Goal: Contribute content: Contribute content

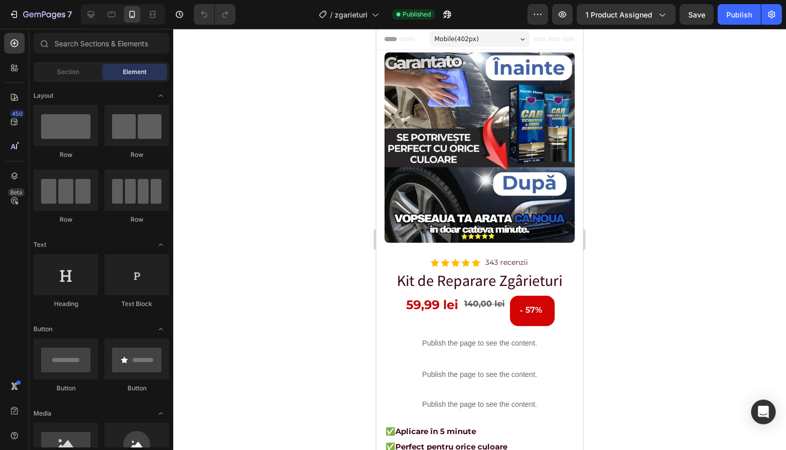
click at [660, 157] on div at bounding box center [479, 239] width 613 height 421
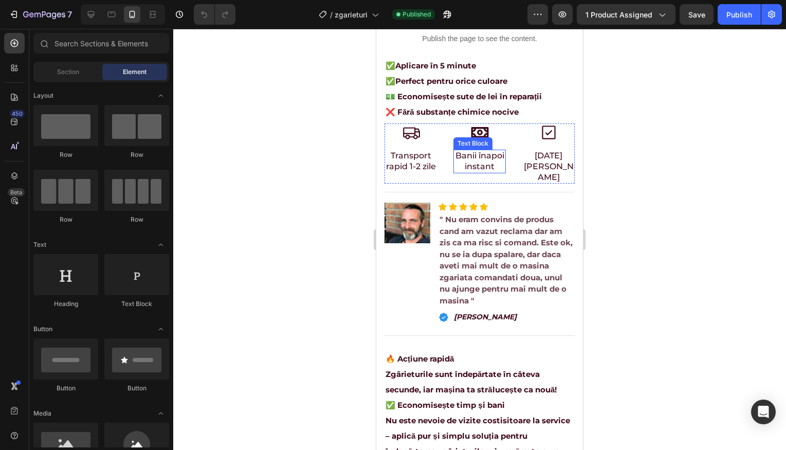
scroll to position [381, 0]
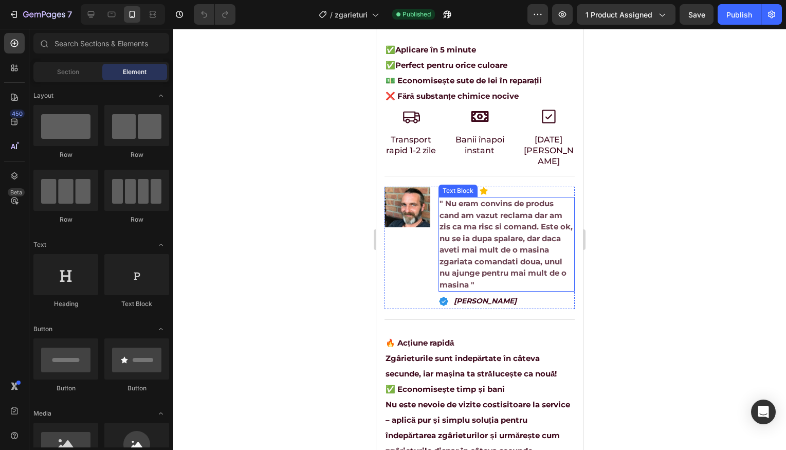
click at [505, 229] on p "" Nu eram convins de produs cand am vazut reclama dar am zis ca ma risc si coma…" at bounding box center [506, 244] width 135 height 92
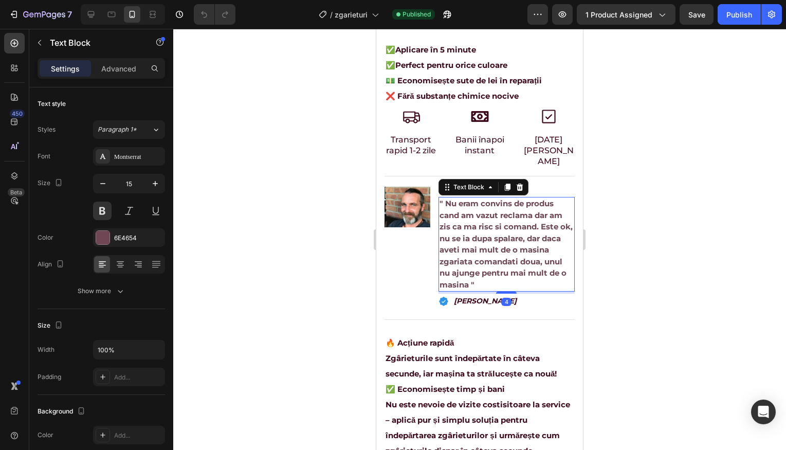
click at [522, 231] on p "" Nu eram convins de produs cand am vazut reclama dar am zis ca ma risc si coma…" at bounding box center [506, 244] width 135 height 92
click at [536, 230] on p "" Nu eram convins de produs cand am vazut reclama dar am zis ca ma risc si coma…" at bounding box center [506, 244] width 135 height 92
click at [454, 231] on p "" Nu eram convins de produs cand am vazut reclama dar am zis ca ma risc si coma…" at bounding box center [506, 244] width 135 height 92
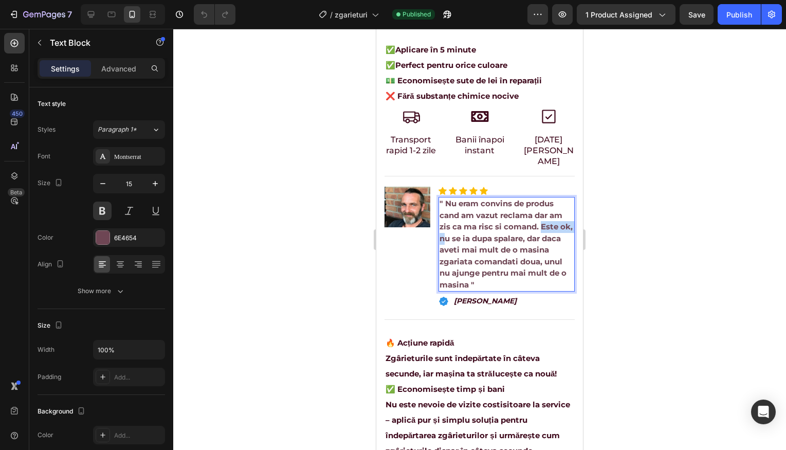
drag, startPoint x: 468, startPoint y: 229, endPoint x: 538, endPoint y: 220, distance: 71.0
click at [538, 220] on p "" Nu eram convins de produs cand am vazut reclama dar am zis ca ma risc si coma…" at bounding box center [506, 244] width 135 height 92
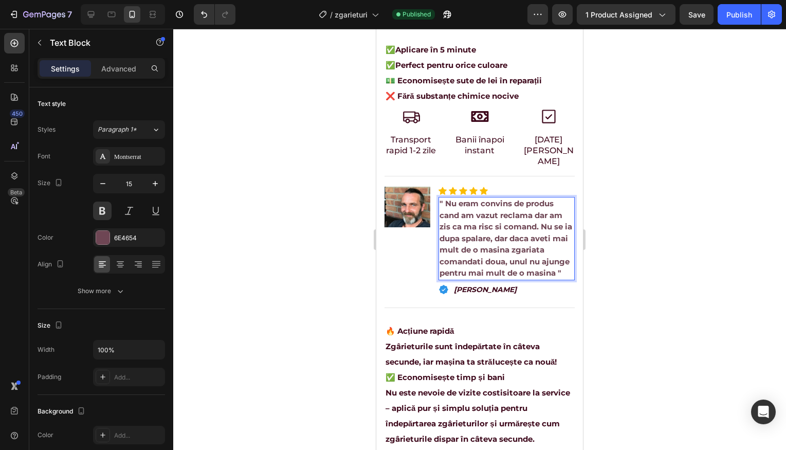
click at [596, 252] on div at bounding box center [479, 239] width 613 height 421
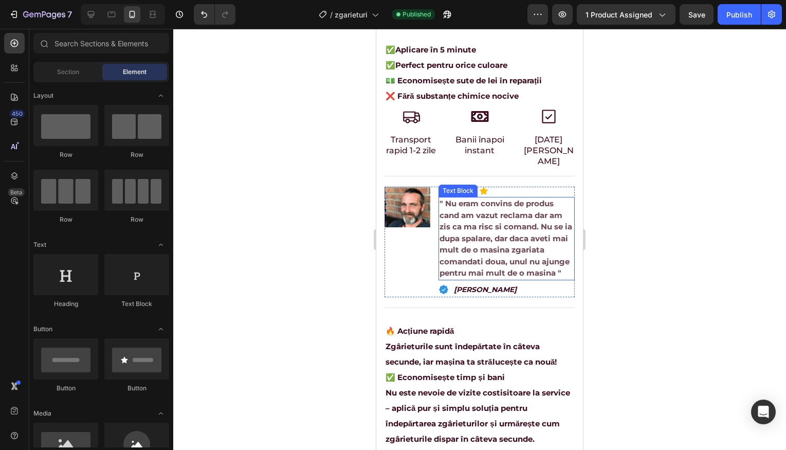
click at [517, 243] on p "" Nu eram convins de produs cand am vazut reclama dar am zis ca ma risc si coma…" at bounding box center [506, 238] width 135 height 81
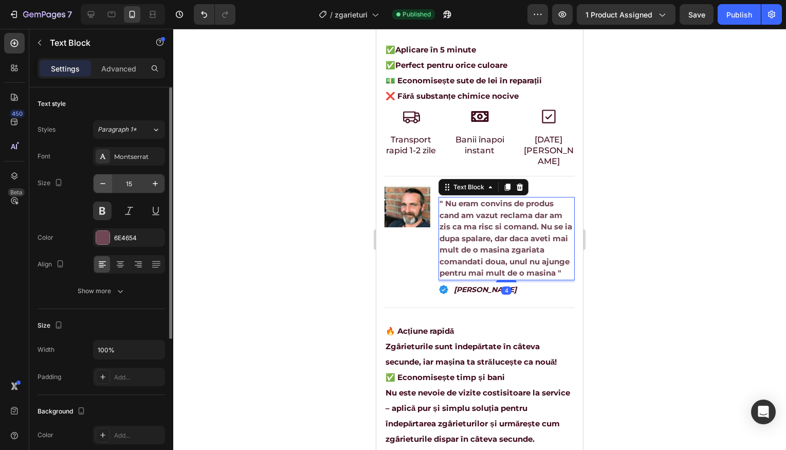
click at [105, 183] on icon "button" at bounding box center [103, 183] width 10 height 10
type input "14"
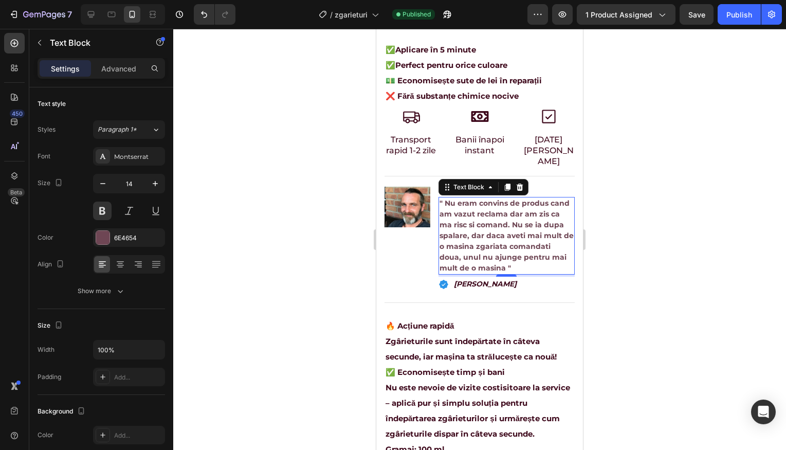
click at [623, 210] on div at bounding box center [479, 239] width 613 height 421
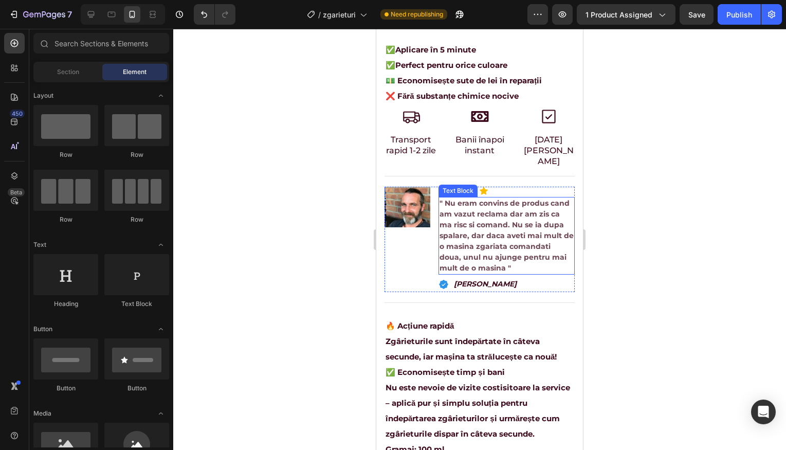
click at [510, 207] on p "" Nu eram convins de produs cand am vazut reclama dar am zis ca ma risc si coma…" at bounding box center [506, 236] width 135 height 76
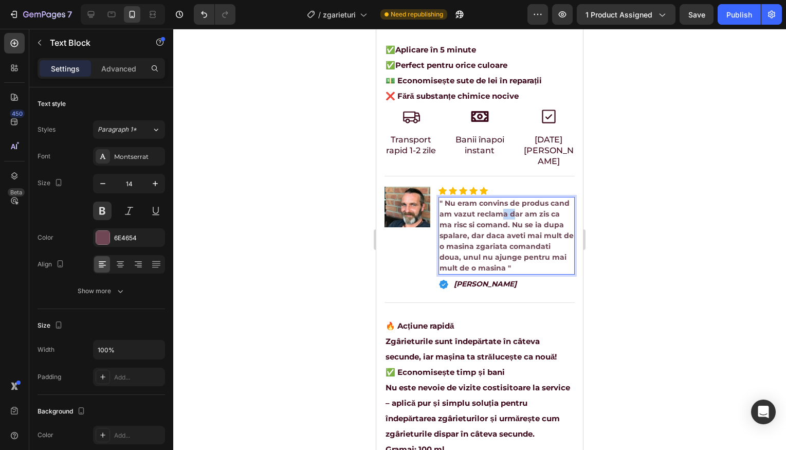
drag, startPoint x: 530, startPoint y: 208, endPoint x: 521, endPoint y: 202, distance: 10.1
click at [521, 202] on p "" Nu eram convins de produs cand am vazut reclama dar am zis ca ma risc si coma…" at bounding box center [506, 236] width 135 height 76
click at [518, 200] on p "" Nu eram convins de produs cand am vazut reclama dar am zis ca ma risc si coma…" at bounding box center [506, 236] width 135 height 76
click at [514, 198] on p "" Nu eram convins de produs cand am vazut reclama dar am zis ca ma risc si coma…" at bounding box center [506, 236] width 135 height 76
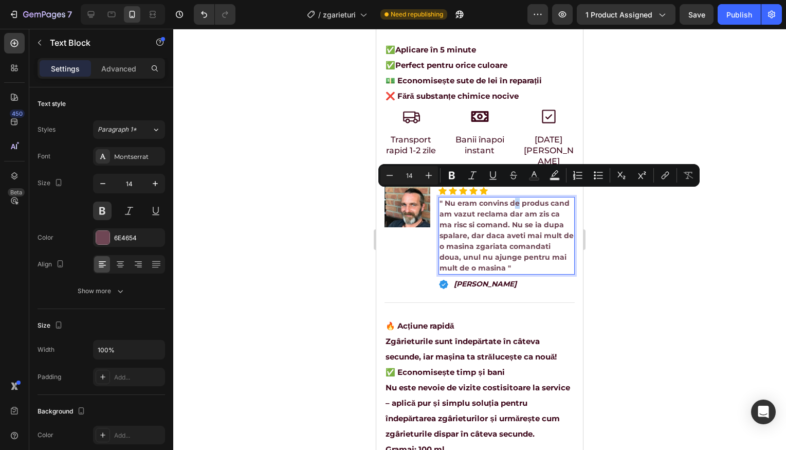
click at [511, 198] on p "" Nu eram convins de produs cand am vazut reclama dar am zis ca ma risc si coma…" at bounding box center [506, 236] width 135 height 76
drag, startPoint x: 508, startPoint y: 196, endPoint x: 527, endPoint y: 208, distance: 22.7
click at [527, 208] on p "" Nu eram convins de produs cand am vazut reclama dar am zis ca ma risc si coma…" at bounding box center [506, 236] width 135 height 76
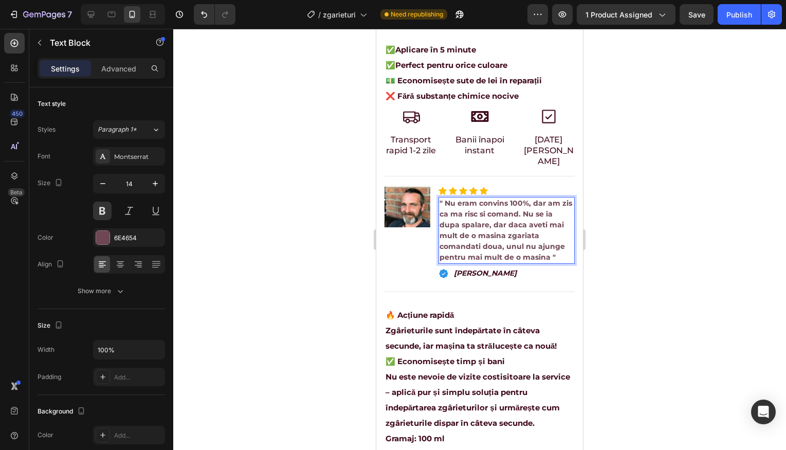
click at [610, 244] on div at bounding box center [479, 239] width 613 height 421
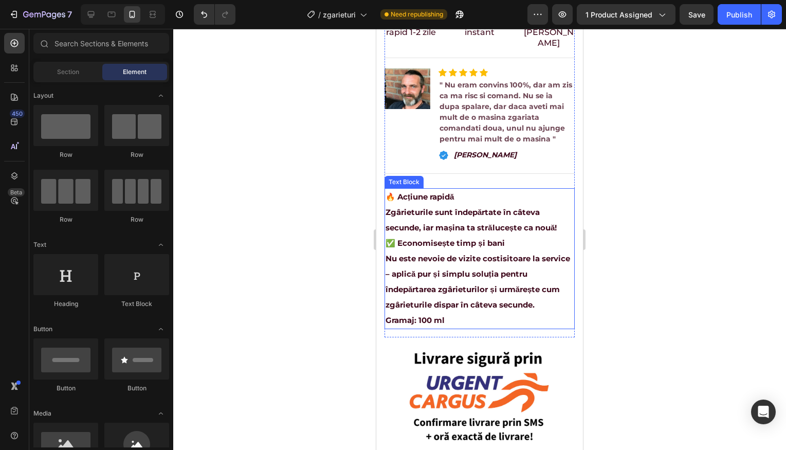
scroll to position [496, 0]
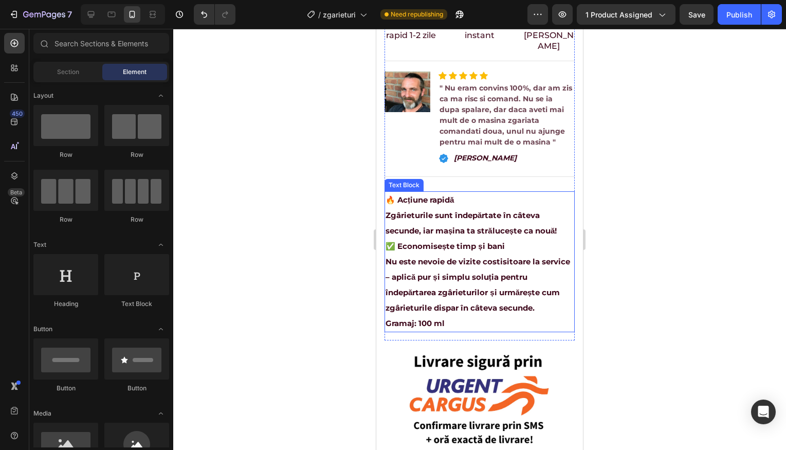
click at [503, 243] on p "Zgârieturile sunt îndepărtate în câteva secunde, iar mașina ta strălucește ca n…" at bounding box center [479, 231] width 188 height 46
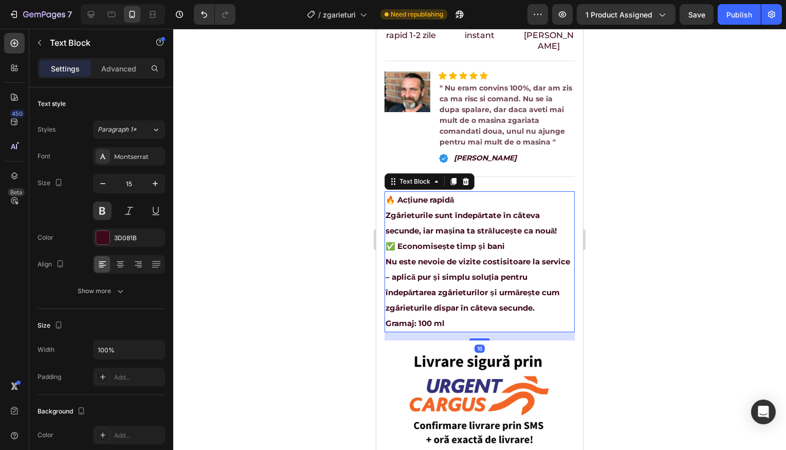
click at [483, 281] on p "Nu este nevoie de vizite costisitoare la service – aplică pur și simplu soluția…" at bounding box center [479, 292] width 188 height 77
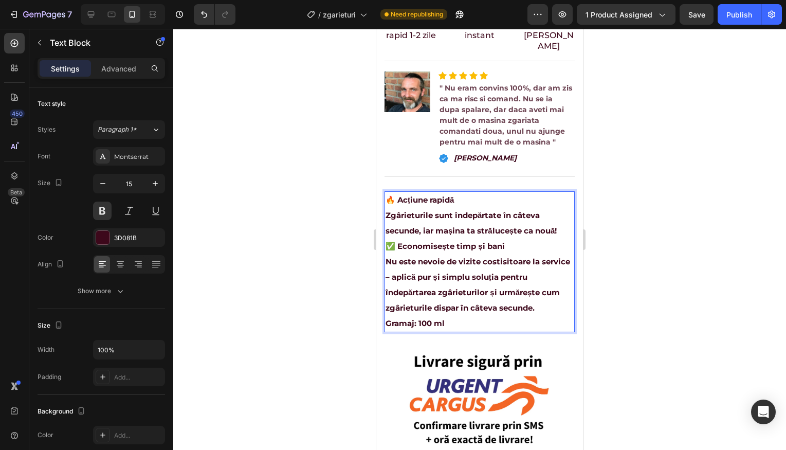
click at [468, 307] on p "Nu este nevoie de vizite costisitoare la service – aplică pur și simplu soluția…" at bounding box center [479, 292] width 188 height 77
click at [561, 224] on p "Zgârieturile sunt îndepărtate în câteva secunde, iar mașina ta strălucește ca n…" at bounding box center [479, 231] width 188 height 46
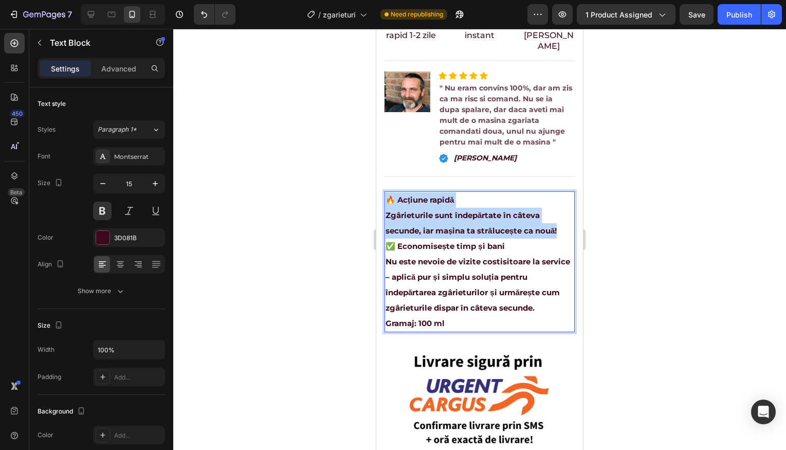
drag, startPoint x: 559, startPoint y: 224, endPoint x: 384, endPoint y: 190, distance: 178.0
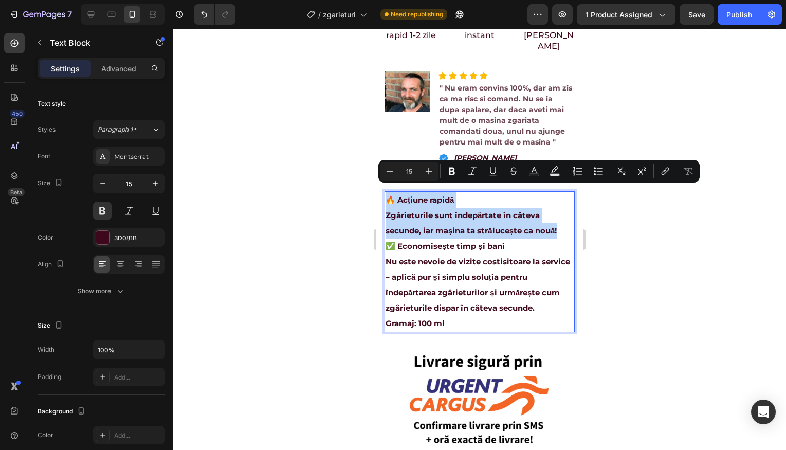
copy div "🔥 Acțiune rapidă Zgârieturile sunt îndepărtate în câteva secunde, iar mașina ta…"
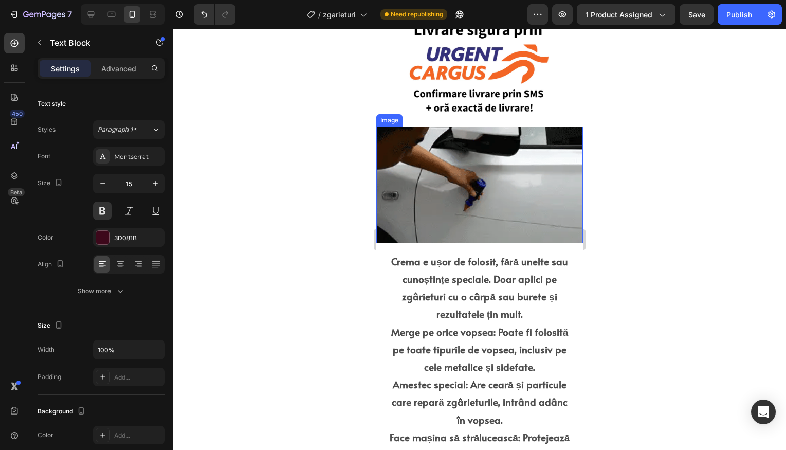
type input "16"
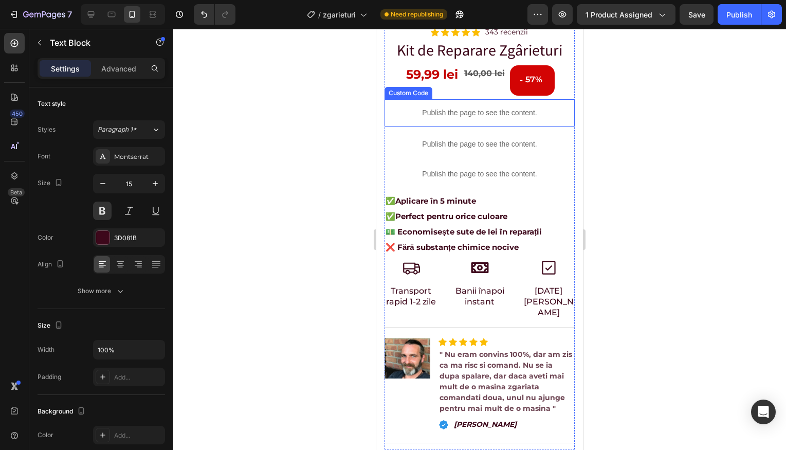
scroll to position [62, 0]
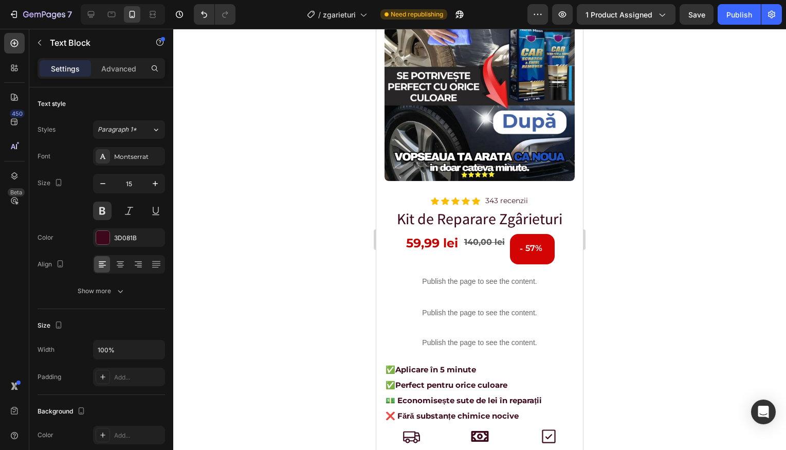
click at [315, 84] on div at bounding box center [479, 239] width 613 height 421
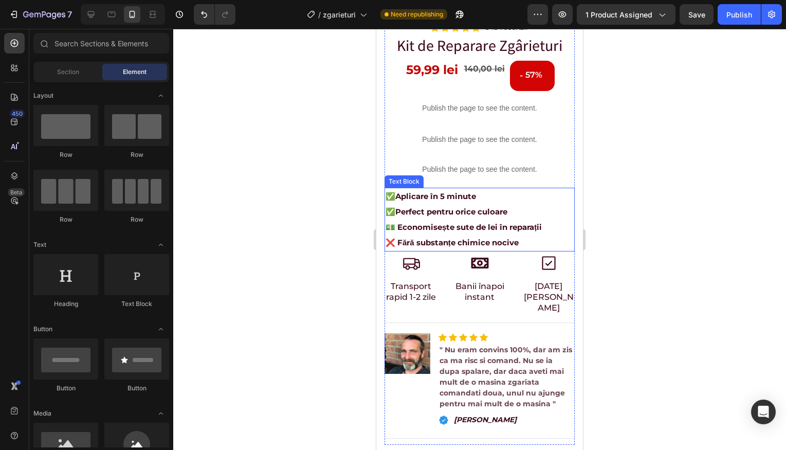
scroll to position [253, 0]
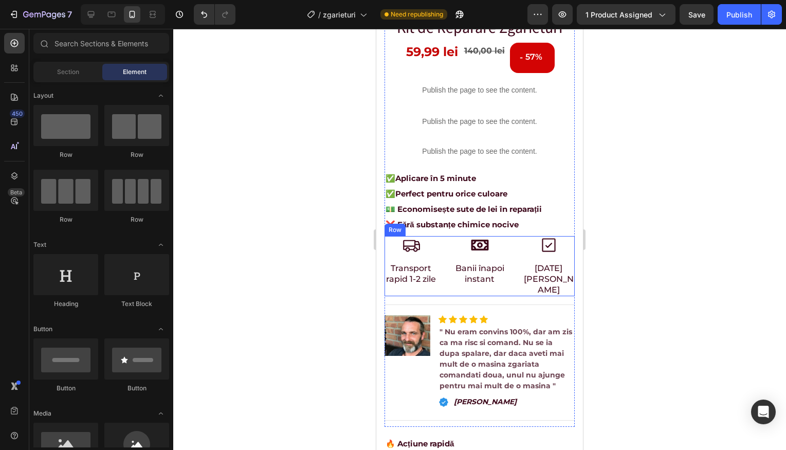
click at [512, 257] on div "Icon Transport rapid 1-2 zile Text Block Icon Banii înapoi instant Text Block I…" at bounding box center [479, 266] width 190 height 60
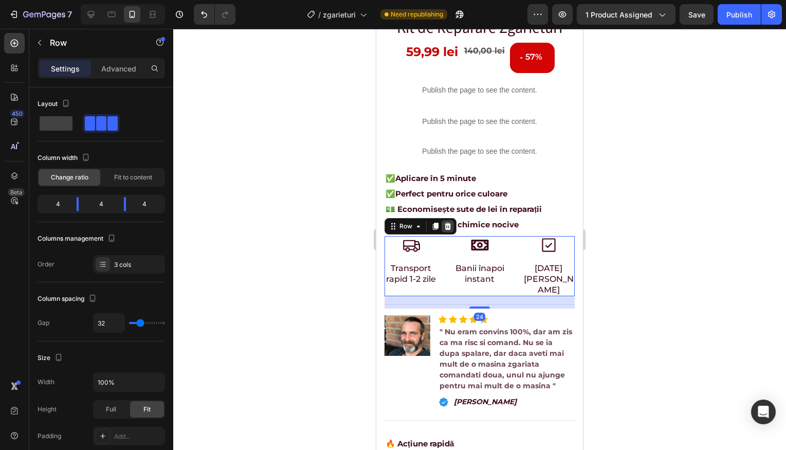
click at [448, 222] on icon at bounding box center [447, 226] width 8 height 8
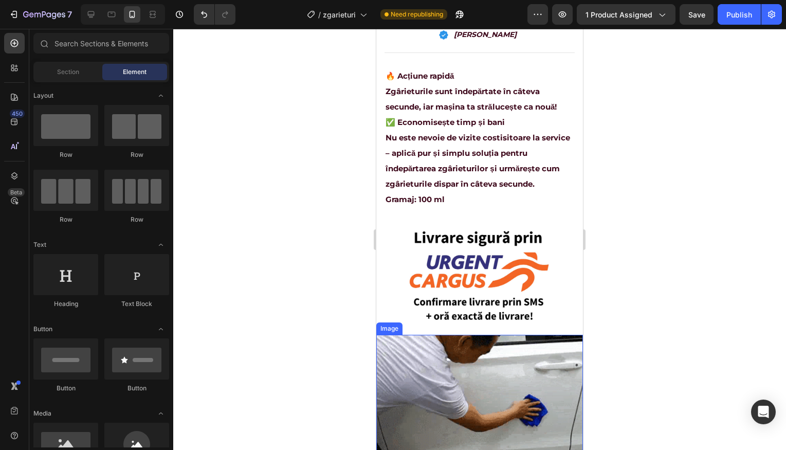
scroll to position [550, 0]
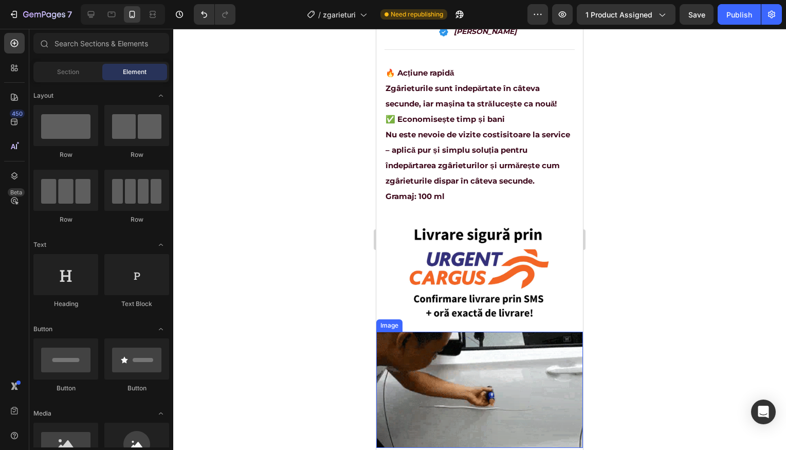
click at [509, 357] on img at bounding box center [479, 389] width 207 height 116
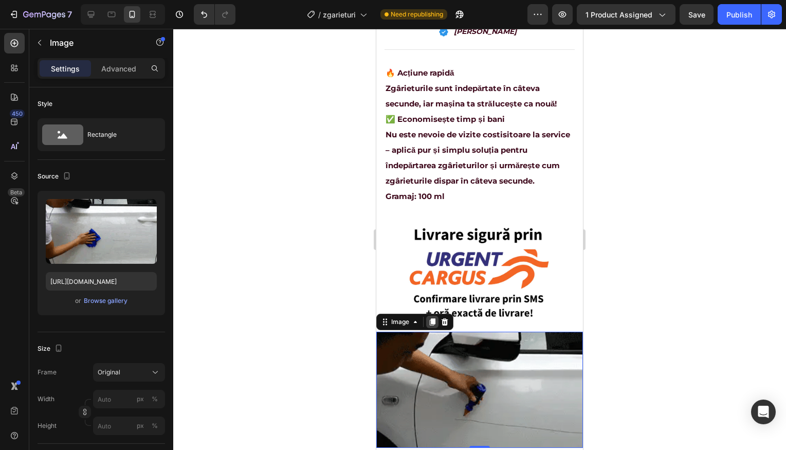
click at [432, 318] on icon at bounding box center [432, 322] width 8 height 8
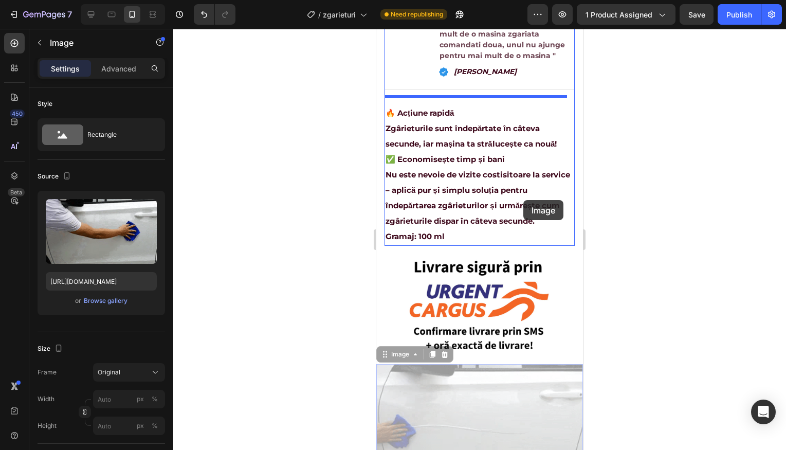
scroll to position [365, 0]
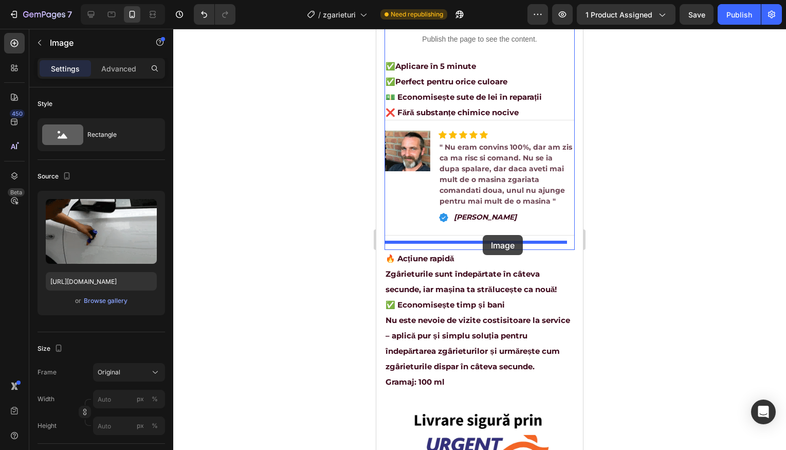
drag, startPoint x: 502, startPoint y: 241, endPoint x: 481, endPoint y: 237, distance: 21.0
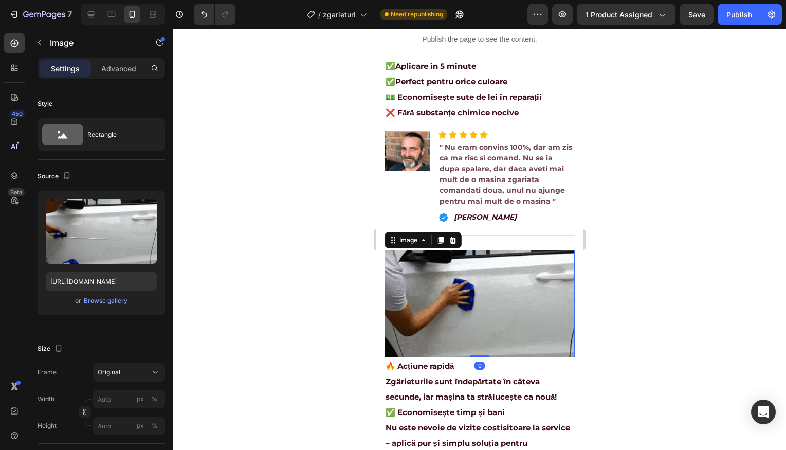
click at [484, 271] on img at bounding box center [479, 303] width 190 height 107
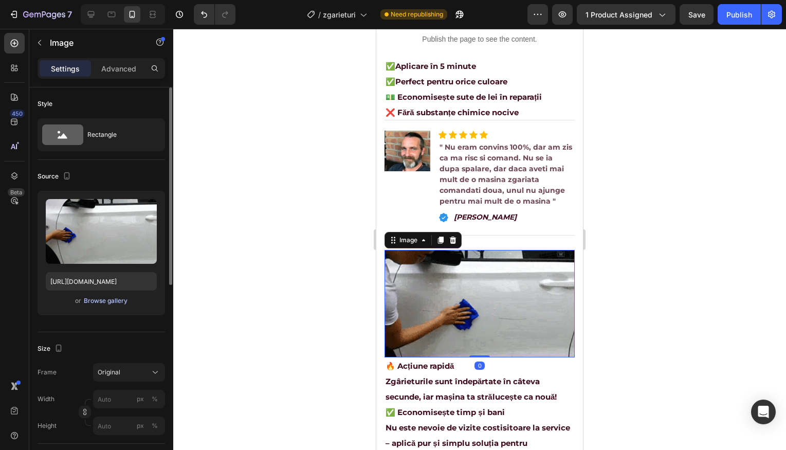
click at [104, 301] on div "Browse gallery" at bounding box center [106, 300] width 44 height 9
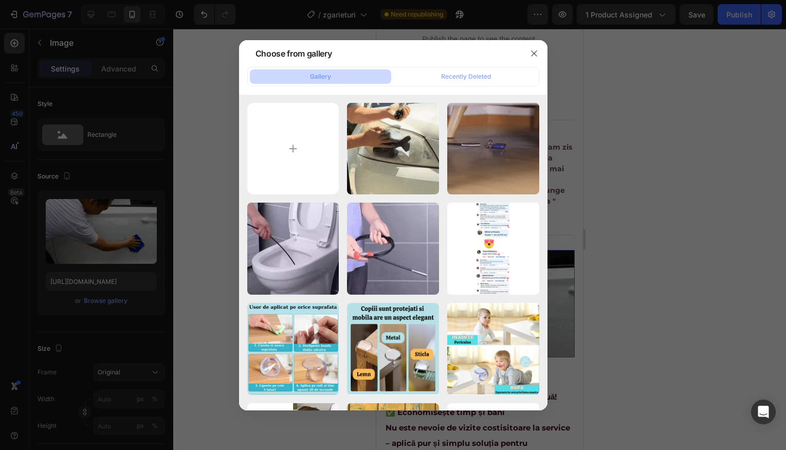
type input "C:\fakepath\ezgif-31da9fe7d15591.webp"
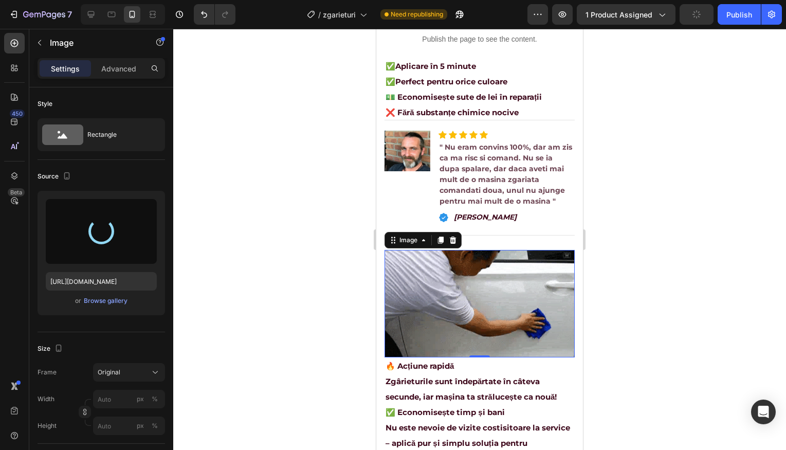
type input "[URL][DOMAIN_NAME]"
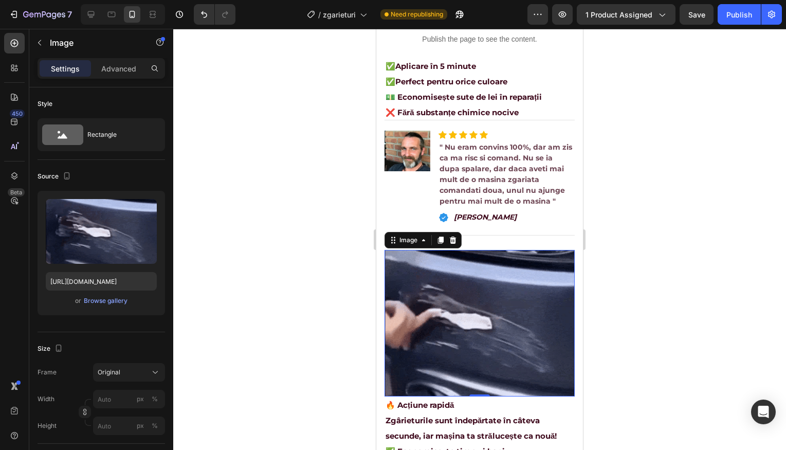
click at [622, 244] on div at bounding box center [479, 239] width 613 height 421
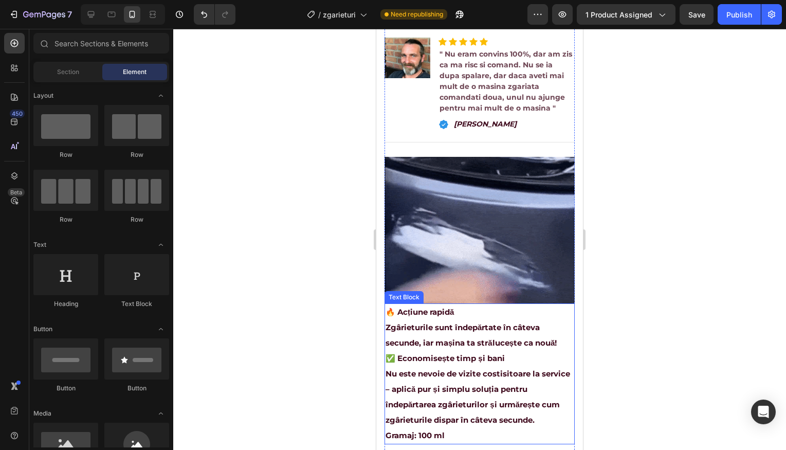
scroll to position [472, 0]
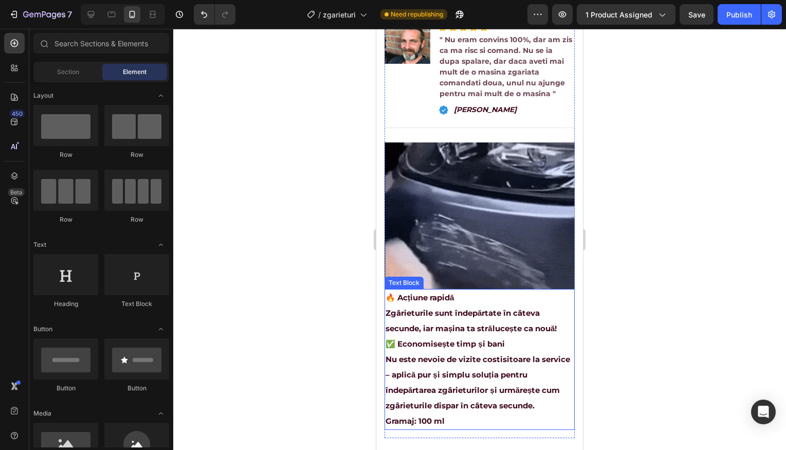
click at [496, 313] on p "Zgârieturile sunt îndepărtate în câteva secunde, iar mașina ta strălucește ca n…" at bounding box center [479, 328] width 188 height 46
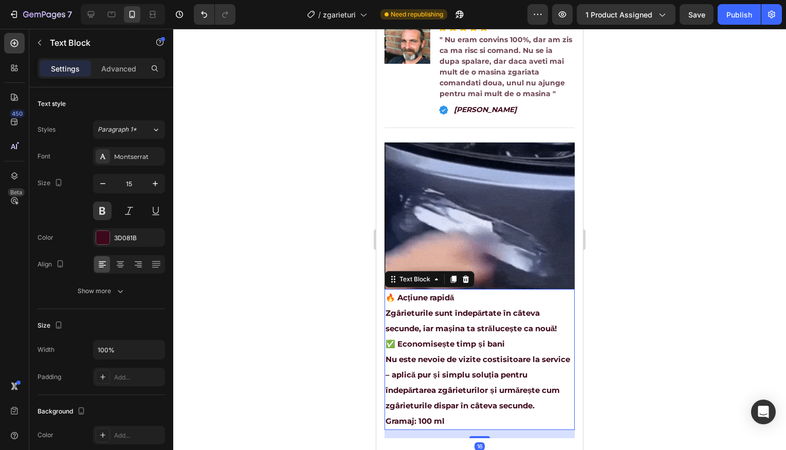
click at [462, 290] on p "🔥 Acțiune rapidă" at bounding box center [479, 297] width 188 height 15
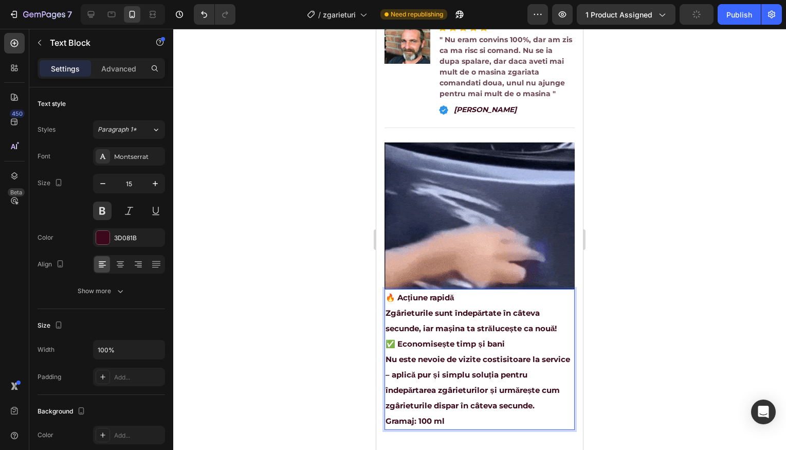
click at [462, 290] on p "🔥 Acțiune rapidă" at bounding box center [479, 297] width 188 height 15
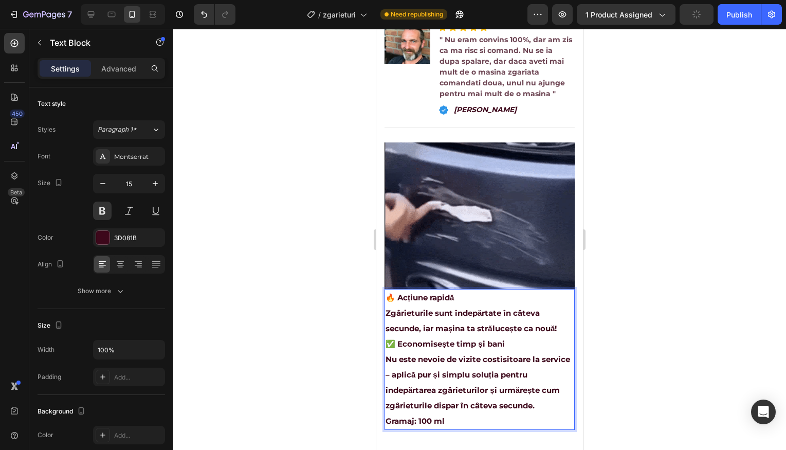
drag, startPoint x: 460, startPoint y: 283, endPoint x: 384, endPoint y: 280, distance: 76.6
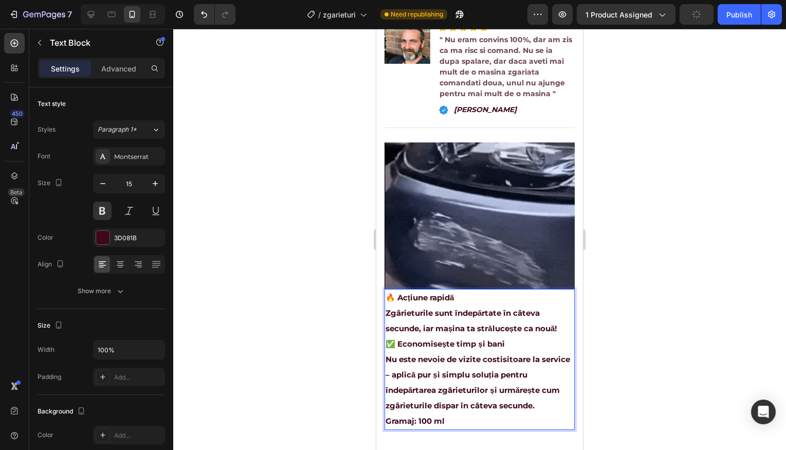
click at [384, 289] on div "🔥 Acțiune rapidă Zgârieturile sunt îndepărtate în câteva secunde, iar mașina ta…" at bounding box center [479, 359] width 190 height 141
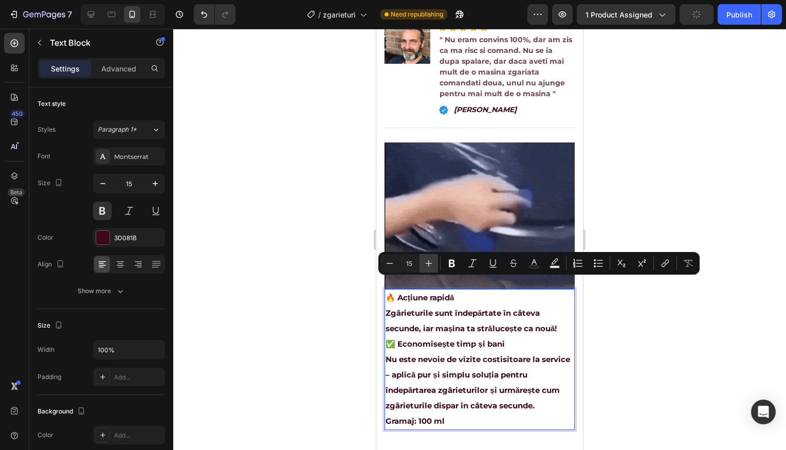
click at [429, 264] on icon "Editor contextual toolbar" at bounding box center [428, 263] width 7 height 7
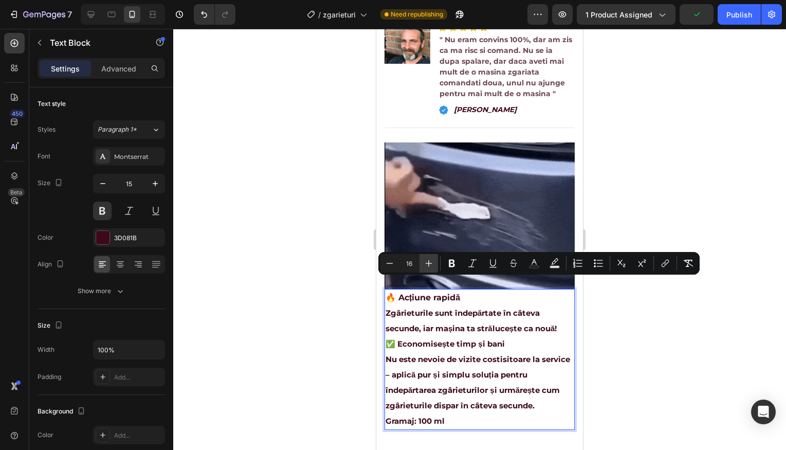
click at [429, 264] on icon "Editor contextual toolbar" at bounding box center [428, 263] width 7 height 7
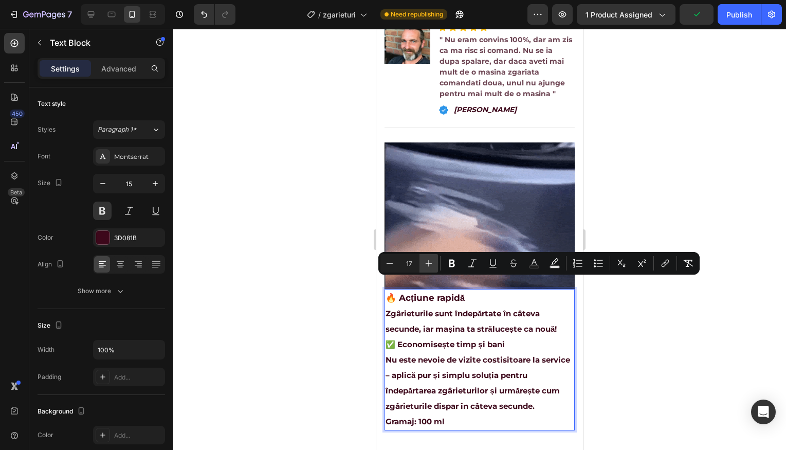
click at [429, 264] on icon "Editor contextual toolbar" at bounding box center [428, 263] width 7 height 7
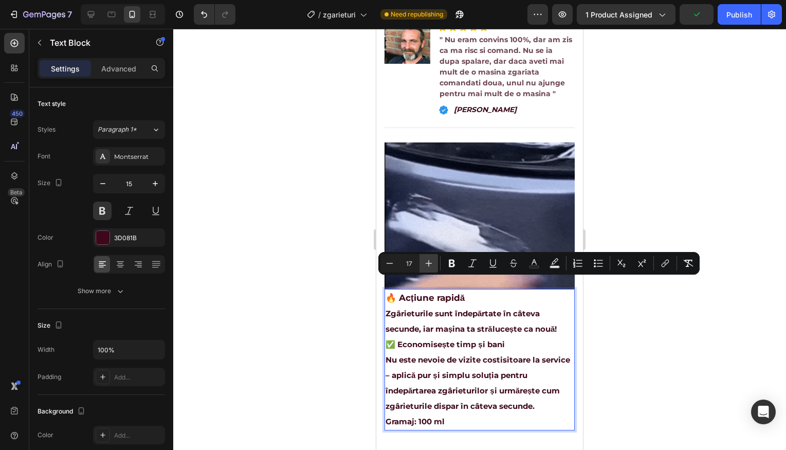
type input "18"
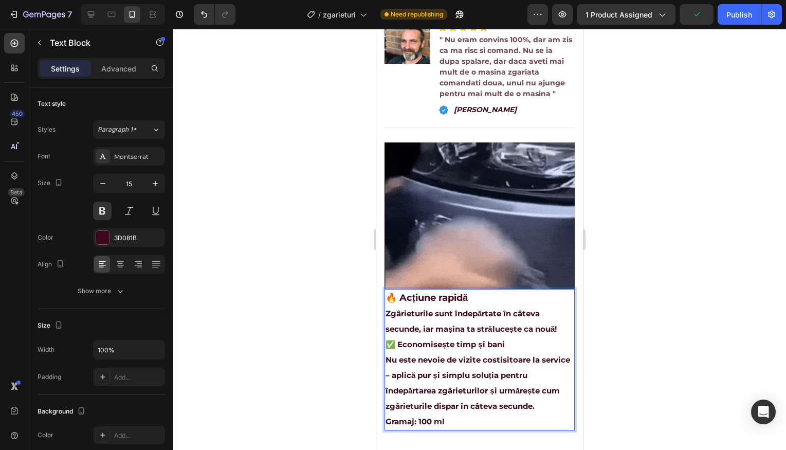
click at [503, 306] on p "Zgârieturile sunt îndepărtate în câteva secunde, iar mașina ta strălucește ca n…" at bounding box center [479, 329] width 188 height 46
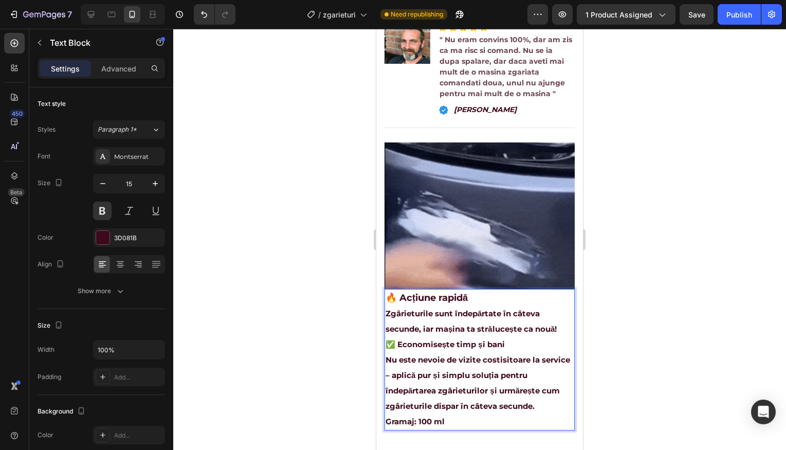
click at [484, 290] on p "🔥 Acțiune rapidă" at bounding box center [479, 298] width 188 height 16
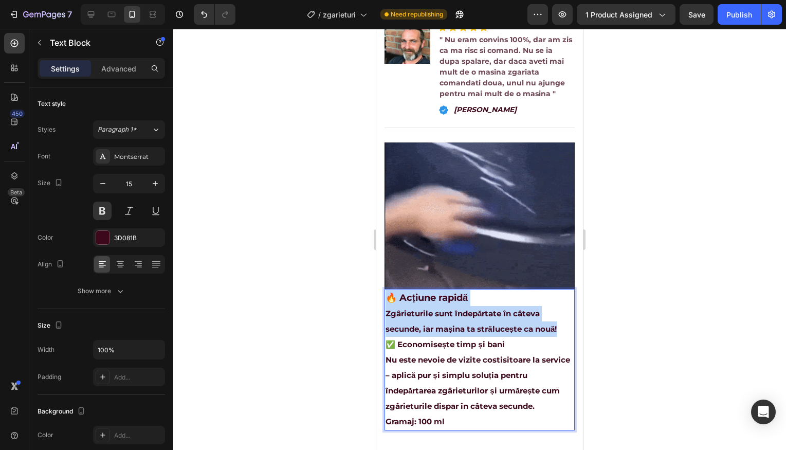
drag, startPoint x: 560, startPoint y: 315, endPoint x: 383, endPoint y: 282, distance: 180.4
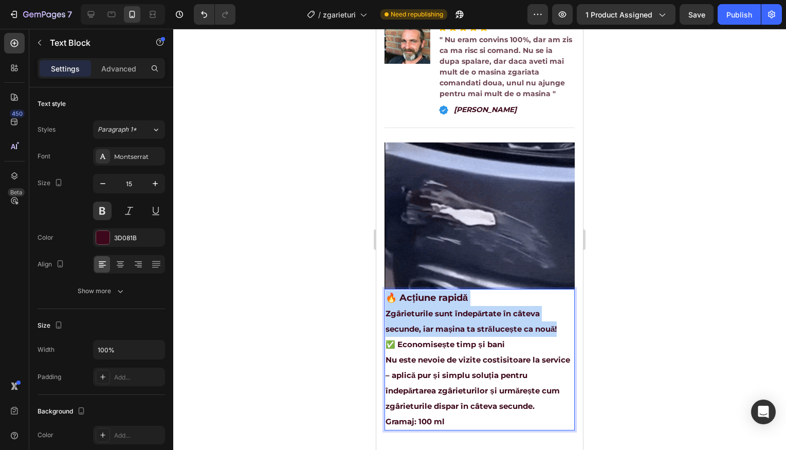
click at [382, 284] on section "Product Images Icon Icon Icon Icon Icon Icon List 343 recenzii Text Block Row K…" at bounding box center [479, 8] width 207 height 861
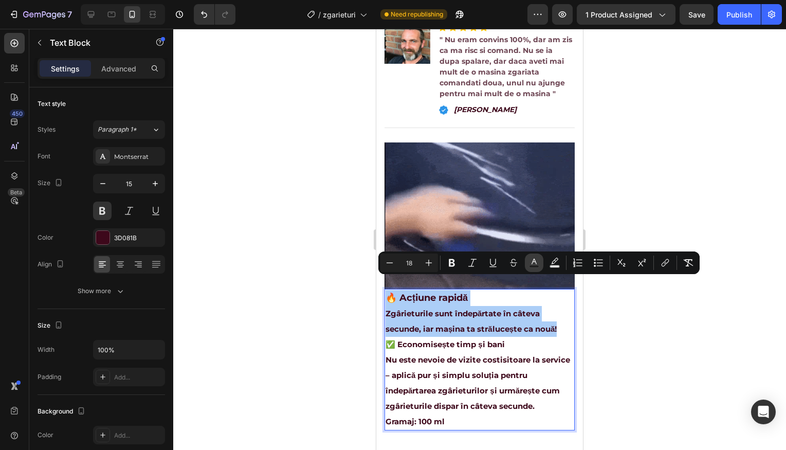
click at [539, 263] on button "Text Color" at bounding box center [534, 262] width 18 height 18
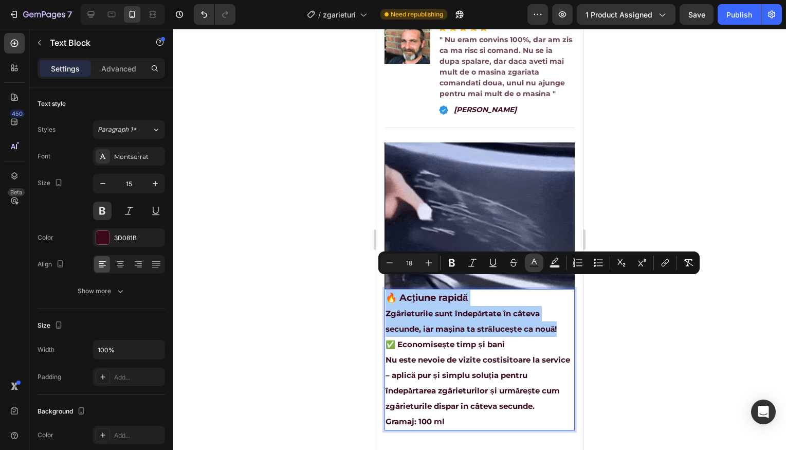
type input "3D081B"
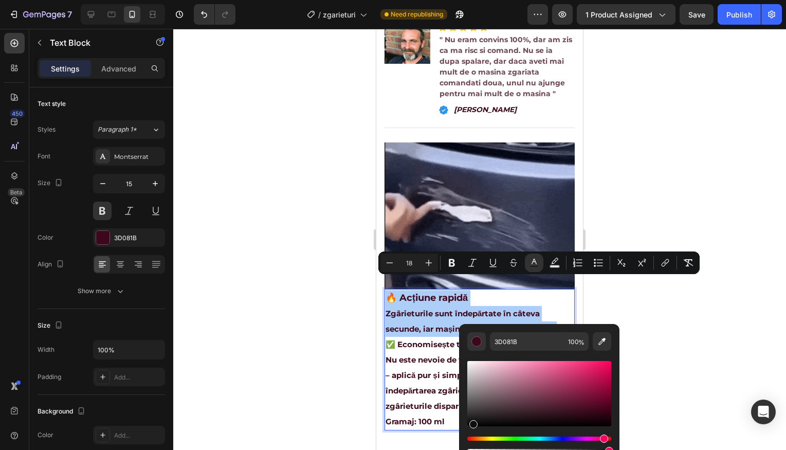
click at [471, 424] on div "Editor contextual toolbar" at bounding box center [539, 393] width 144 height 65
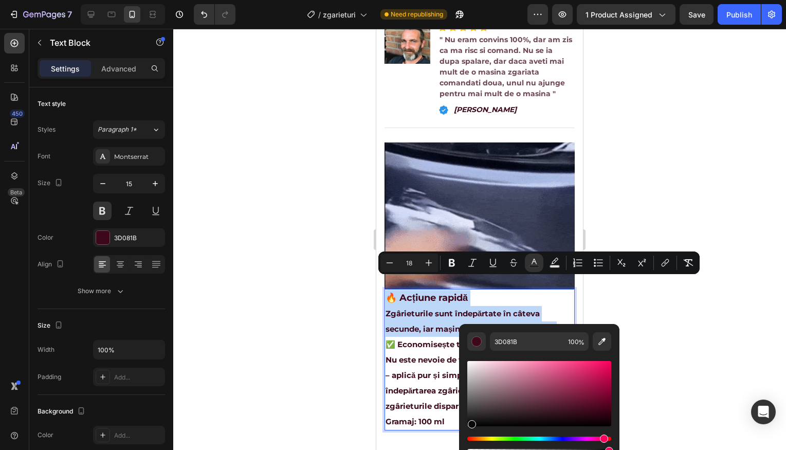
type input "070707"
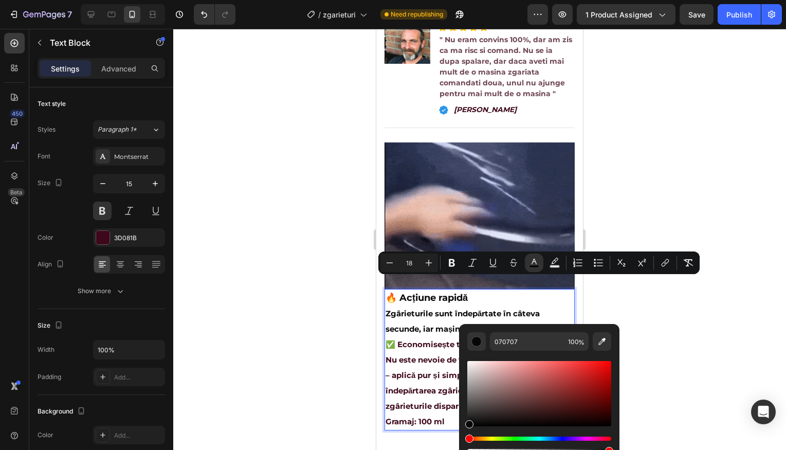
click at [472, 424] on div "Editor contextual toolbar" at bounding box center [469, 424] width 8 height 8
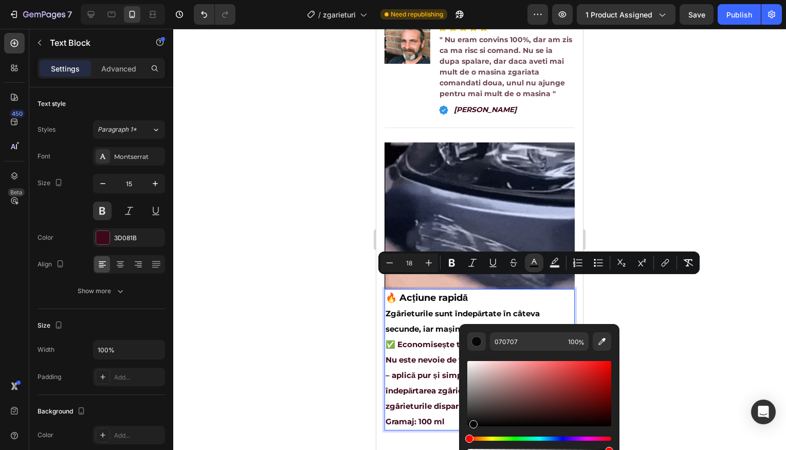
click at [678, 357] on div at bounding box center [479, 239] width 613 height 421
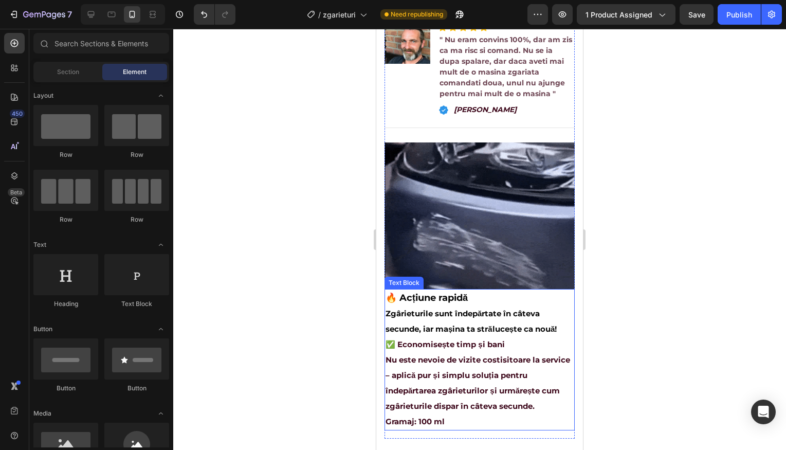
click at [564, 315] on p "Zgârieturile sunt îndepărtate în câteva secunde, iar mașina ta strălucește ca n…" at bounding box center [479, 329] width 188 height 46
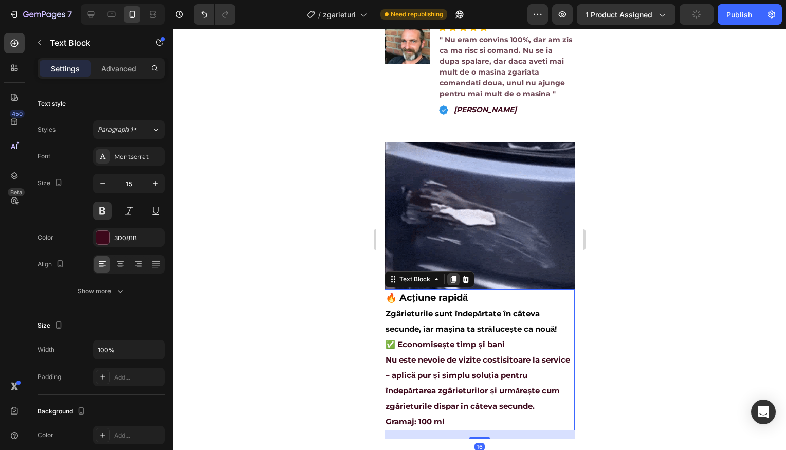
click at [453, 275] on icon at bounding box center [454, 278] width 6 height 7
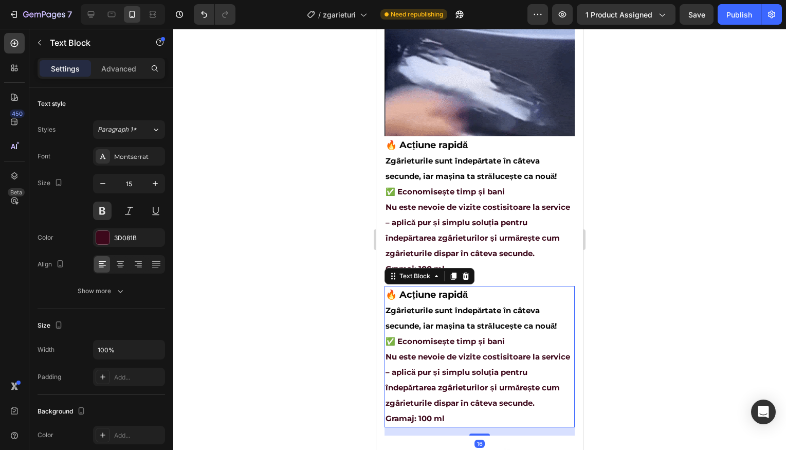
scroll to position [624, 0]
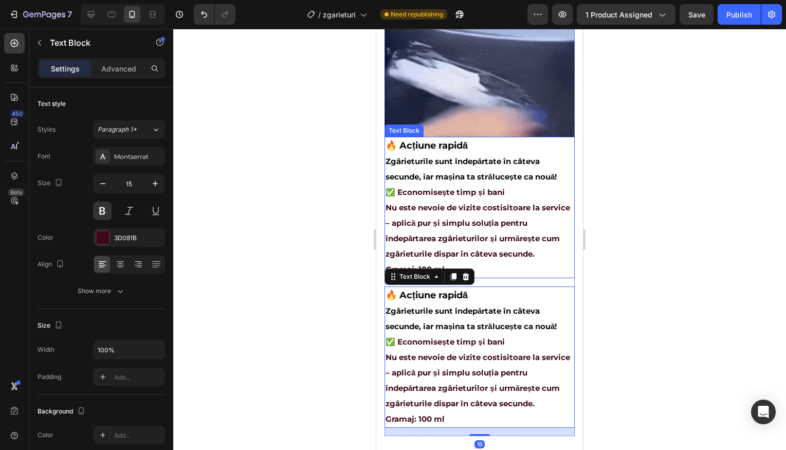
click at [492, 253] on p "Nu este nevoie de vizite costisitoare la service – aplică pur și simplu soluția…" at bounding box center [479, 238] width 188 height 77
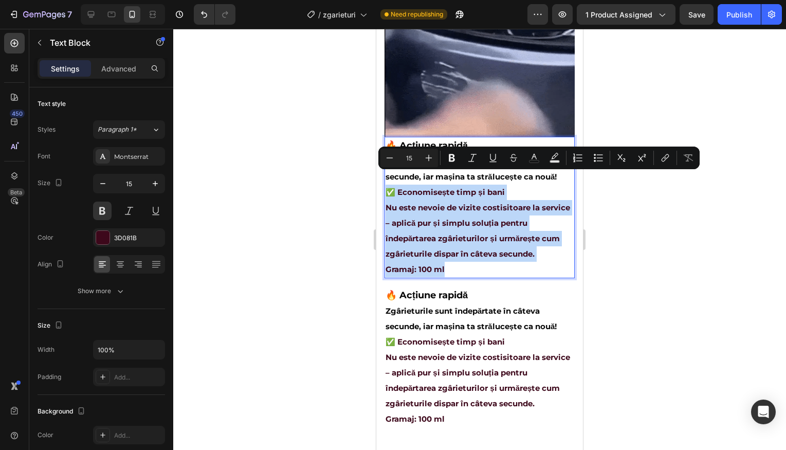
drag, startPoint x: 452, startPoint y: 257, endPoint x: 387, endPoint y: 174, distance: 105.1
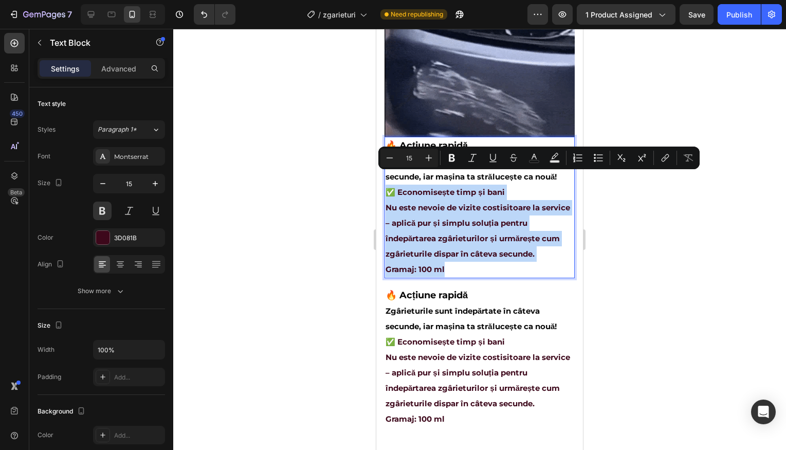
click at [387, 174] on div "🔥 Acțiune rapidă Zgârieturile sunt îndepărtate în câteva secunde, iar mașina ta…" at bounding box center [479, 207] width 190 height 141
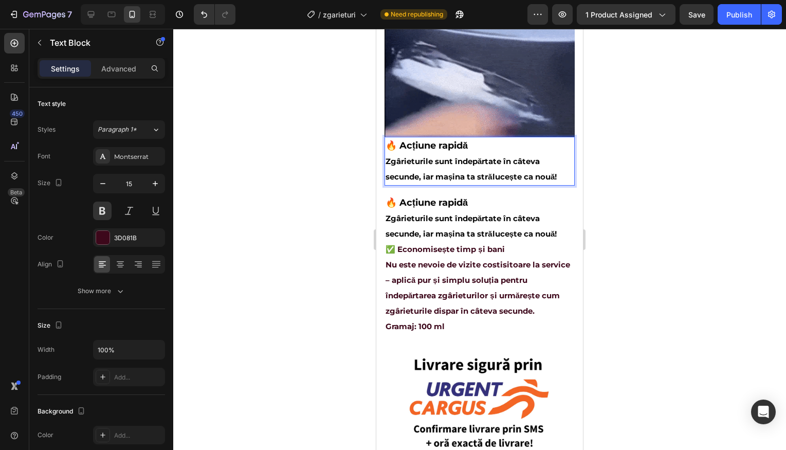
click at [621, 201] on div at bounding box center [479, 239] width 613 height 421
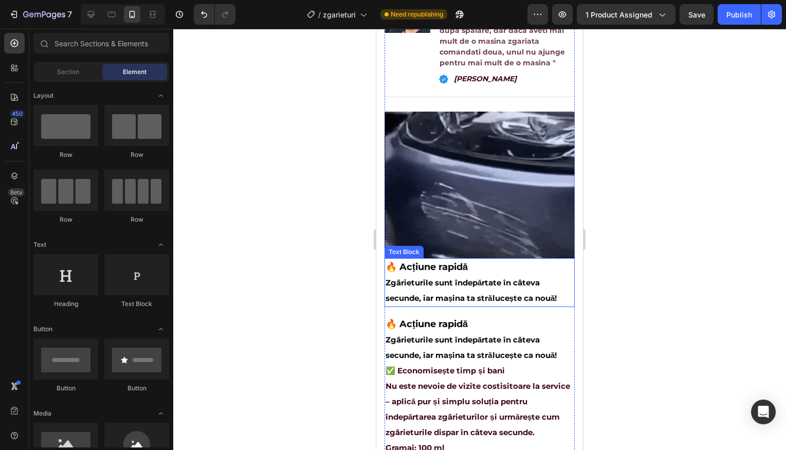
scroll to position [488, 0]
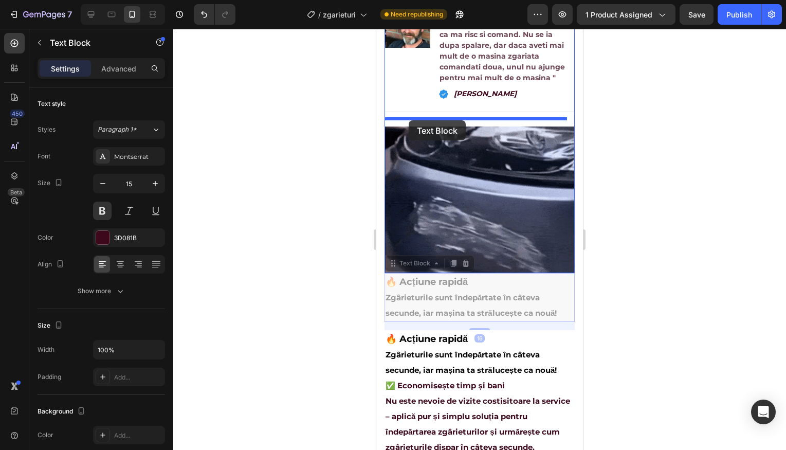
drag, startPoint x: 483, startPoint y: 279, endPoint x: 409, endPoint y: 121, distance: 174.5
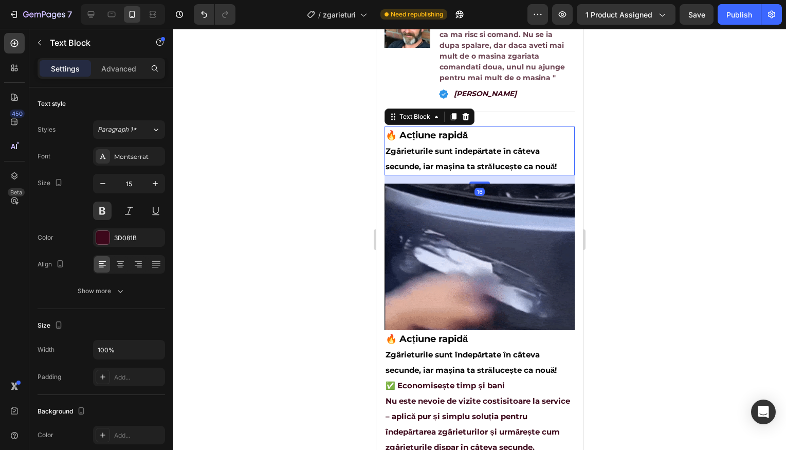
click at [656, 201] on div at bounding box center [479, 239] width 613 height 421
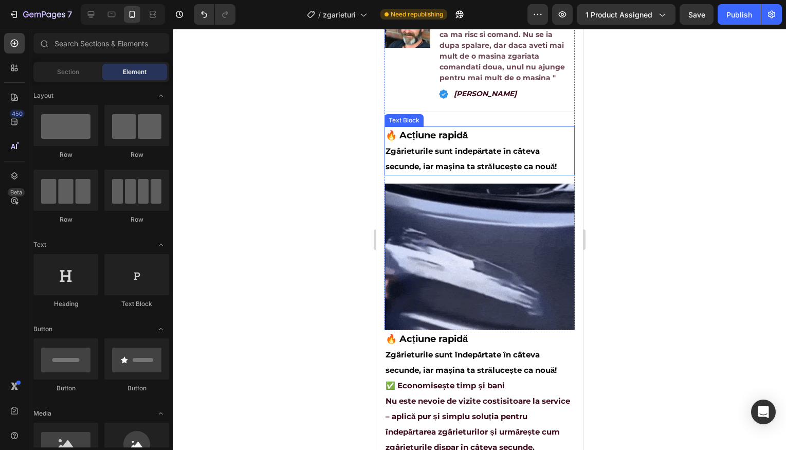
click at [480, 183] on img at bounding box center [479, 256] width 190 height 146
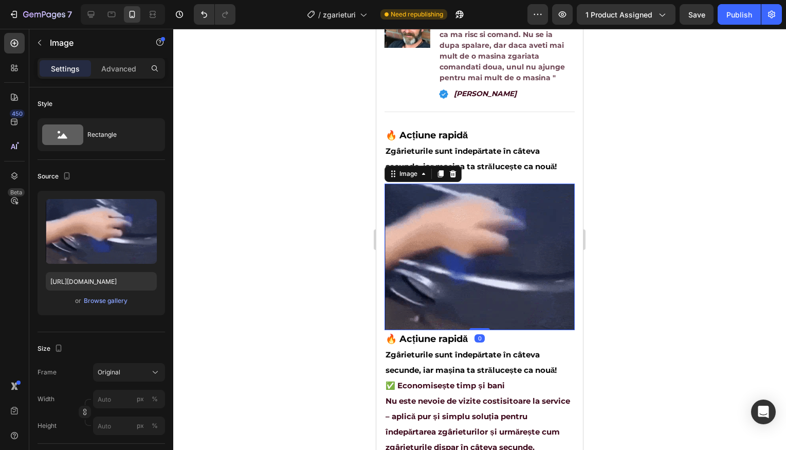
click at [484, 160] on span "Zgârieturile sunt îndepărtate în câteva secunde, iar mașina ta strălucește ca n…" at bounding box center [470, 158] width 171 height 25
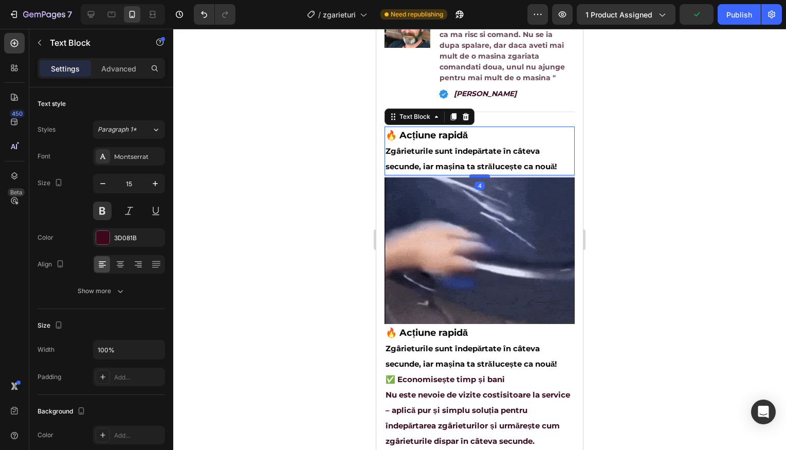
drag, startPoint x: 476, startPoint y: 174, endPoint x: 479, endPoint y: 168, distance: 6.9
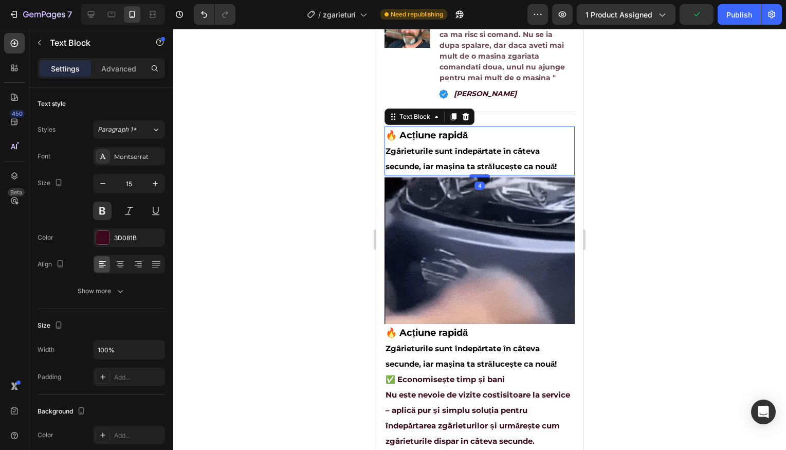
click at [479, 174] on div at bounding box center [479, 175] width 21 height 3
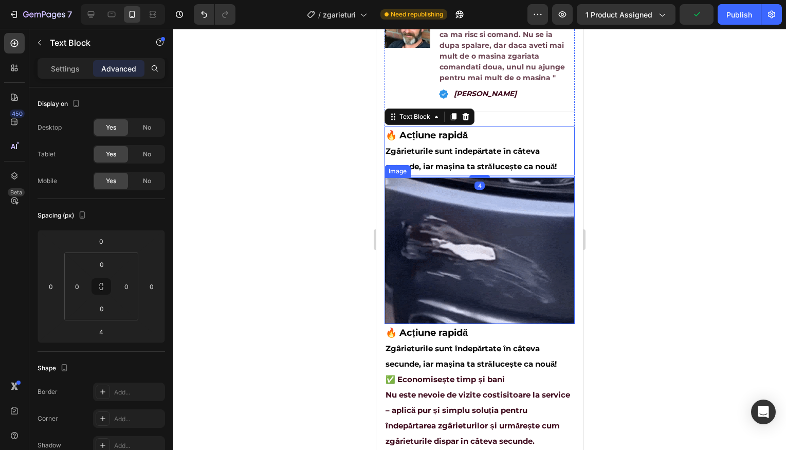
click at [667, 185] on div at bounding box center [479, 239] width 613 height 421
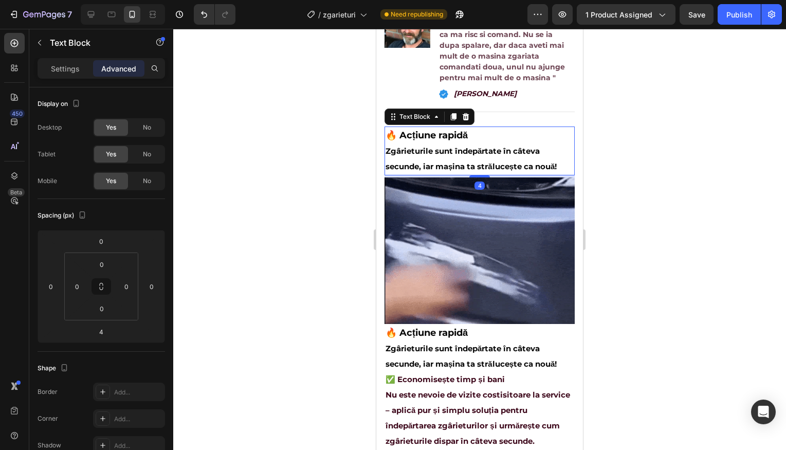
click at [506, 156] on span "Zgârieturile sunt îndepărtate în câteva secunde, iar mașina ta strălucește ca n…" at bounding box center [470, 158] width 171 height 25
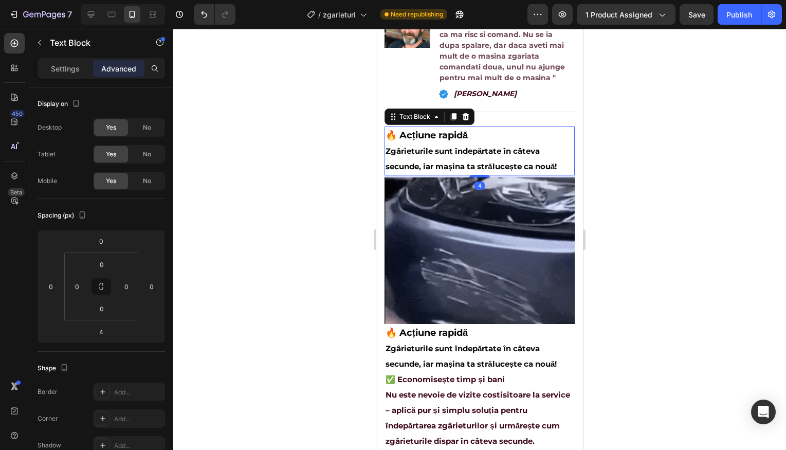
click at [669, 153] on div at bounding box center [479, 239] width 613 height 421
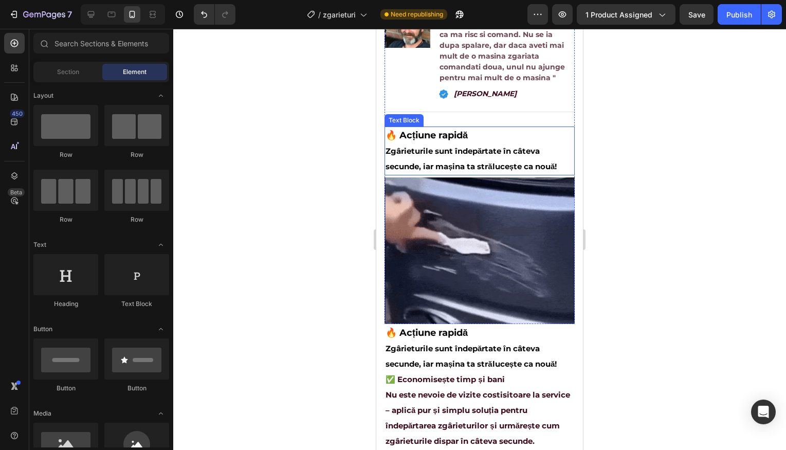
click at [490, 131] on p "🔥 Acțiune rapidă" at bounding box center [479, 135] width 188 height 16
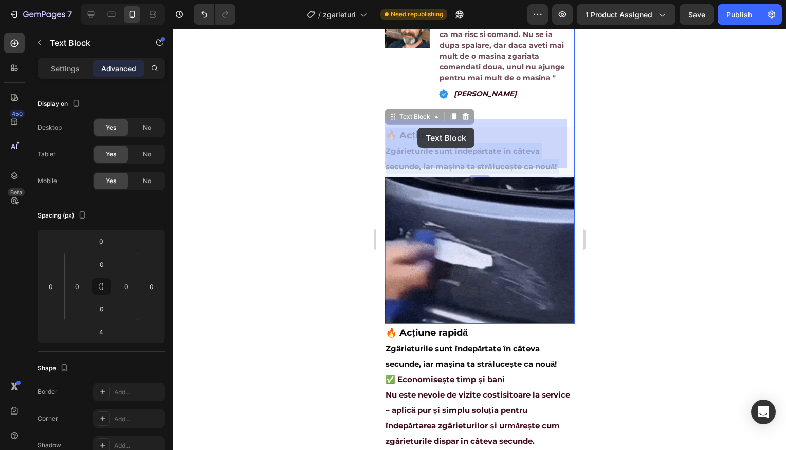
drag, startPoint x: 466, startPoint y: 124, endPoint x: 417, endPoint y: 127, distance: 48.9
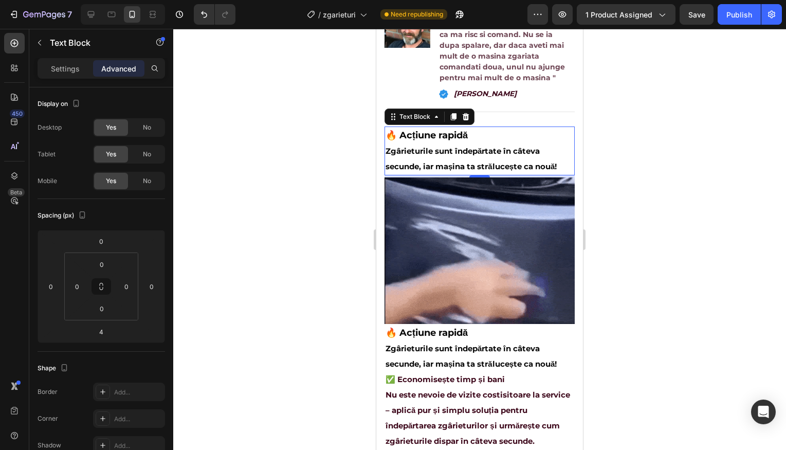
click at [640, 143] on div at bounding box center [479, 239] width 613 height 421
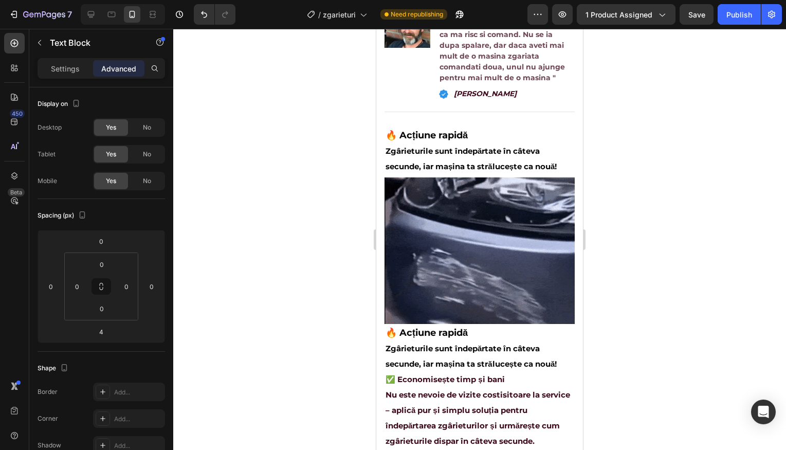
click at [548, 151] on p "Zgârieturile sunt îndepărtate în câteva secunde, iar mașina ta strălucește ca n…" at bounding box center [479, 158] width 188 height 31
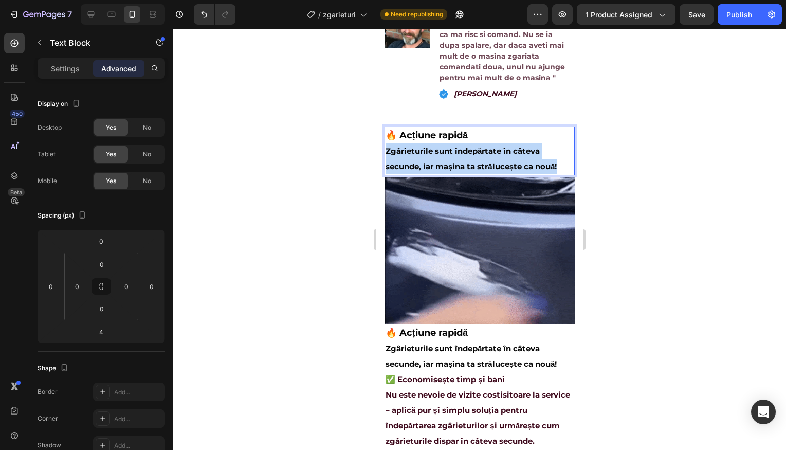
drag, startPoint x: 560, startPoint y: 157, endPoint x: 386, endPoint y: 145, distance: 173.6
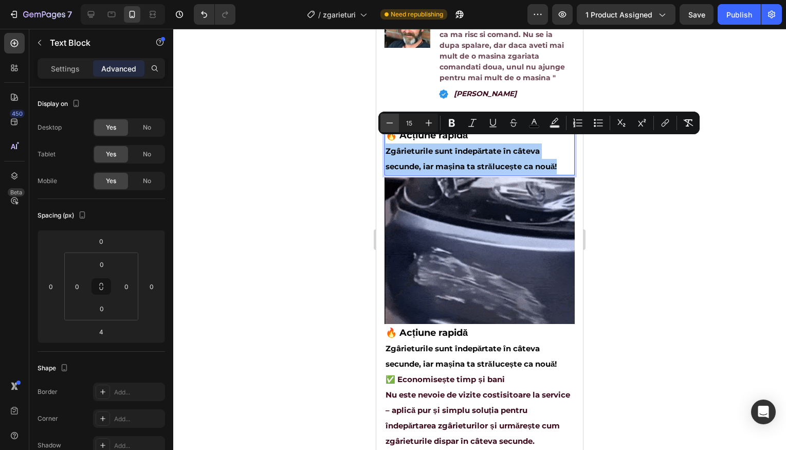
click at [385, 122] on icon "Editor contextual toolbar" at bounding box center [389, 123] width 10 height 10
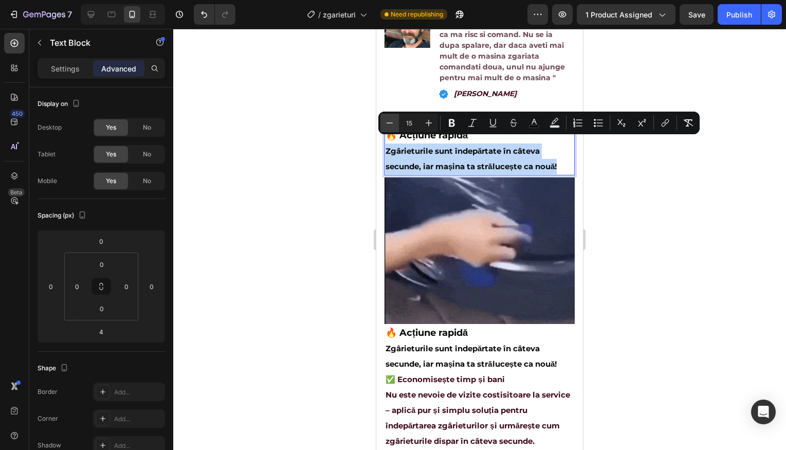
type input "14"
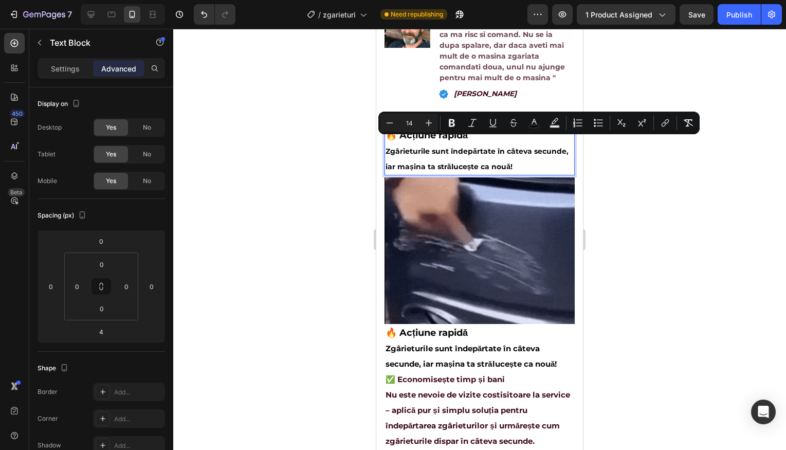
click at [427, 146] on span "Zgârieturile sunt îndepărtate în câteva secunde, iar mașina ta strălucește ca n…" at bounding box center [476, 158] width 183 height 25
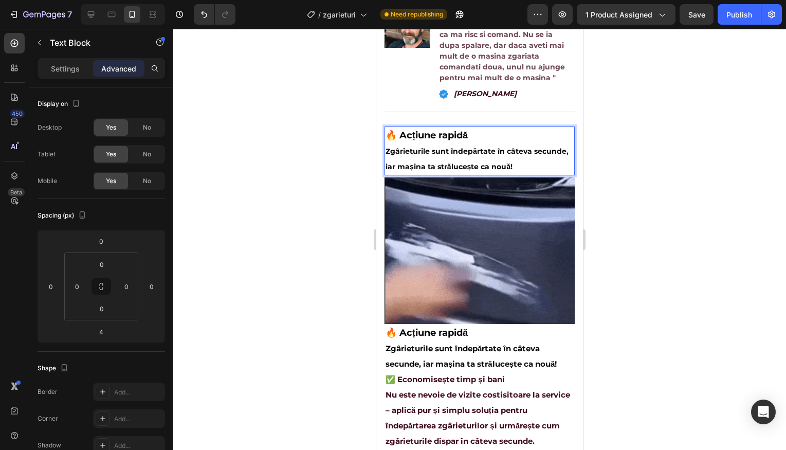
click at [427, 146] on span "Zgârieturile sunt îndepărtate în câteva secunde, iar mașina ta strălucește ca n…" at bounding box center [476, 158] width 183 height 25
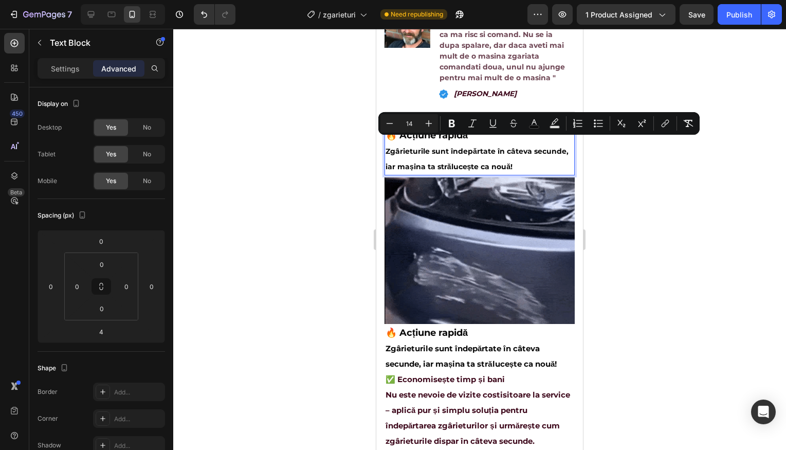
click at [644, 152] on div at bounding box center [479, 239] width 613 height 421
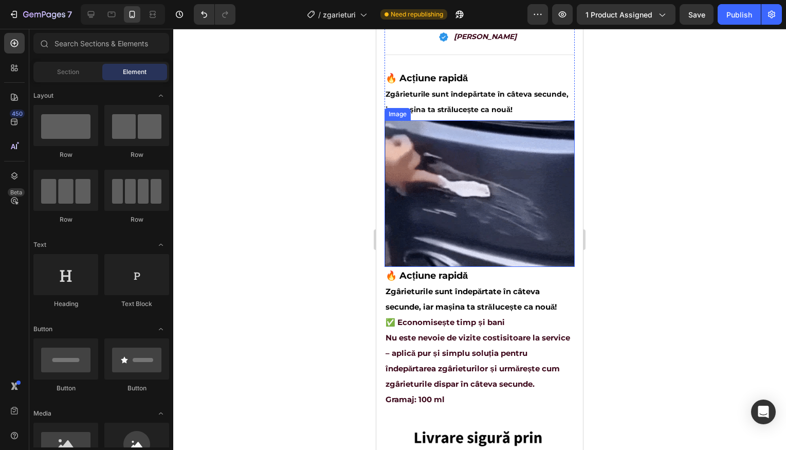
scroll to position [576, 0]
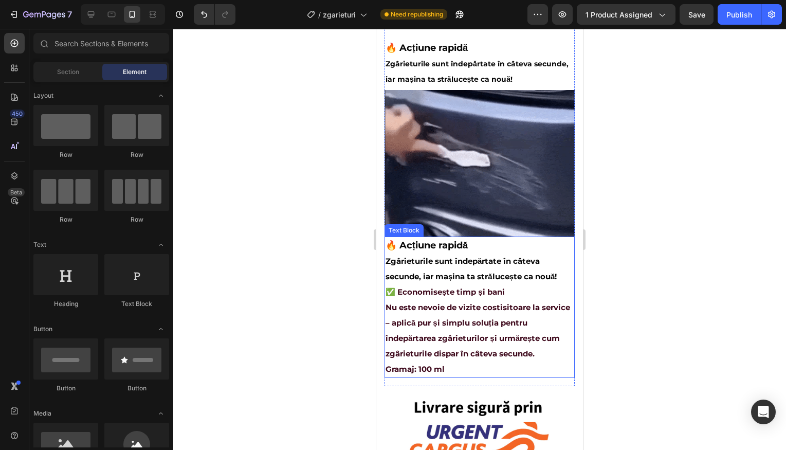
click at [495, 256] on span "Zgârieturile sunt îndepărtate în câteva secunde, iar mașina ta strălucește ca n…" at bounding box center [470, 268] width 171 height 25
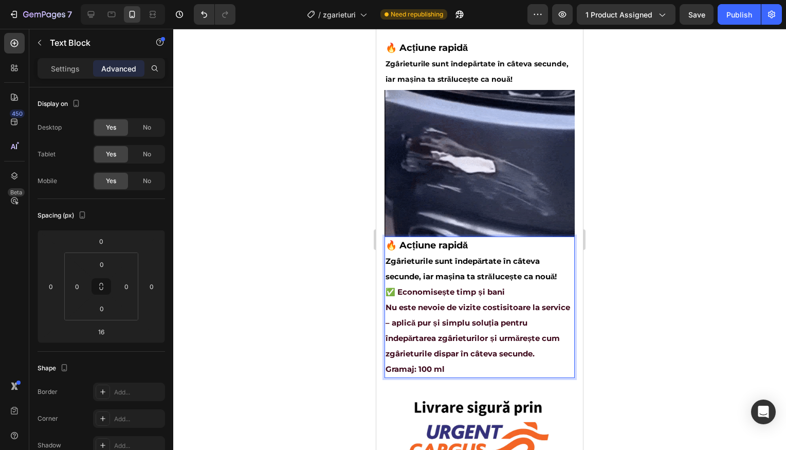
click at [532, 254] on p "Zgârieturile sunt îndepărtate în câteva secunde, iar mașina ta strălucește ca n…" at bounding box center [479, 276] width 188 height 46
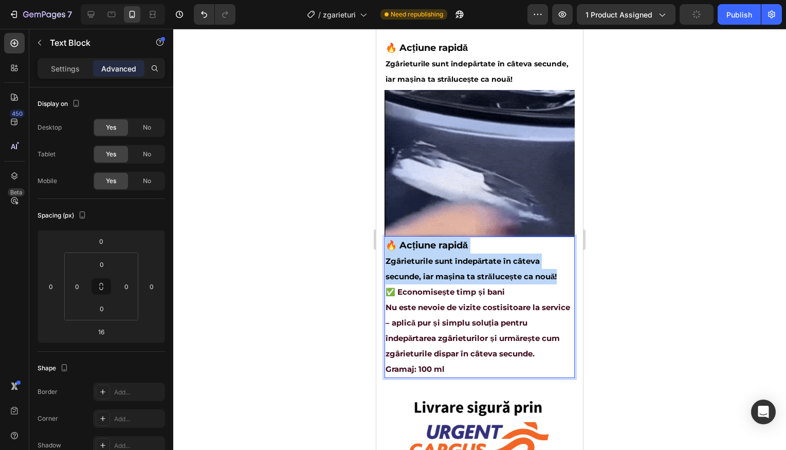
drag, startPoint x: 559, startPoint y: 263, endPoint x: 387, endPoint y: 233, distance: 173.6
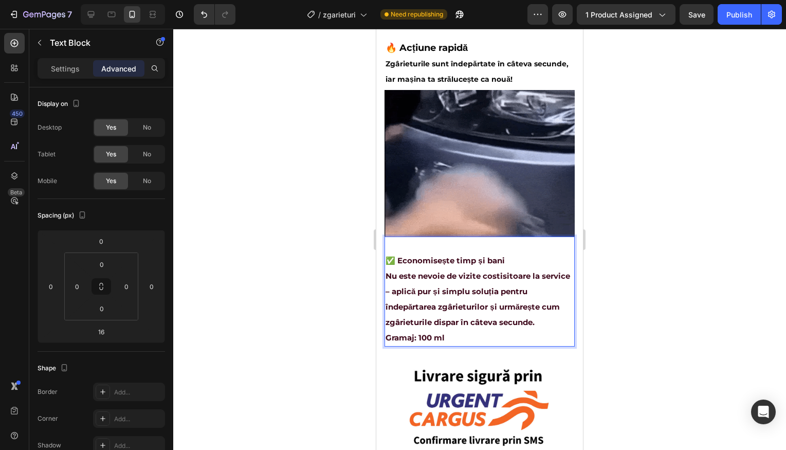
click at [389, 244] on p "⁠⁠⁠⁠⁠⁠⁠ ✅ Economisește timp și bani" at bounding box center [479, 252] width 188 height 31
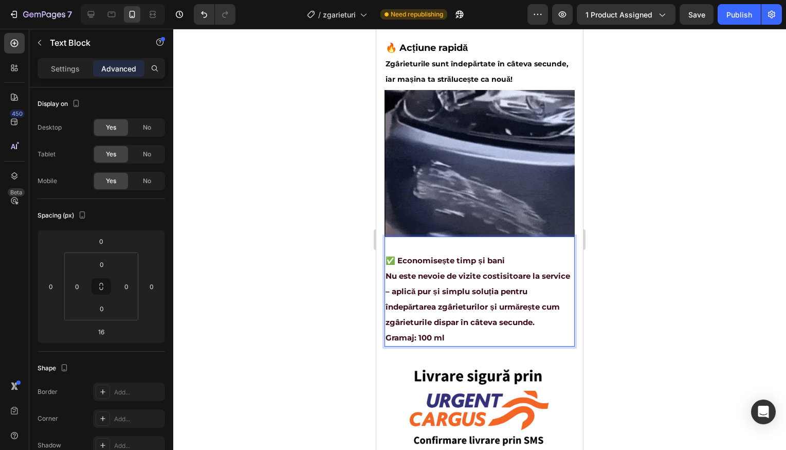
click at [388, 245] on p "⁠⁠⁠⁠⁠⁠⁠ ✅ Economisește timp și bani" at bounding box center [479, 252] width 188 height 31
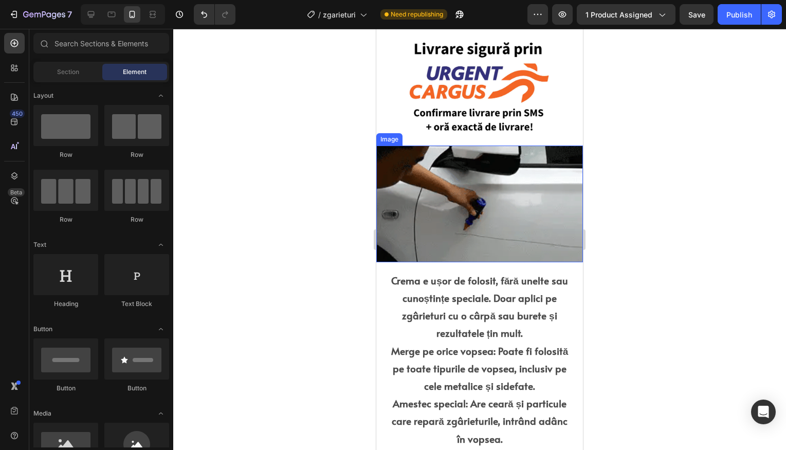
scroll to position [650, 0]
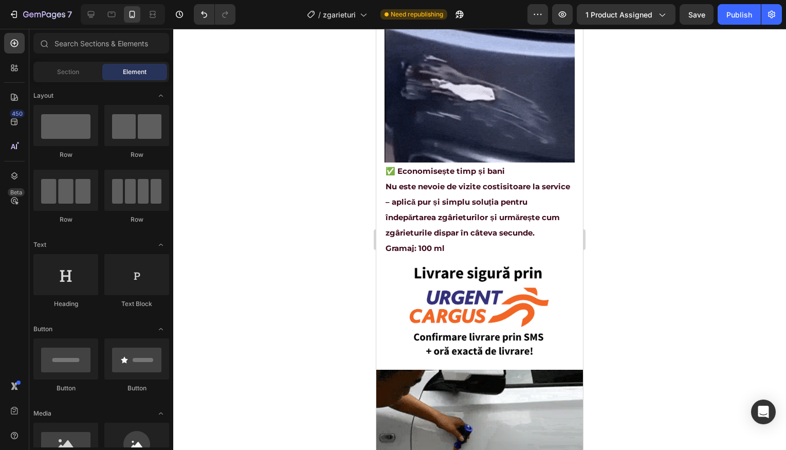
click at [620, 268] on div at bounding box center [479, 239] width 613 height 421
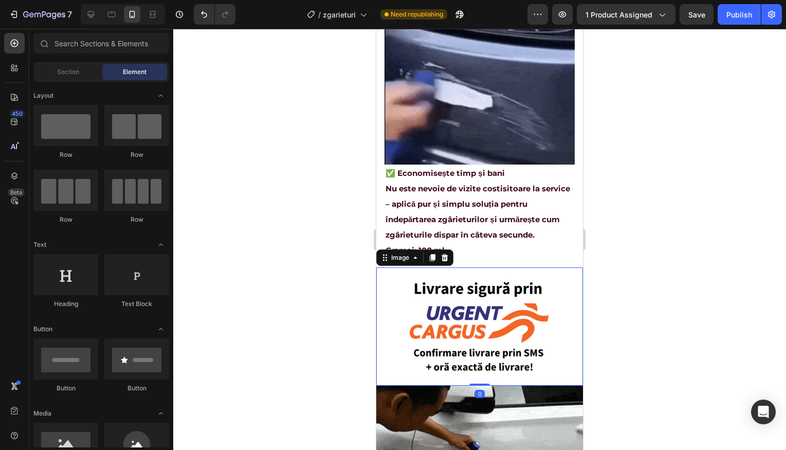
click at [506, 300] on img at bounding box center [479, 326] width 207 height 118
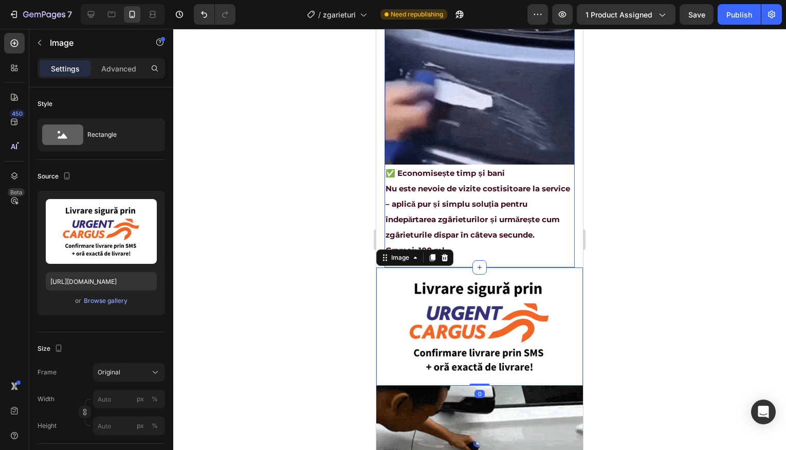
scroll to position [645, 0]
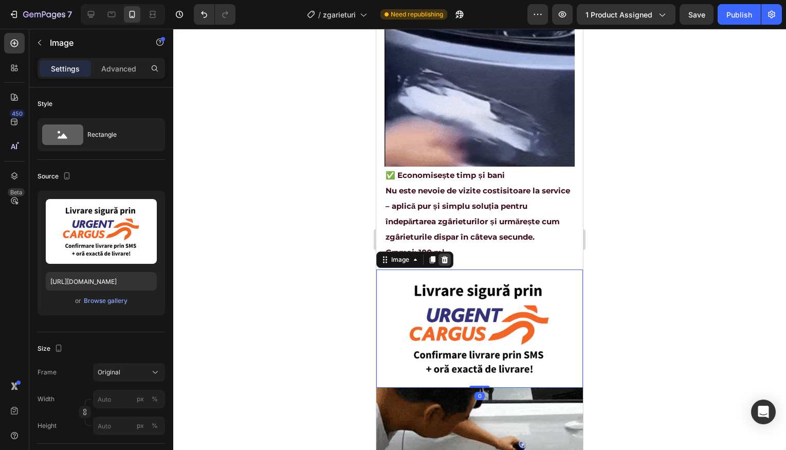
click at [447, 256] on icon at bounding box center [444, 259] width 7 height 7
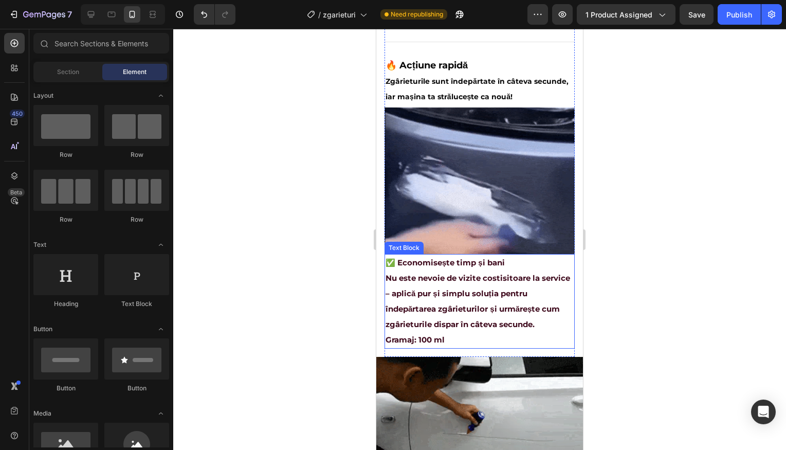
scroll to position [545, 0]
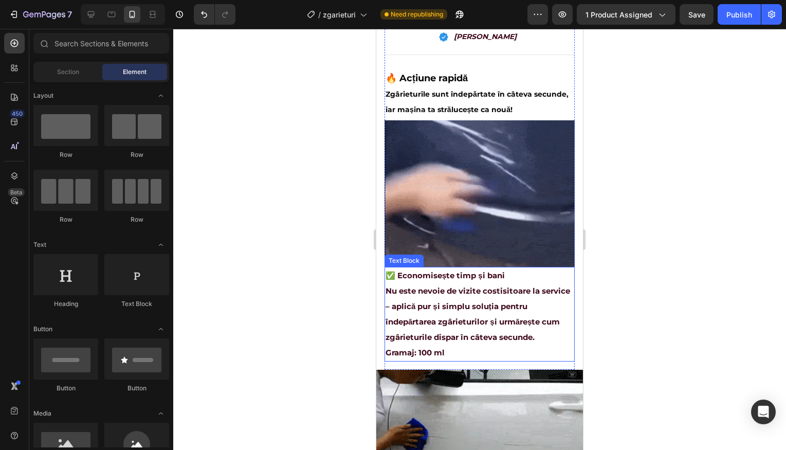
click at [509, 285] on p "Nu este nevoie de vizite costisitoare la service – aplică pur și simplu soluția…" at bounding box center [479, 321] width 188 height 77
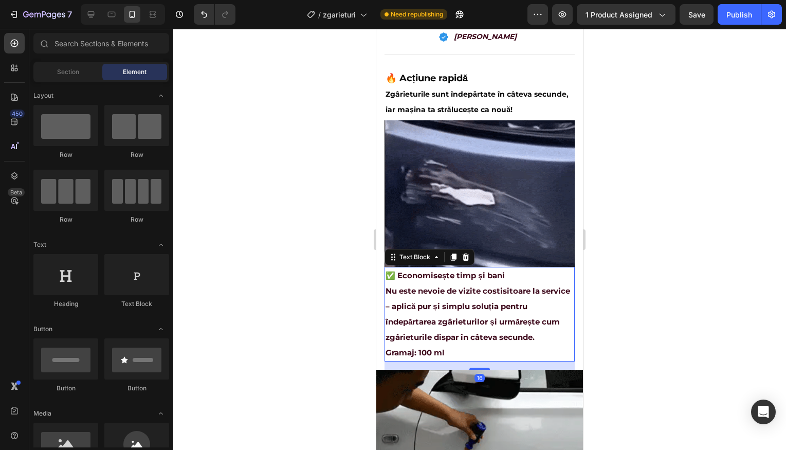
click at [509, 285] on p "Nu este nevoie de vizite costisitoare la service – aplică pur și simplu soluția…" at bounding box center [479, 321] width 188 height 77
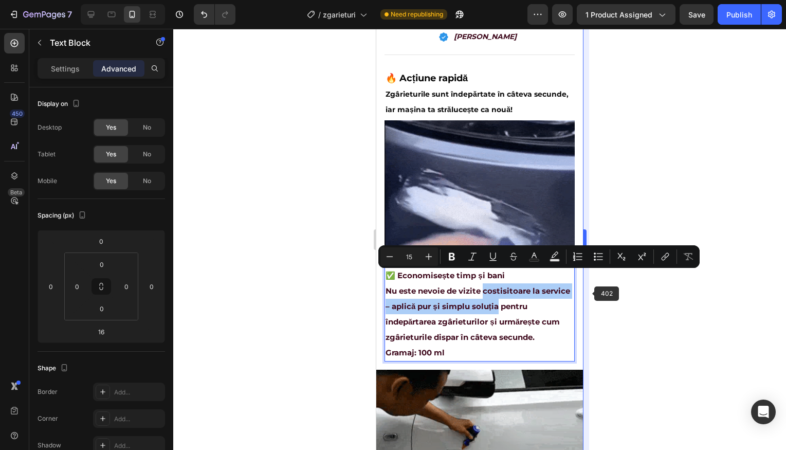
click at [589, 293] on div at bounding box center [479, 239] width 613 height 421
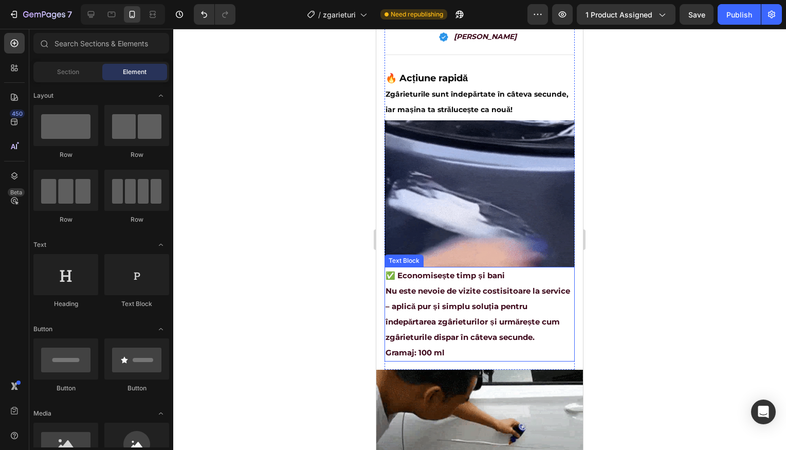
click at [500, 268] on p "✅ Economisește timp și bani" at bounding box center [479, 275] width 188 height 15
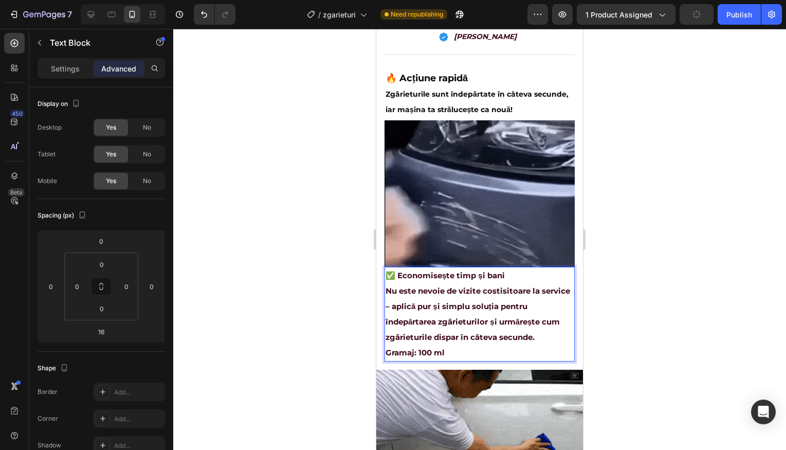
drag, startPoint x: 632, startPoint y: 264, endPoint x: 587, endPoint y: 256, distance: 45.8
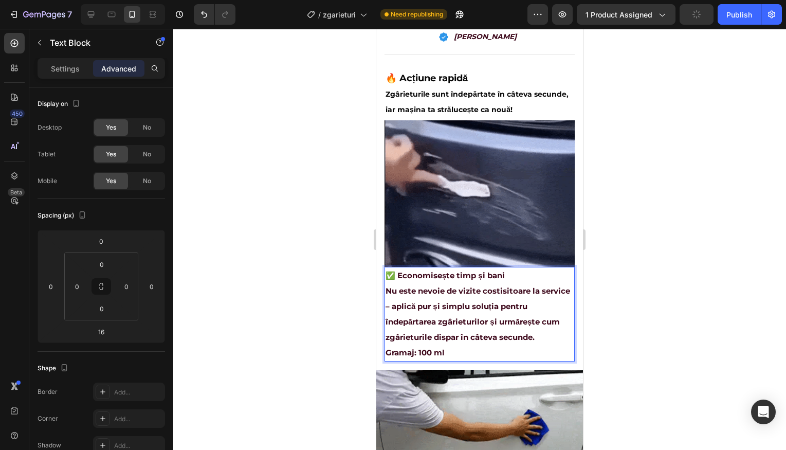
click at [632, 263] on div at bounding box center [479, 239] width 613 height 421
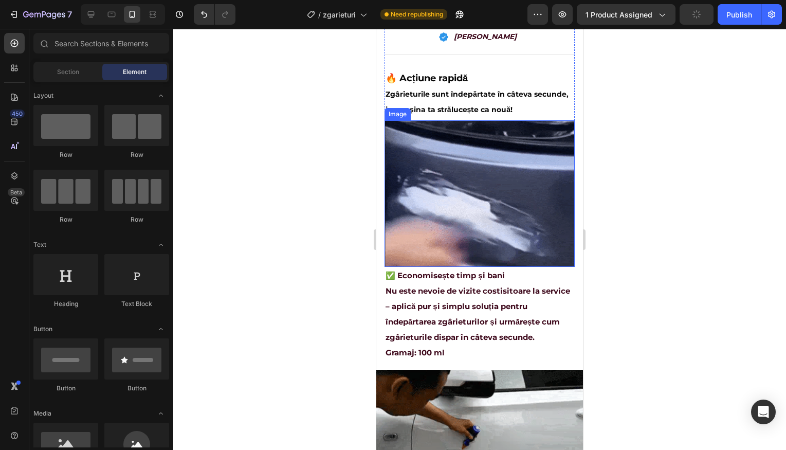
click at [499, 232] on img at bounding box center [479, 193] width 190 height 146
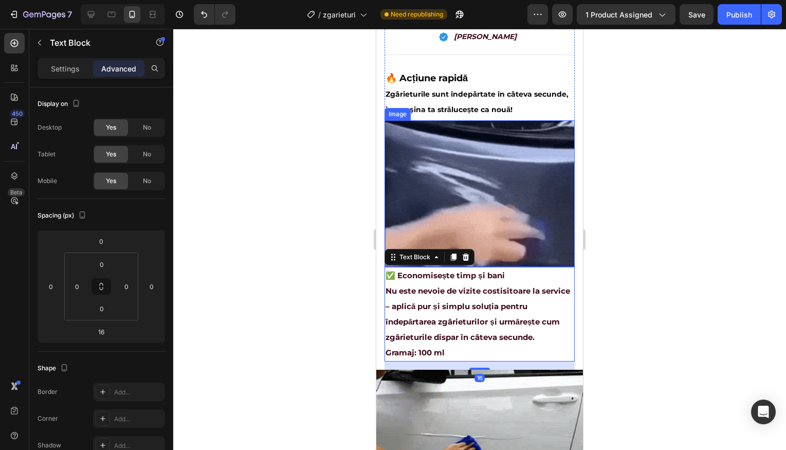
click at [483, 246] on img at bounding box center [479, 193] width 190 height 146
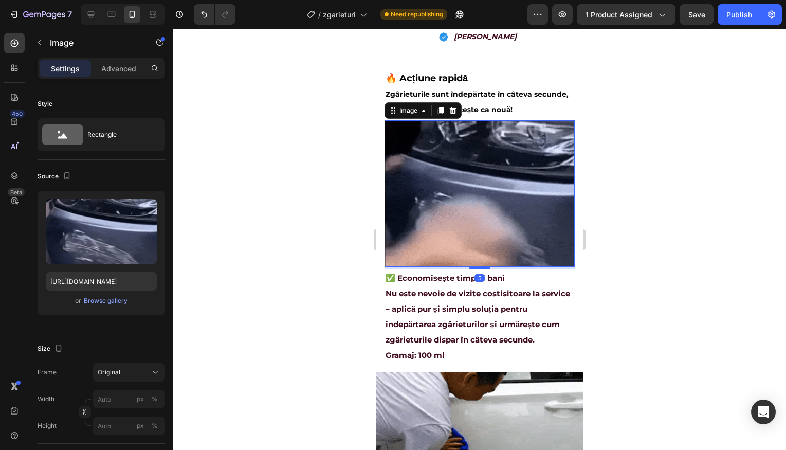
click at [479, 266] on div at bounding box center [479, 267] width 21 height 3
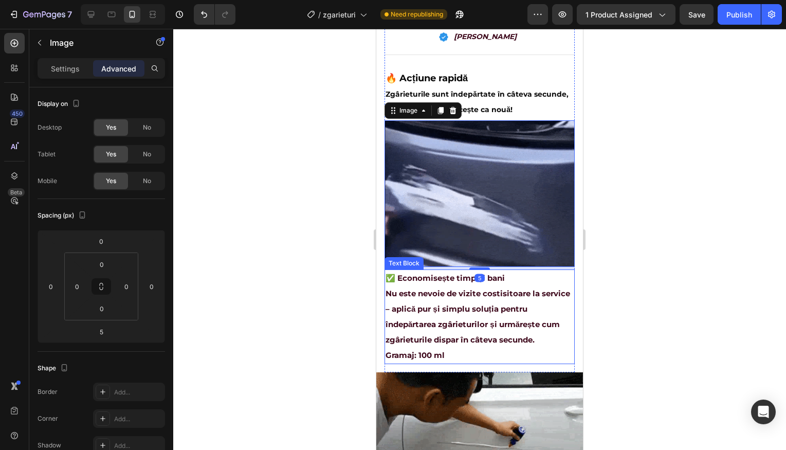
click at [502, 286] on p "Nu este nevoie de vizite costisitoare la service – aplică pur și simplu soluția…" at bounding box center [479, 324] width 188 height 77
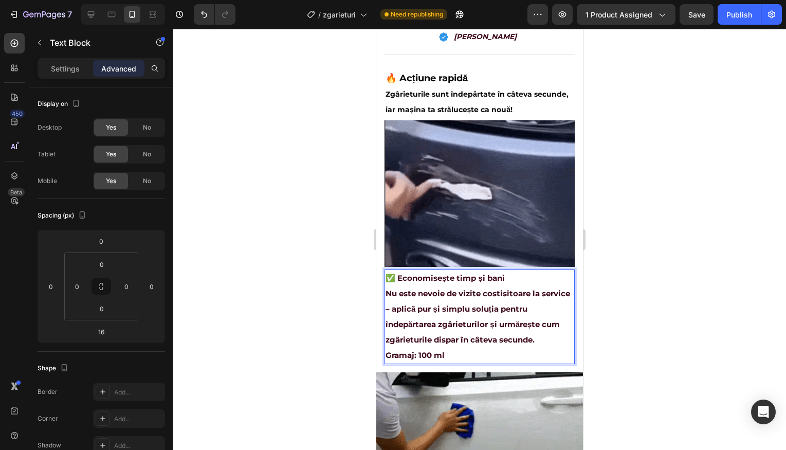
drag, startPoint x: 507, startPoint y: 263, endPoint x: 380, endPoint y: 260, distance: 127.5
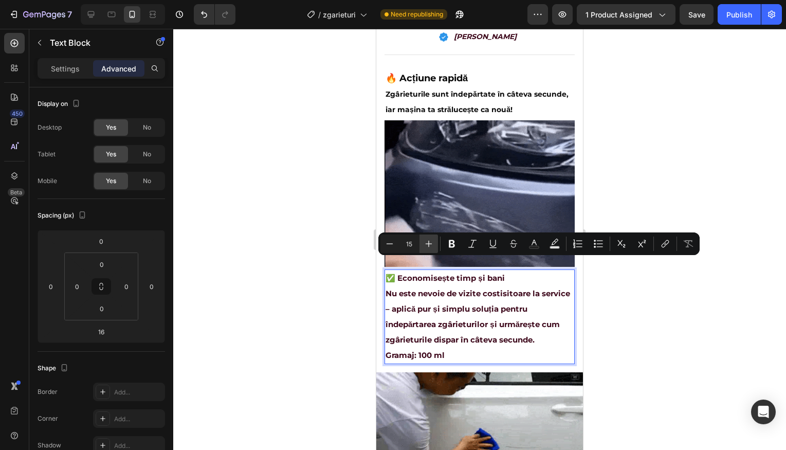
click at [426, 245] on icon "Editor contextual toolbar" at bounding box center [428, 243] width 10 height 10
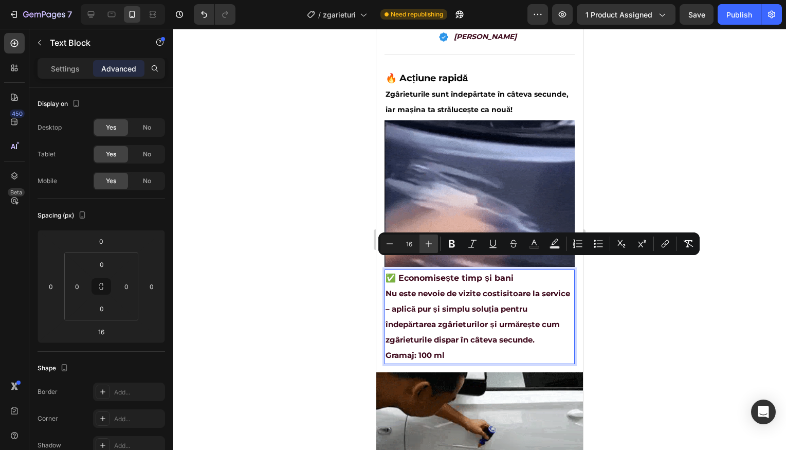
click at [426, 245] on icon "Editor contextual toolbar" at bounding box center [428, 243] width 10 height 10
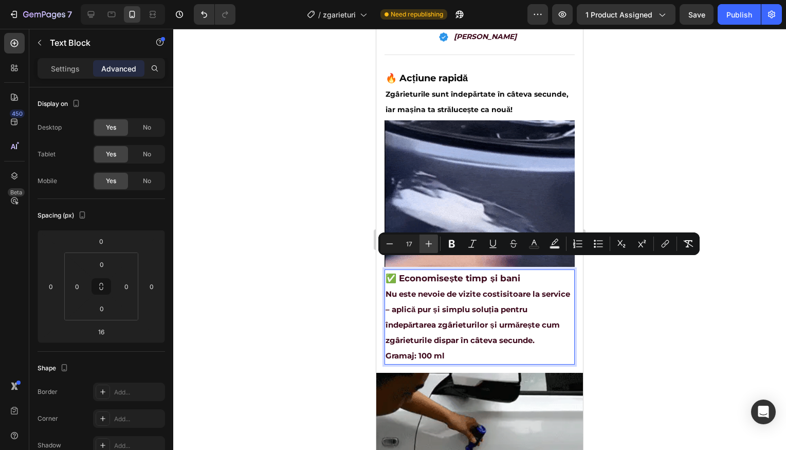
click at [427, 245] on icon "Editor contextual toolbar" at bounding box center [428, 243] width 10 height 10
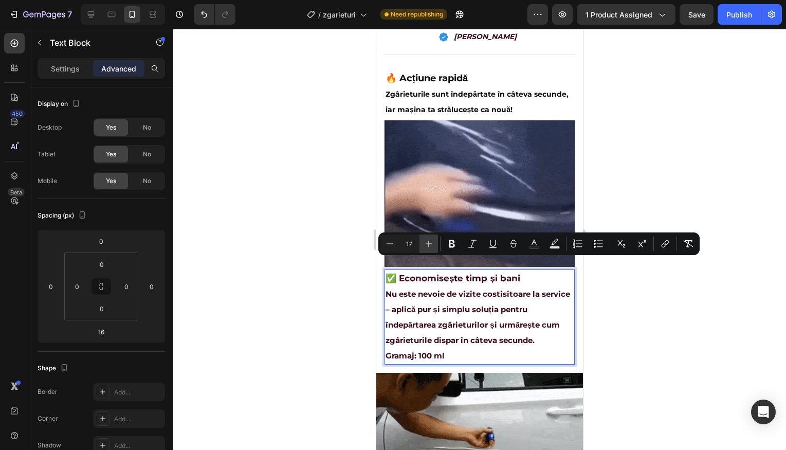
type input "18"
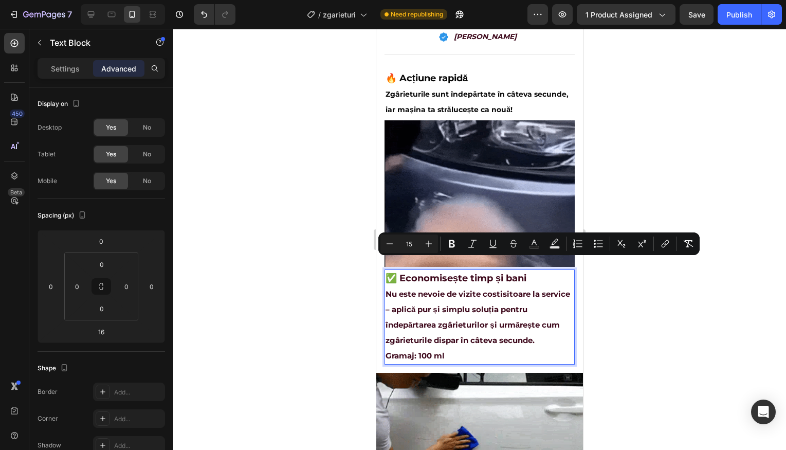
click at [481, 286] on p "Nu este nevoie de vizite costisitoare la service – aplică pur și simplu soluția…" at bounding box center [479, 324] width 188 height 77
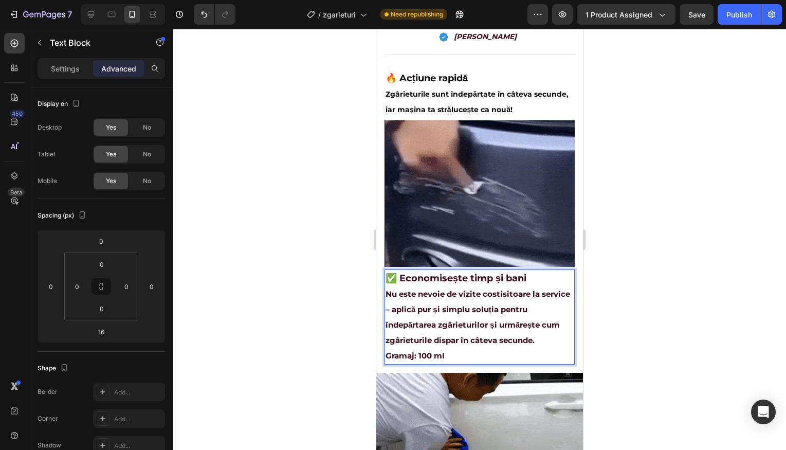
click at [526, 272] on span "✅ Economisește timp și bani" at bounding box center [455, 277] width 141 height 11
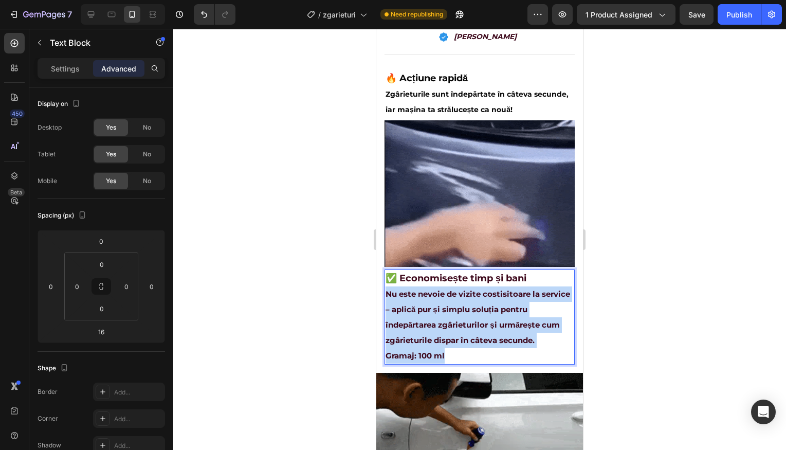
drag, startPoint x: 425, startPoint y: 312, endPoint x: 380, endPoint y: 281, distance: 55.0
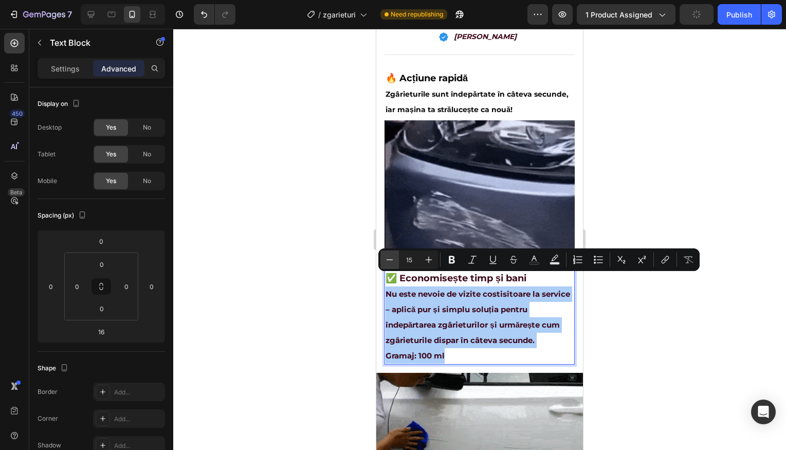
click at [386, 262] on icon "Editor contextual toolbar" at bounding box center [389, 259] width 10 height 10
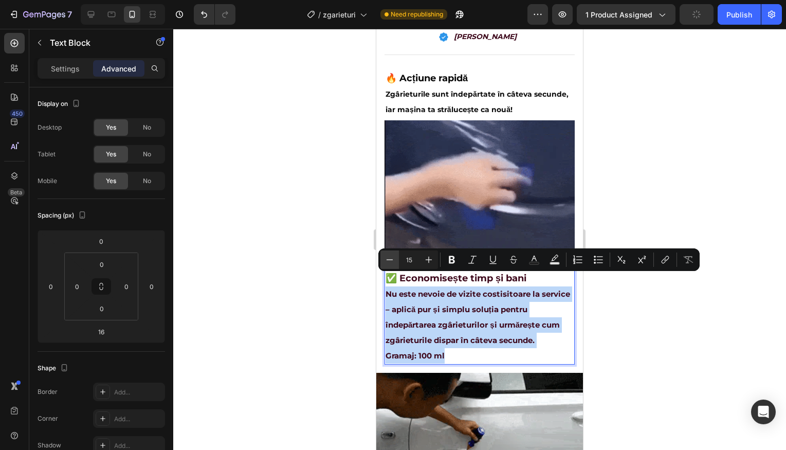
type input "14"
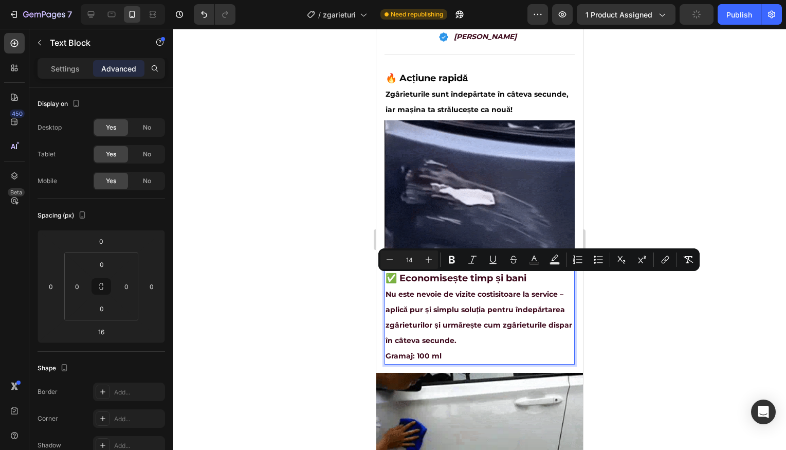
click at [462, 323] on span "Nu este nevoie de vizite costisitoare la service – aplică pur și simplu soluția…" at bounding box center [478, 316] width 187 height 55
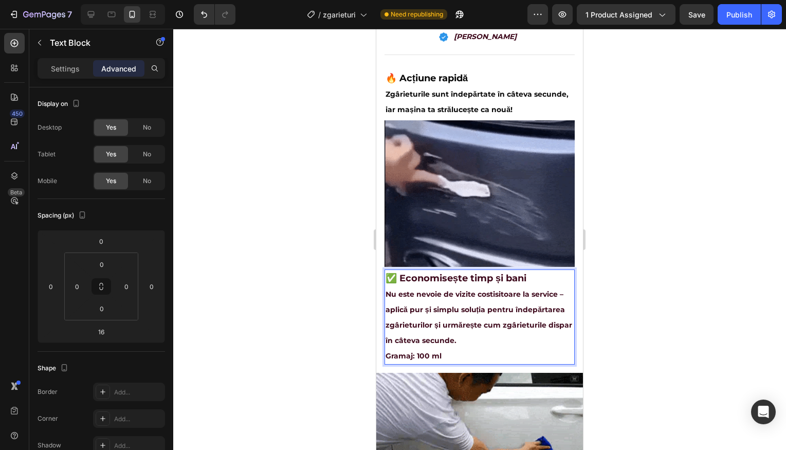
click at [474, 337] on p "Nu este nevoie de vizite costisitoare la service – aplică pur și simplu soluția…" at bounding box center [479, 324] width 188 height 77
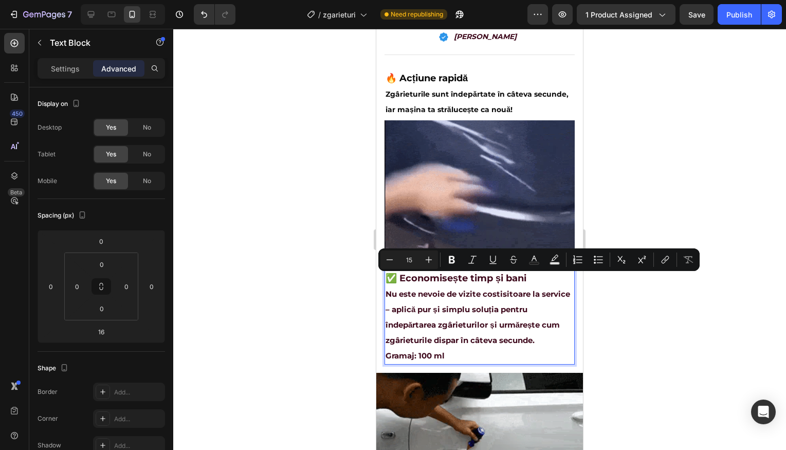
click at [470, 341] on p "Nu este nevoie de vizite costisitoare la service – aplică pur și simplu soluția…" at bounding box center [479, 324] width 188 height 77
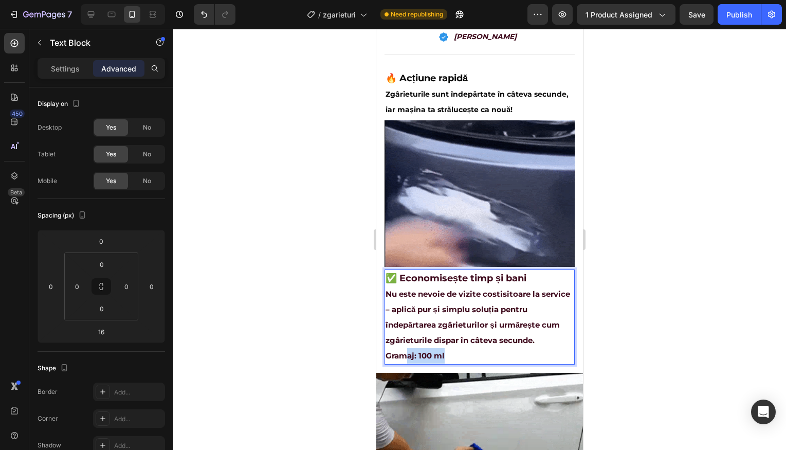
drag, startPoint x: 458, startPoint y: 339, endPoint x: 410, endPoint y: 338, distance: 48.8
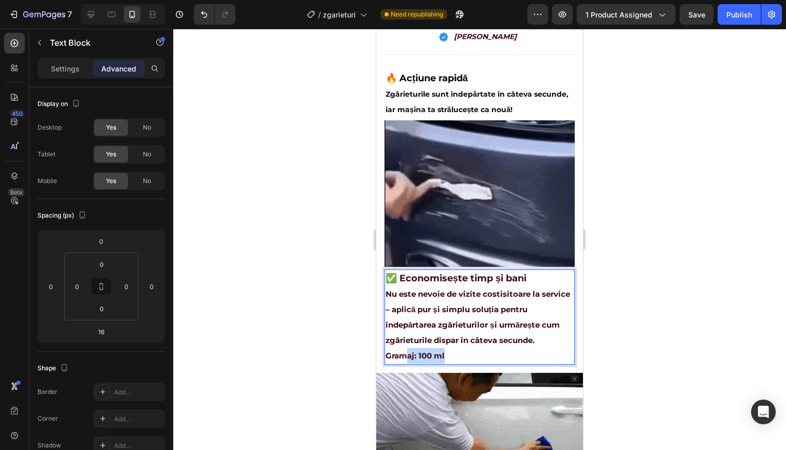
click at [410, 338] on p "Nu este nevoie de vizite costisitoare la service – aplică pur și simplu soluția…" at bounding box center [479, 324] width 188 height 77
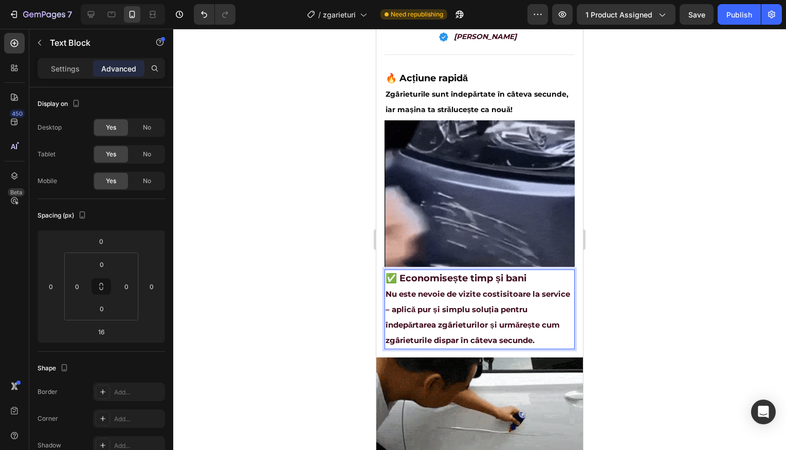
click at [603, 320] on div at bounding box center [479, 239] width 613 height 421
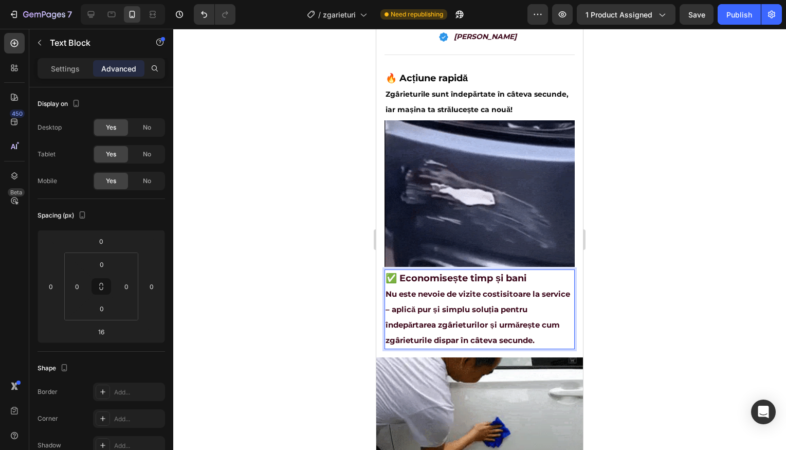
click at [603, 320] on div at bounding box center [479, 239] width 613 height 421
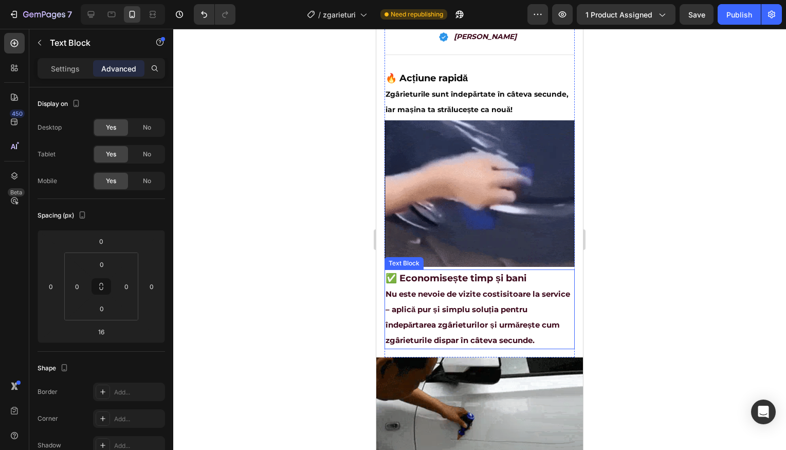
click at [492, 296] on p "Nu este nevoie de vizite costisitoare la service – aplică pur și simplu soluția…" at bounding box center [479, 317] width 188 height 62
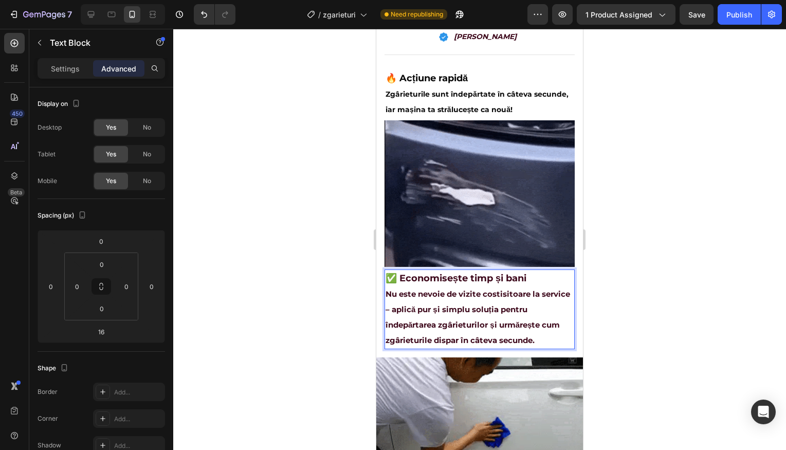
click at [541, 327] on p "Nu este nevoie de vizite costisitoare la service – aplică pur și simplu soluția…" at bounding box center [479, 317] width 188 height 62
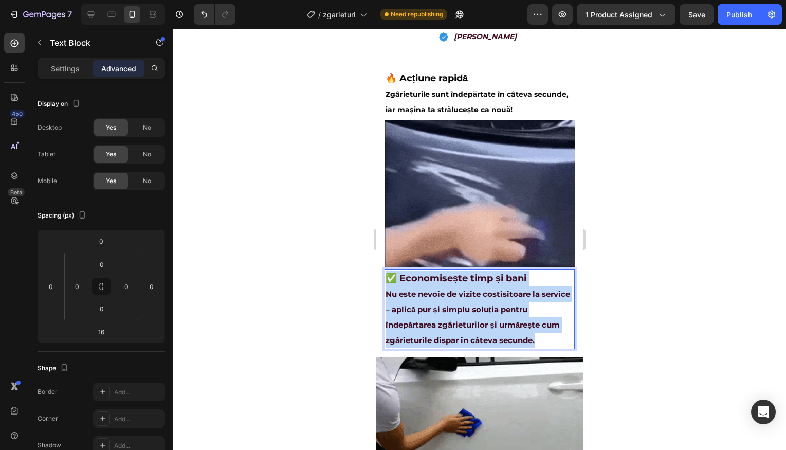
drag, startPoint x: 545, startPoint y: 327, endPoint x: 752, endPoint y: 289, distance: 210.5
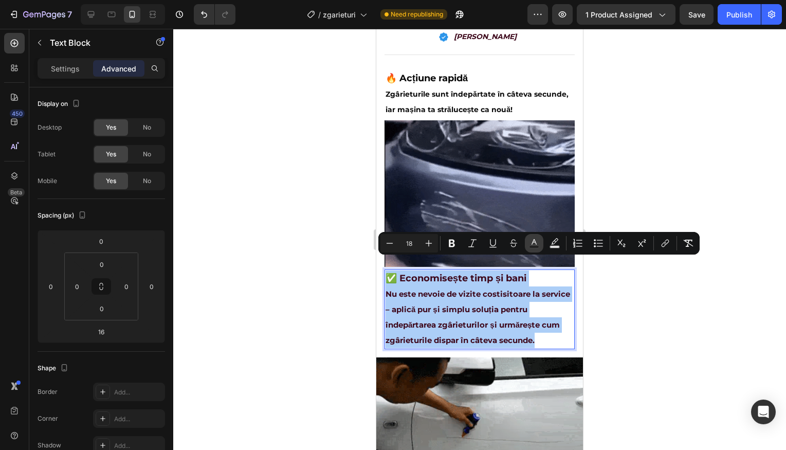
click at [532, 247] on rect "Editor contextual toolbar" at bounding box center [534, 247] width 10 height 3
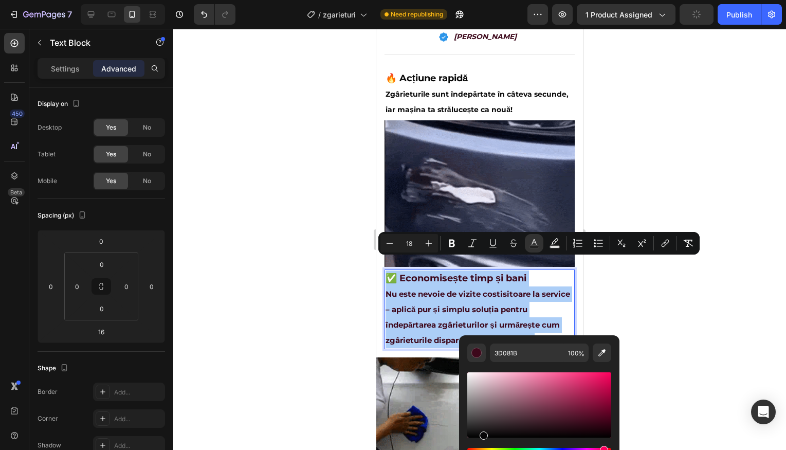
click at [481, 435] on div "Editor contextual toolbar" at bounding box center [539, 404] width 144 height 65
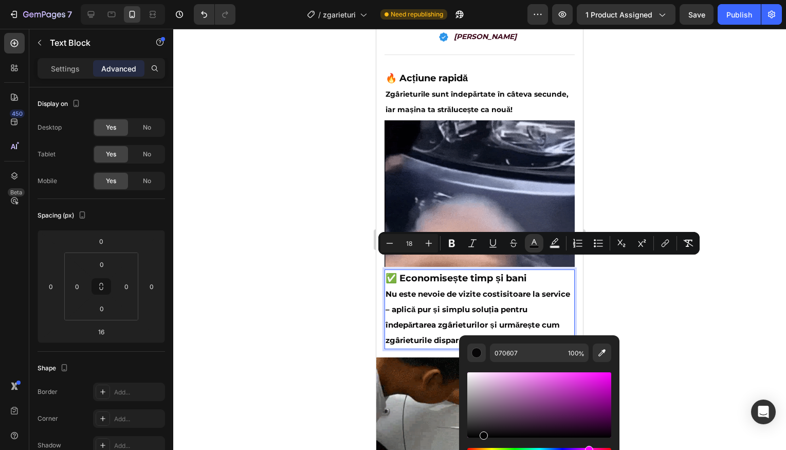
click at [482, 436] on div "Editor contextual toolbar" at bounding box center [539, 404] width 144 height 65
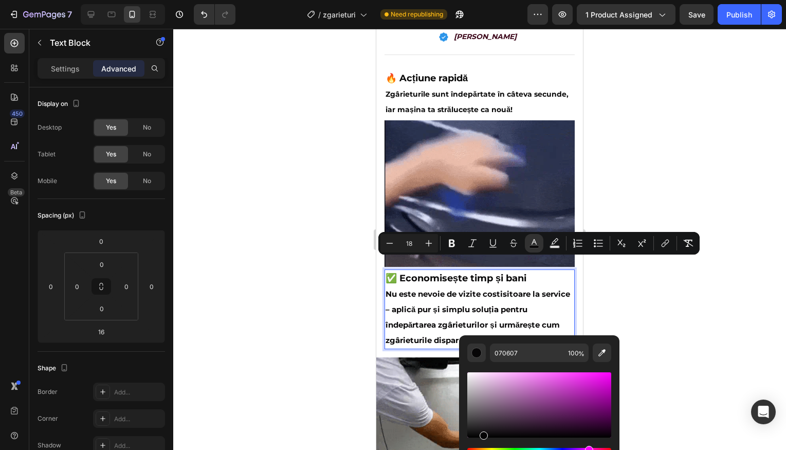
type input "050405"
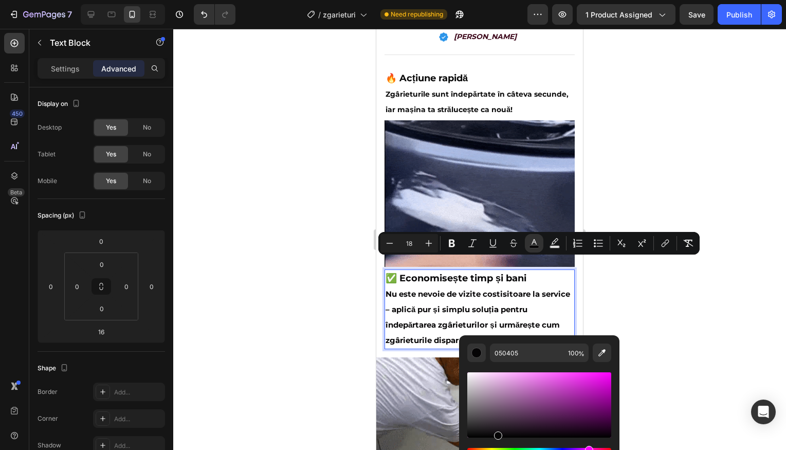
click at [647, 347] on div at bounding box center [479, 239] width 613 height 421
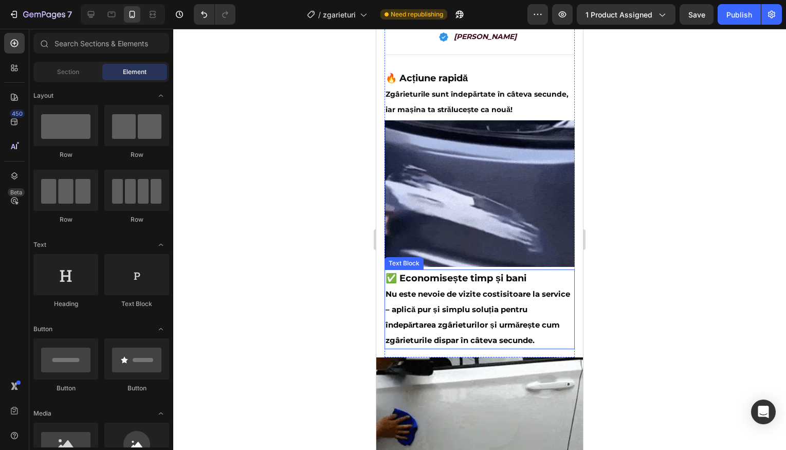
click at [535, 270] on p "✅ Economisește timp și bani" at bounding box center [479, 278] width 188 height 16
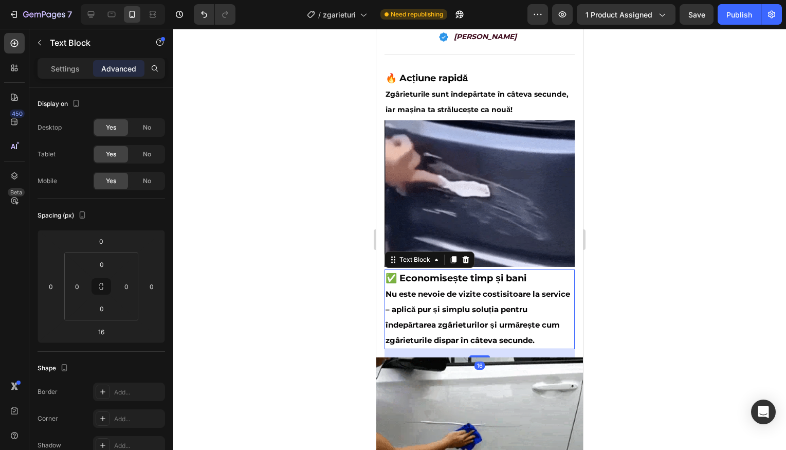
click at [600, 269] on div at bounding box center [479, 239] width 613 height 421
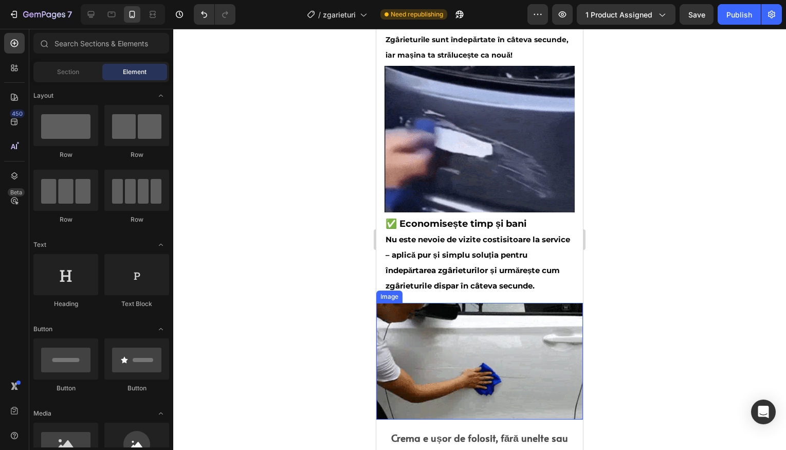
scroll to position [608, 0]
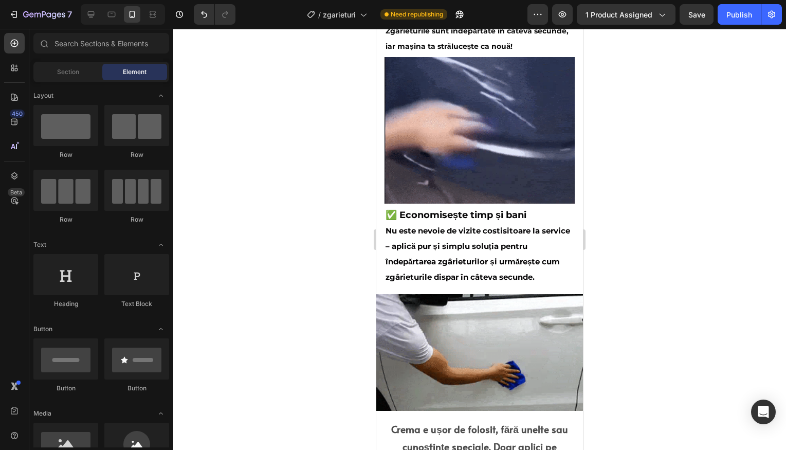
click at [612, 312] on div at bounding box center [479, 239] width 613 height 421
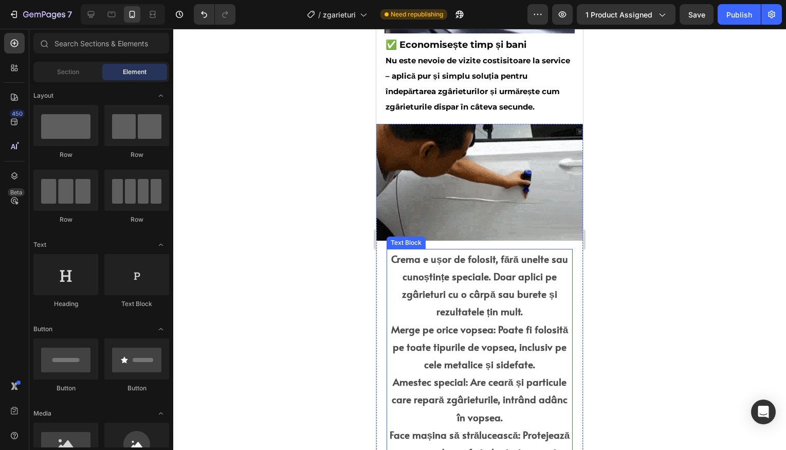
scroll to position [786, 0]
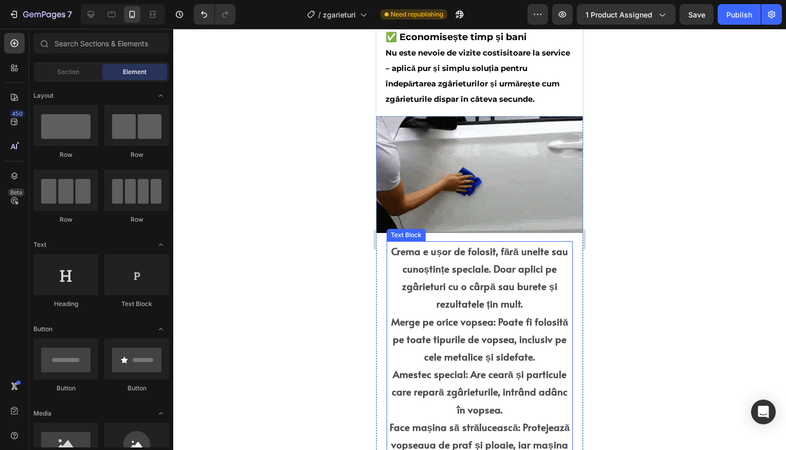
click at [539, 290] on p "Crema e ușor de folosit, fără unelte sau cunoștințe speciale. Doar aplici pe zg…" at bounding box center [479, 277] width 184 height 70
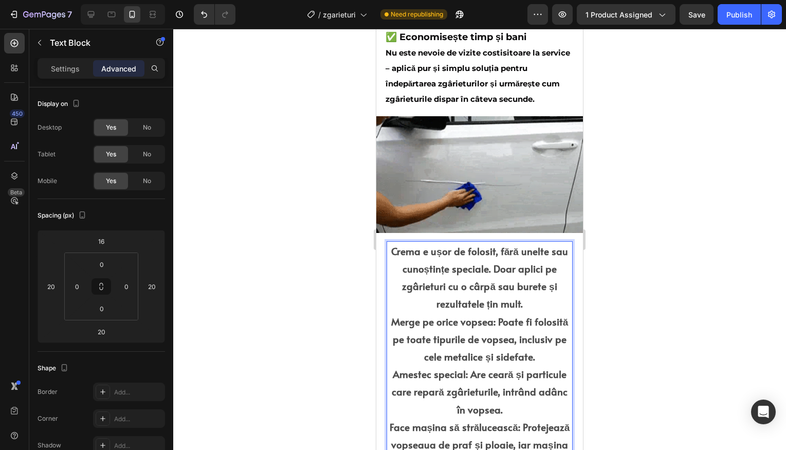
click at [536, 290] on p "Crema e ușor de folosit, fără unelte sau cunoștințe speciale. Doar aplici pe zg…" at bounding box center [479, 277] width 184 height 70
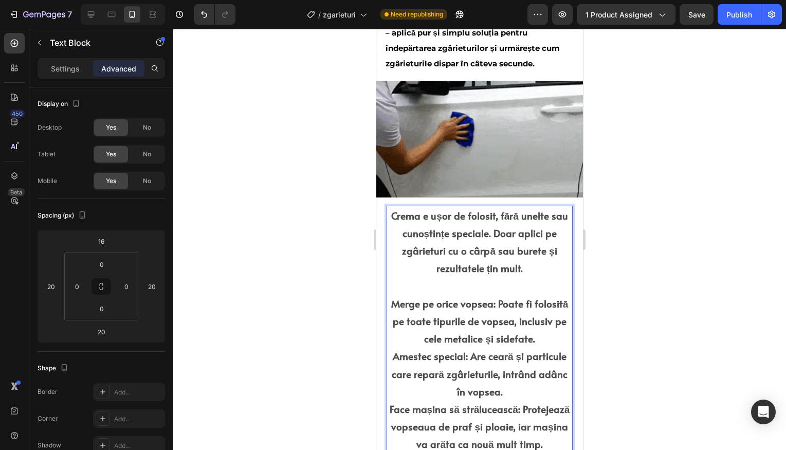
scroll to position [826, 0]
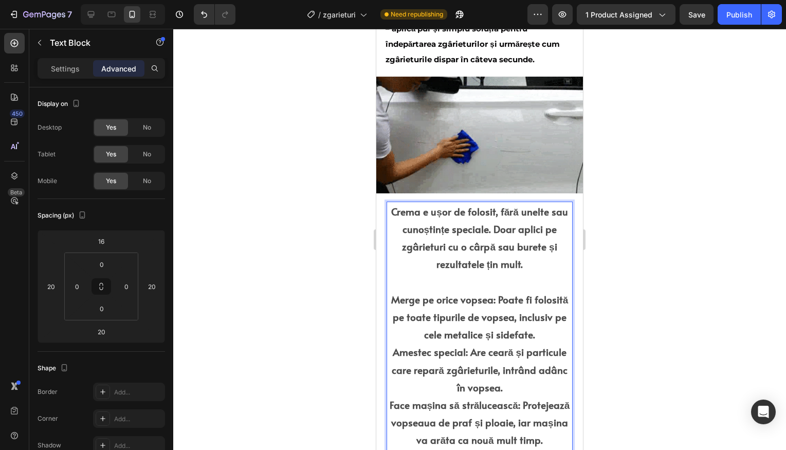
click at [616, 253] on div at bounding box center [479, 239] width 613 height 421
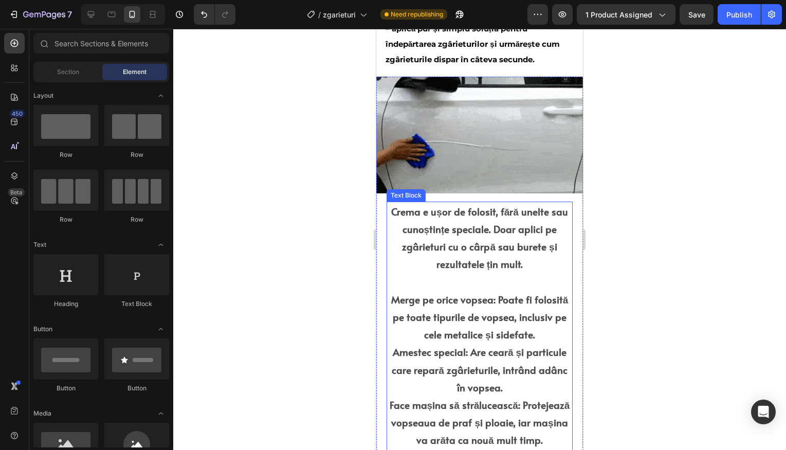
click at [485, 249] on p "Crema e ușor de folosit, fără unelte sau cunoștințe speciale. Doar aplici pe zg…" at bounding box center [479, 237] width 184 height 70
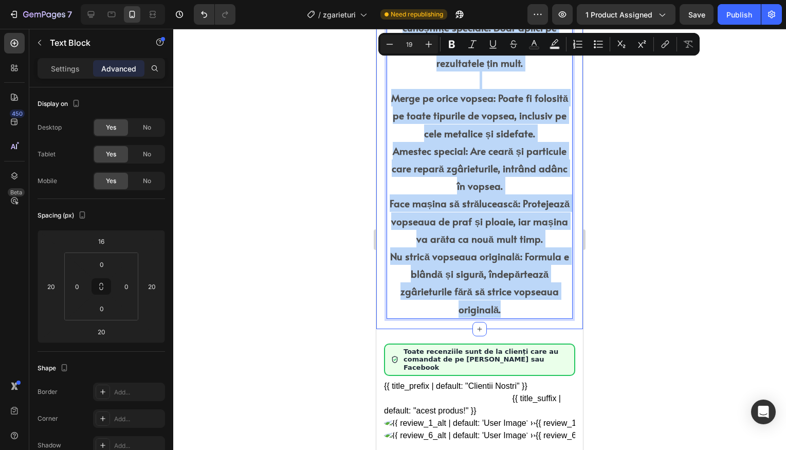
drag, startPoint x: 389, startPoint y: 192, endPoint x: 526, endPoint y: 310, distance: 180.7
click at [526, 310] on div "Crema e ușor de folosit, fără unelte sau cunoștințe speciale. Doar aplici pe zg…" at bounding box center [479, 159] width 186 height 319
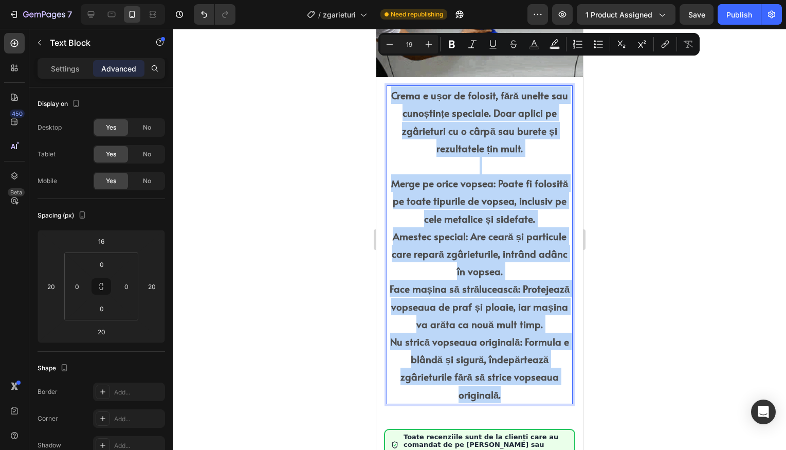
scroll to position [908, 0]
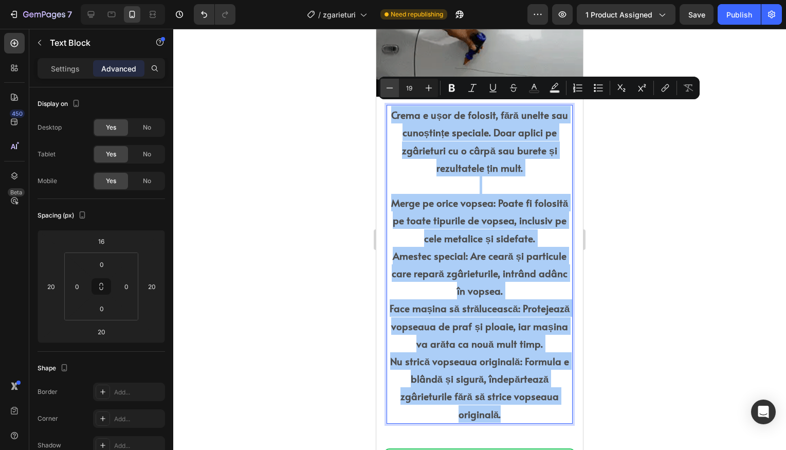
click at [391, 83] on icon "Editor contextual toolbar" at bounding box center [389, 88] width 10 height 10
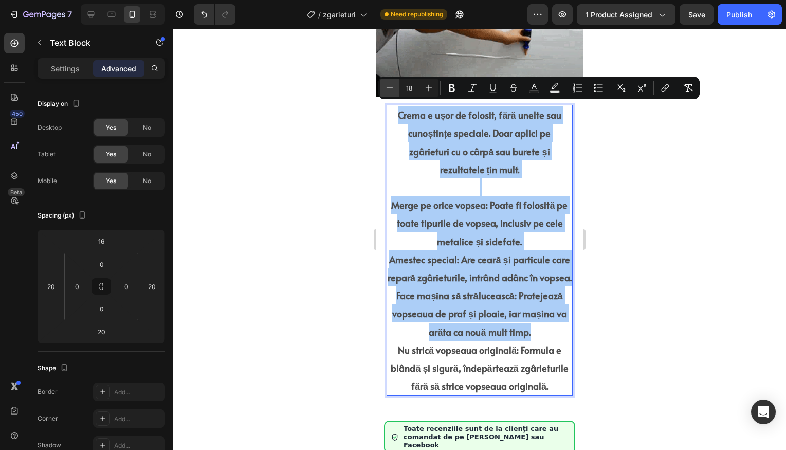
click at [388, 83] on icon "Editor contextual toolbar" at bounding box center [389, 88] width 10 height 10
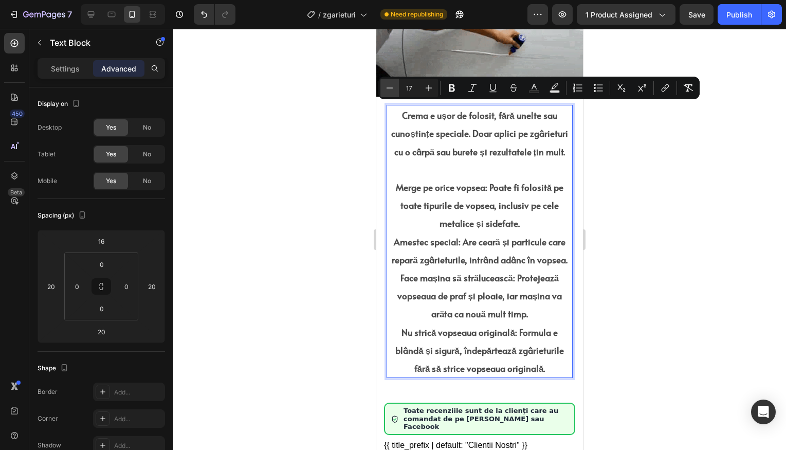
click at [388, 84] on icon "Editor contextual toolbar" at bounding box center [389, 88] width 10 height 10
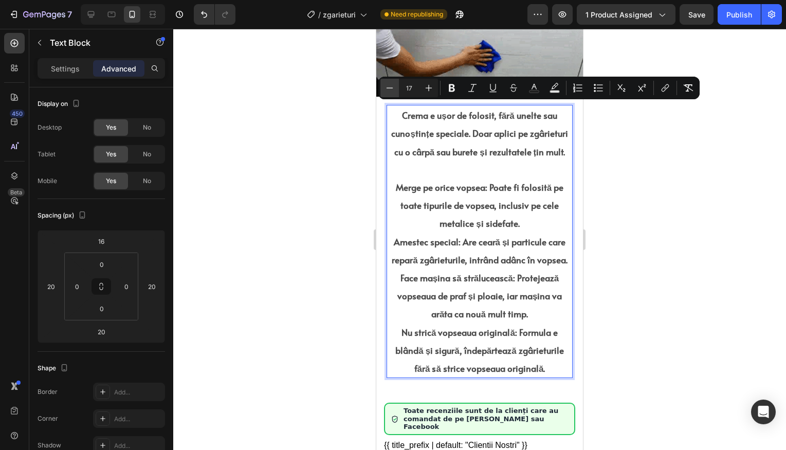
type input "16"
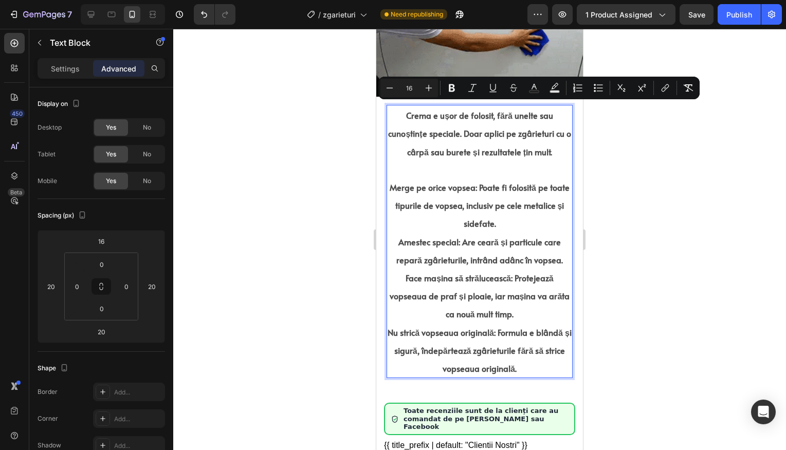
click at [639, 153] on div at bounding box center [479, 239] width 613 height 421
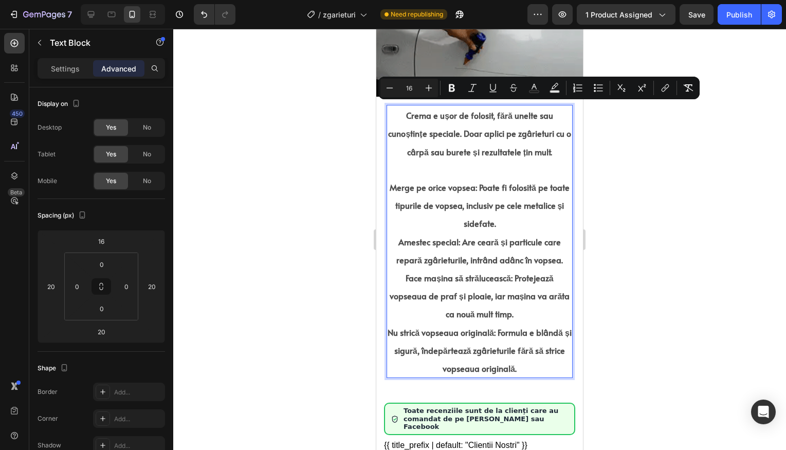
click at [639, 154] on div at bounding box center [479, 239] width 613 height 421
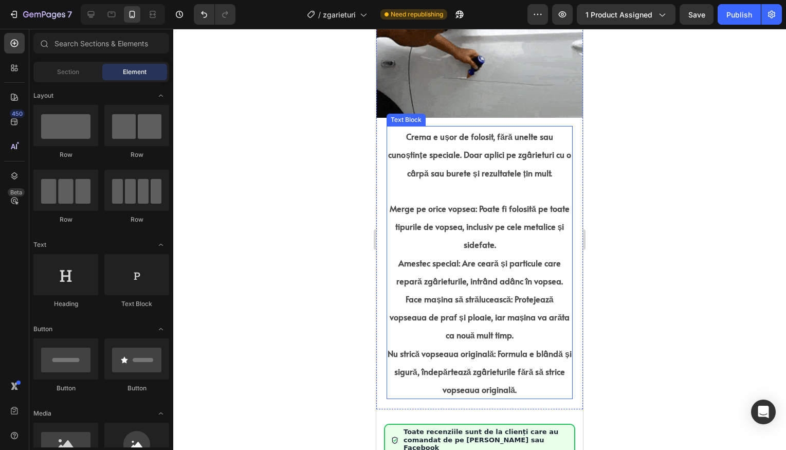
scroll to position [815, 0]
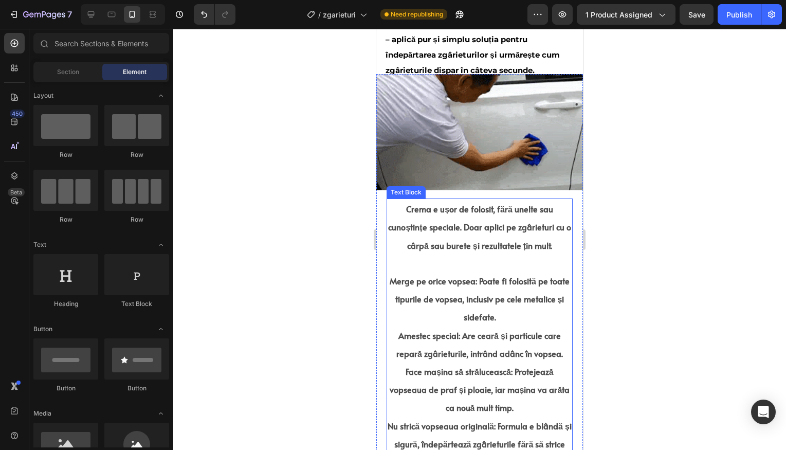
click at [506, 245] on span "Crema e ușor de folosit, fără unelte sau cunoștințe speciale. Doar aplici pe zg…" at bounding box center [479, 226] width 182 height 47
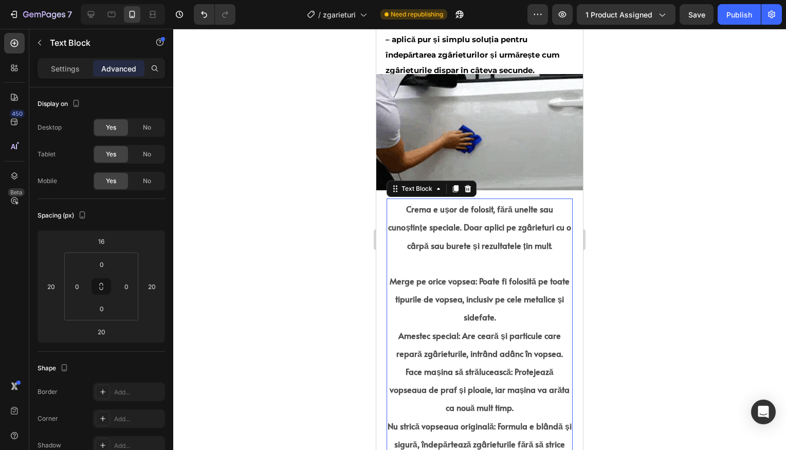
click at [654, 247] on div at bounding box center [479, 239] width 613 height 421
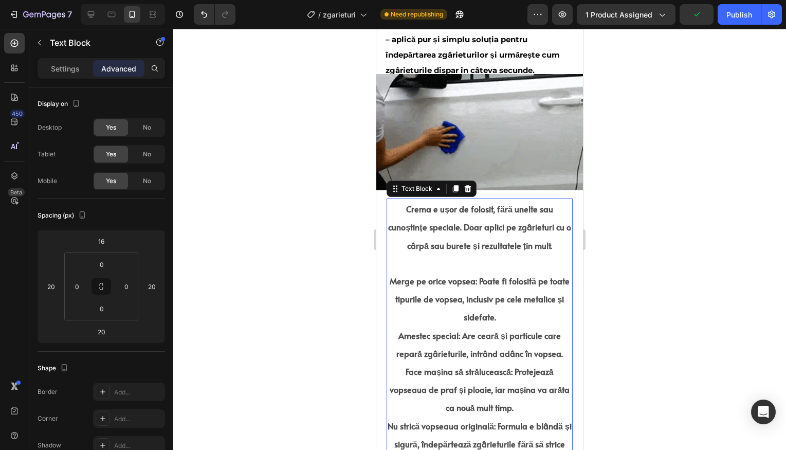
click at [504, 258] on p "Rich Text Editor. Editing area: main" at bounding box center [479, 262] width 184 height 17
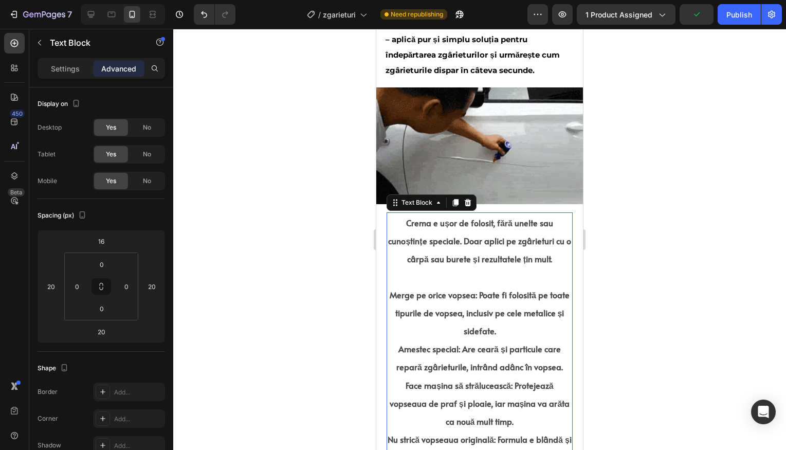
drag, startPoint x: 616, startPoint y: 243, endPoint x: 202, endPoint y: 215, distance: 414.1
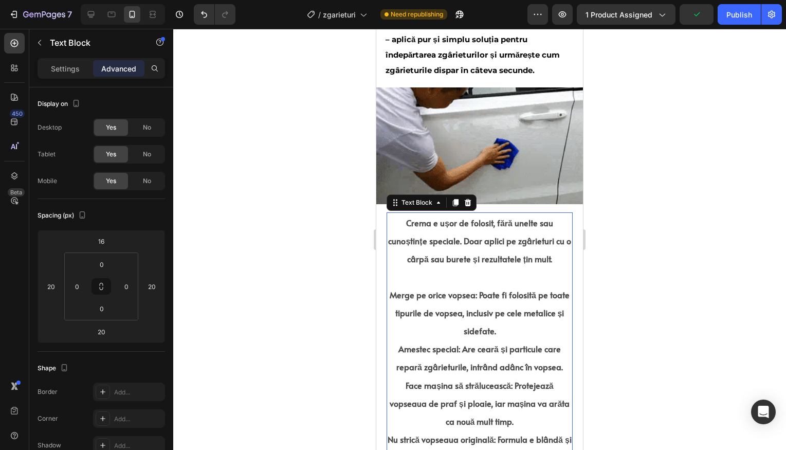
click at [616, 243] on div at bounding box center [479, 239] width 613 height 421
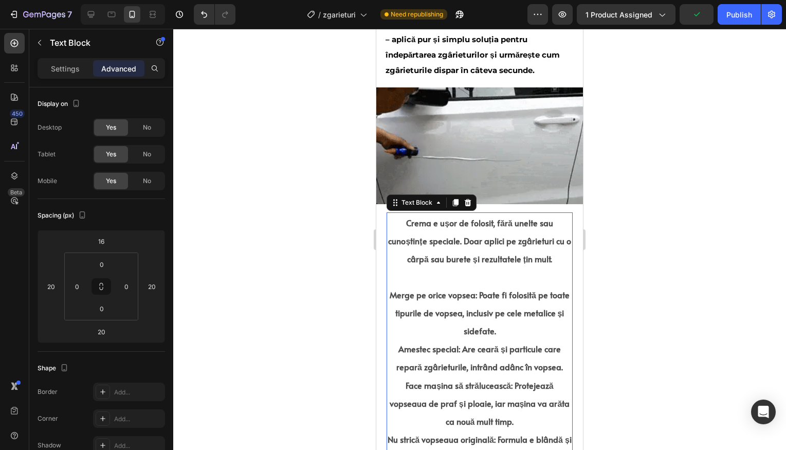
drag, startPoint x: 544, startPoint y: 240, endPoint x: 477, endPoint y: 220, distance: 69.9
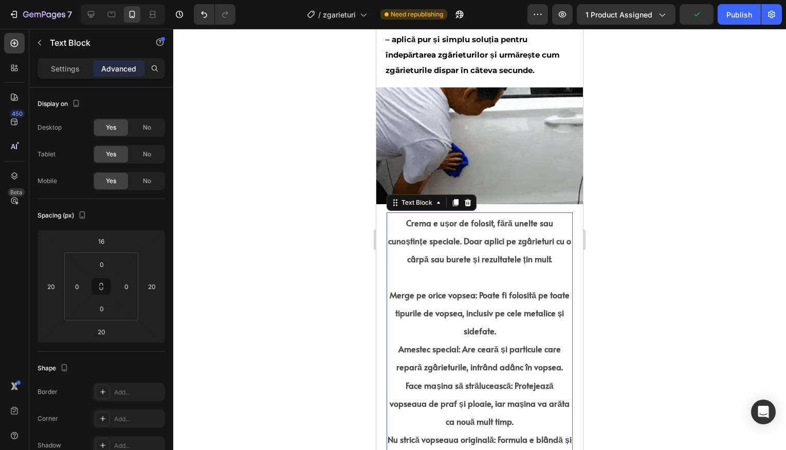
click at [544, 240] on span "Crema e ușor de folosit, fără unelte sau cunoștințe speciale. Doar aplici pe zg…" at bounding box center [479, 240] width 182 height 47
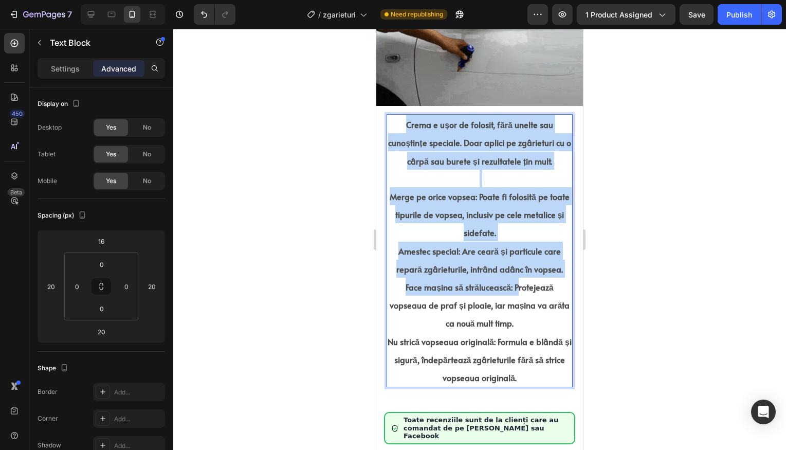
scroll to position [912, 0]
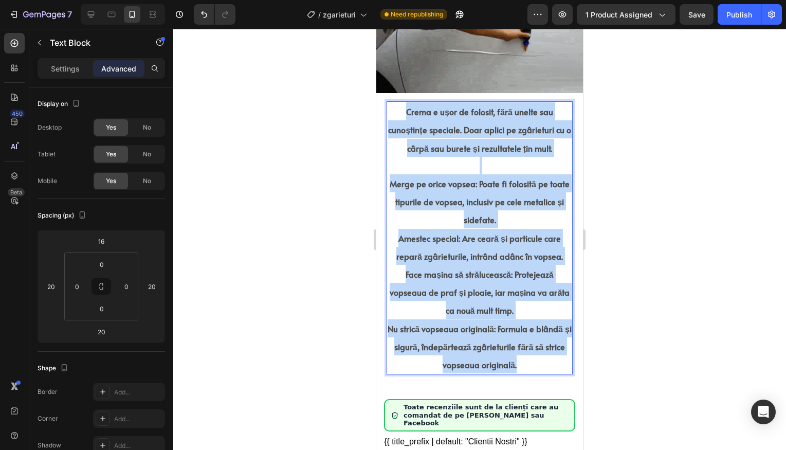
drag, startPoint x: 399, startPoint y: 203, endPoint x: 535, endPoint y: 356, distance: 204.5
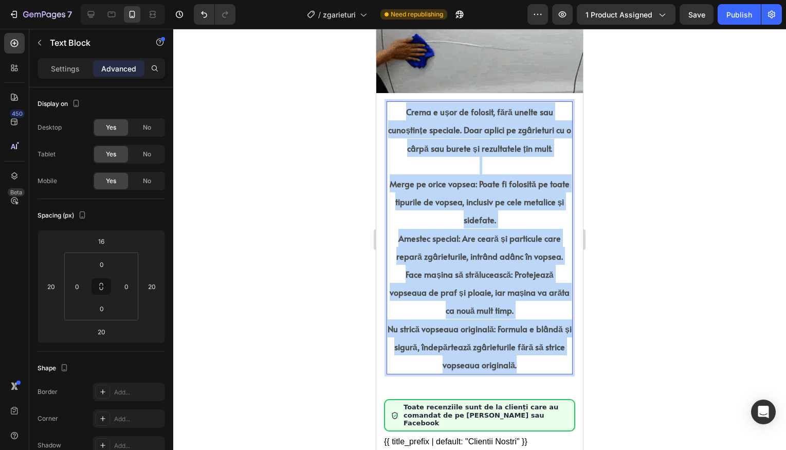
click at [536, 362] on div "Crema e ușor de folosit, fără unelte sau cunoștințe speciale. Doar aplici pe zg…" at bounding box center [479, 237] width 186 height 273
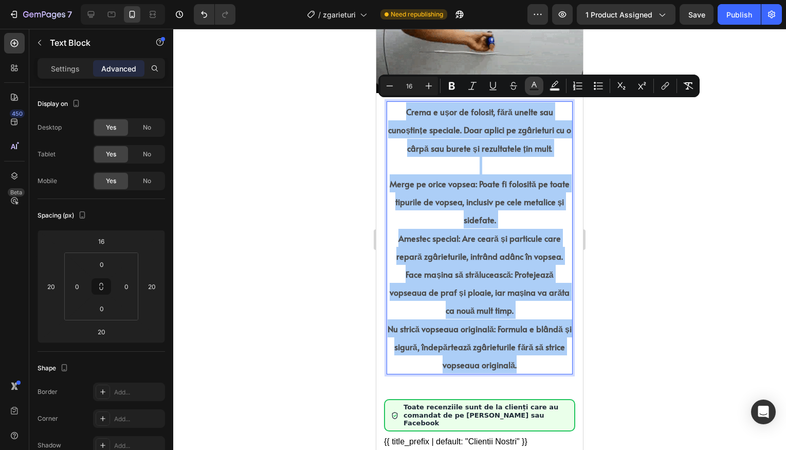
click at [534, 86] on icon "Editor contextual toolbar" at bounding box center [534, 86] width 10 height 10
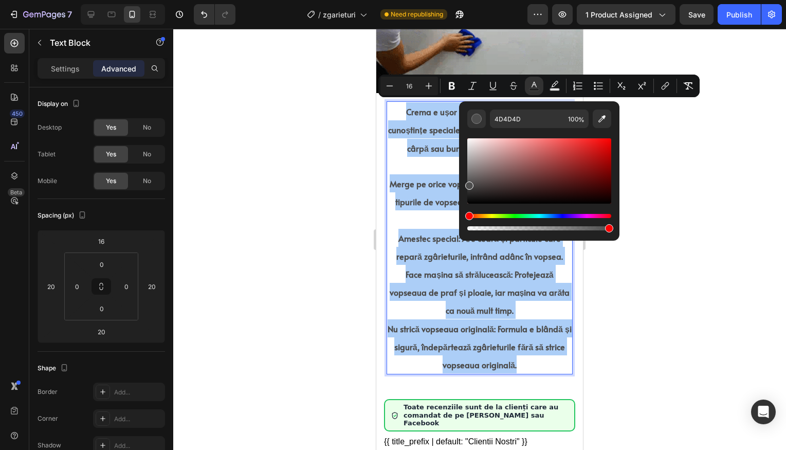
click at [597, 202] on div "Editor contextual toolbar" at bounding box center [539, 170] width 144 height 65
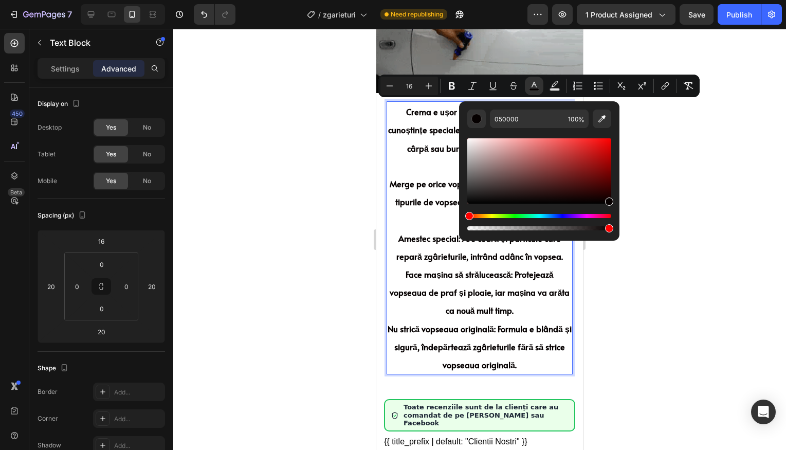
click at [609, 201] on div "Editor contextual toolbar" at bounding box center [609, 201] width 8 height 8
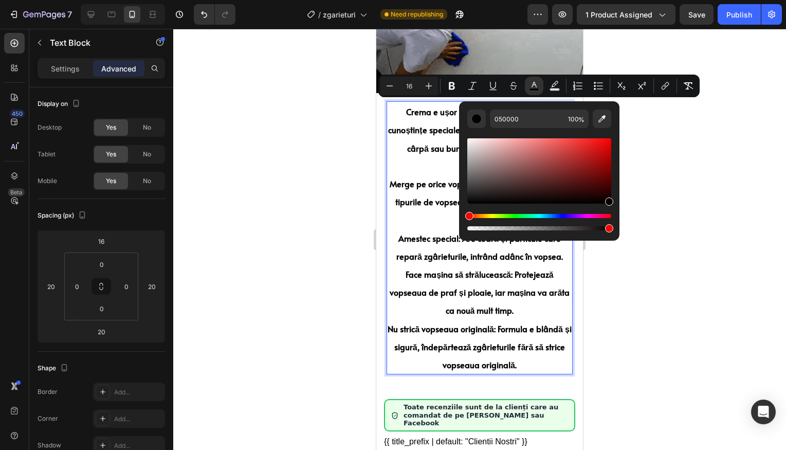
type input "070000"
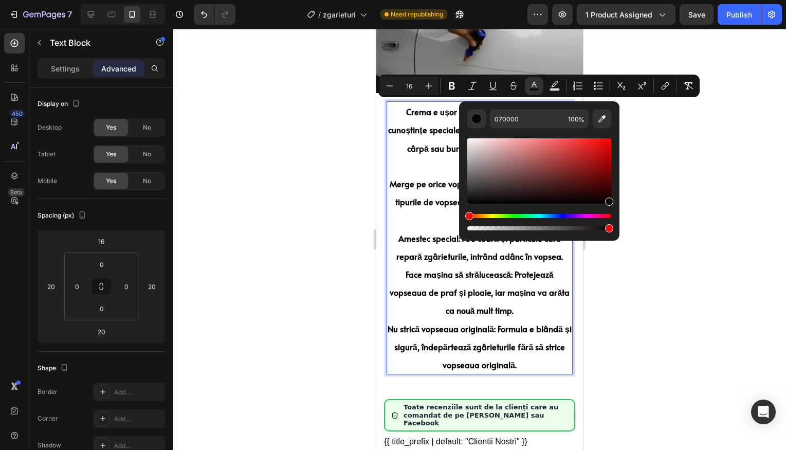
drag, startPoint x: 687, startPoint y: 202, endPoint x: 675, endPoint y: 201, distance: 11.4
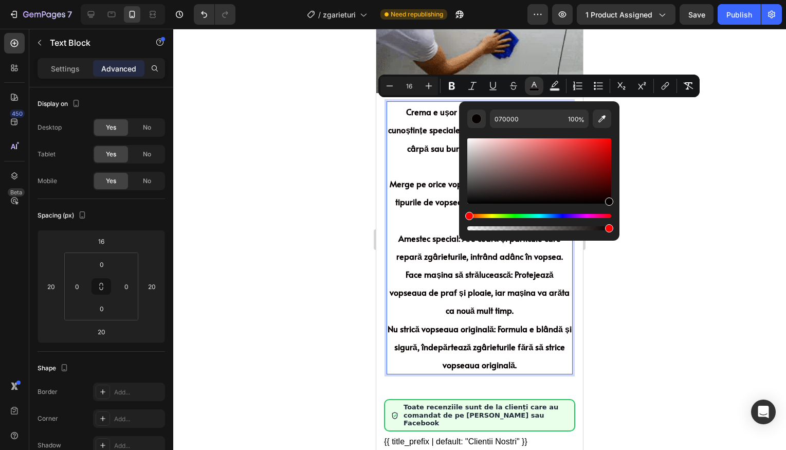
click at [686, 202] on div at bounding box center [479, 239] width 613 height 421
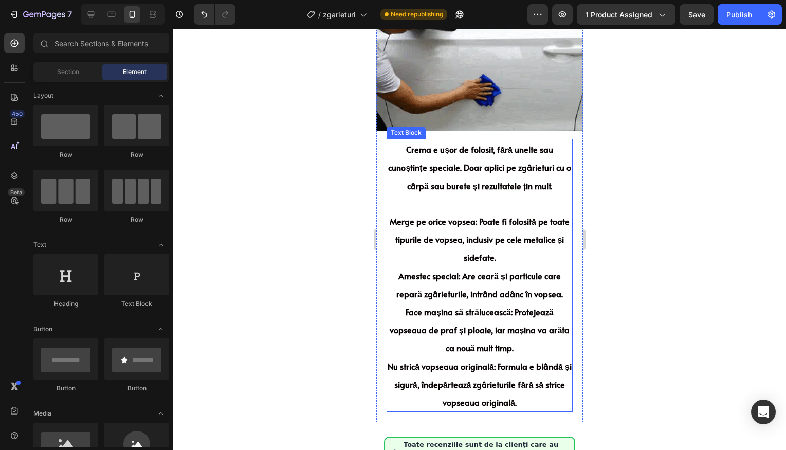
scroll to position [870, 0]
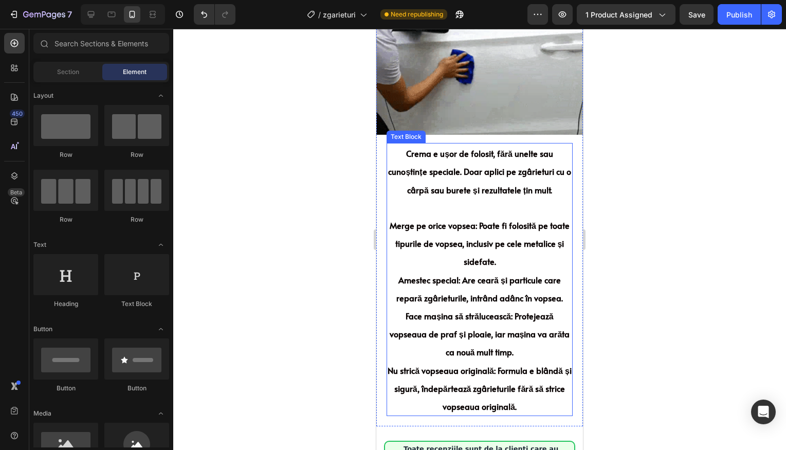
click at [515, 224] on span "Merge pe orice vopsea: Poate fi folosită pe toate tipurile de vopsea, inclusiv …" at bounding box center [479, 242] width 180 height 47
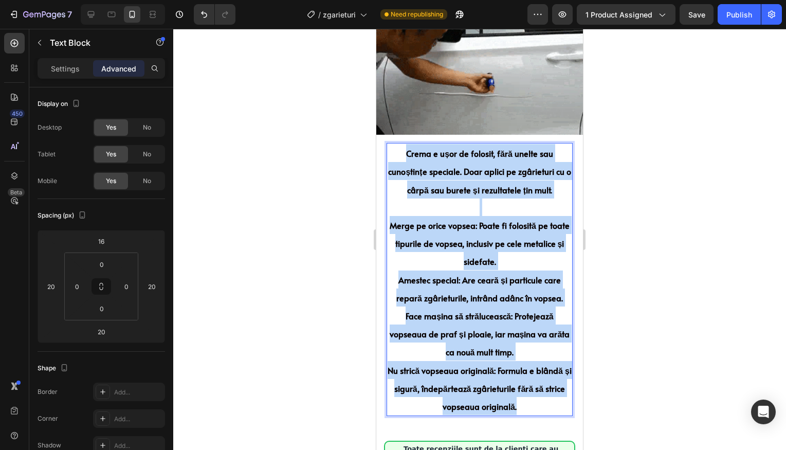
drag, startPoint x: 531, startPoint y: 402, endPoint x: 391, endPoint y: 144, distance: 293.4
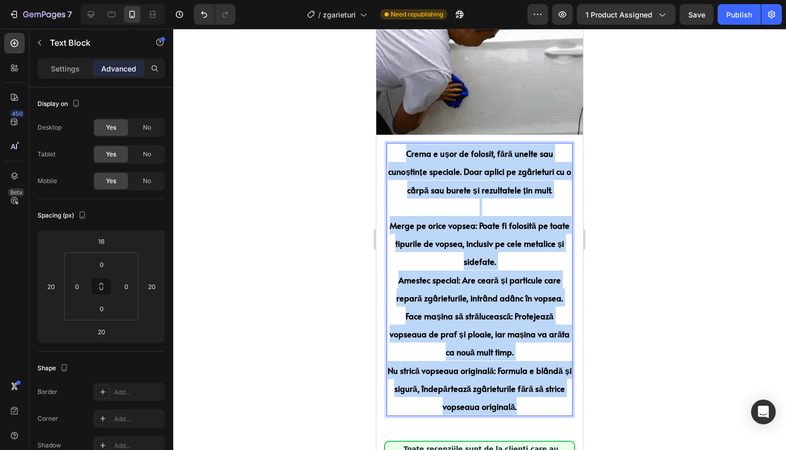
click at [391, 144] on div "Crema e ușor de folosit, fără unelte sau cunoștințe speciale. Doar aplici pe zg…" at bounding box center [479, 279] width 186 height 273
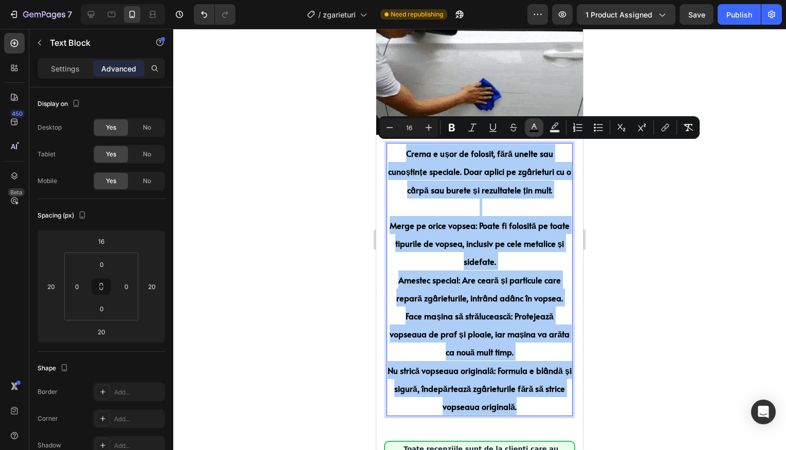
click at [540, 127] on button "color" at bounding box center [534, 127] width 18 height 18
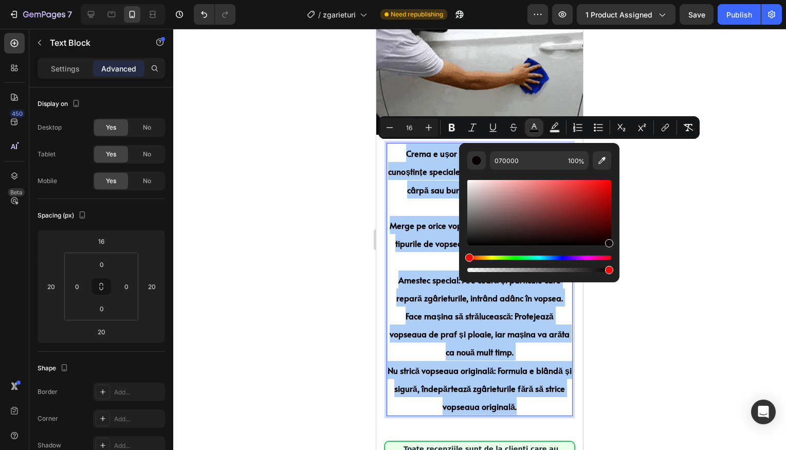
click at [603, 239] on div "Editor contextual toolbar" at bounding box center [539, 212] width 144 height 65
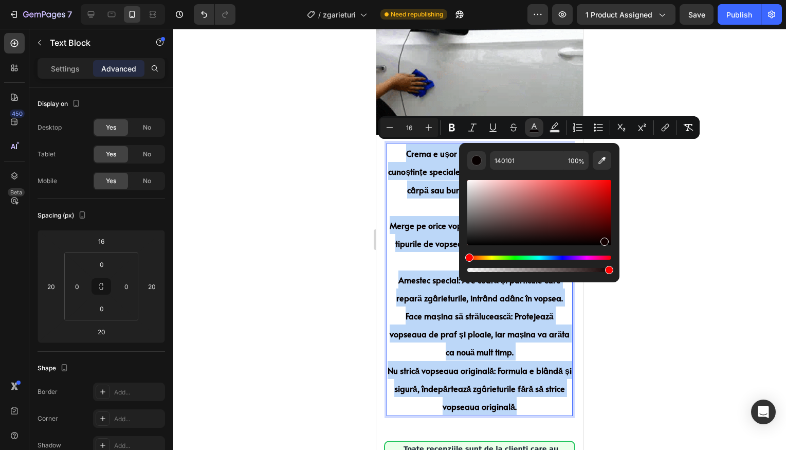
click at [602, 237] on div "Editor contextual toolbar" at bounding box center [539, 212] width 144 height 65
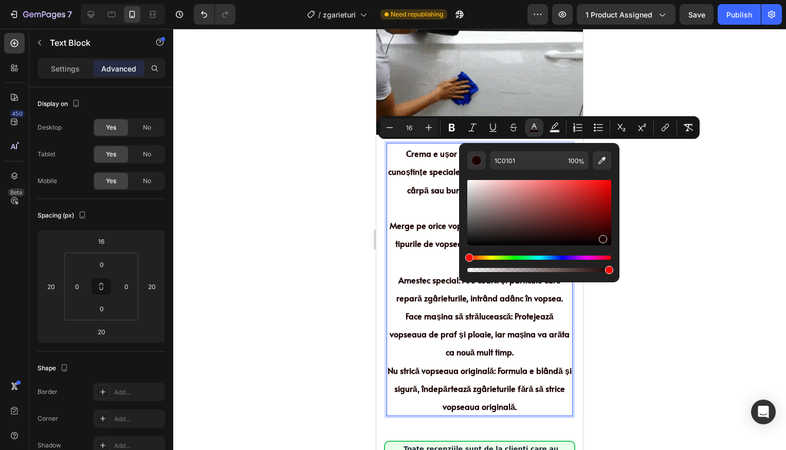
drag, startPoint x: 608, startPoint y: 237, endPoint x: 600, endPoint y: 236, distance: 8.8
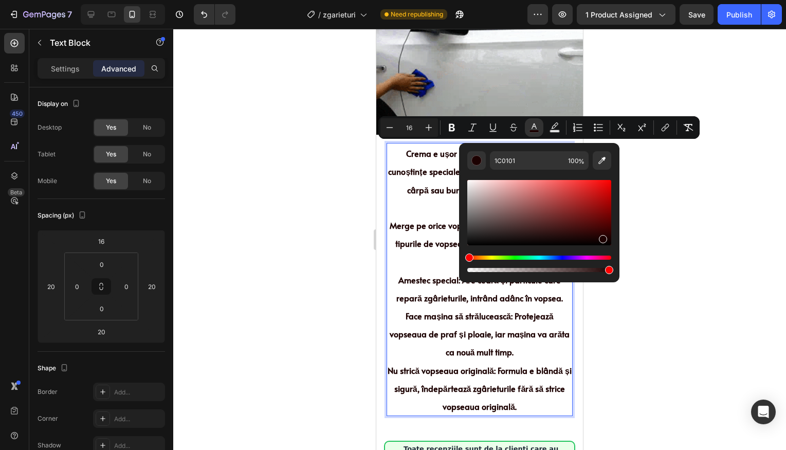
click at [600, 236] on div "Editor contextual toolbar" at bounding box center [603, 239] width 8 height 8
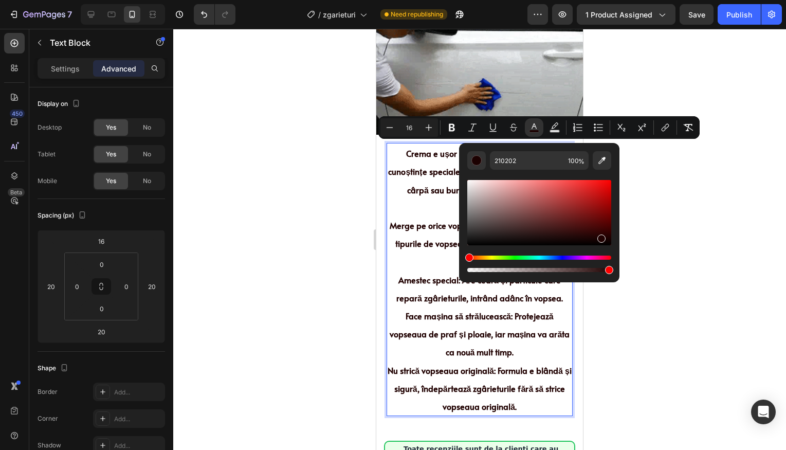
click at [600, 237] on div "Editor contextual toolbar" at bounding box center [601, 238] width 8 height 8
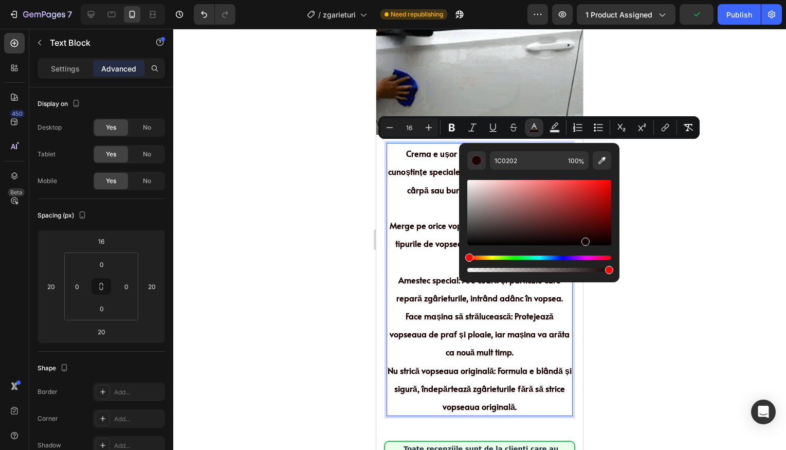
type input "140303"
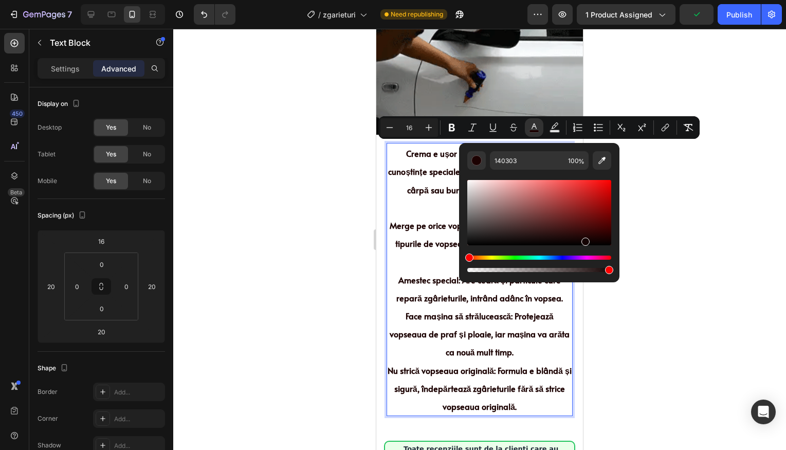
drag, startPoint x: 599, startPoint y: 237, endPoint x: 584, endPoint y: 239, distance: 15.0
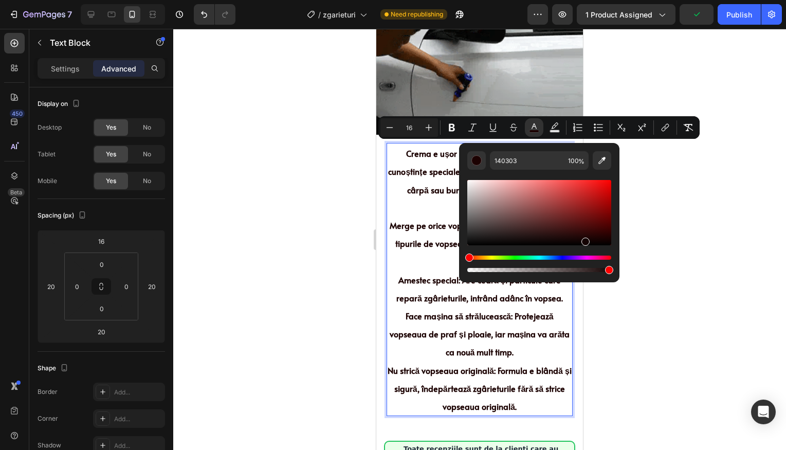
click at [584, 239] on div "Editor contextual toolbar" at bounding box center [539, 212] width 144 height 65
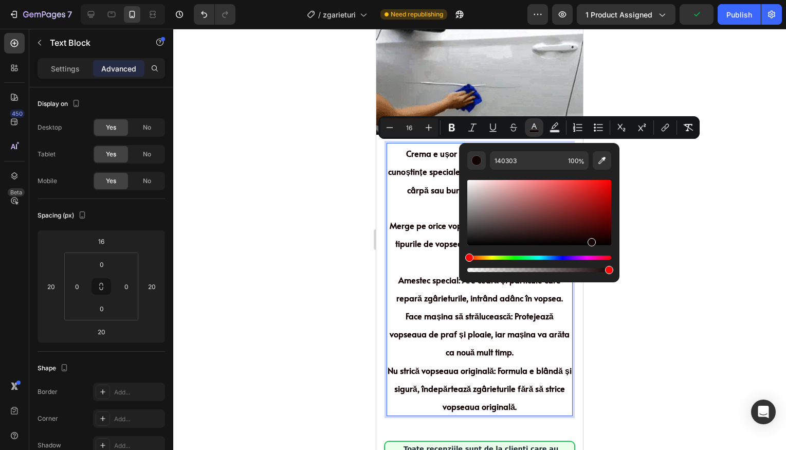
click at [645, 241] on div at bounding box center [479, 239] width 613 height 421
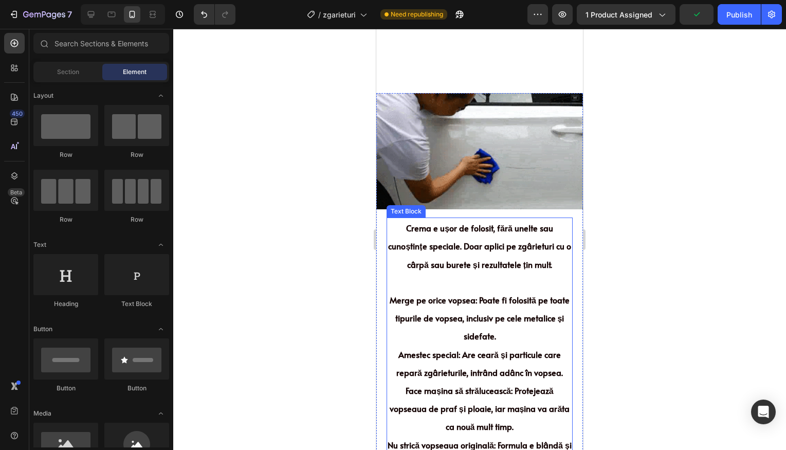
scroll to position [770, 0]
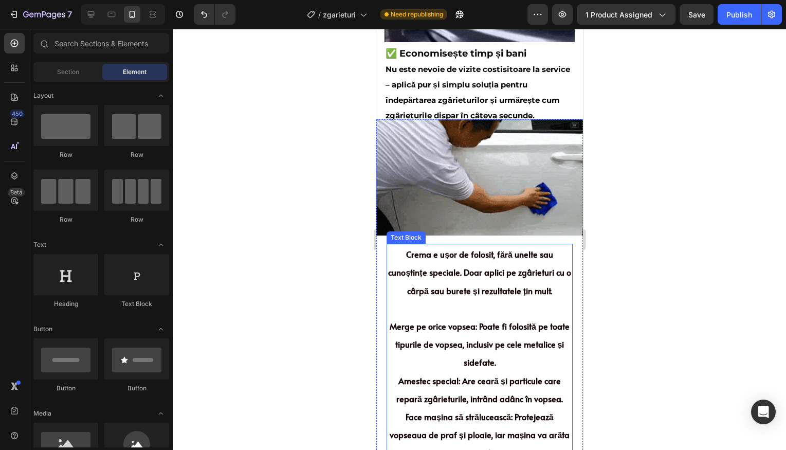
click at [536, 280] on span "Crema e ușor de folosit, fără unelte sau cunoștințe speciale. Doar aplici pe zg…" at bounding box center [479, 271] width 182 height 47
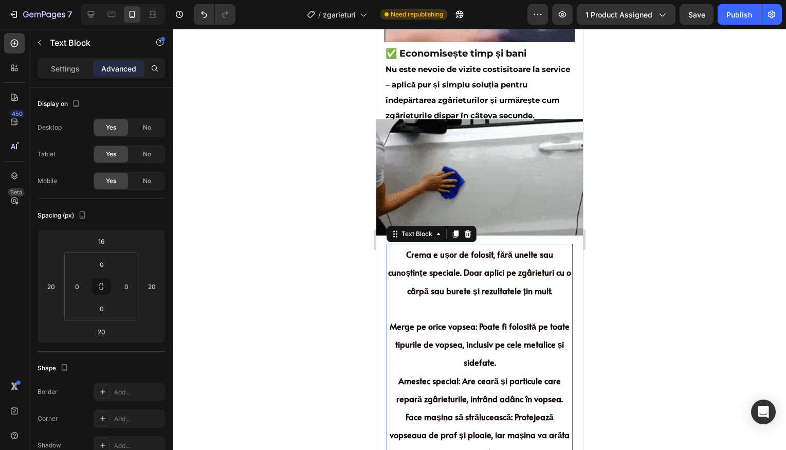
click at [614, 268] on div at bounding box center [479, 239] width 613 height 421
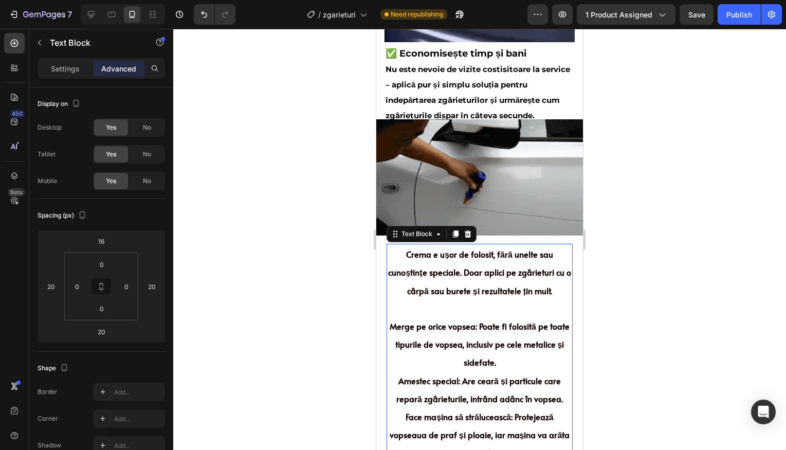
click at [464, 264] on span "Crema e ușor de folosit, fără unelte sau cunoștințe speciale. Doar aplici pe zg…" at bounding box center [479, 271] width 182 height 47
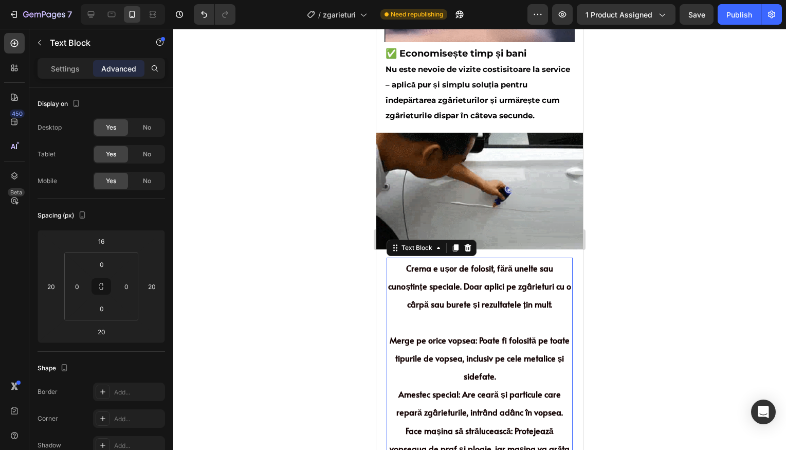
click at [611, 270] on div at bounding box center [479, 239] width 613 height 421
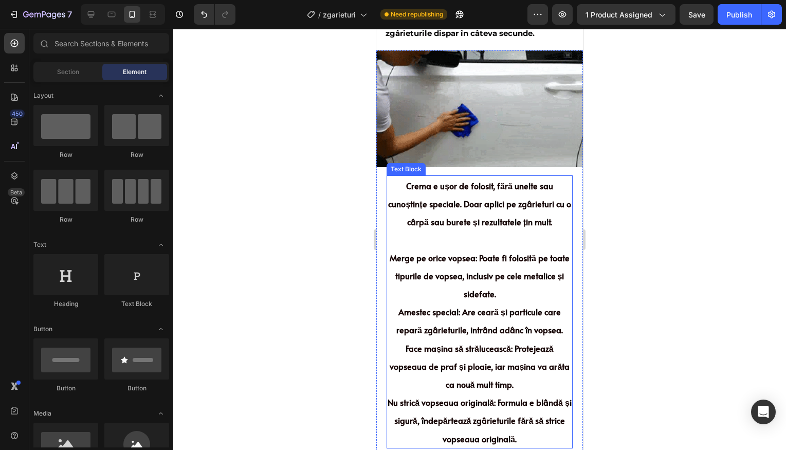
scroll to position [852, 0]
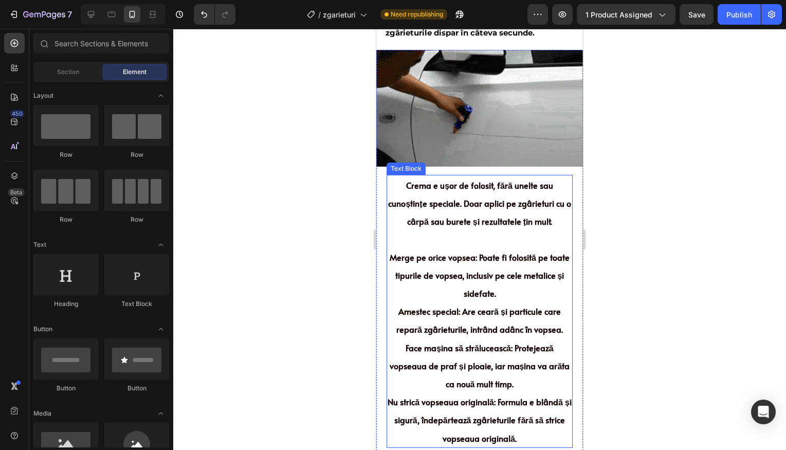
click at [532, 277] on p "Merge pe orice vopsea: Poate fi folosită pe toate tipurile de vopsea, inclusiv …" at bounding box center [479, 275] width 184 height 54
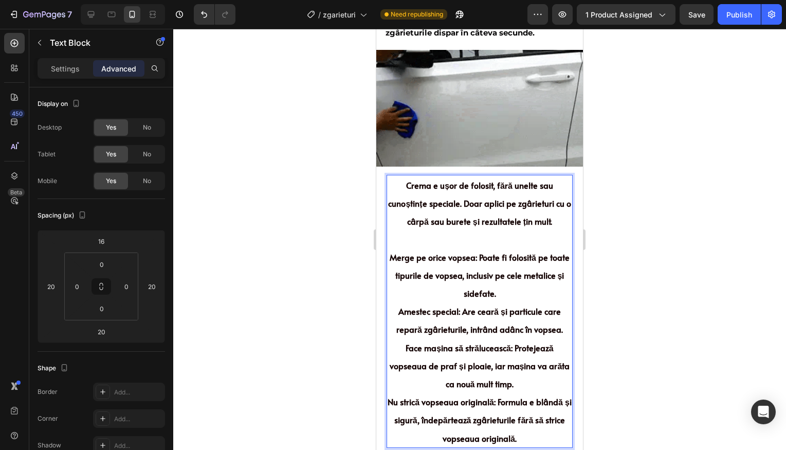
click at [507, 280] on span "Merge pe orice vopsea: Poate fi folosită pe toate tipurile de vopsea, inclusiv …" at bounding box center [479, 274] width 180 height 47
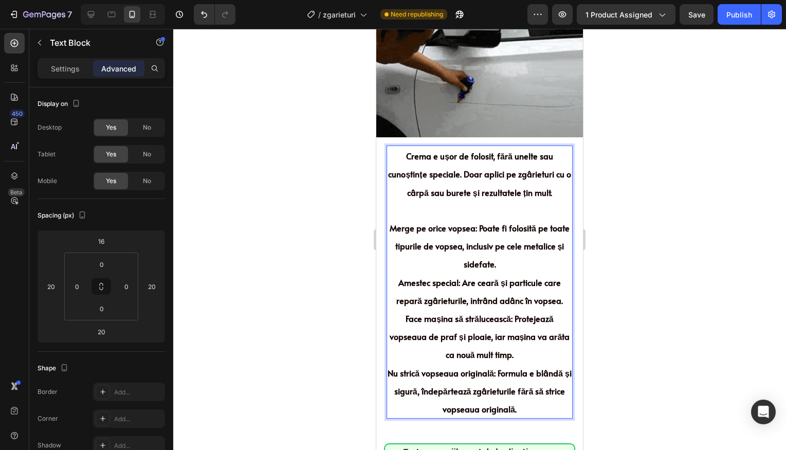
scroll to position [873, 0]
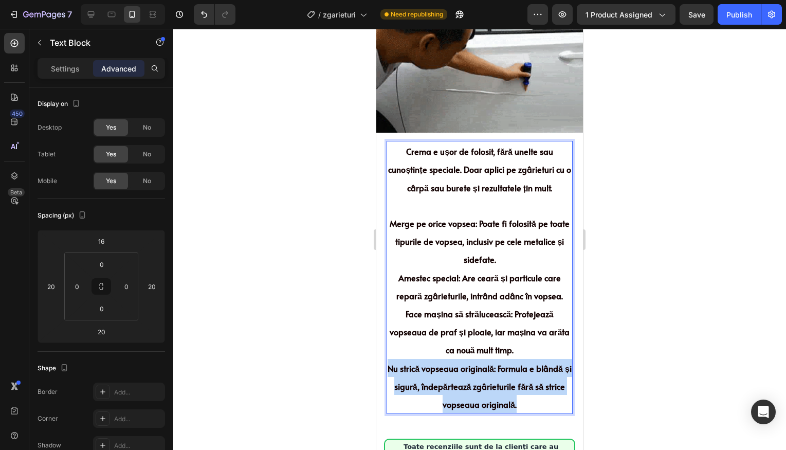
drag, startPoint x: 537, startPoint y: 397, endPoint x: 391, endPoint y: 362, distance: 150.1
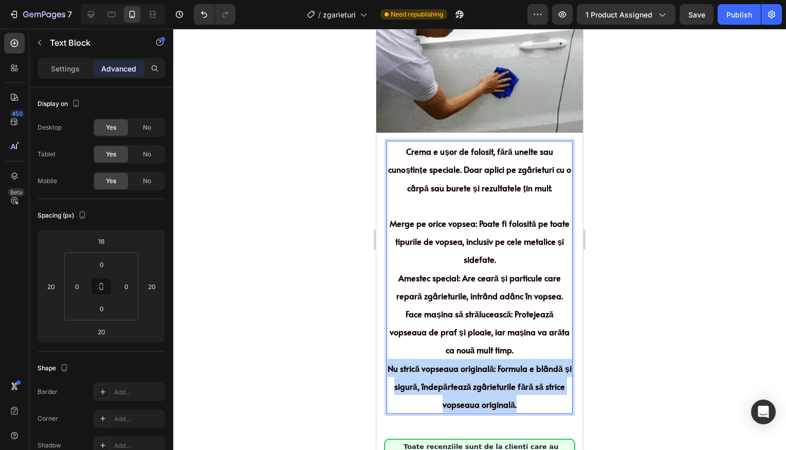
click at [391, 362] on p "Nu strică vopseaua originală: Formula e blândă și sigură, îndepărtează zgârietu…" at bounding box center [479, 386] width 184 height 54
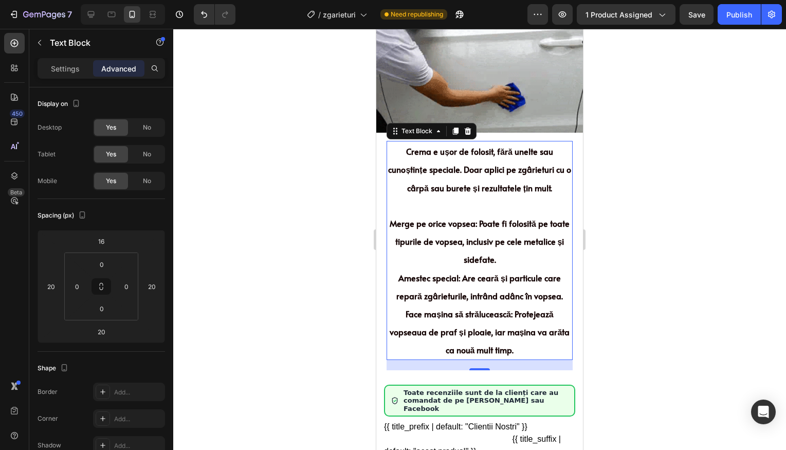
click at [651, 293] on div at bounding box center [479, 239] width 613 height 421
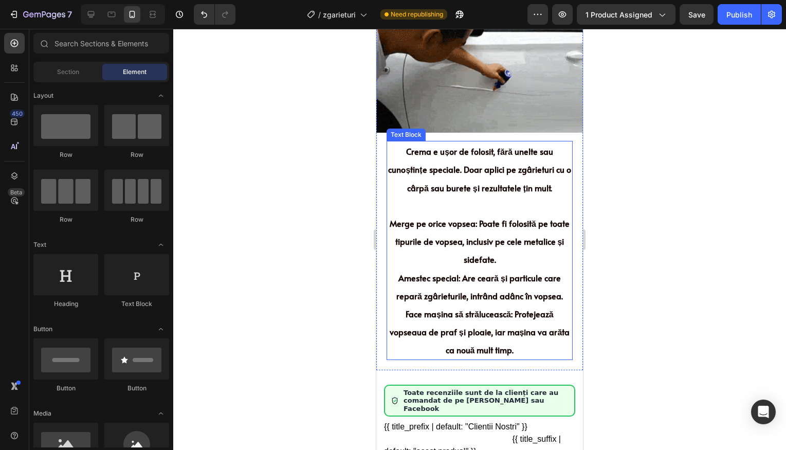
click at [534, 283] on p "Amestec special: Are ceară și particule care repară zgârieturile, intrând adânc…" at bounding box center [479, 286] width 184 height 36
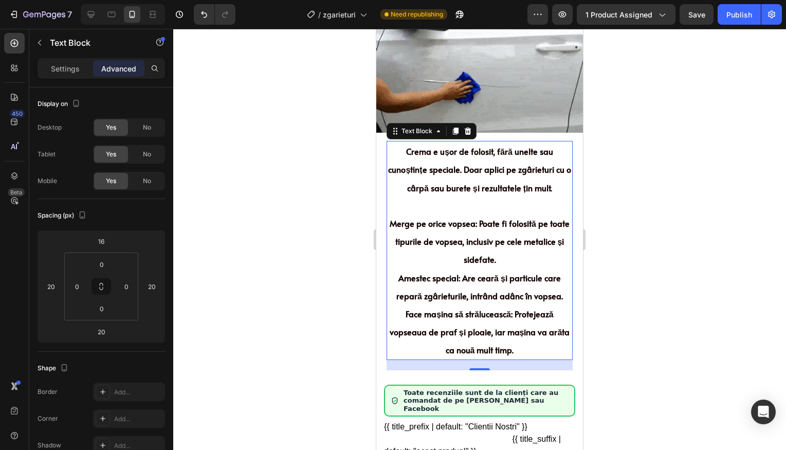
click at [637, 201] on div at bounding box center [479, 239] width 613 height 421
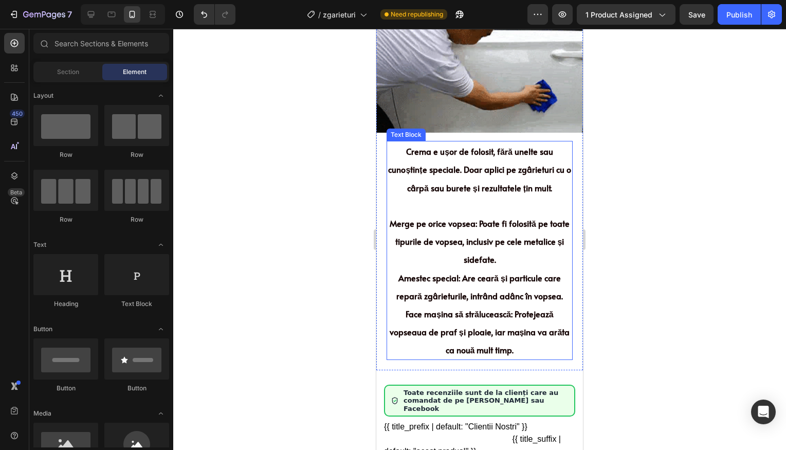
click at [517, 206] on p "Rich Text Editor. Editing area: main" at bounding box center [479, 204] width 184 height 17
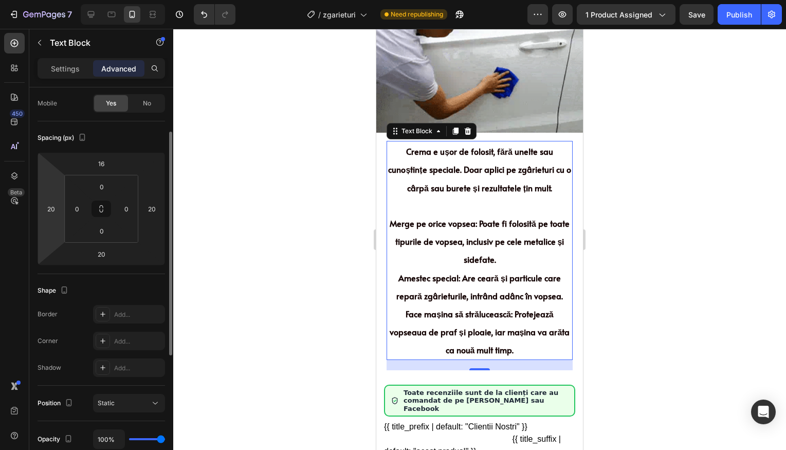
scroll to position [0, 0]
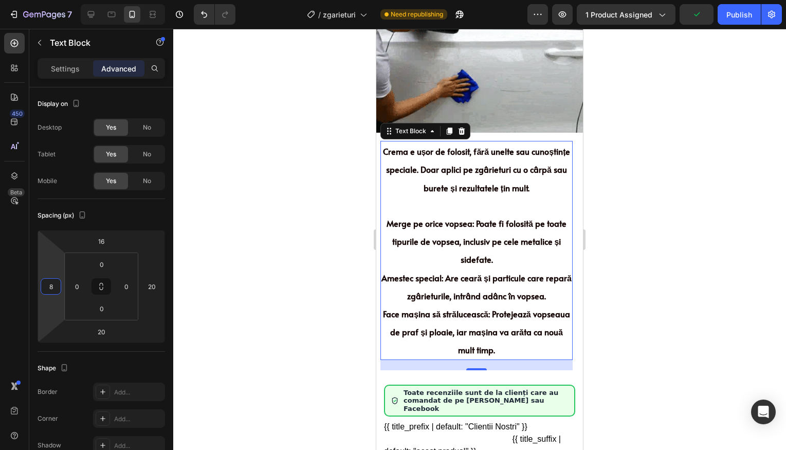
type input "6"
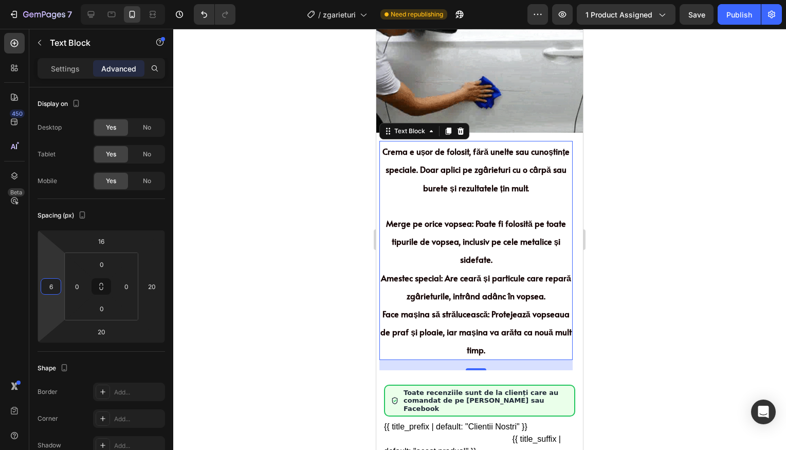
drag, startPoint x: 53, startPoint y: 308, endPoint x: 80, endPoint y: 312, distance: 27.5
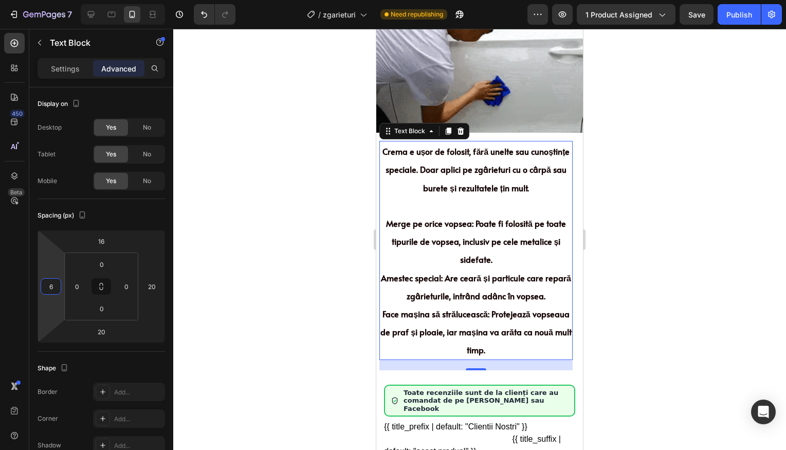
click at [80, 0] on html "7 Version history / zgarieturi Need republishing Preview 1 product assigned Sav…" at bounding box center [393, 0] width 786 height 0
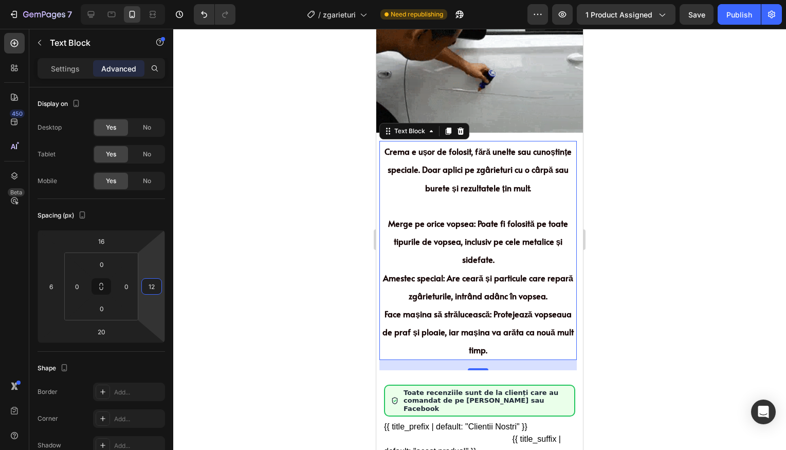
drag, startPoint x: 151, startPoint y: 304, endPoint x: 169, endPoint y: 306, distance: 18.1
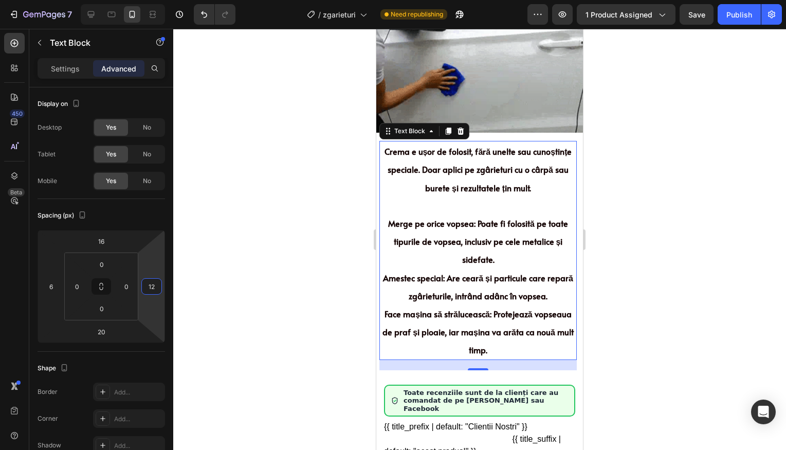
click at [169, 0] on html "7 Version history / zgarieturi Need republishing Preview 1 product assigned Sav…" at bounding box center [393, 0] width 786 height 0
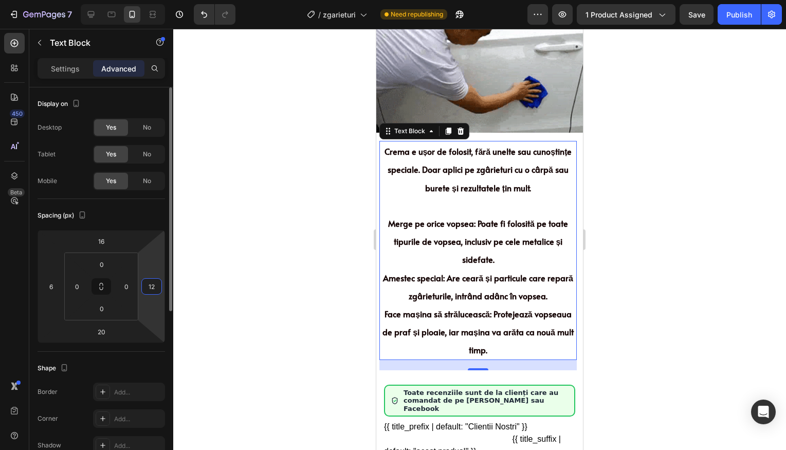
type input "1"
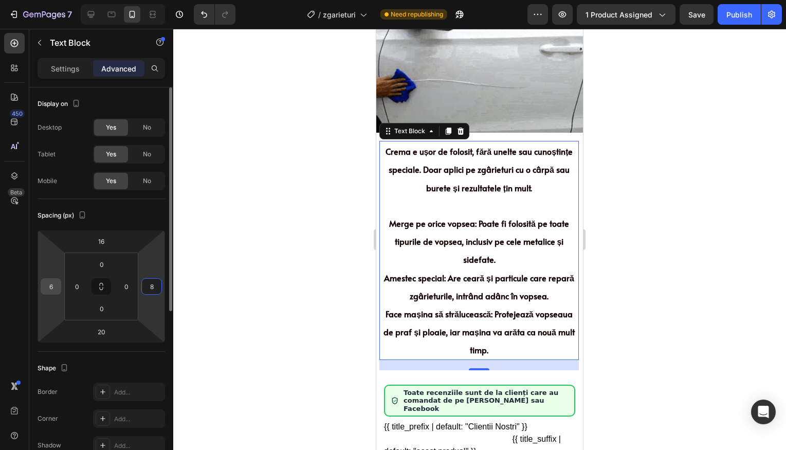
type input "8"
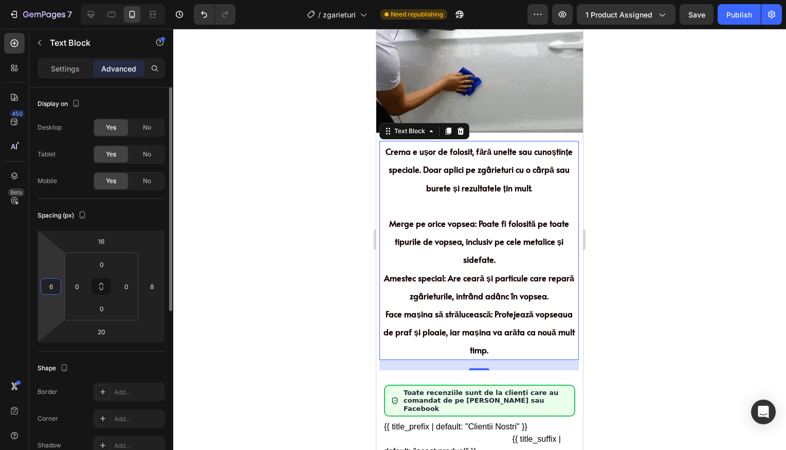
click at [57, 288] on input "6" at bounding box center [50, 286] width 15 height 15
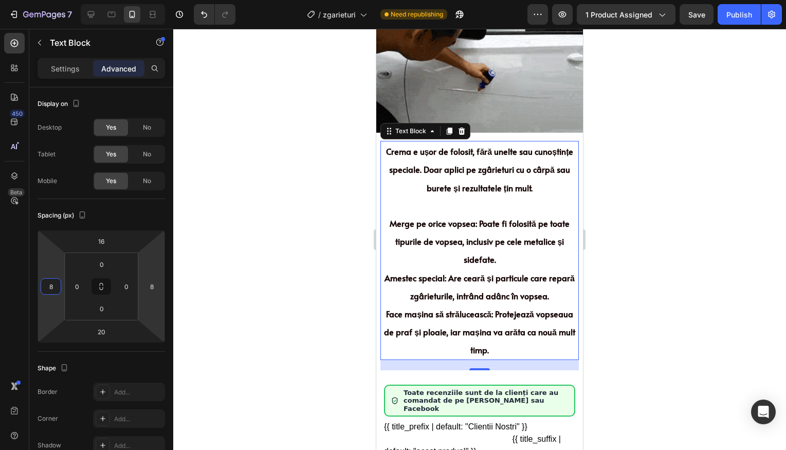
type input "8"
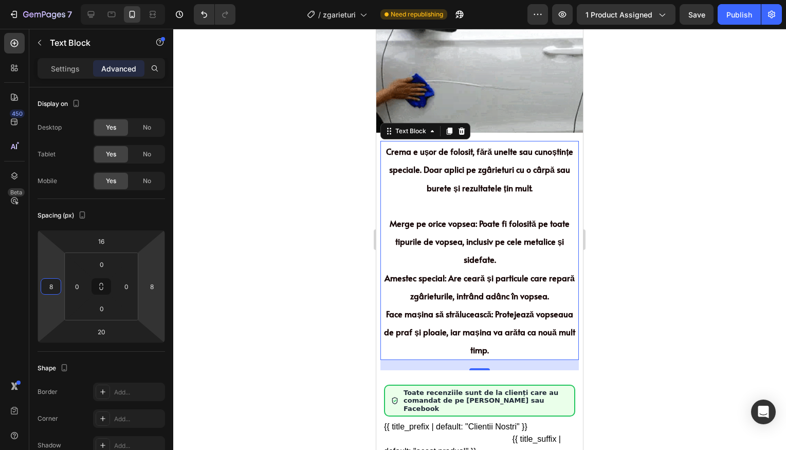
click at [216, 281] on div at bounding box center [479, 239] width 613 height 421
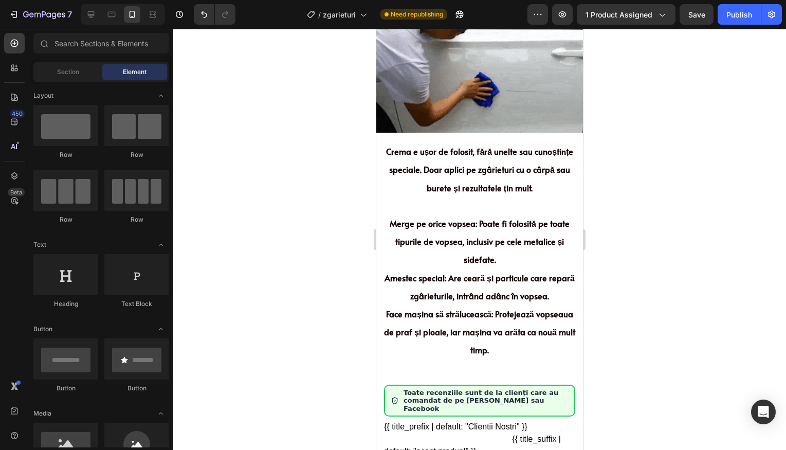
click at [610, 285] on div at bounding box center [479, 239] width 613 height 421
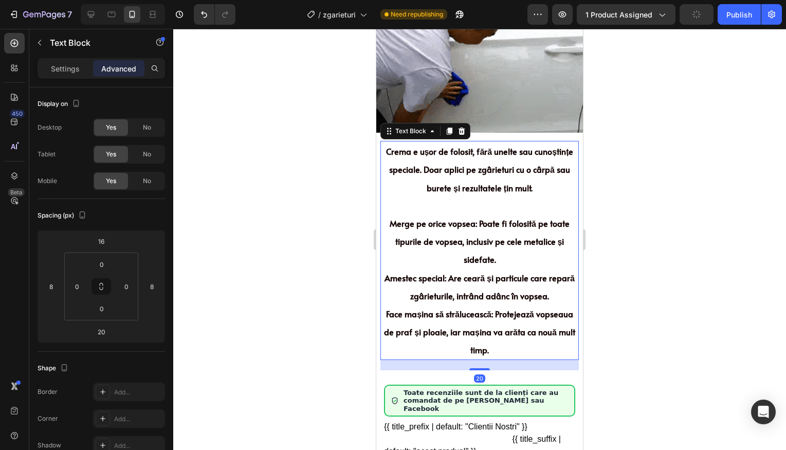
click at [532, 332] on span "Face mașina să strălucească: Protejează vopseaua de praf și ploaie, iar mașina …" at bounding box center [479, 331] width 191 height 47
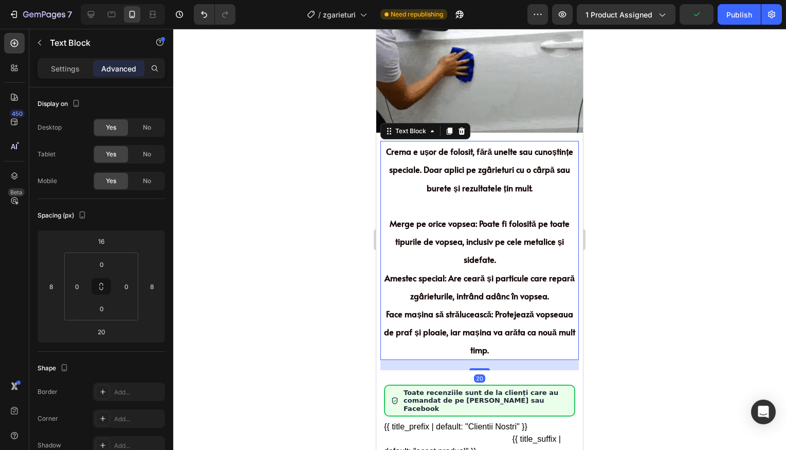
click at [636, 316] on div at bounding box center [479, 239] width 613 height 421
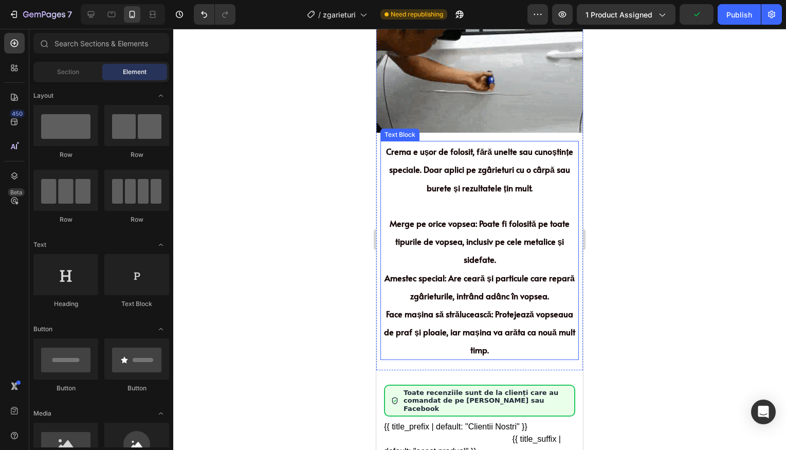
click at [469, 280] on p "Amestec special: Are ceară și particule care repară zgârieturile, intrând adânc…" at bounding box center [479, 286] width 196 height 36
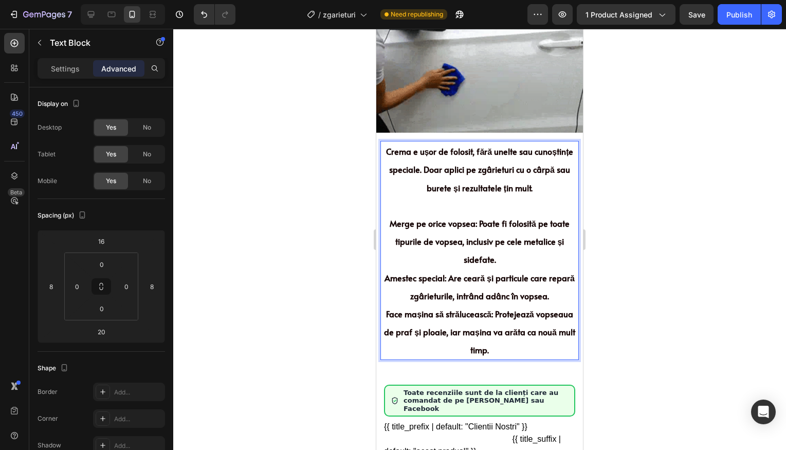
click at [443, 274] on span "Amestec special: Are ceară și particule care repară zgârieturile, intrând adânc…" at bounding box center [479, 286] width 190 height 29
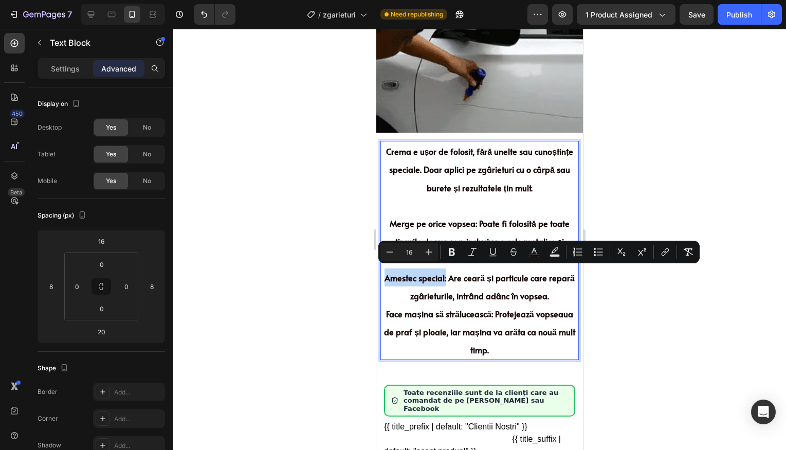
drag, startPoint x: 443, startPoint y: 274, endPoint x: 385, endPoint y: 273, distance: 58.6
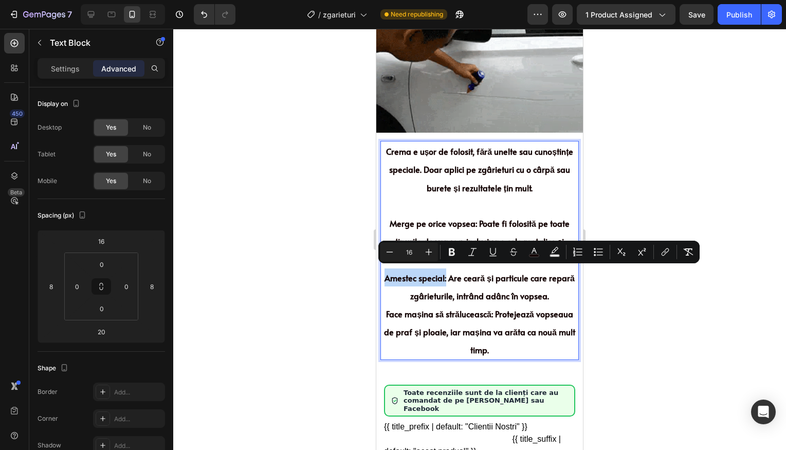
click at [385, 273] on span "Amestec special: Are ceară și particule care repară zgârieturile, intrând adânc…" at bounding box center [479, 286] width 190 height 29
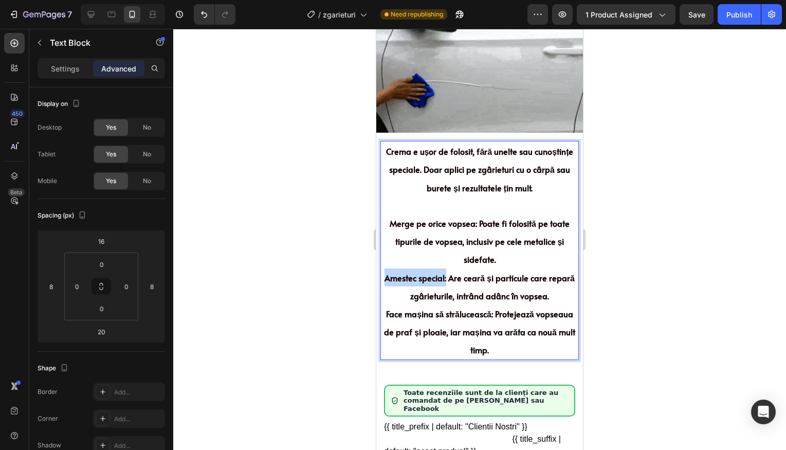
click at [385, 273] on span "Amestec special: Are ceară și particule care repară zgârieturile, intrând adânc…" at bounding box center [479, 286] width 190 height 29
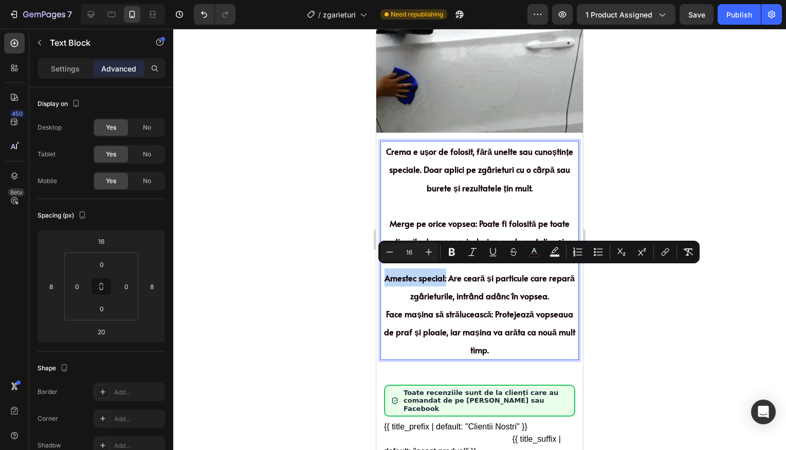
drag, startPoint x: 444, startPoint y: 276, endPoint x: 384, endPoint y: 275, distance: 60.1
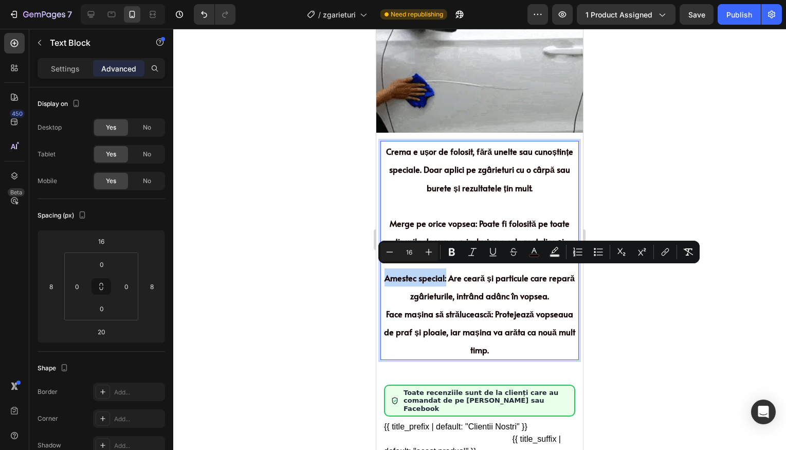
click at [384, 275] on span "Amestec special: Are ceară și particule care repară zgârieturile, intrând adânc…" at bounding box center [479, 286] width 190 height 29
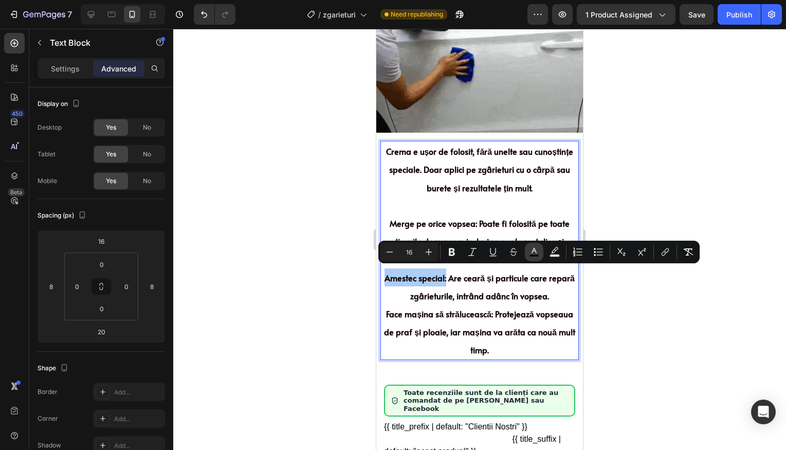
click at [529, 252] on icon "Editor contextual toolbar" at bounding box center [534, 252] width 10 height 10
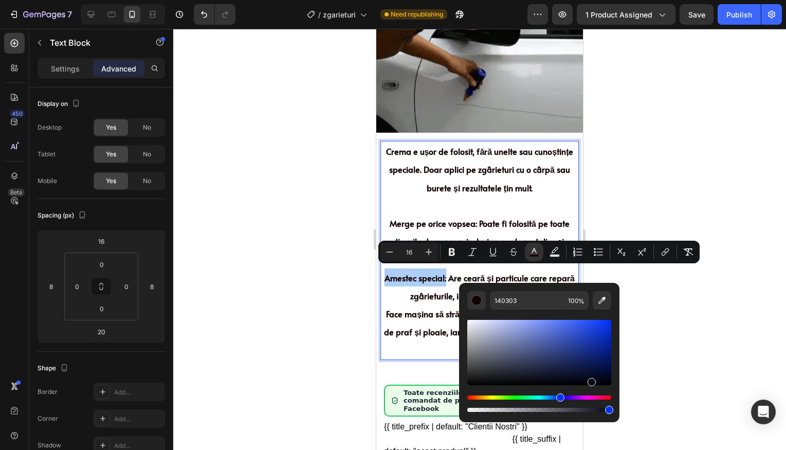
click at [559, 397] on div "Hue" at bounding box center [539, 397] width 144 height 4
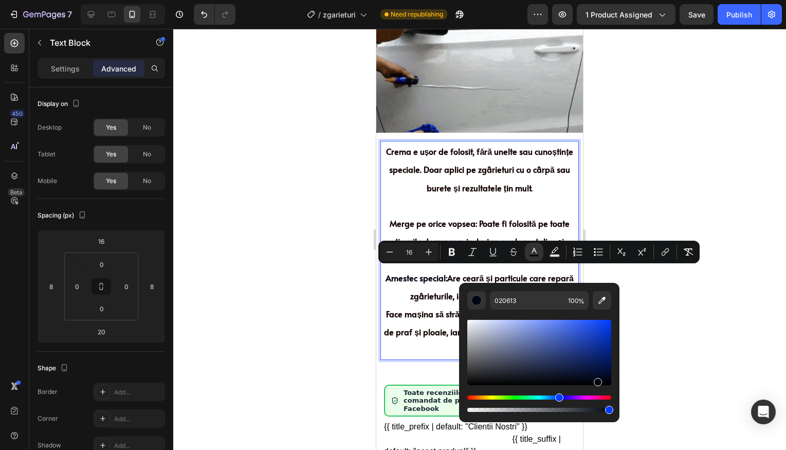
click at [559, 397] on div "Hue" at bounding box center [559, 397] width 8 height 8
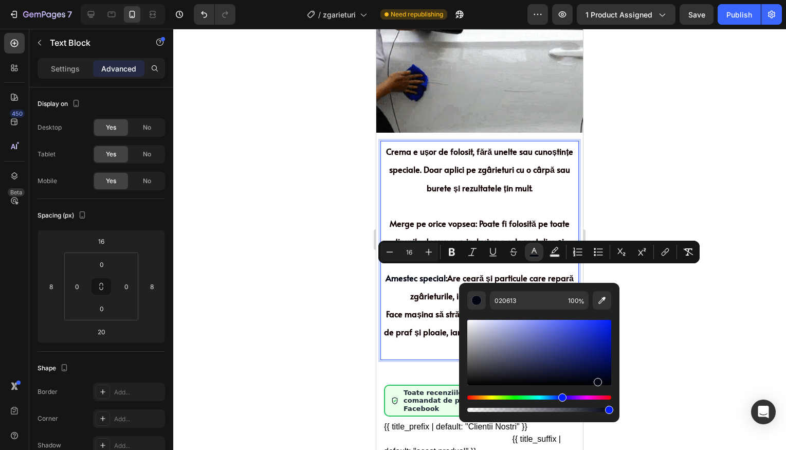
click at [561, 397] on div "Hue" at bounding box center [562, 397] width 8 height 8
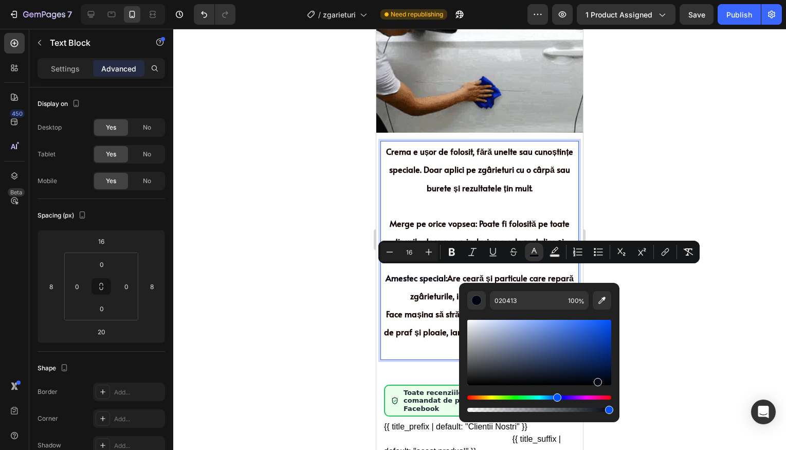
type input "020713"
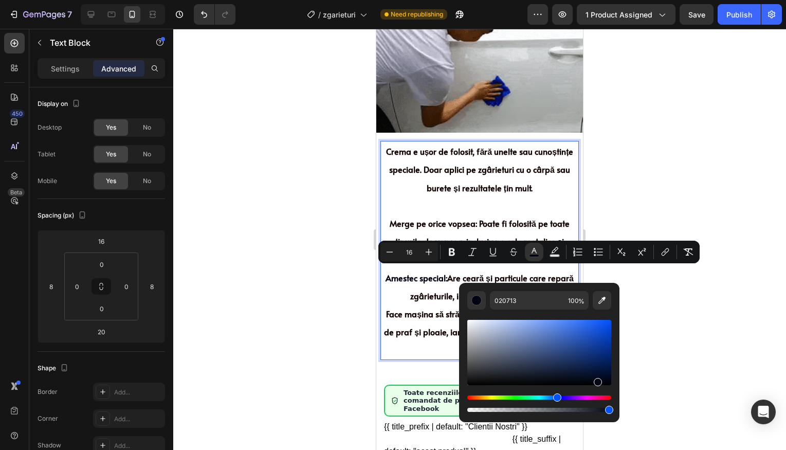
drag, startPoint x: 562, startPoint y: 399, endPoint x: 556, endPoint y: 396, distance: 5.7
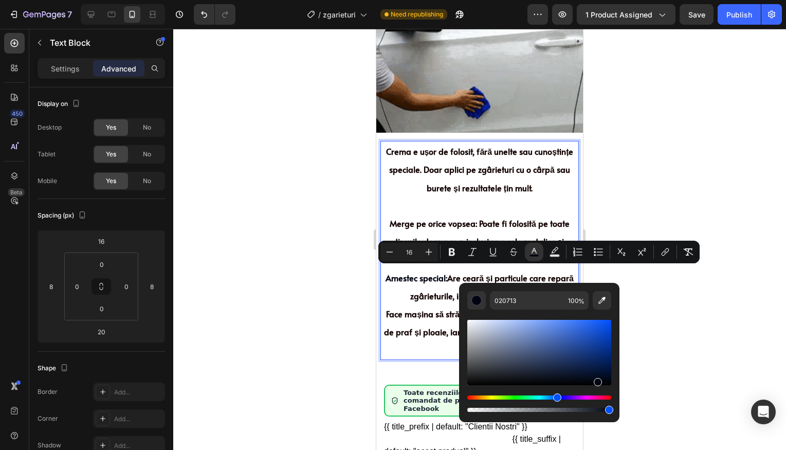
click at [556, 398] on div "Hue" at bounding box center [557, 397] width 8 height 8
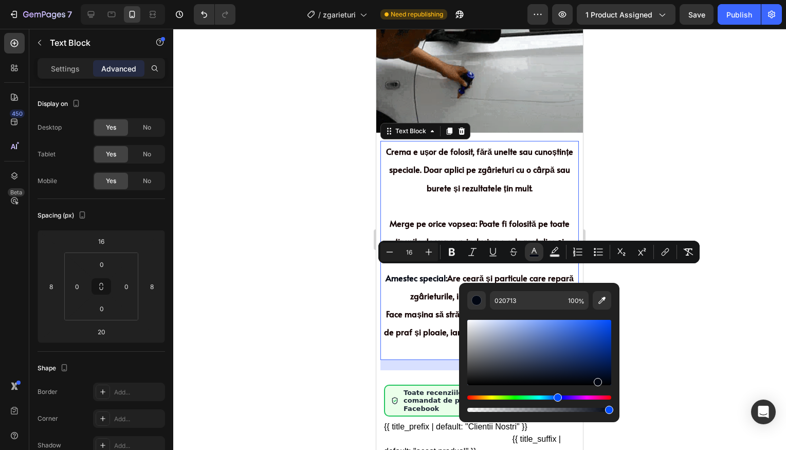
drag, startPoint x: 611, startPoint y: 340, endPoint x: 608, endPoint y: 333, distance: 7.6
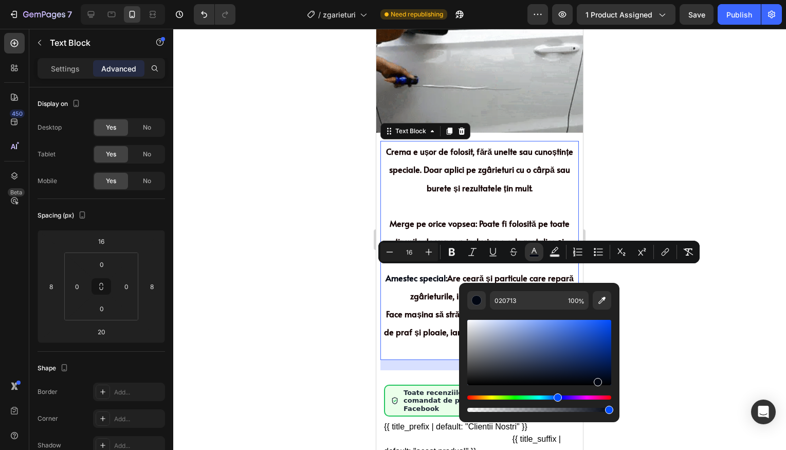
click at [608, 331] on div at bounding box center [479, 239] width 613 height 421
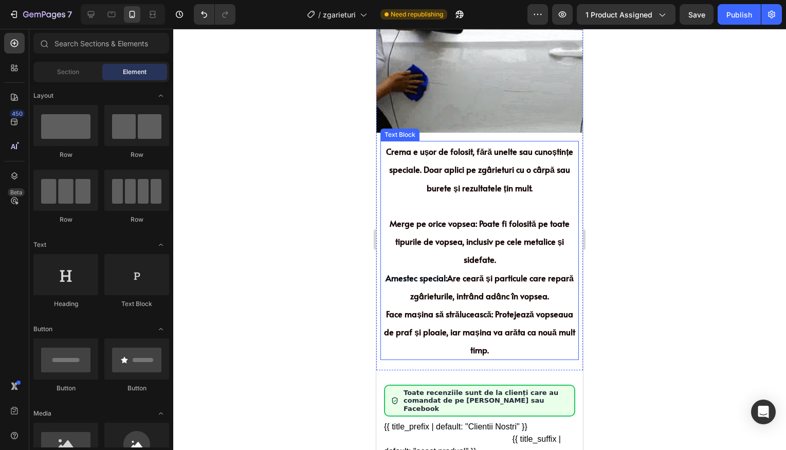
click at [451, 272] on span "Are ceară și particule care repară zgârieturile, intrând adânc în vopsea." at bounding box center [491, 286] width 163 height 29
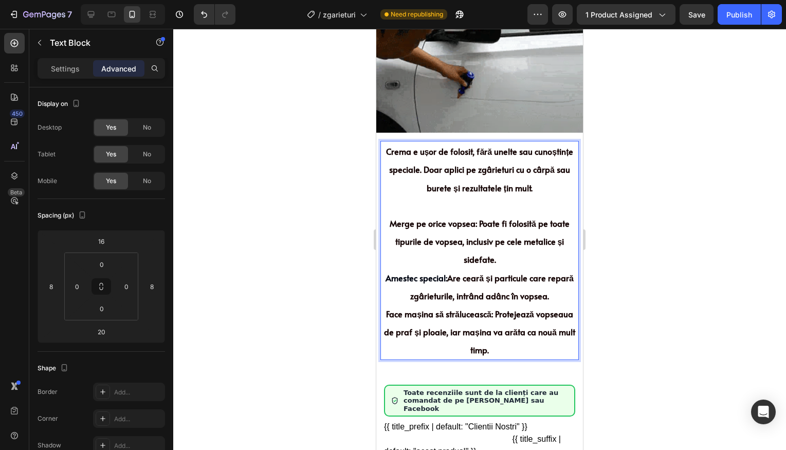
click at [444, 274] on span "Are ceară și particule care repară zgârieturile, intrând adânc în vopsea." at bounding box center [491, 286] width 163 height 29
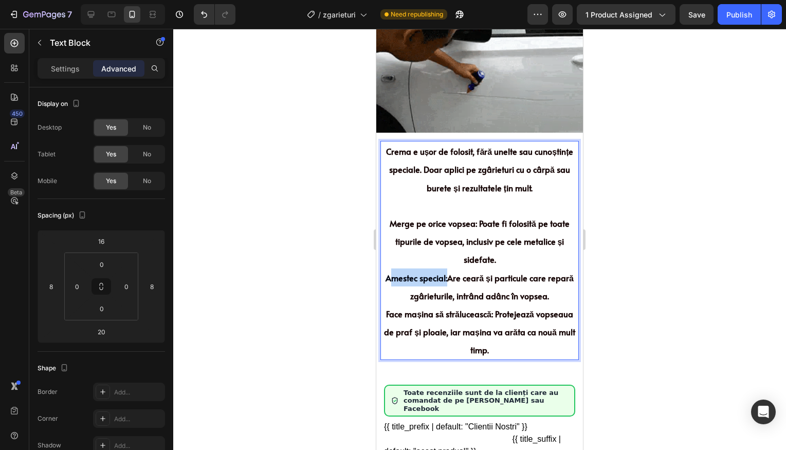
drag, startPoint x: 444, startPoint y: 274, endPoint x: 387, endPoint y: 275, distance: 57.0
click at [387, 275] on p "Amestec special: Are ceară și particule care repară zgârieturile, intrând adânc…" at bounding box center [479, 286] width 196 height 36
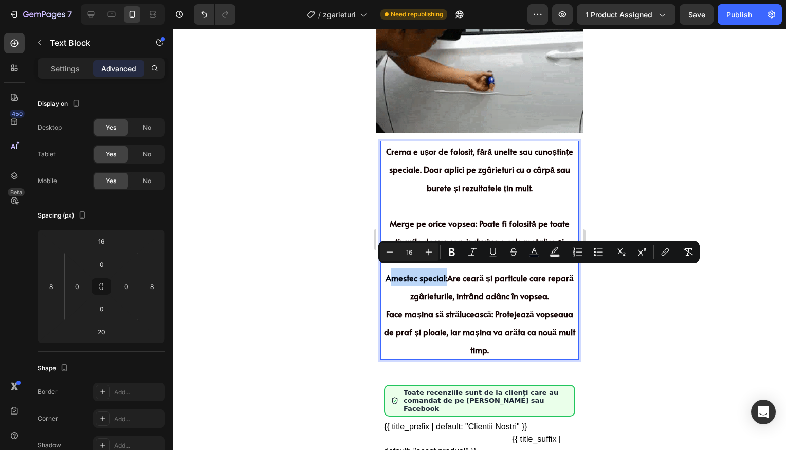
click at [389, 274] on span "Amestec special:" at bounding box center [416, 277] width 62 height 11
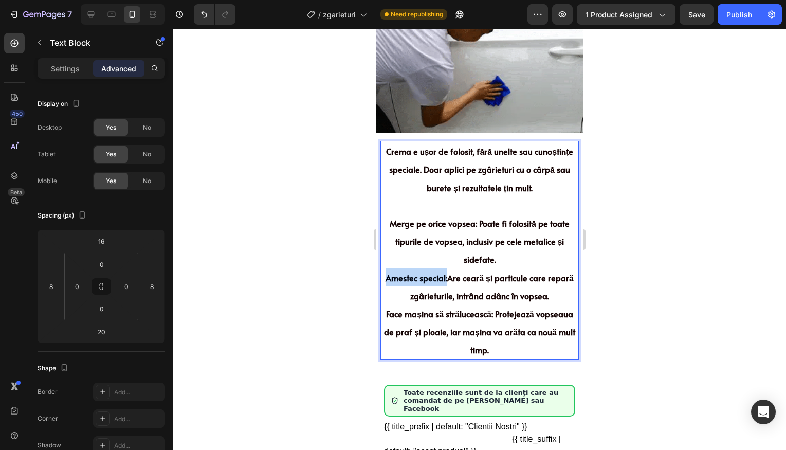
drag, startPoint x: 383, startPoint y: 274, endPoint x: 443, endPoint y: 274, distance: 60.1
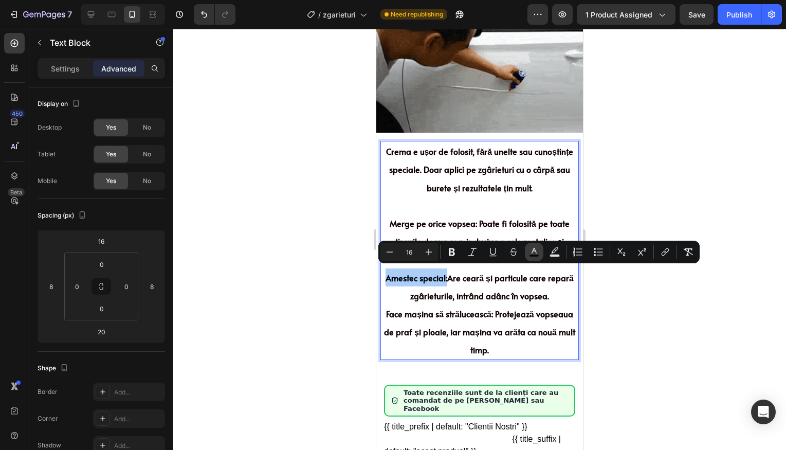
click at [529, 251] on icon "Editor contextual toolbar" at bounding box center [534, 252] width 10 height 10
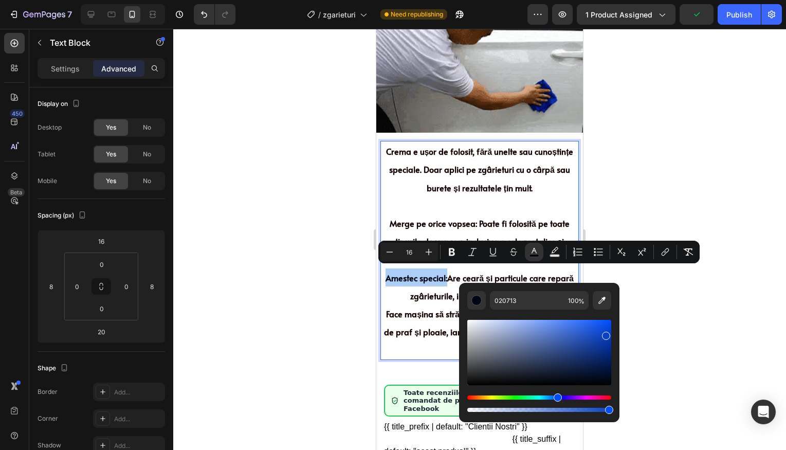
click at [604, 333] on div "Editor contextual toolbar" at bounding box center [539, 352] width 144 height 65
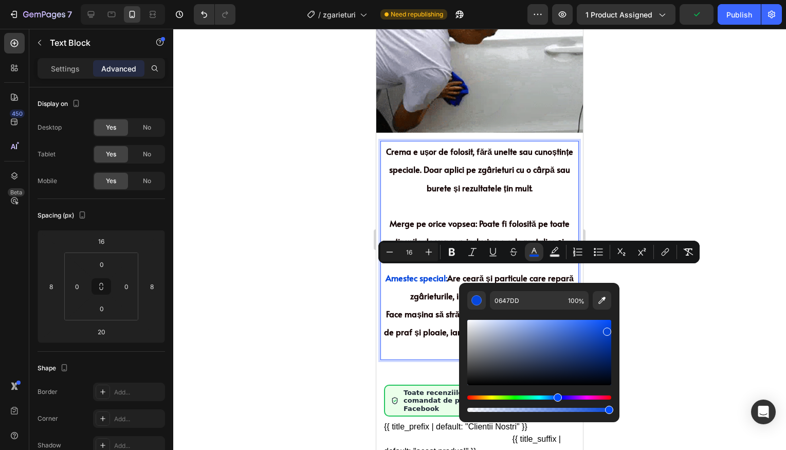
click at [606, 329] on div "Editor contextual toolbar" at bounding box center [539, 352] width 144 height 65
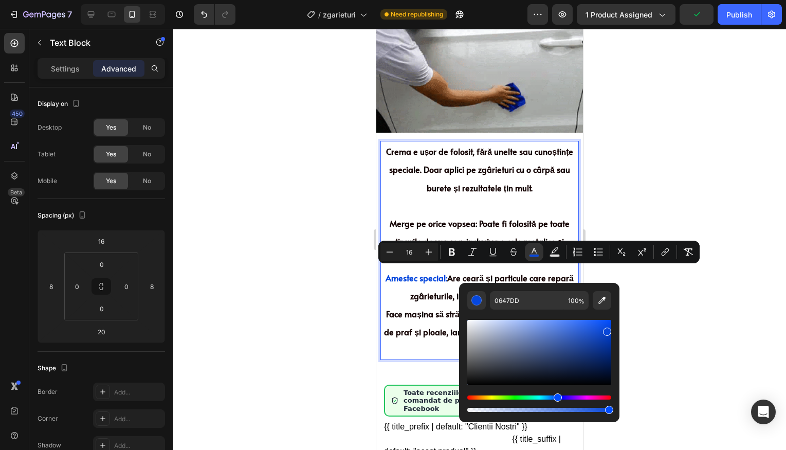
type input "0847D8"
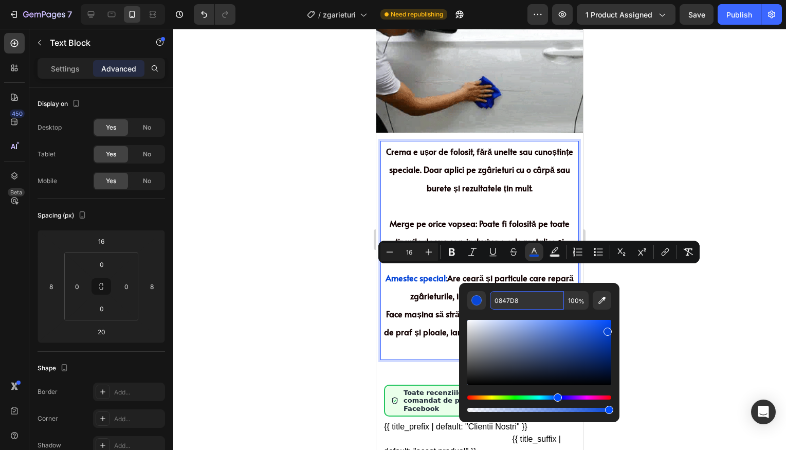
click at [530, 302] on input "0847D8" at bounding box center [527, 300] width 74 height 18
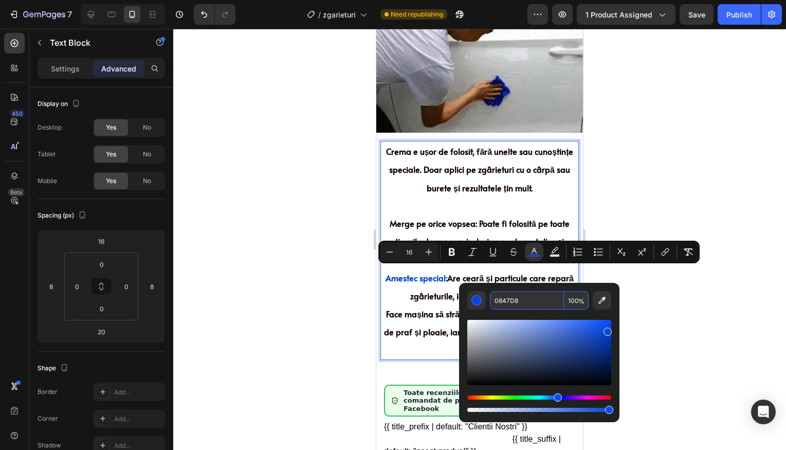
click at [530, 302] on input "0847D8" at bounding box center [527, 300] width 74 height 18
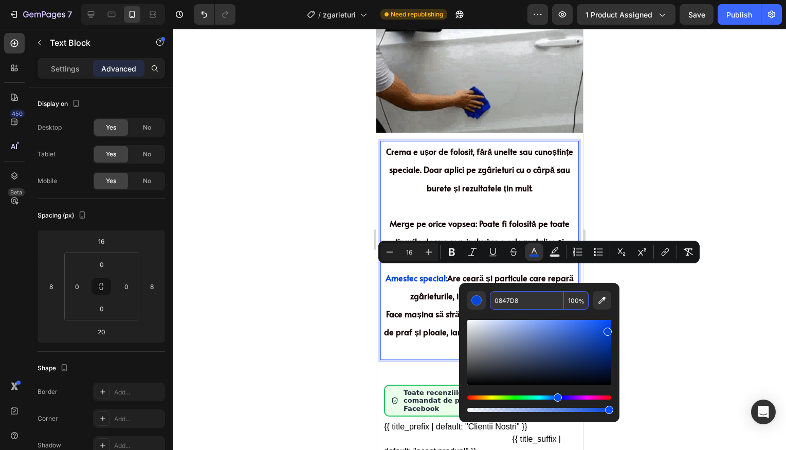
drag, startPoint x: 680, startPoint y: 301, endPoint x: 669, endPoint y: 295, distance: 12.4
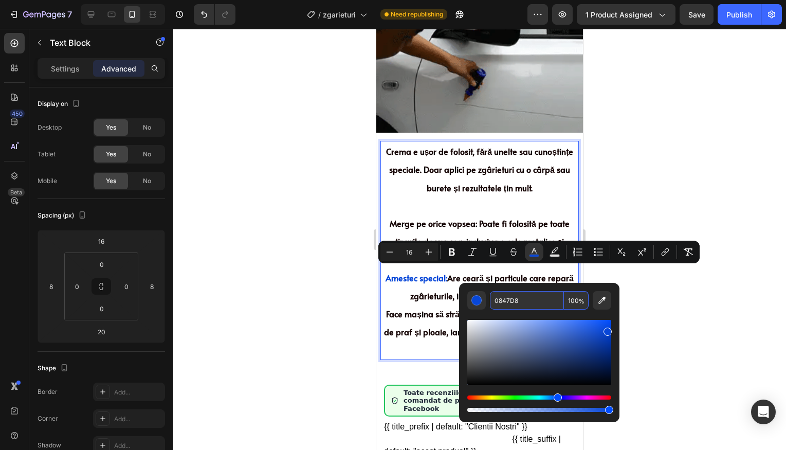
click at [679, 300] on div at bounding box center [479, 239] width 613 height 421
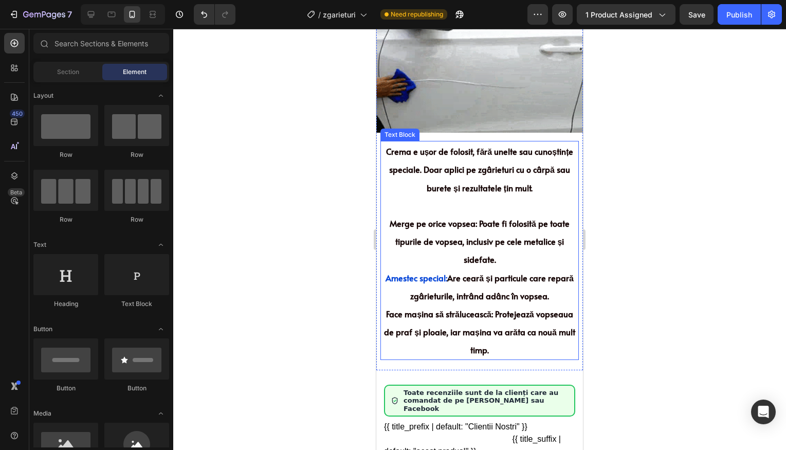
click at [450, 228] on p "Merge pe orice vopsea: Poate fi folosită pe toate tipurile de vopsea, inclusiv …" at bounding box center [479, 241] width 196 height 54
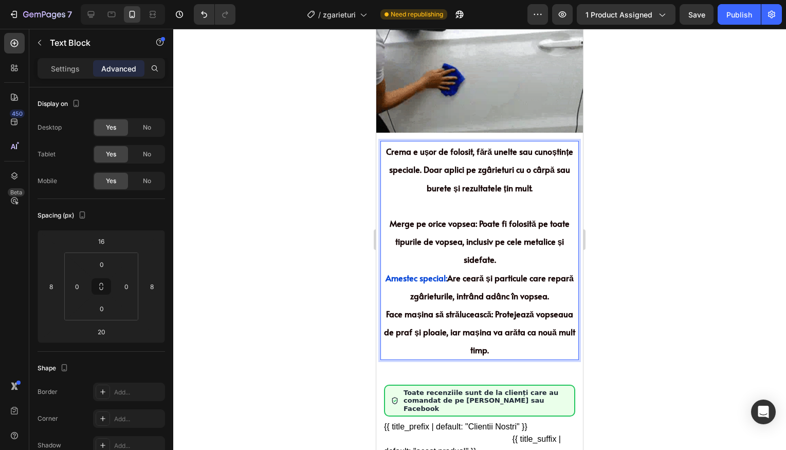
click at [471, 222] on span "Merge pe orice vopsea: Poate fi folosită pe toate tipurile de vopsea, inclusiv …" at bounding box center [479, 240] width 180 height 47
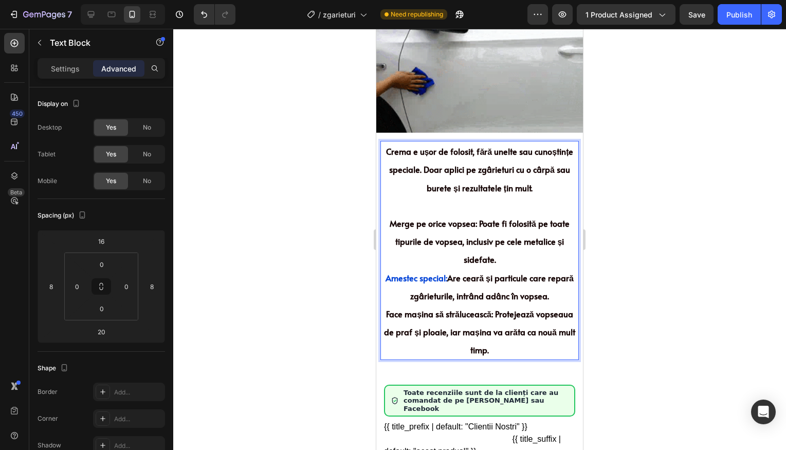
click at [424, 148] on span "Crema e ușor de folosit, fără unelte sau cunoștințe speciale. Doar aplici pe zg…" at bounding box center [480, 168] width 188 height 47
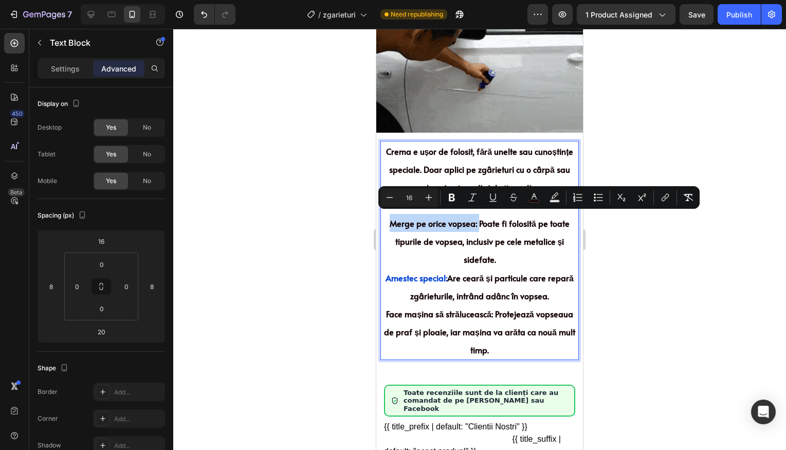
drag, startPoint x: 473, startPoint y: 221, endPoint x: 388, endPoint y: 220, distance: 84.8
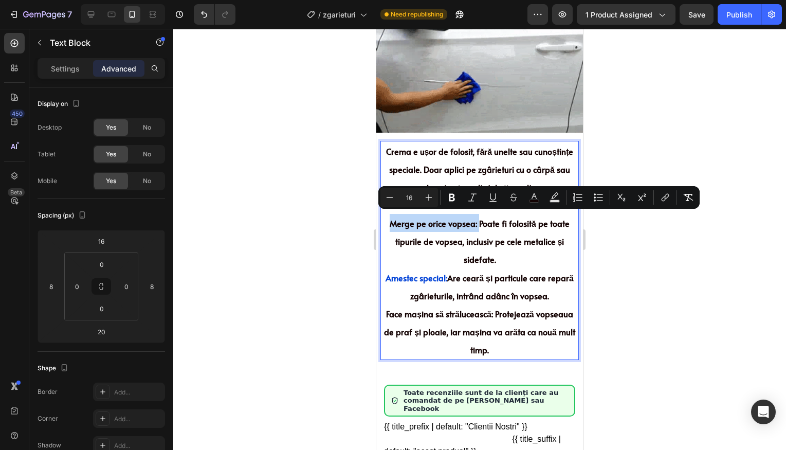
click at [389, 220] on span "Merge pe orice vopsea: Poate fi folosită pe toate tipurile de vopsea, inclusiv …" at bounding box center [479, 240] width 180 height 47
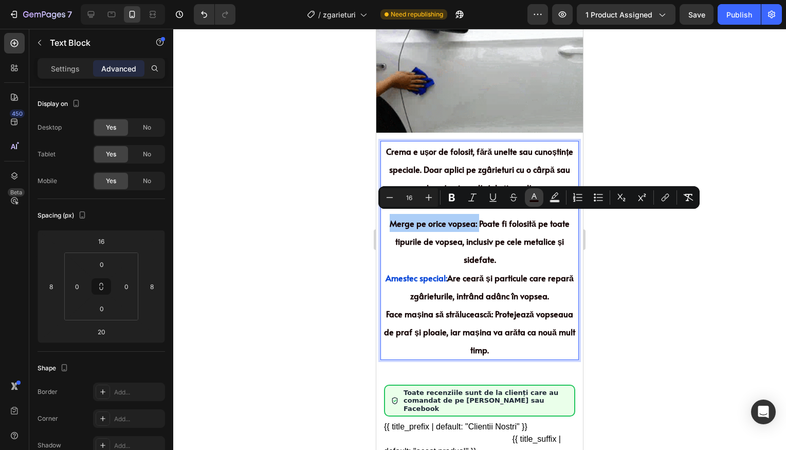
click at [535, 198] on icon "Editor contextual toolbar" at bounding box center [533, 196] width 5 height 6
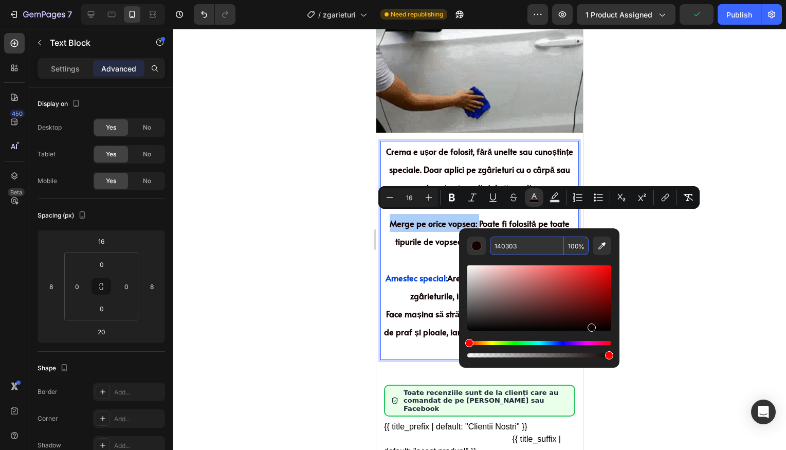
click at [534, 244] on input "140303" at bounding box center [527, 245] width 74 height 18
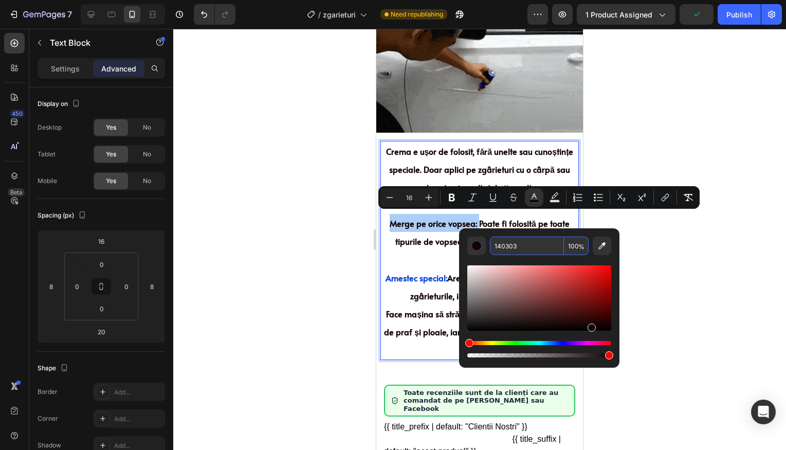
click at [534, 244] on input "140303" at bounding box center [527, 245] width 74 height 18
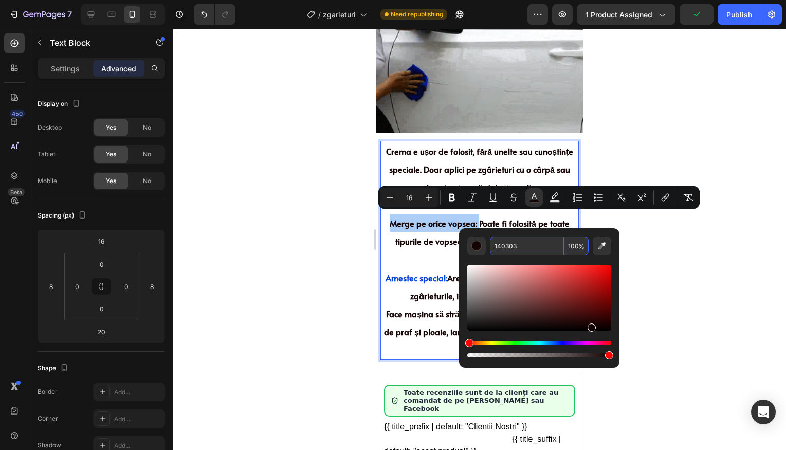
paste input "0847D8"
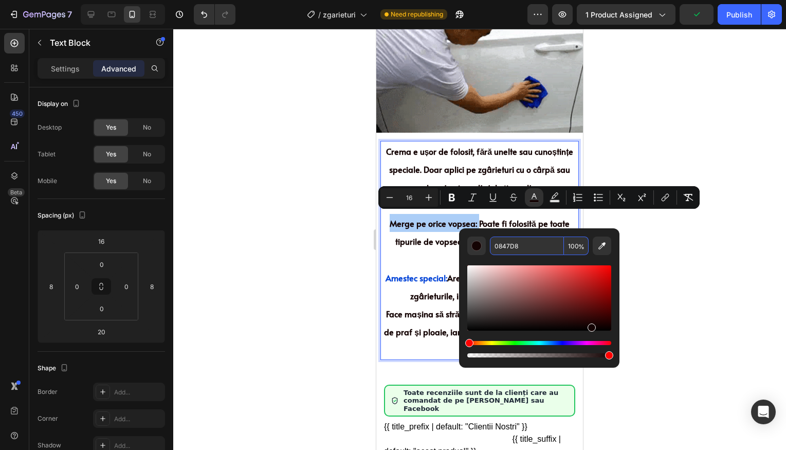
type input "0847D8"
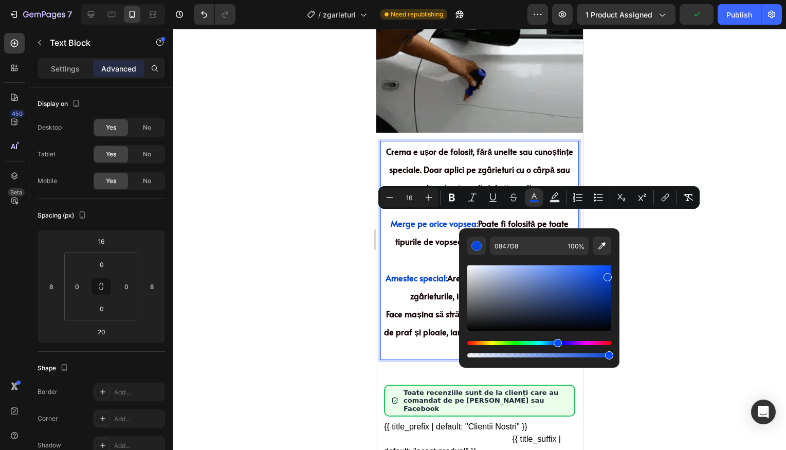
click at [669, 245] on div at bounding box center [479, 239] width 613 height 421
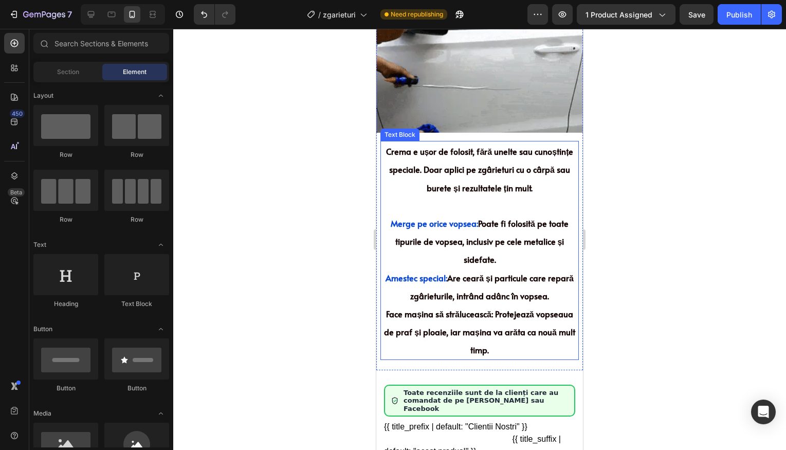
click at [500, 248] on p "Merge pe orice vopsea: Poate fi folosită pe toate tipurile de vopsea, inclusiv …" at bounding box center [479, 241] width 196 height 54
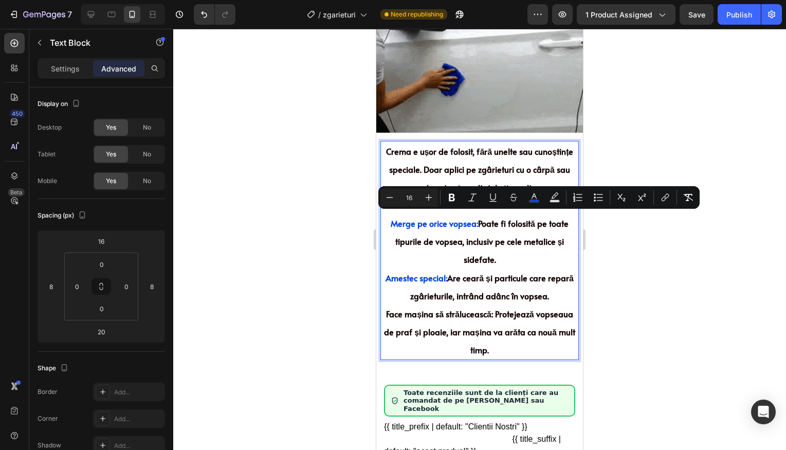
click at [392, 219] on span "Merge pe orice vopsea:" at bounding box center [434, 222] width 87 height 11
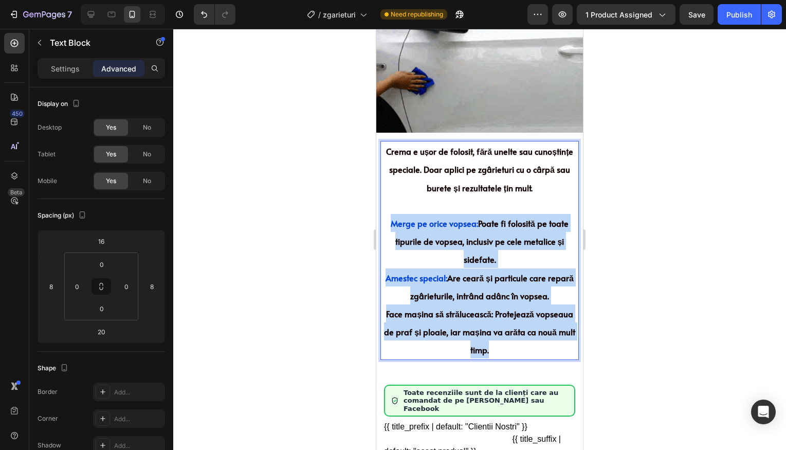
drag, startPoint x: 385, startPoint y: 219, endPoint x: 506, endPoint y: 340, distance: 171.1
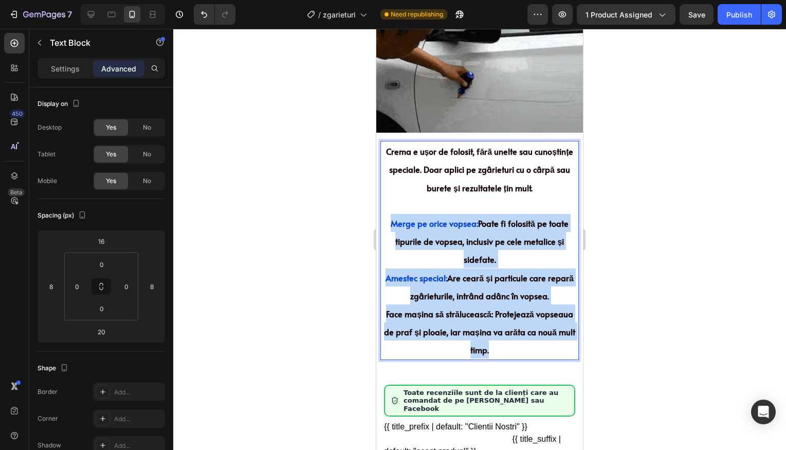
click at [507, 341] on div "Crema e ușor de folosit, fără unelte sau cunoștințe speciale. Doar aplici pe zg…" at bounding box center [479, 250] width 198 height 218
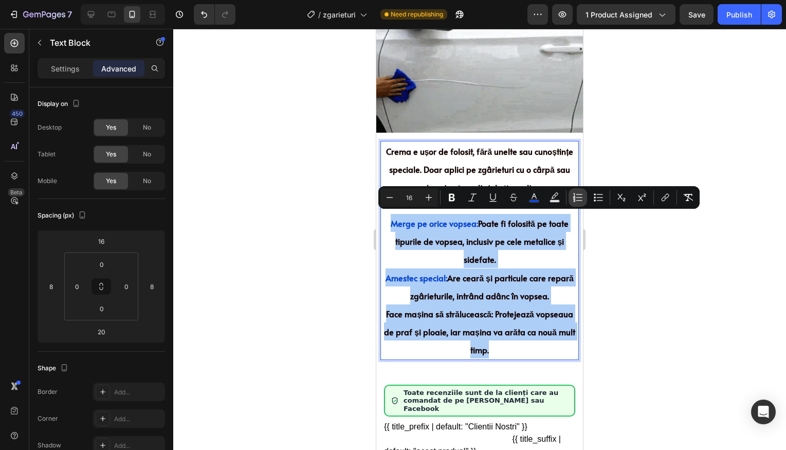
click at [579, 198] on icon "Editor contextual toolbar" at bounding box center [577, 197] width 10 height 10
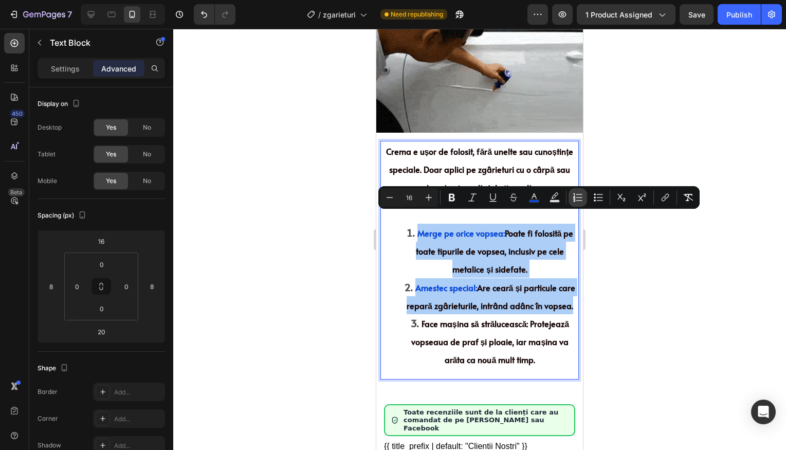
click at [579, 198] on icon "Editor contextual toolbar" at bounding box center [577, 197] width 10 height 10
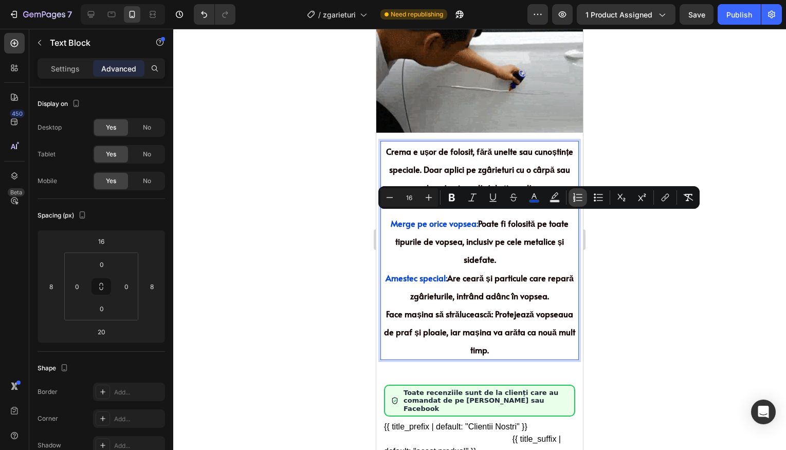
click at [579, 198] on icon "Editor contextual toolbar" at bounding box center [577, 197] width 10 height 10
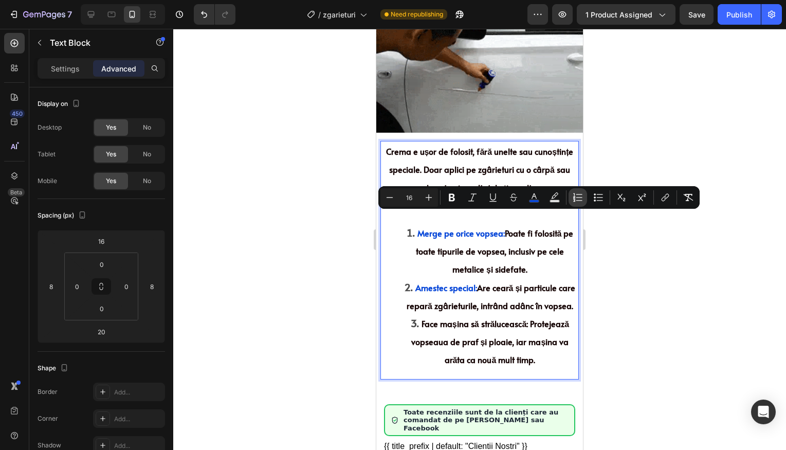
click at [579, 198] on icon "Editor contextual toolbar" at bounding box center [577, 197] width 10 height 10
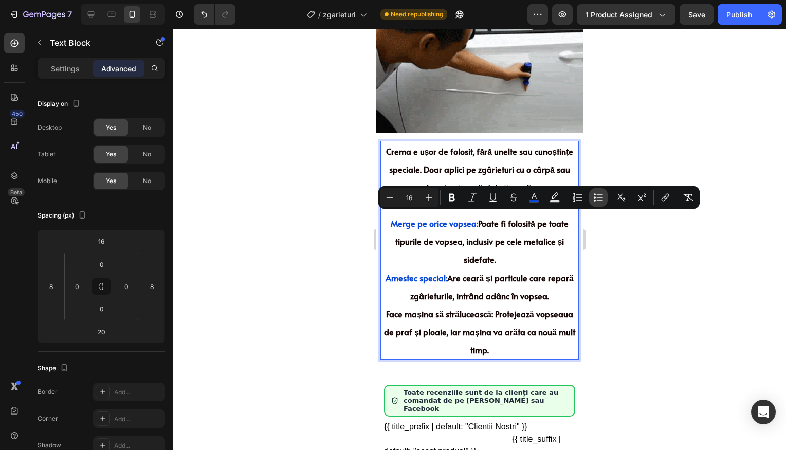
click at [601, 201] on icon "Editor contextual toolbar" at bounding box center [598, 197] width 10 height 10
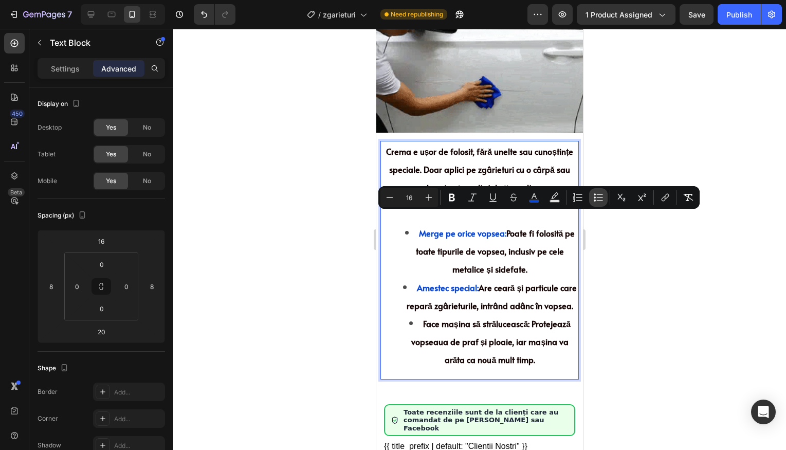
click at [601, 201] on icon "Editor contextual toolbar" at bounding box center [598, 197] width 10 height 10
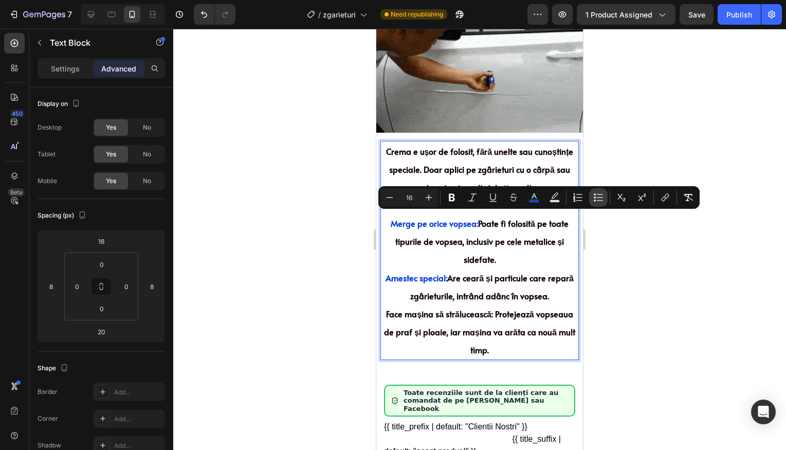
click at [601, 201] on icon "Editor contextual toolbar" at bounding box center [598, 197] width 10 height 10
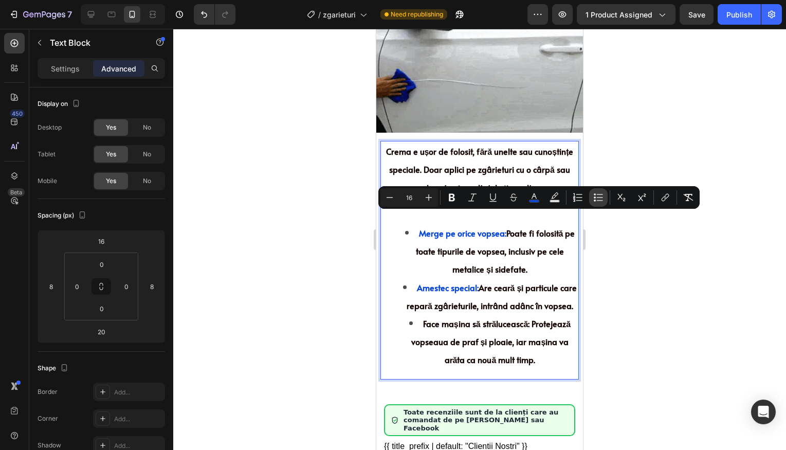
click at [601, 201] on icon "Editor contextual toolbar" at bounding box center [598, 197] width 10 height 10
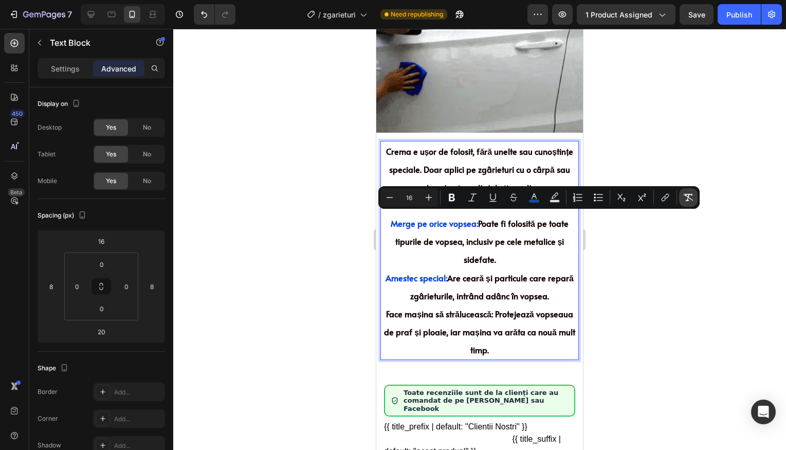
click at [685, 204] on button "Remove Format" at bounding box center [688, 197] width 18 height 18
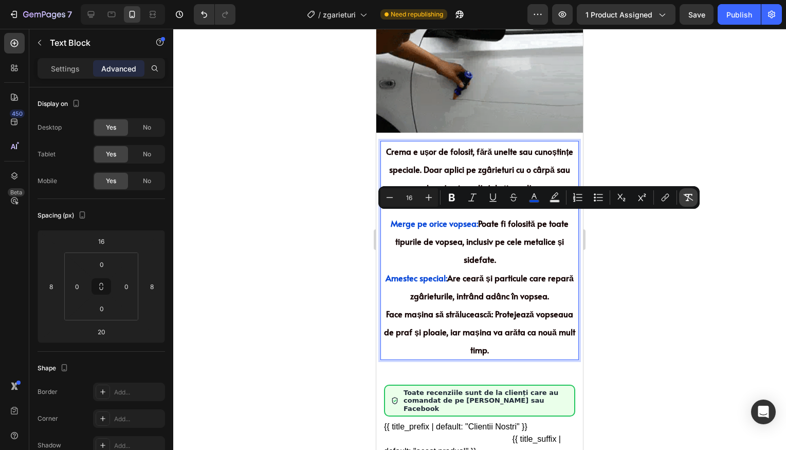
type input "19"
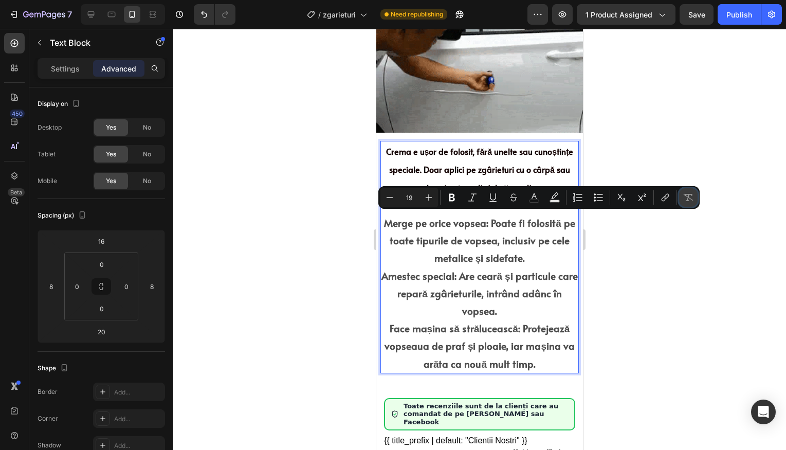
click at [687, 203] on button "Remove Format" at bounding box center [688, 197] width 18 height 18
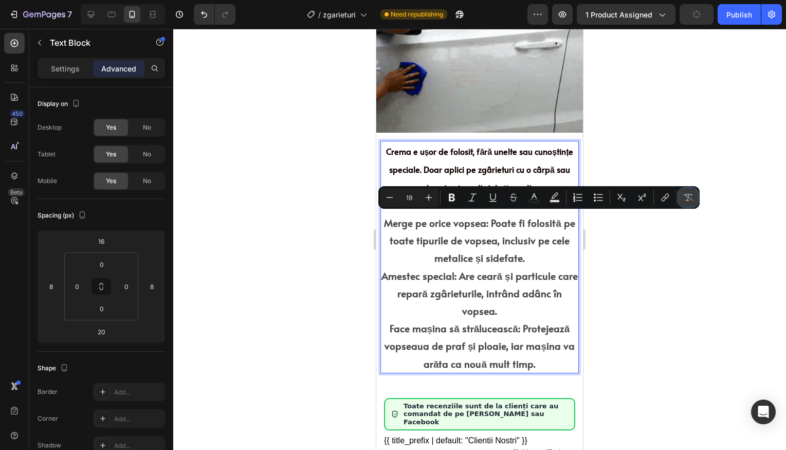
click at [685, 203] on button "Remove Format" at bounding box center [688, 197] width 18 height 18
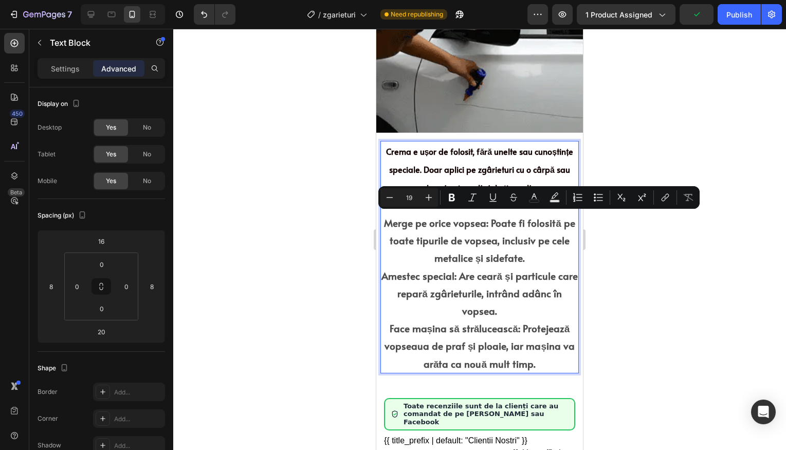
click at [663, 222] on div at bounding box center [479, 239] width 613 height 421
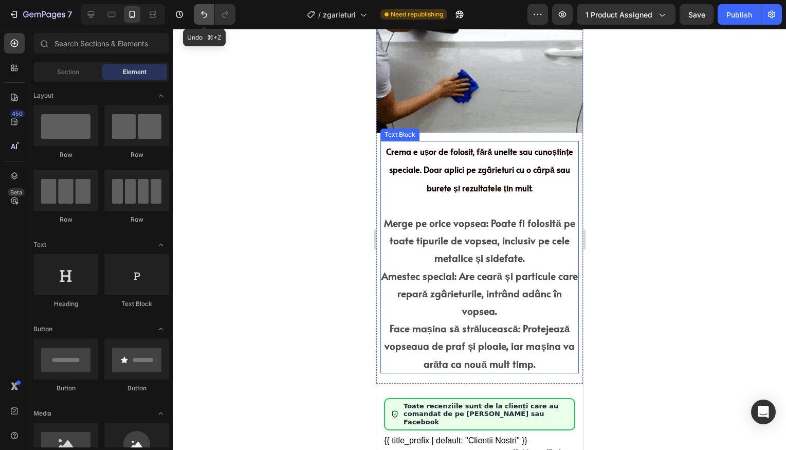
click at [205, 18] on icon "Undo/Redo" at bounding box center [204, 14] width 10 height 10
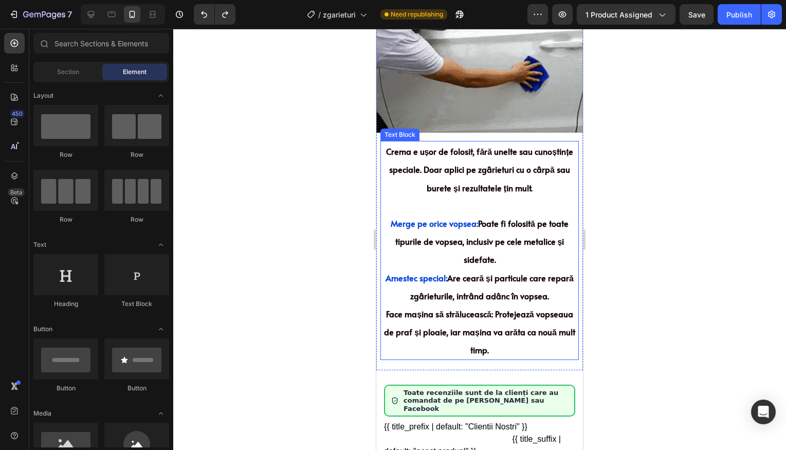
click at [432, 218] on span "Merge pe orice vopsea:" at bounding box center [434, 222] width 87 height 11
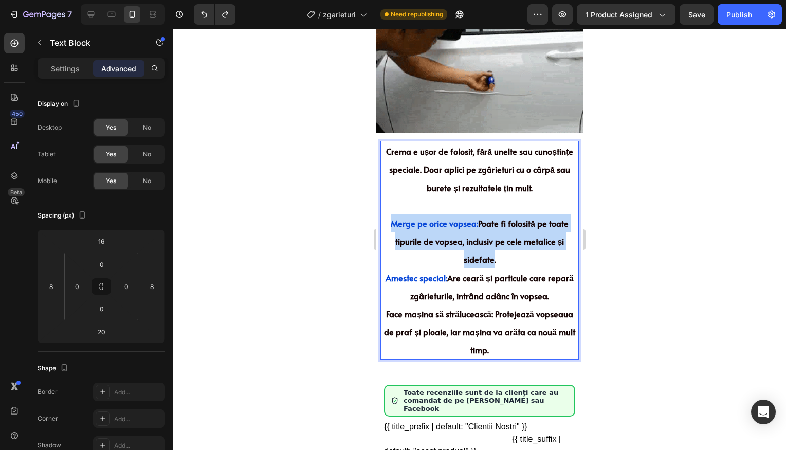
drag, startPoint x: 387, startPoint y: 217, endPoint x: 490, endPoint y: 256, distance: 110.2
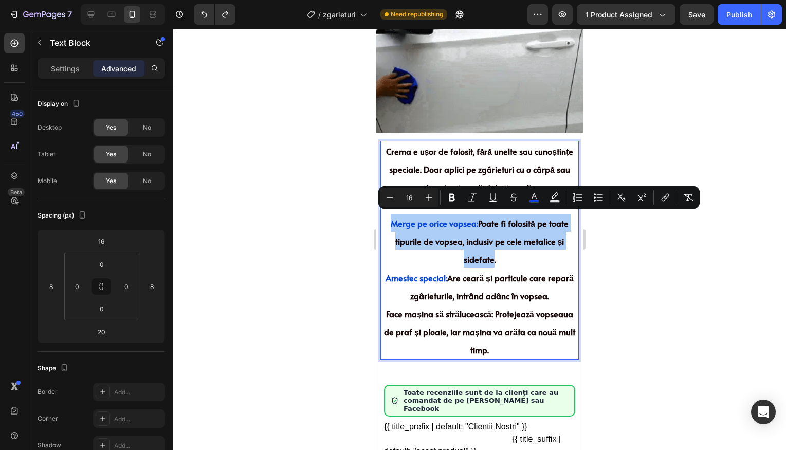
click at [610, 235] on div at bounding box center [479, 239] width 613 height 421
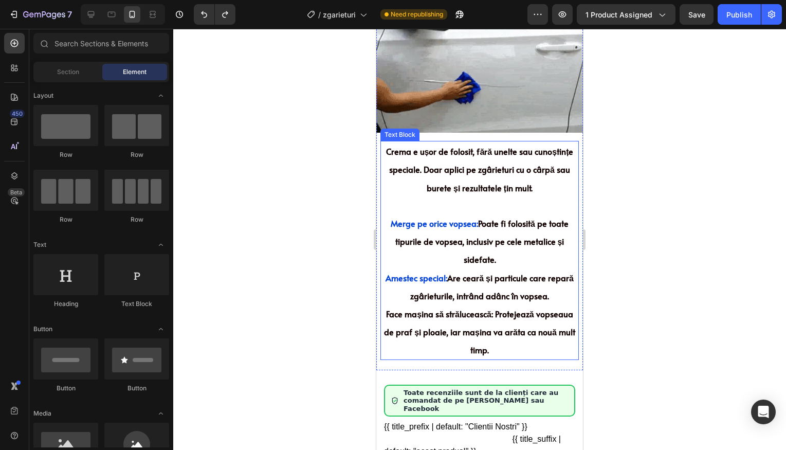
click at [499, 237] on span "Poate fi folosită pe toate tipurile de vopsea, inclusiv pe cele metalice și sid…" at bounding box center [481, 240] width 173 height 47
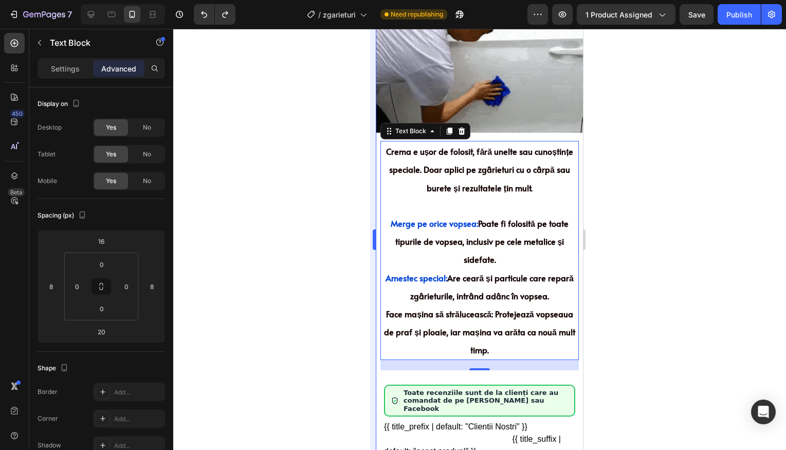
drag, startPoint x: 325, startPoint y: 239, endPoint x: 374, endPoint y: 233, distance: 48.7
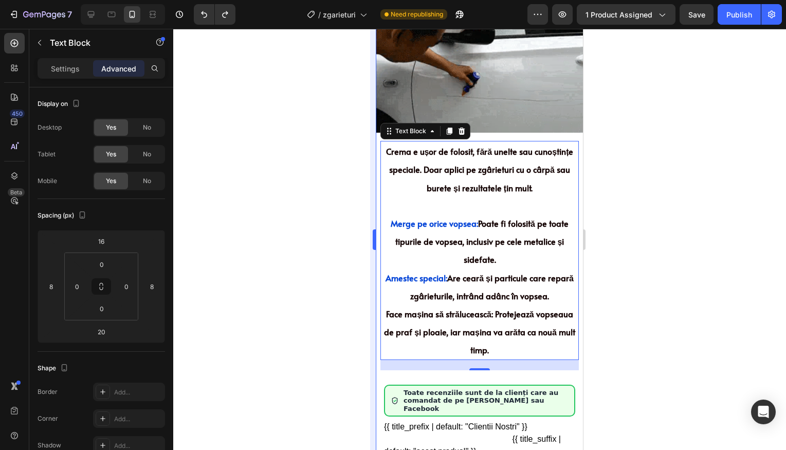
click at [325, 239] on div at bounding box center [479, 239] width 613 height 421
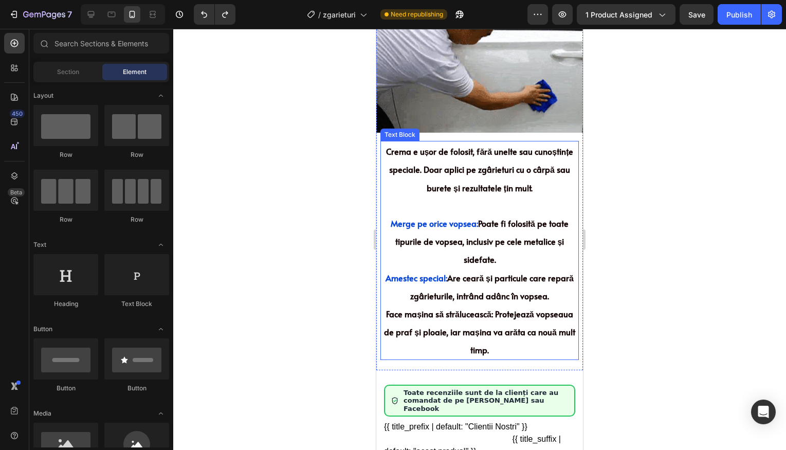
click at [388, 182] on p "Crema e ușor de folosit, fără unelte sau cunoștințe speciale. Doar aplici pe zg…" at bounding box center [479, 169] width 196 height 54
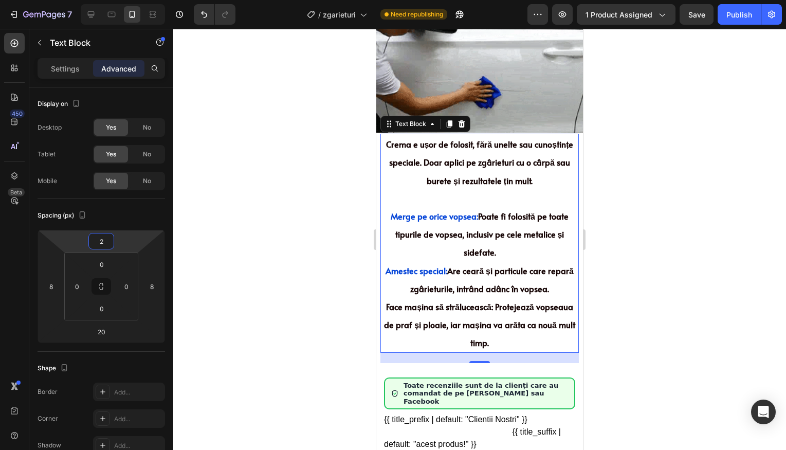
type input "4"
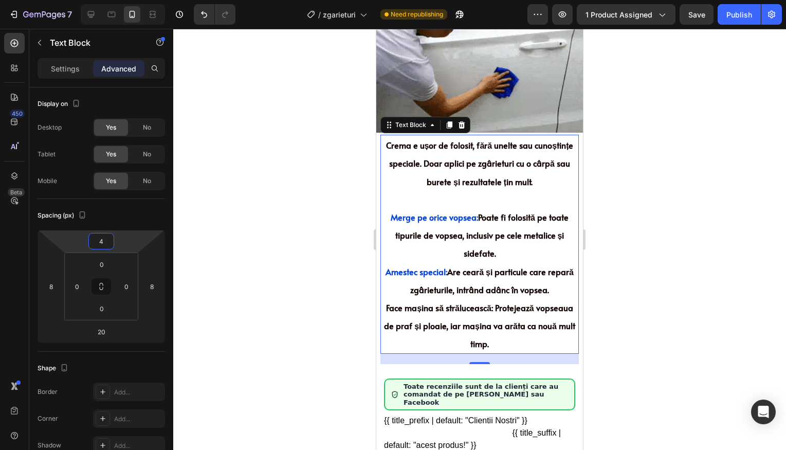
click at [129, 0] on html "7 Version history / zgarieturi Need republishing Preview 1 product assigned Sav…" at bounding box center [393, 0] width 786 height 0
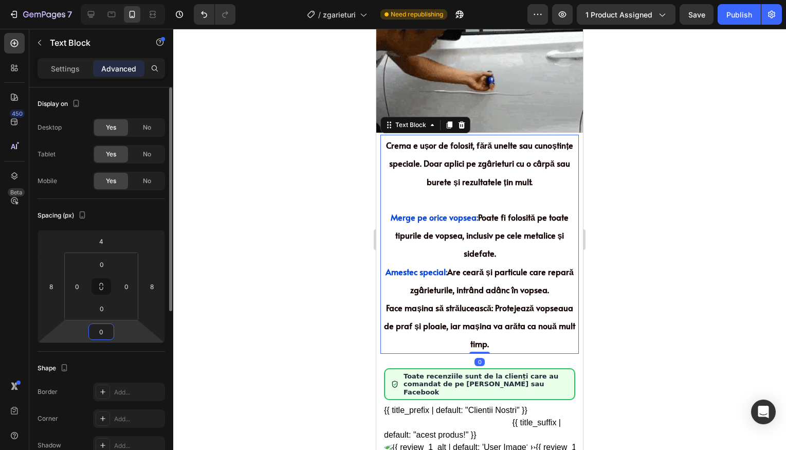
drag, startPoint x: 124, startPoint y: 336, endPoint x: 140, endPoint y: 335, distance: 15.9
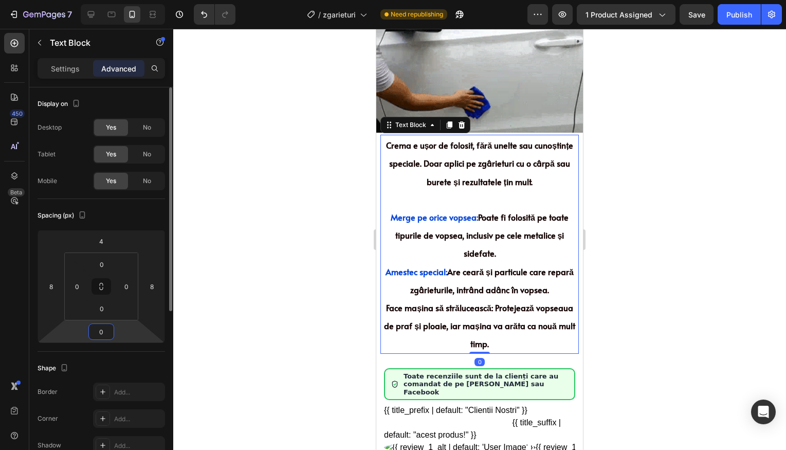
click at [125, 0] on html "7 Version history / zgarieturi Need republishing Preview 1 product assigned Sav…" at bounding box center [393, 0] width 786 height 0
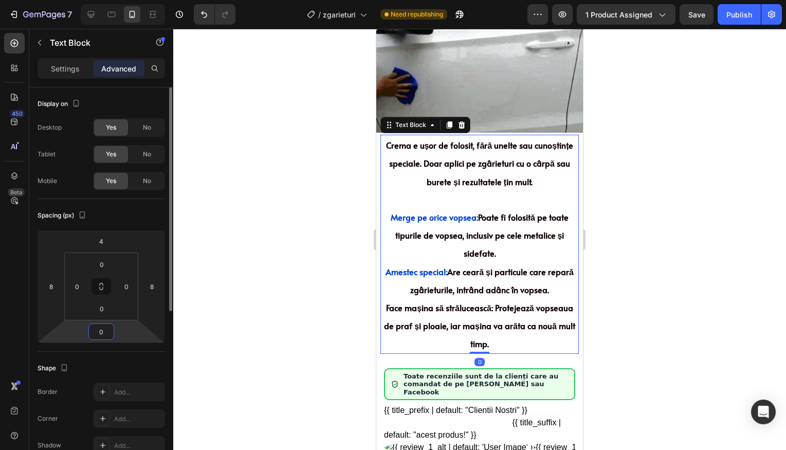
type input "2"
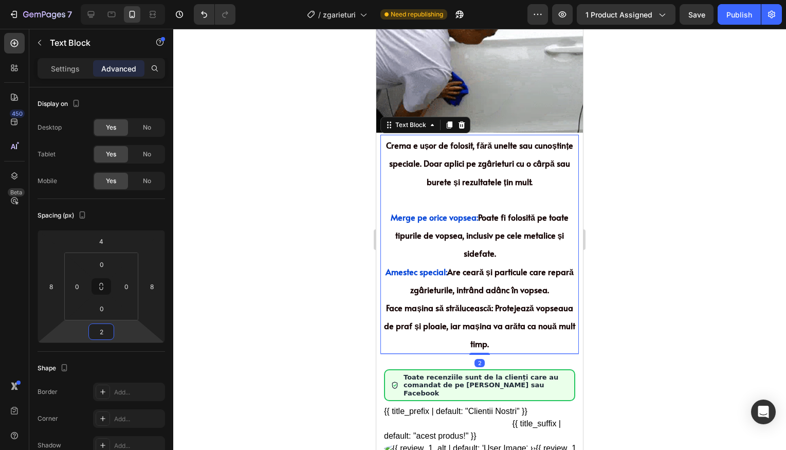
click at [605, 283] on div at bounding box center [479, 239] width 613 height 421
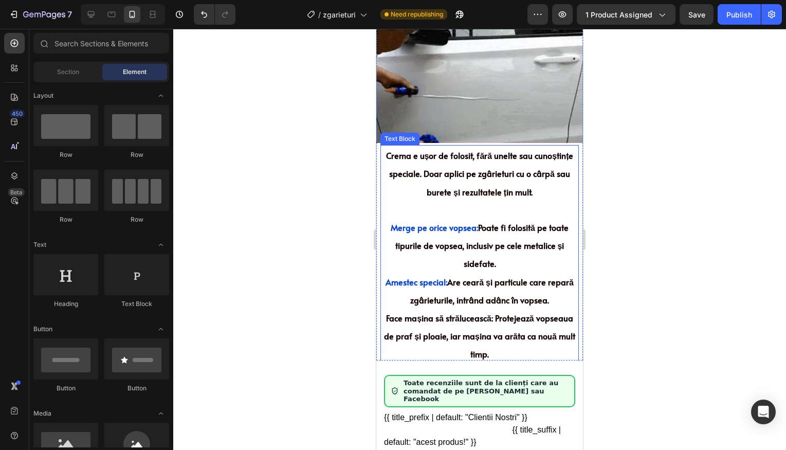
scroll to position [848, 0]
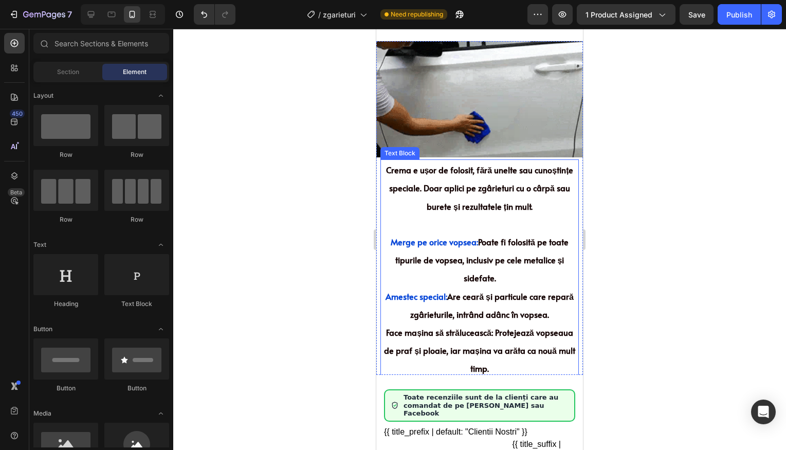
click at [681, 210] on div at bounding box center [479, 239] width 613 height 421
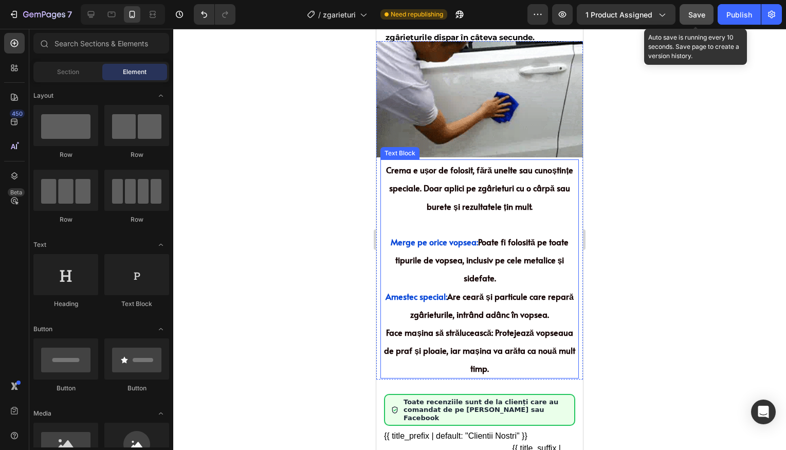
click at [707, 8] on button "Save" at bounding box center [696, 14] width 34 height 21
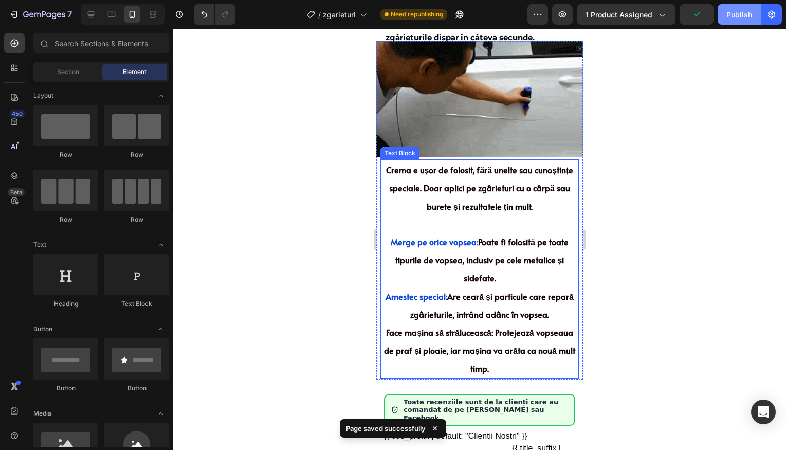
click at [730, 22] on button "Publish" at bounding box center [738, 14] width 43 height 21
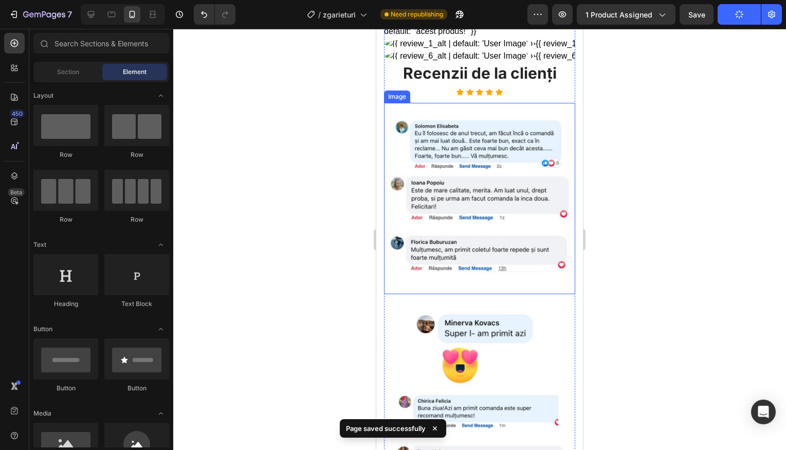
scroll to position [1430, 0]
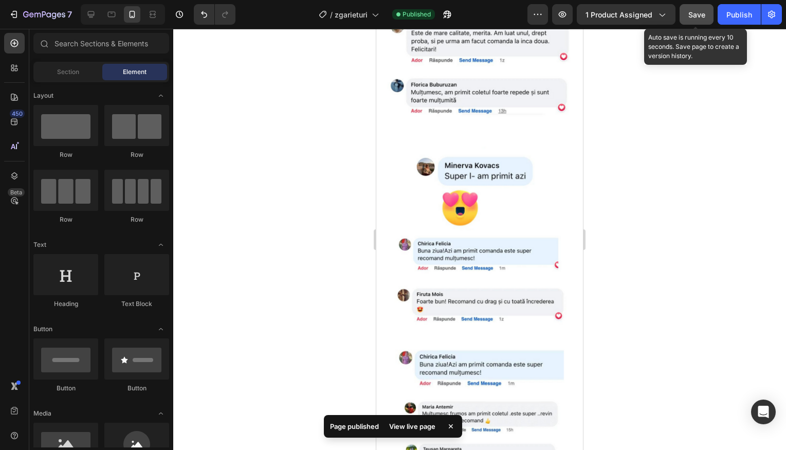
click at [701, 12] on span "Save" at bounding box center [696, 14] width 17 height 9
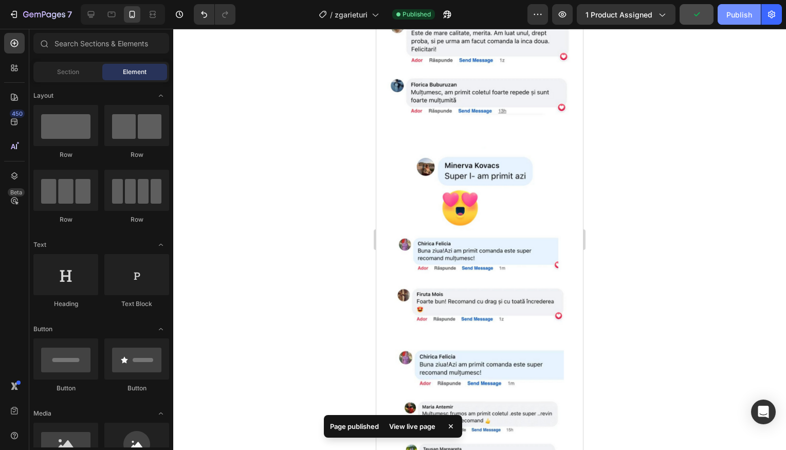
click at [741, 17] on div "Publish" at bounding box center [739, 14] width 26 height 11
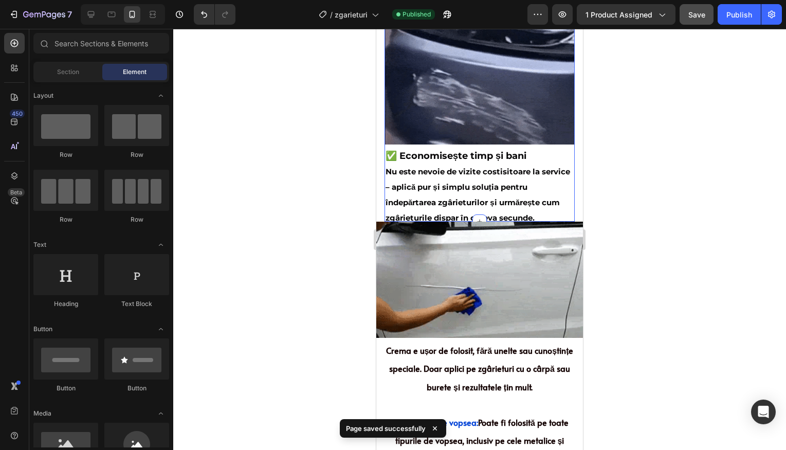
scroll to position [638, 0]
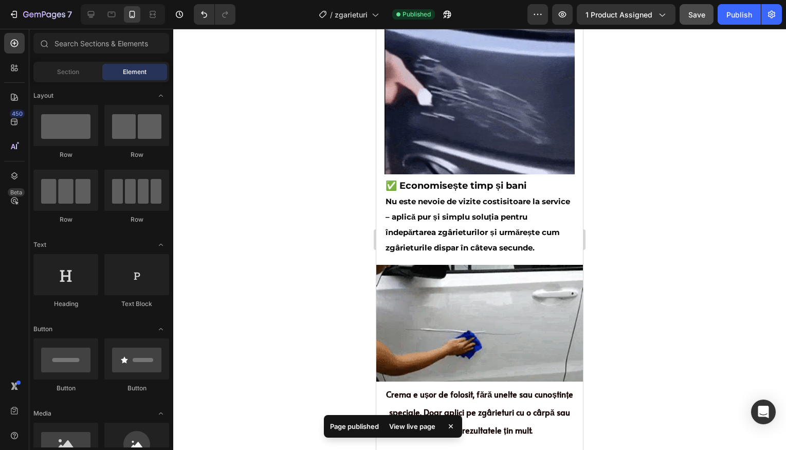
click at [607, 241] on div at bounding box center [479, 239] width 613 height 421
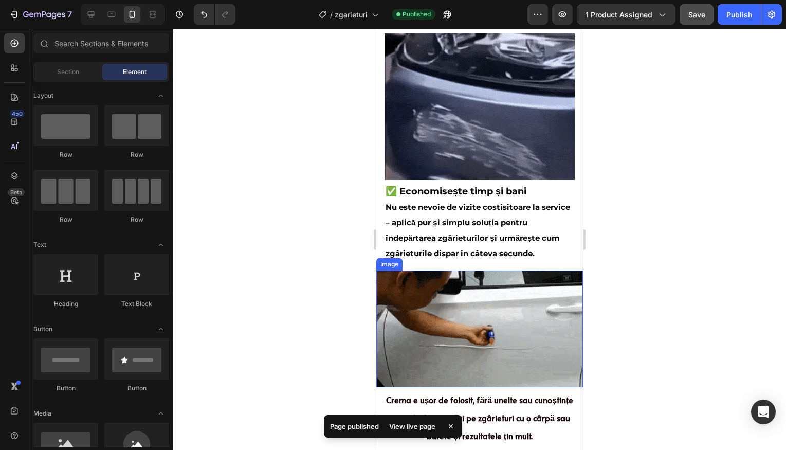
scroll to position [661, 0]
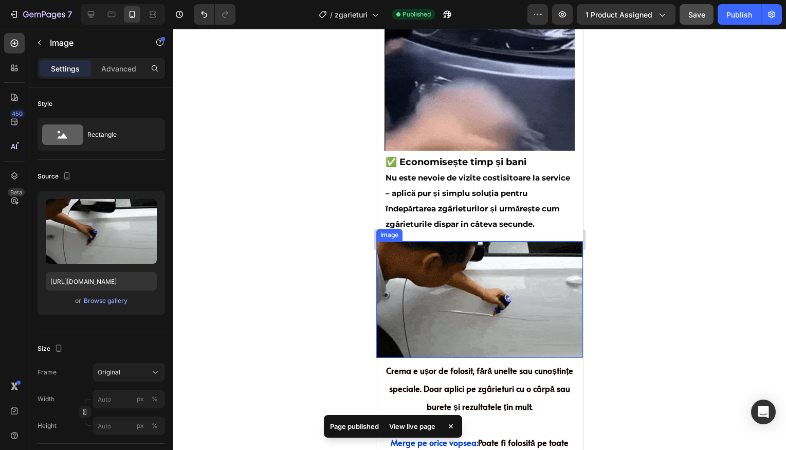
click at [534, 255] on img at bounding box center [479, 299] width 207 height 116
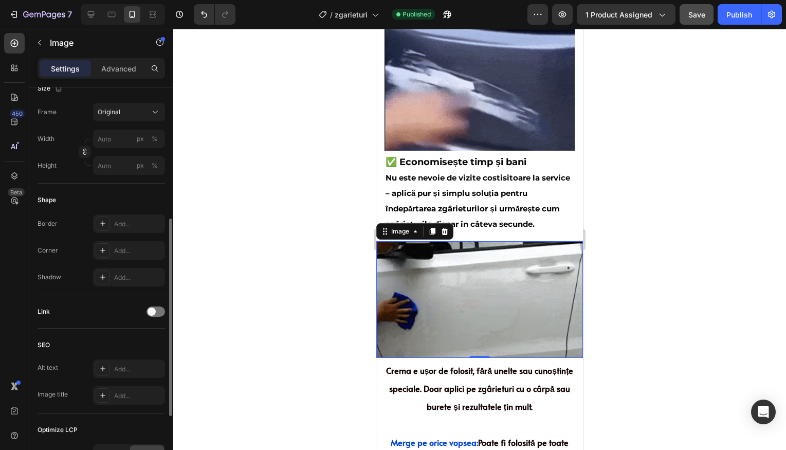
scroll to position [240, 0]
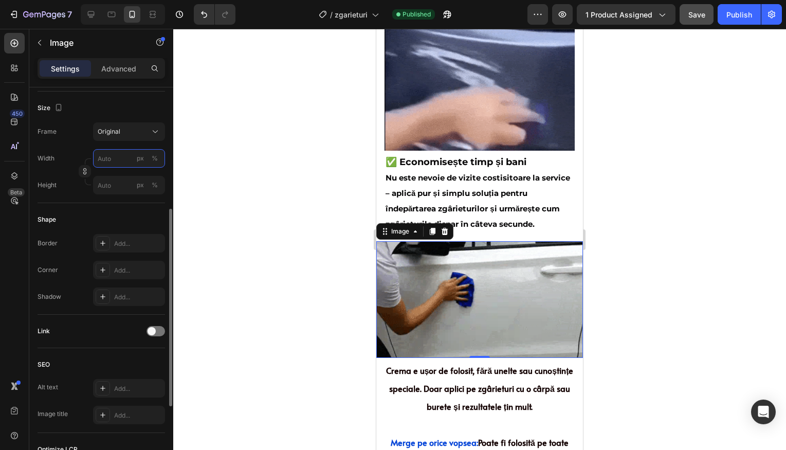
click at [121, 159] on input "px %" at bounding box center [129, 158] width 72 height 18
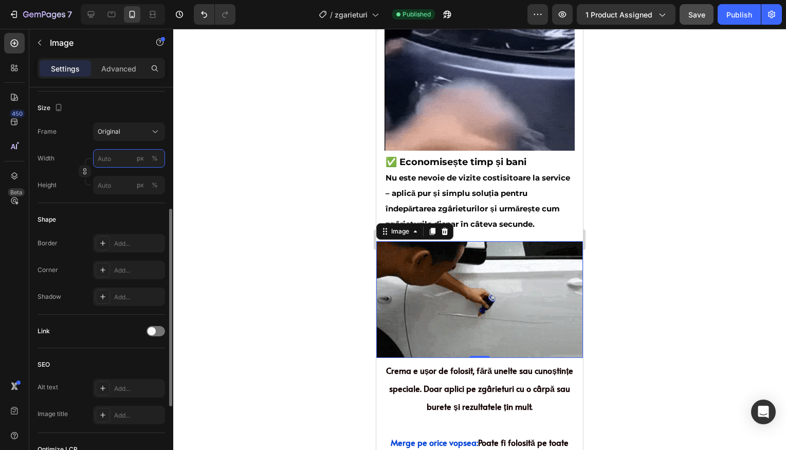
click at [126, 160] on input "px %" at bounding box center [129, 158] width 72 height 18
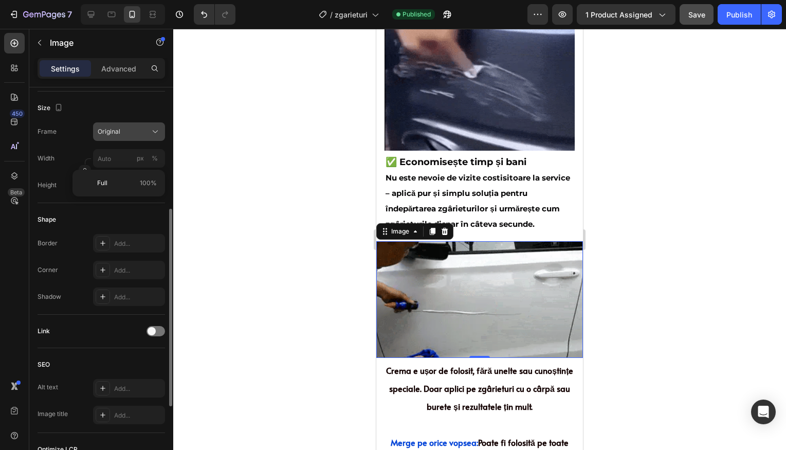
click at [128, 139] on button "Original" at bounding box center [129, 131] width 72 height 18
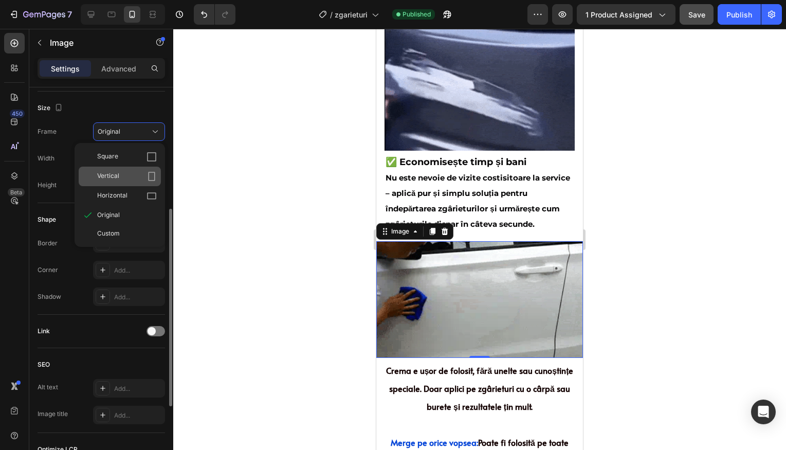
click at [129, 171] on div "Vertical" at bounding box center [127, 176] width 60 height 10
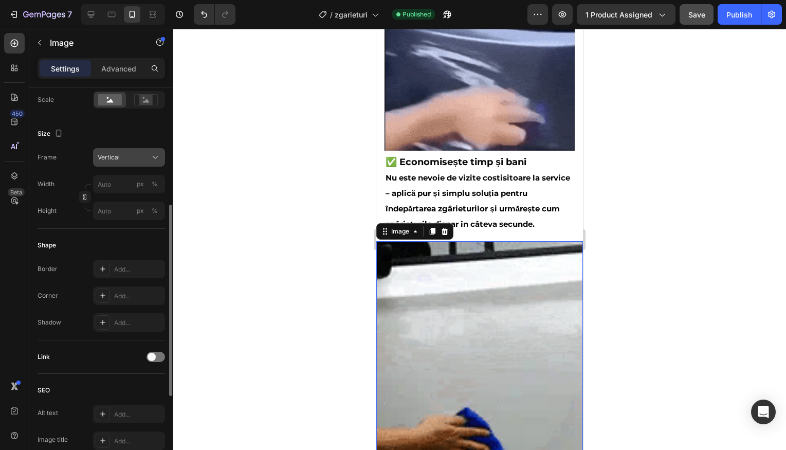
click at [129, 151] on button "Vertical" at bounding box center [129, 157] width 72 height 18
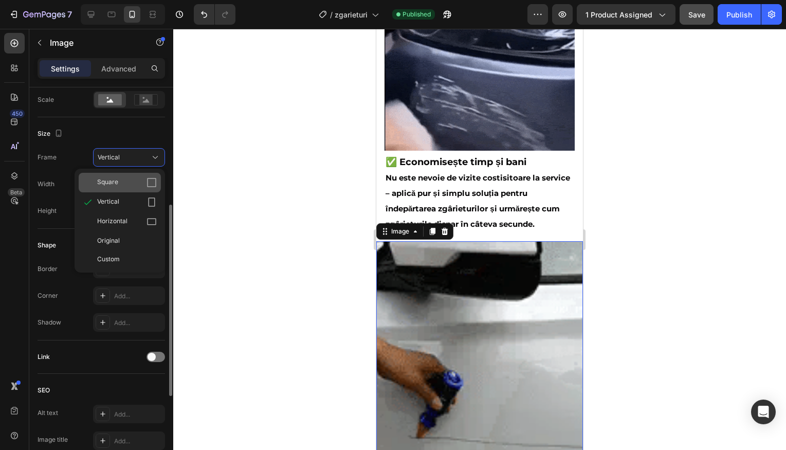
click at [128, 182] on div "Square" at bounding box center [127, 182] width 60 height 10
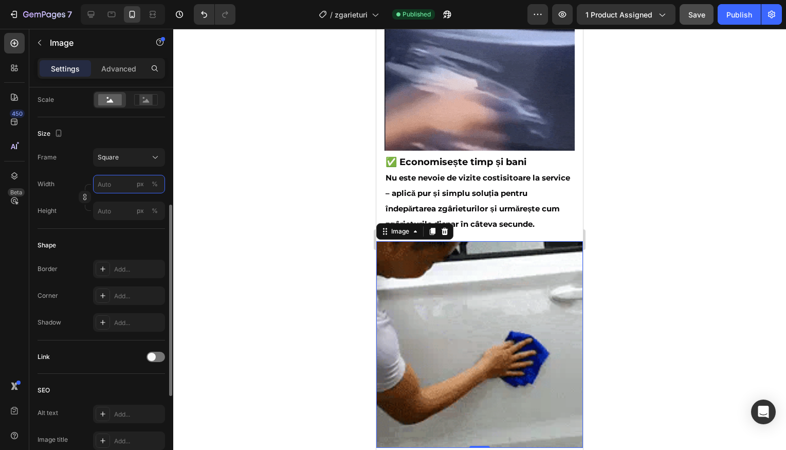
drag, startPoint x: 124, startPoint y: 185, endPoint x: 122, endPoint y: 192, distance: 7.2
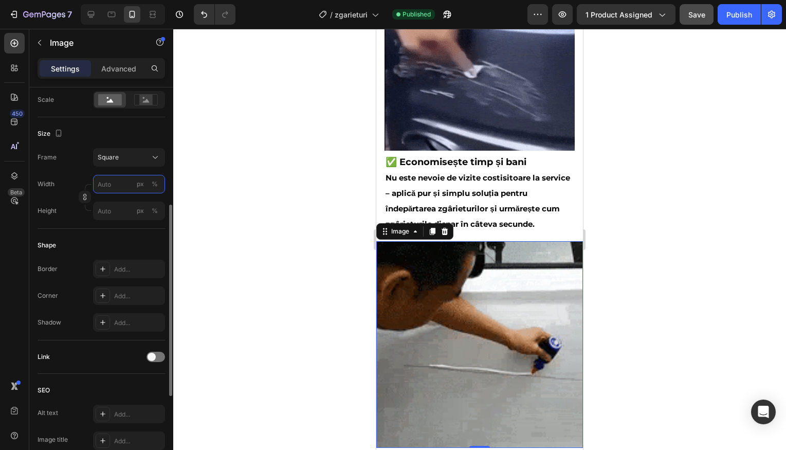
click at [122, 192] on input "px %" at bounding box center [129, 184] width 72 height 18
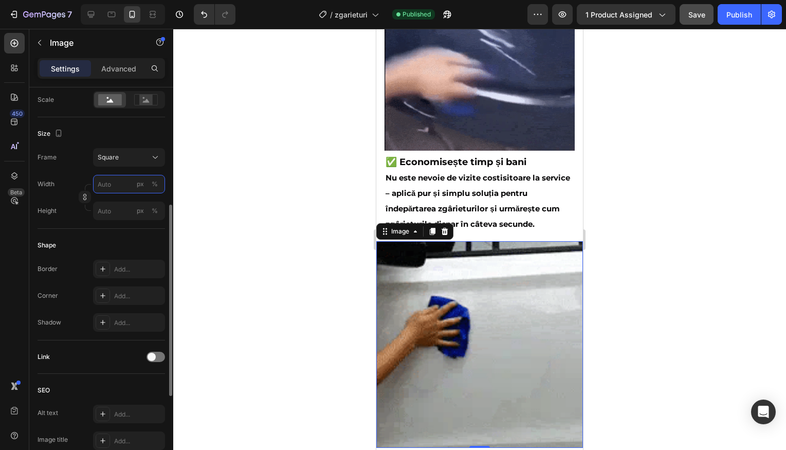
click at [120, 185] on input "px %" at bounding box center [129, 184] width 72 height 18
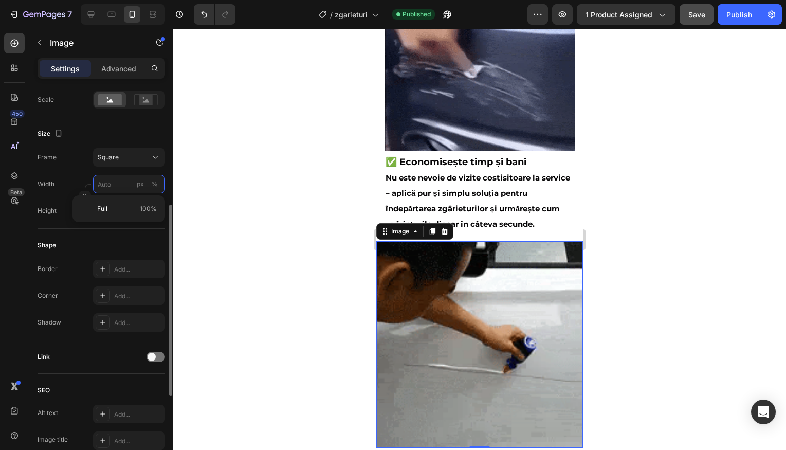
type input "8"
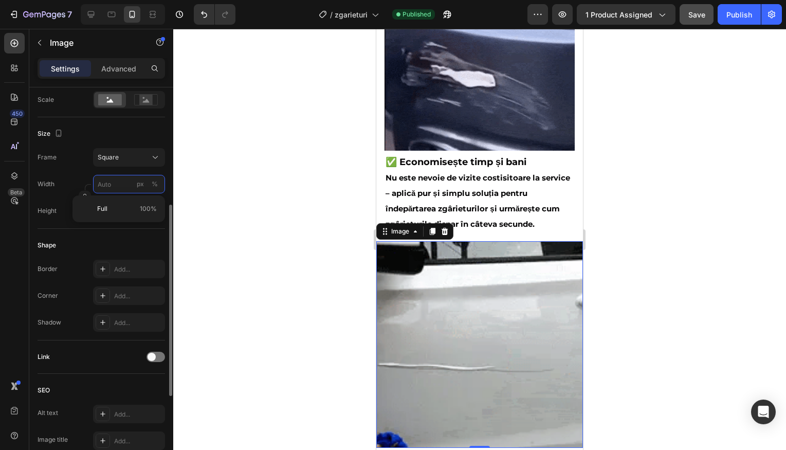
type input "8"
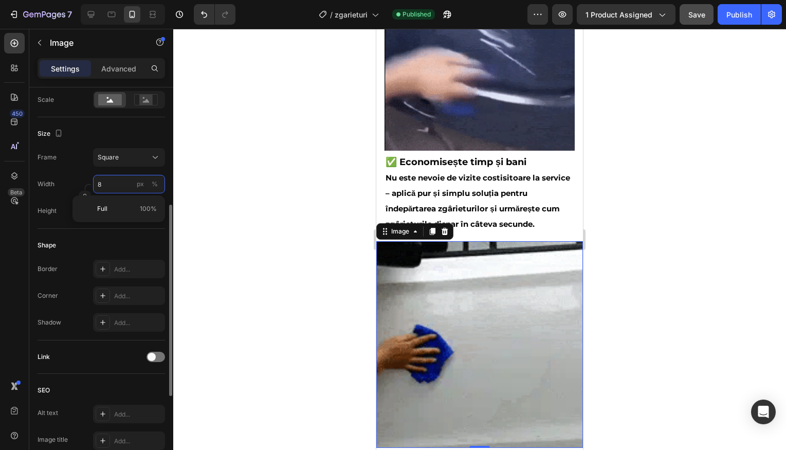
type input "80"
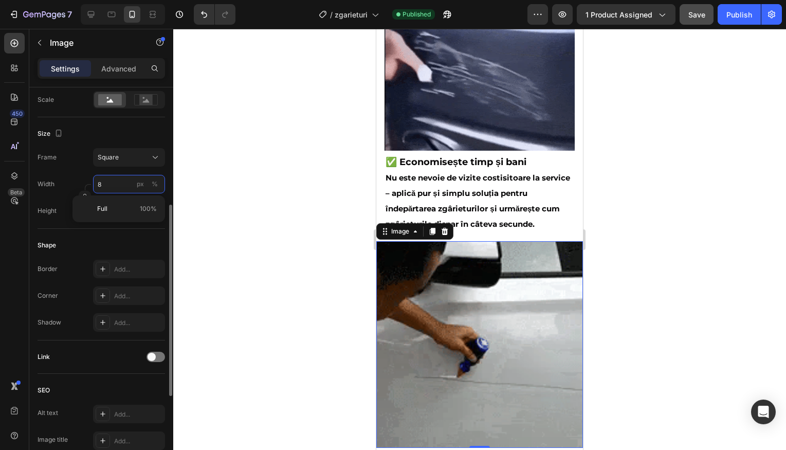
type input "80"
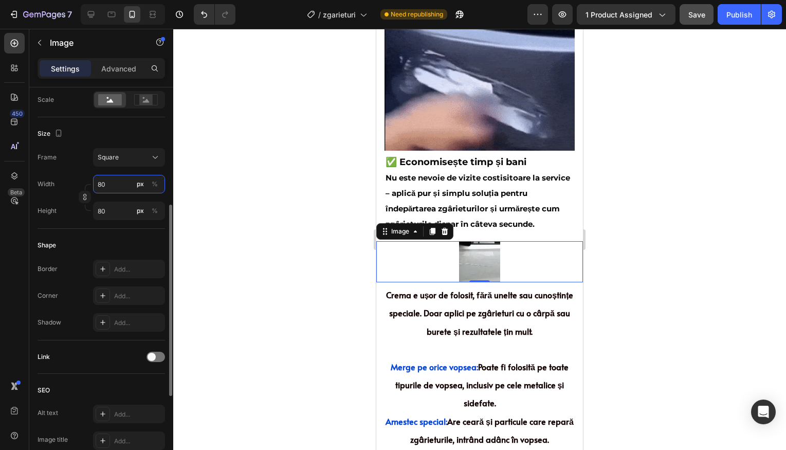
type input "8"
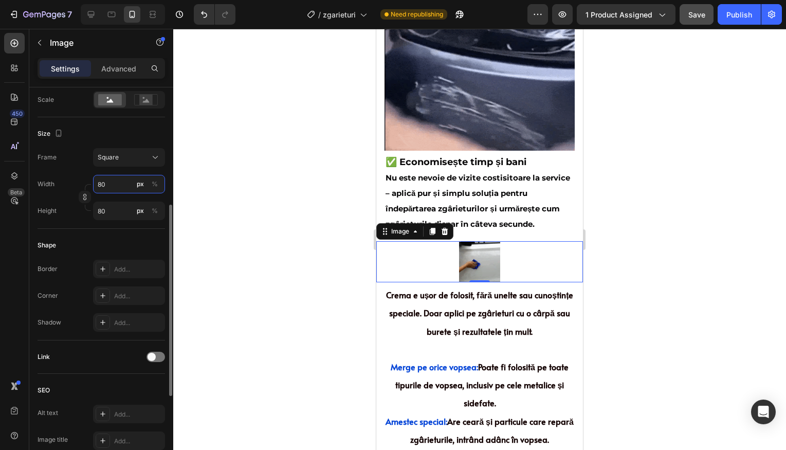
type input "8"
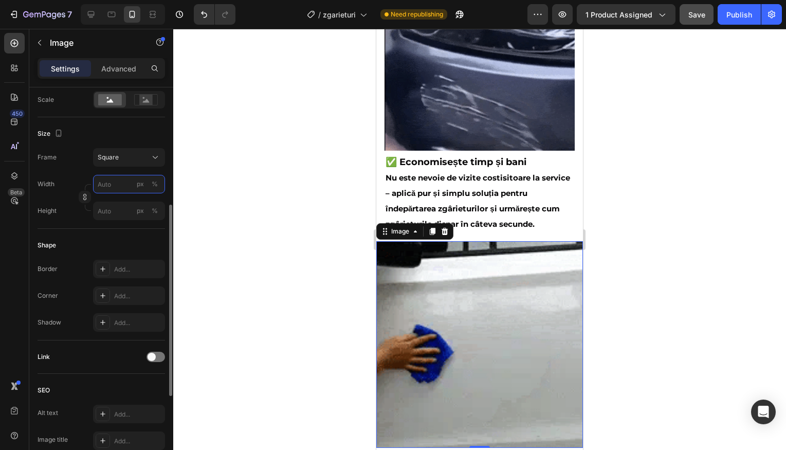
type input "1"
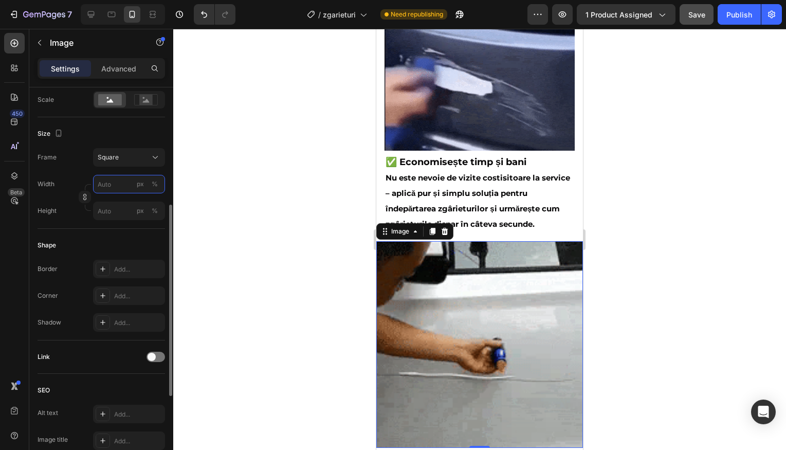
type input "1"
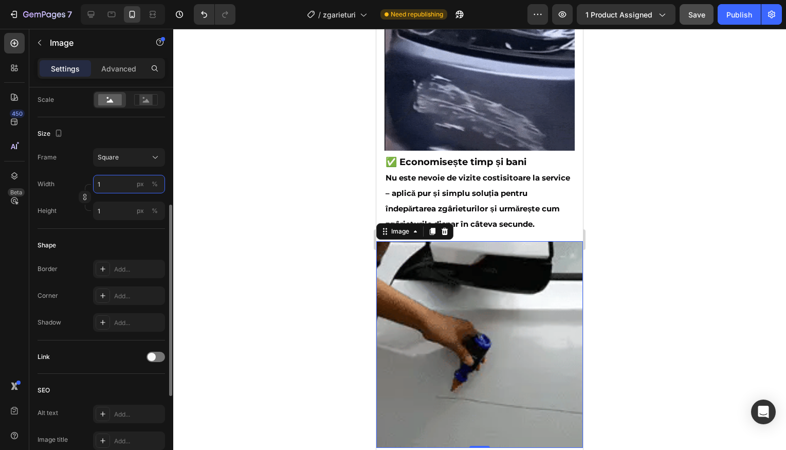
type input "12"
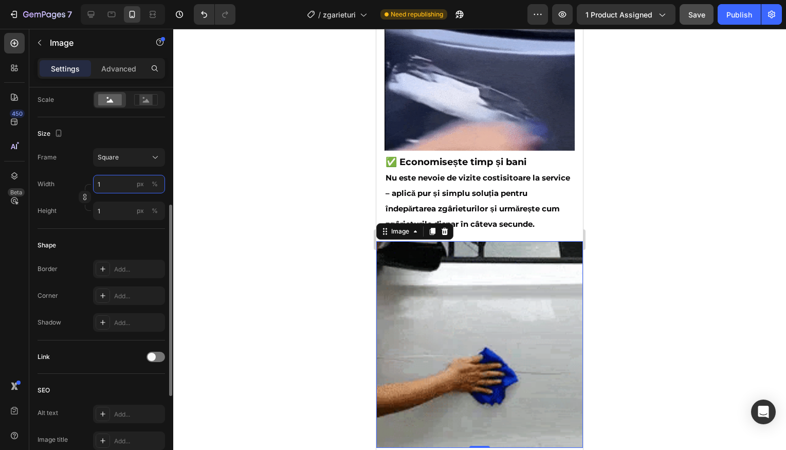
type input "12"
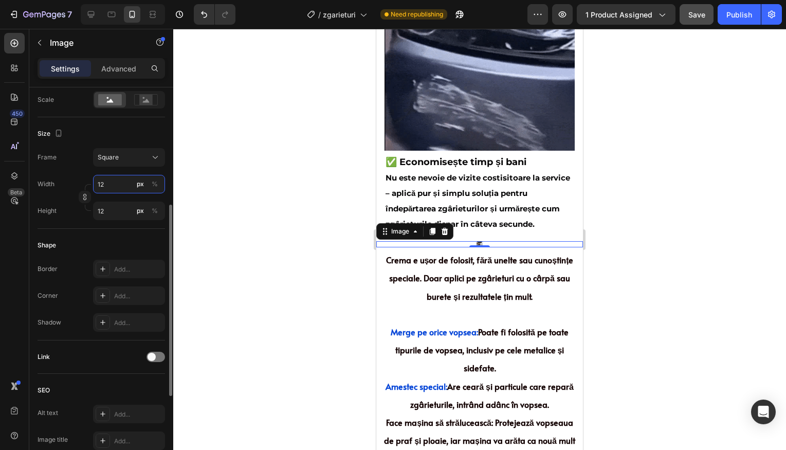
type input "120"
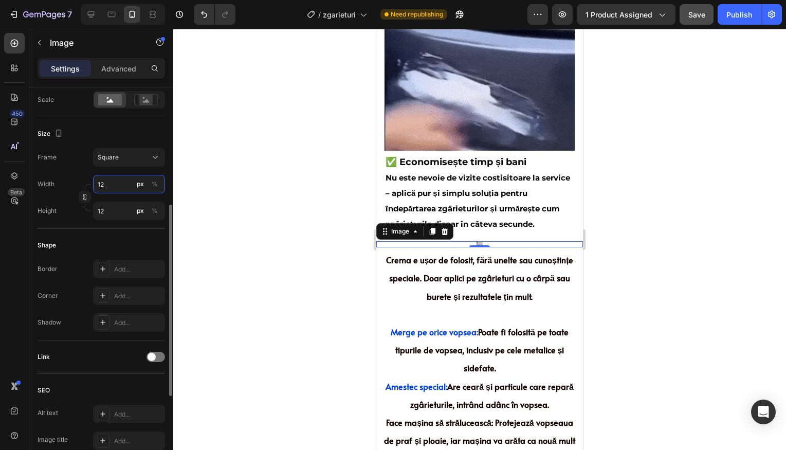
type input "120"
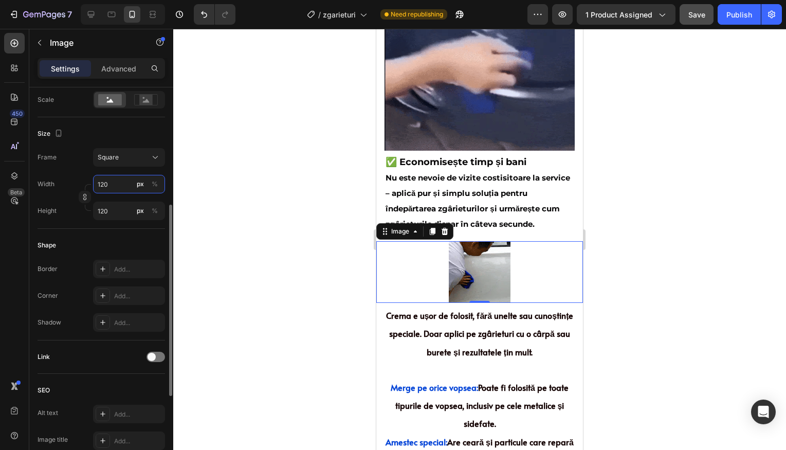
type input "12"
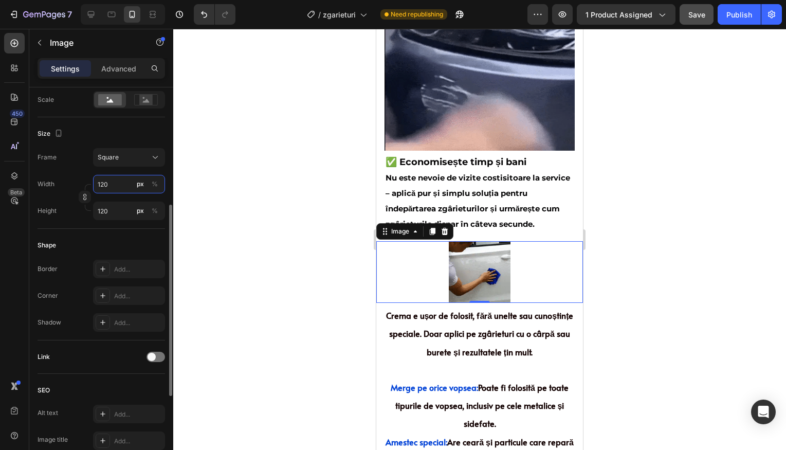
type input "12"
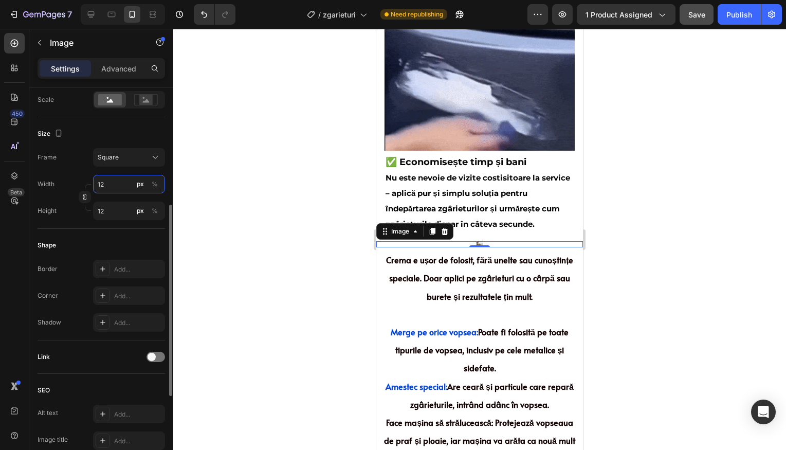
type input "1"
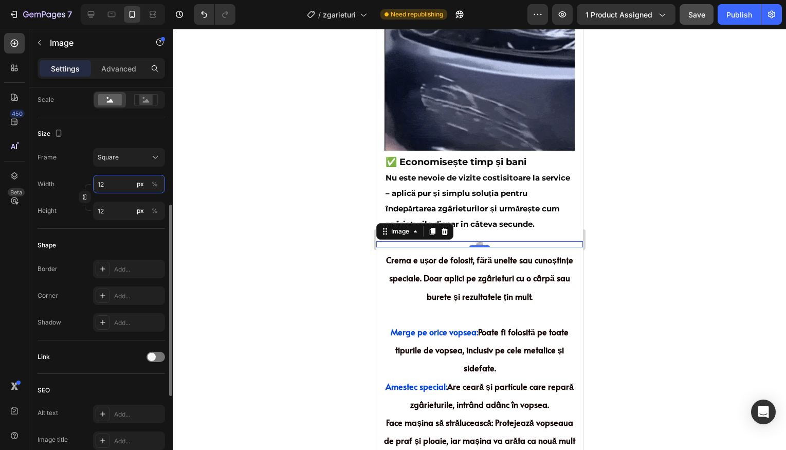
type input "1"
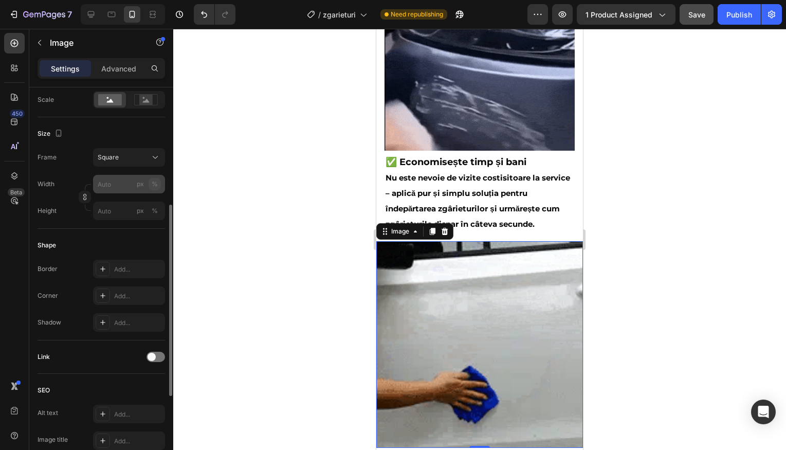
type input "1"
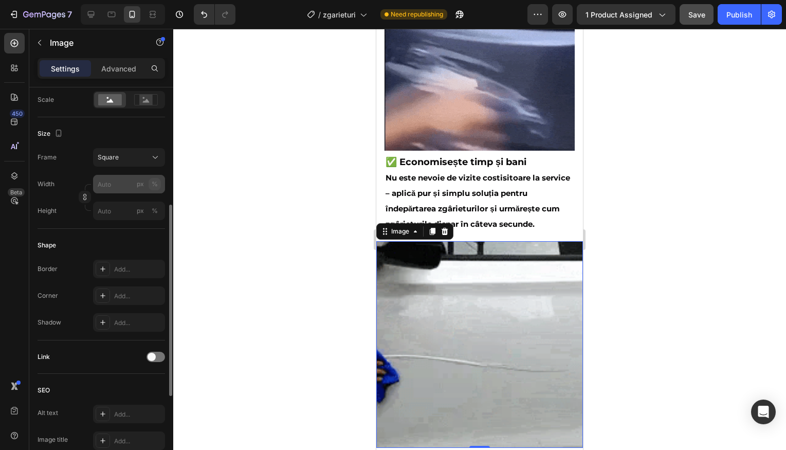
type input "1"
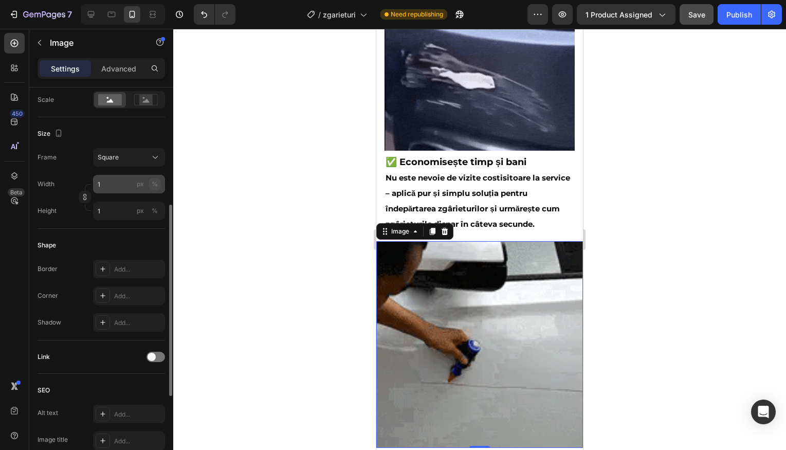
click at [156, 183] on div "%" at bounding box center [155, 183] width 6 height 9
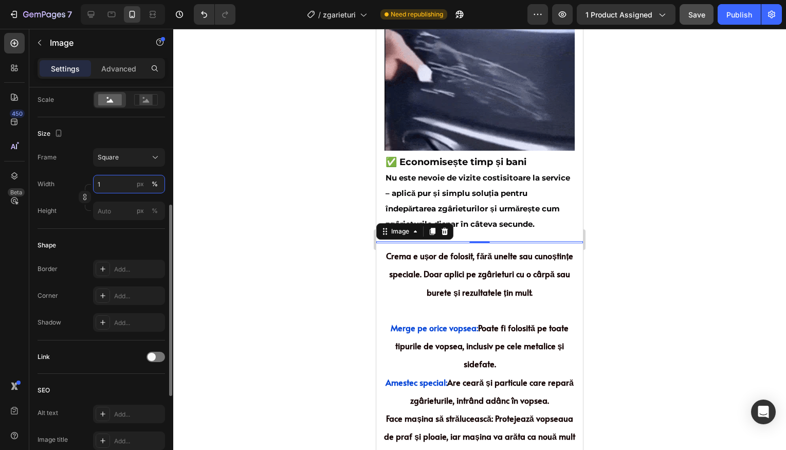
click at [127, 186] on input "1" at bounding box center [129, 184] width 72 height 18
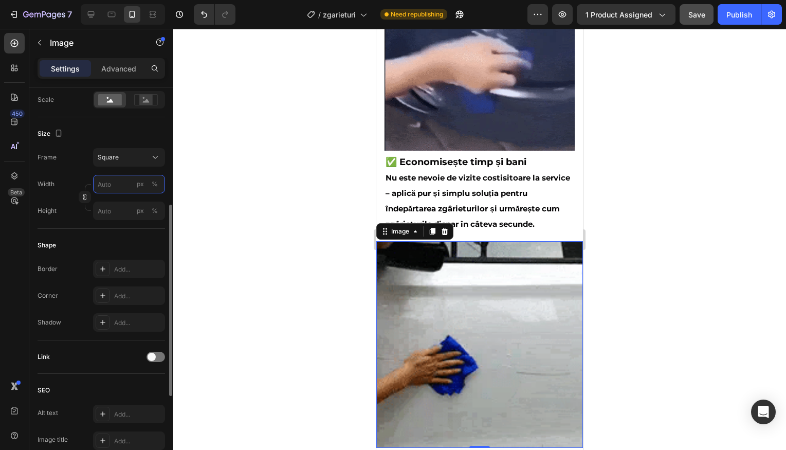
type input "8"
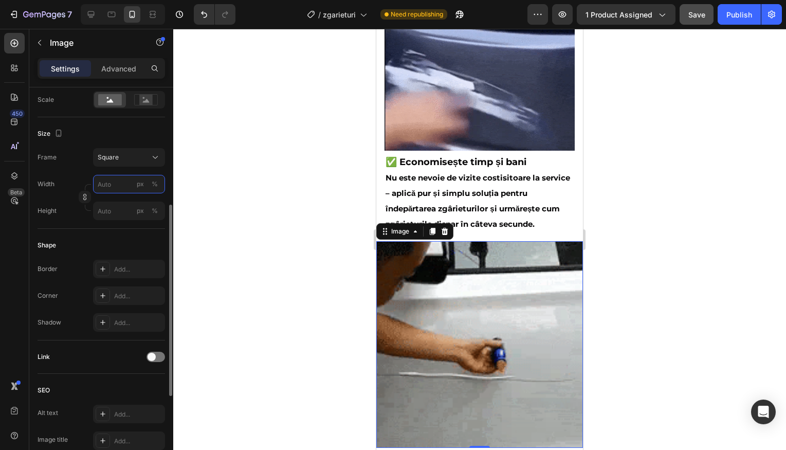
type input "8"
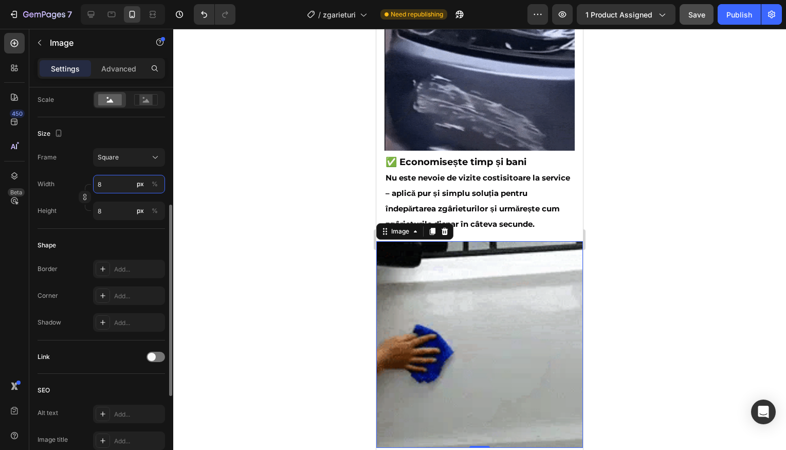
type input "80"
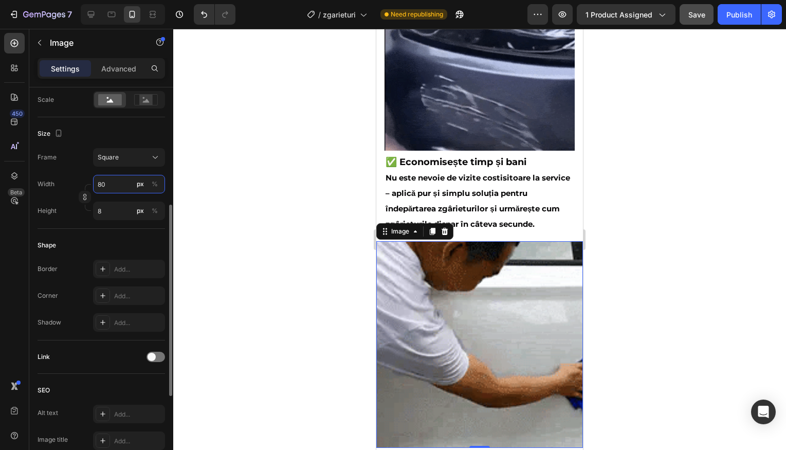
type input "80"
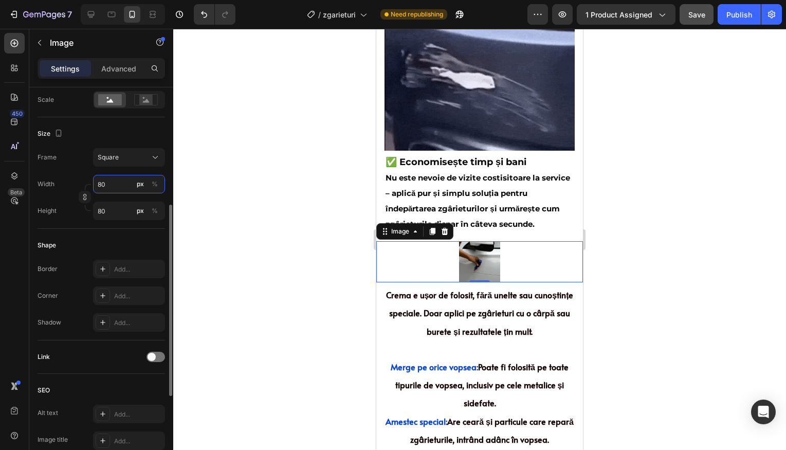
type input "800"
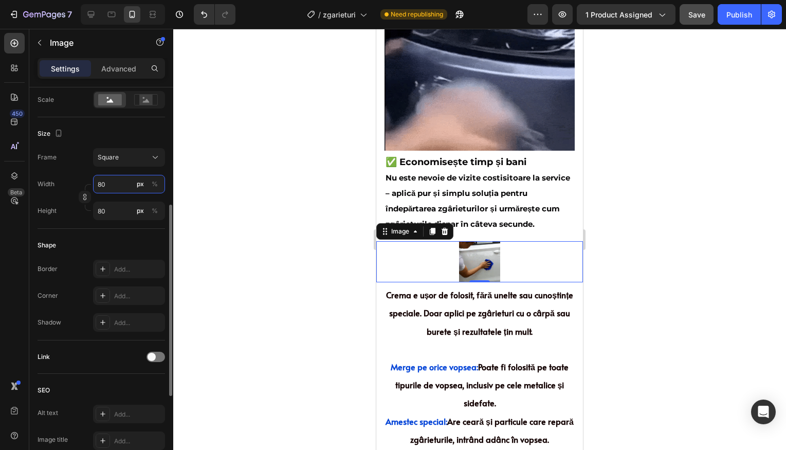
type input "800"
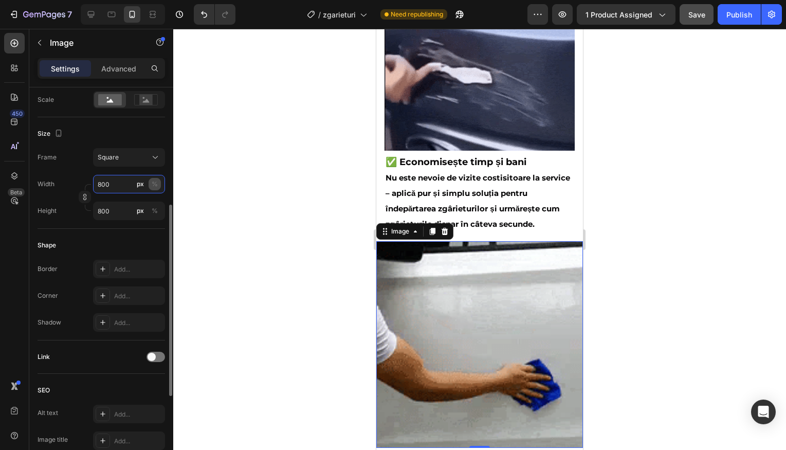
type input "80"
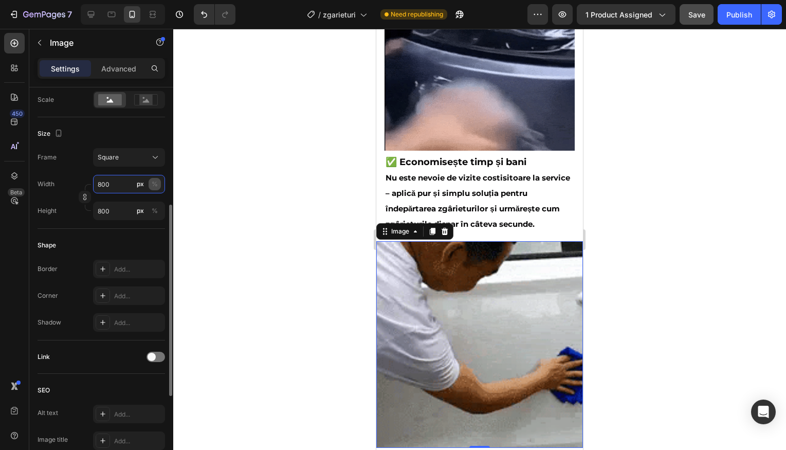
type input "80"
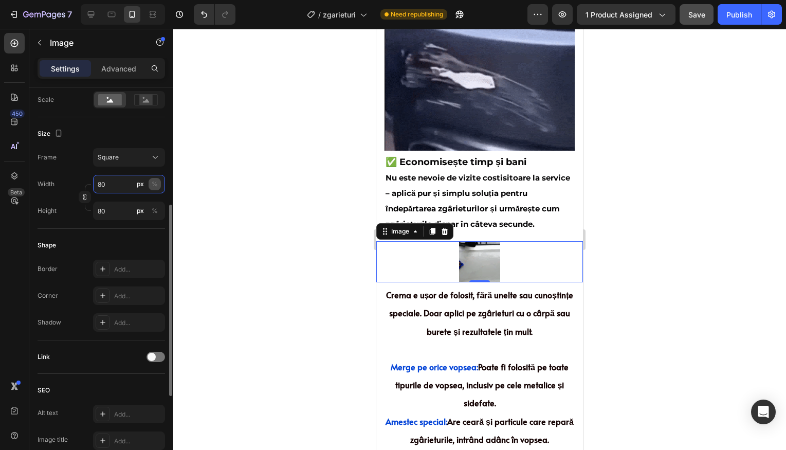
type input "80"
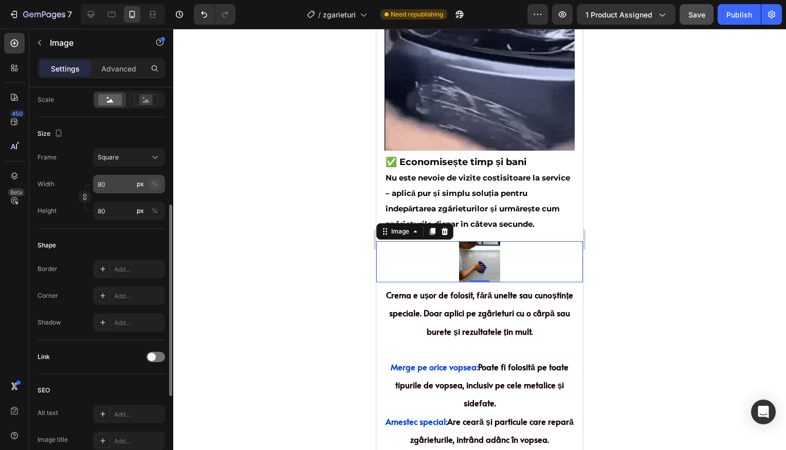
click at [156, 185] on div "%" at bounding box center [155, 183] width 6 height 9
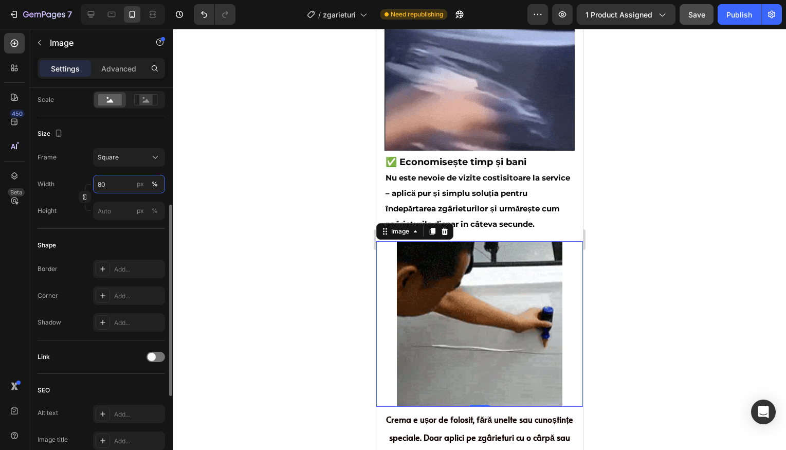
type input "80"
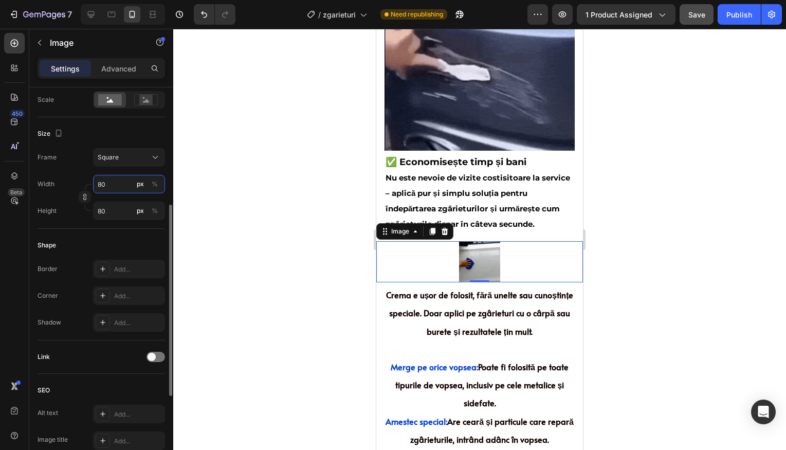
click at [131, 185] on input "80" at bounding box center [129, 184] width 72 height 18
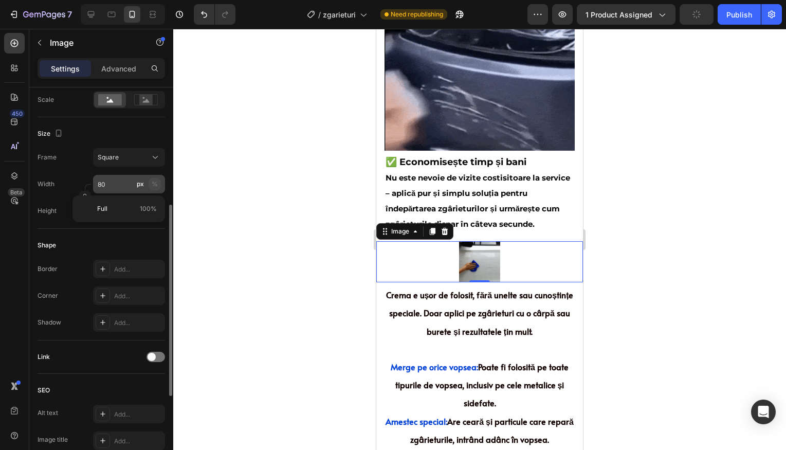
click at [154, 184] on div "%" at bounding box center [155, 183] width 6 height 9
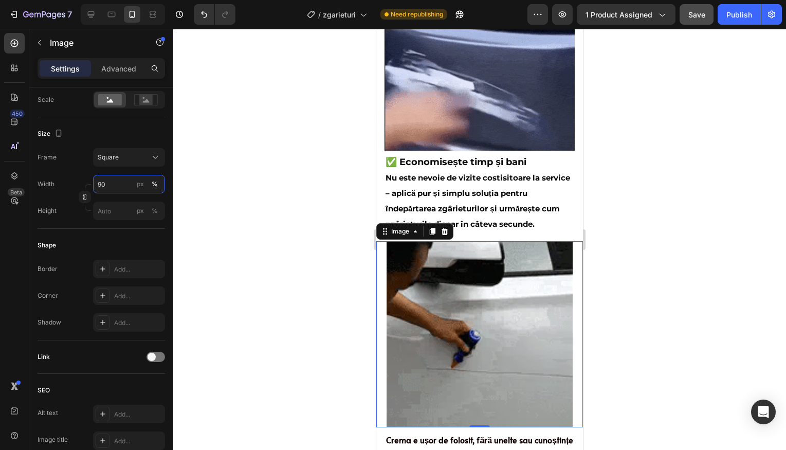
type input "90"
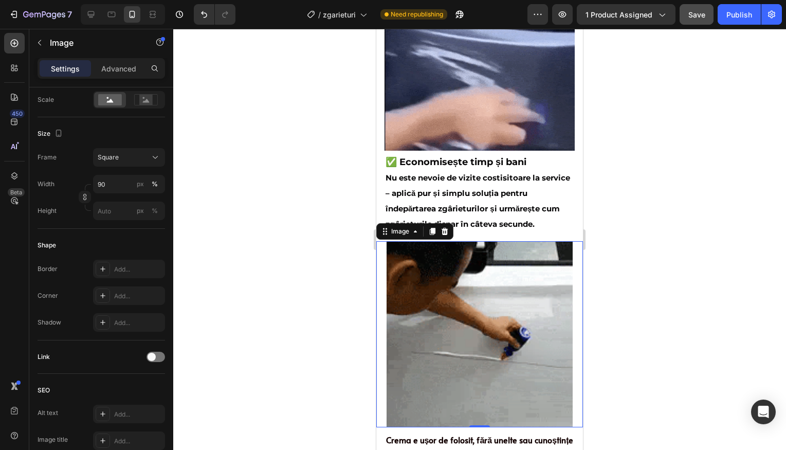
click at [611, 232] on div at bounding box center [479, 239] width 613 height 421
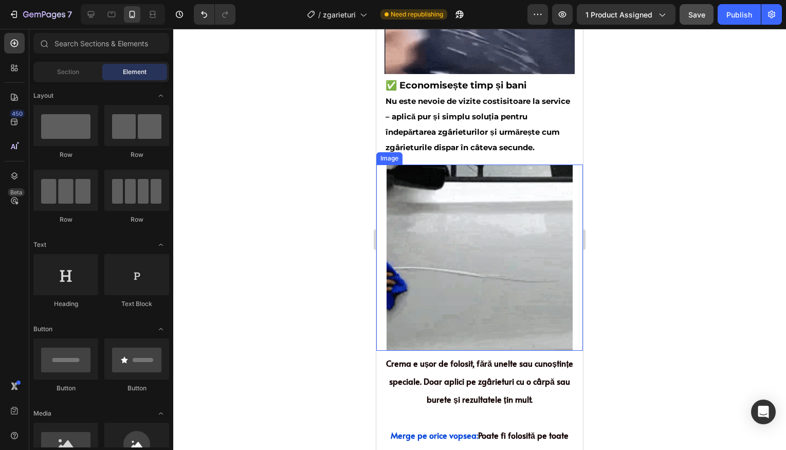
scroll to position [766, 0]
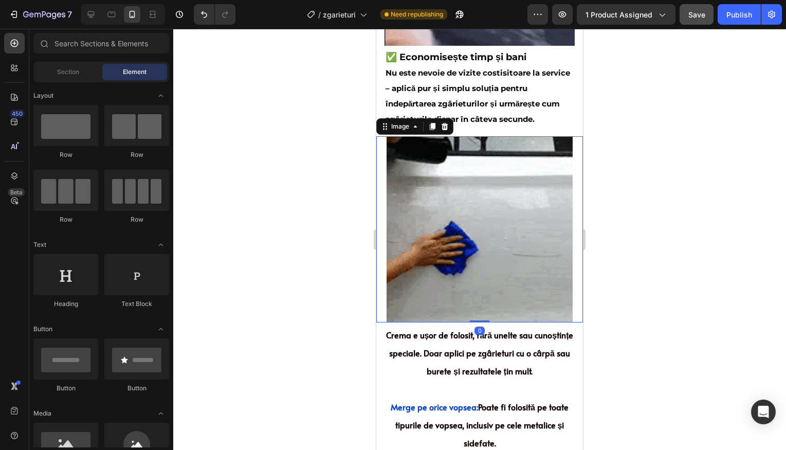
click at [527, 236] on img at bounding box center [479, 229] width 186 height 186
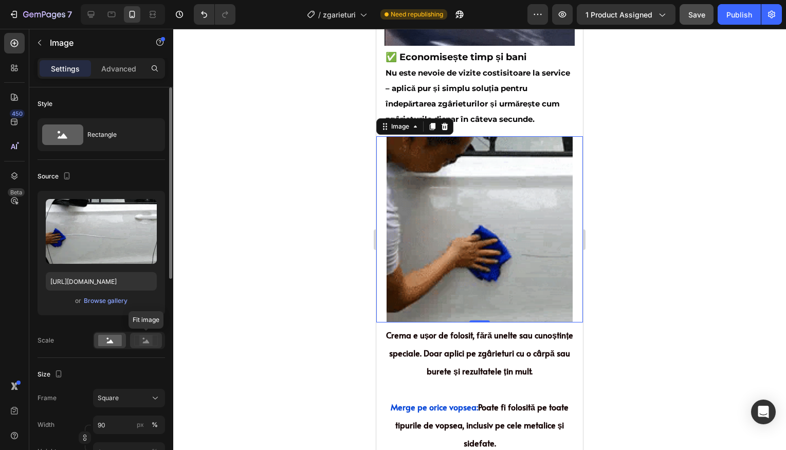
click at [142, 341] on rect at bounding box center [145, 340] width 13 height 10
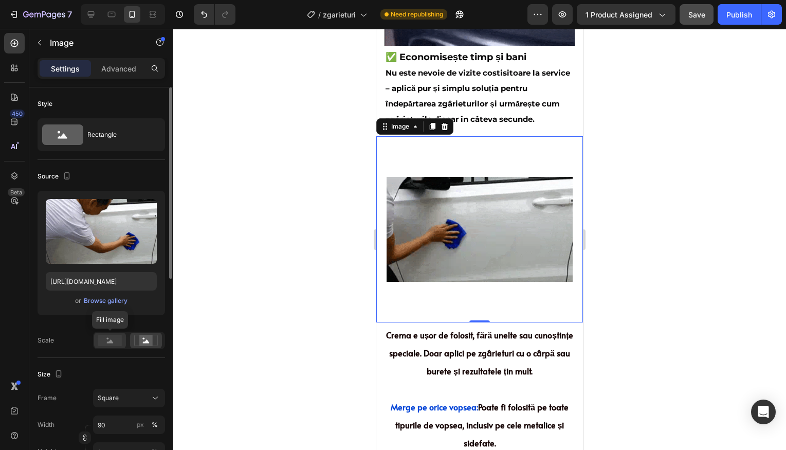
click at [115, 341] on rect at bounding box center [110, 340] width 24 height 11
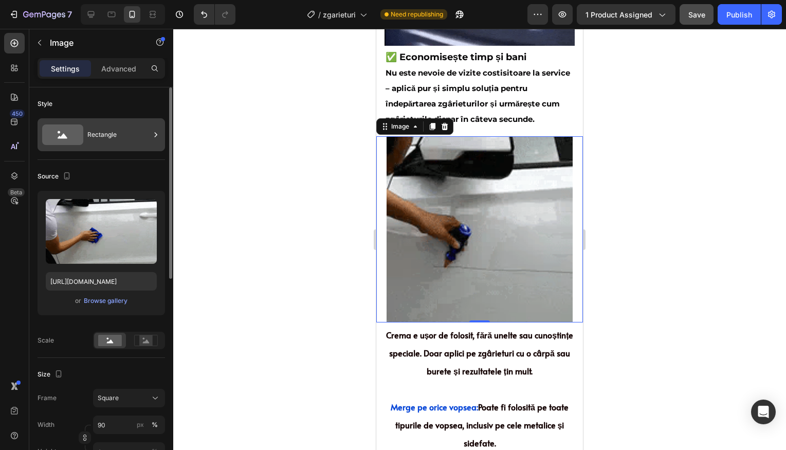
click at [115, 147] on div "Rectangle" at bounding box center [101, 134] width 127 height 33
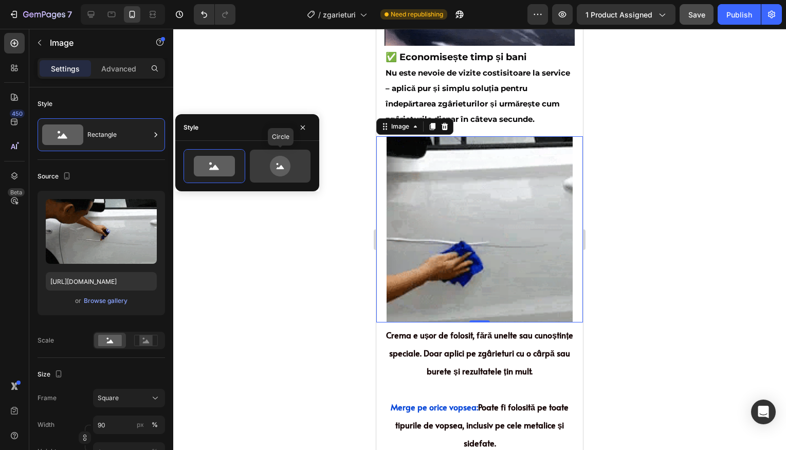
click at [277, 170] on icon at bounding box center [280, 166] width 21 height 21
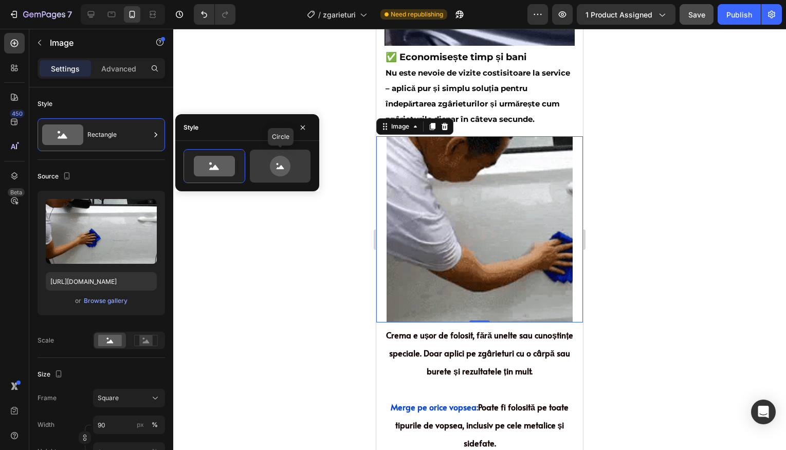
click at [277, 170] on icon at bounding box center [280, 166] width 21 height 21
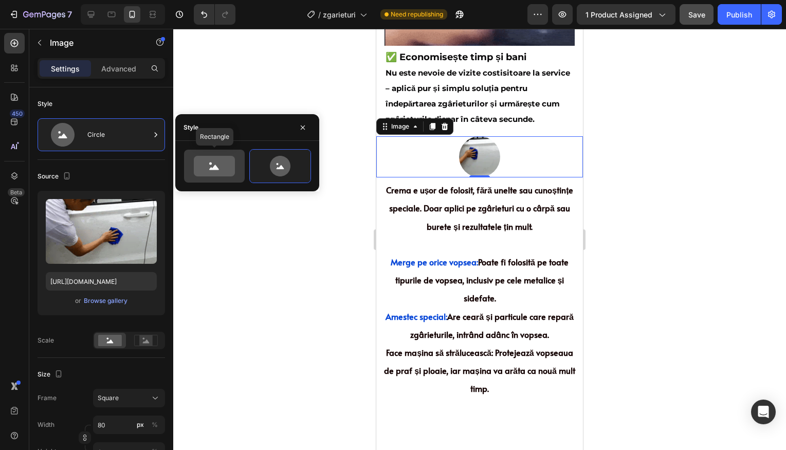
click at [201, 163] on icon at bounding box center [214, 166] width 41 height 21
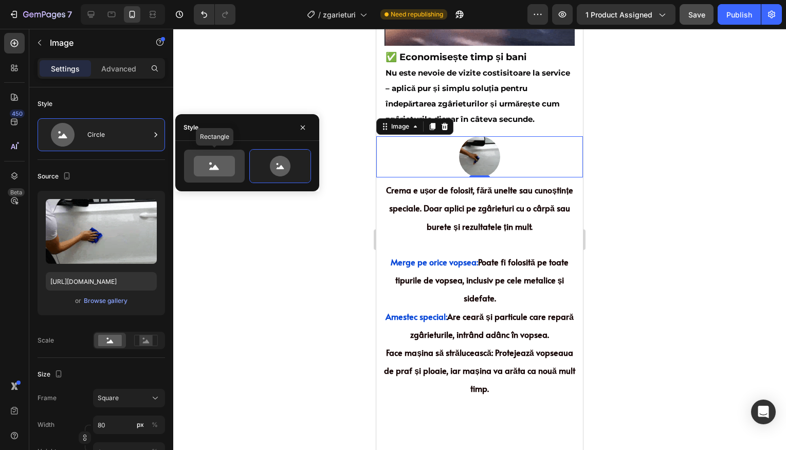
type input "100"
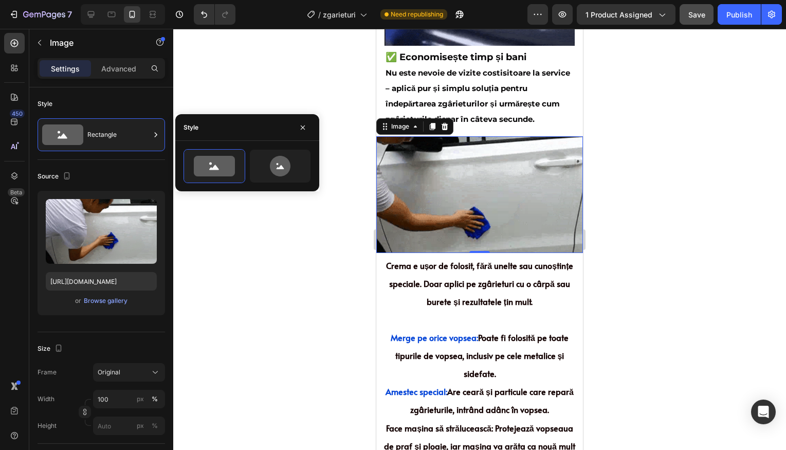
click at [629, 174] on div at bounding box center [479, 239] width 613 height 421
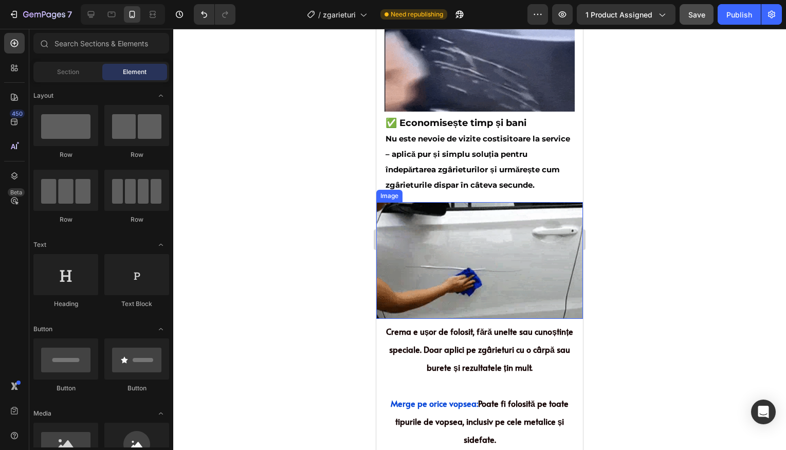
scroll to position [675, 0]
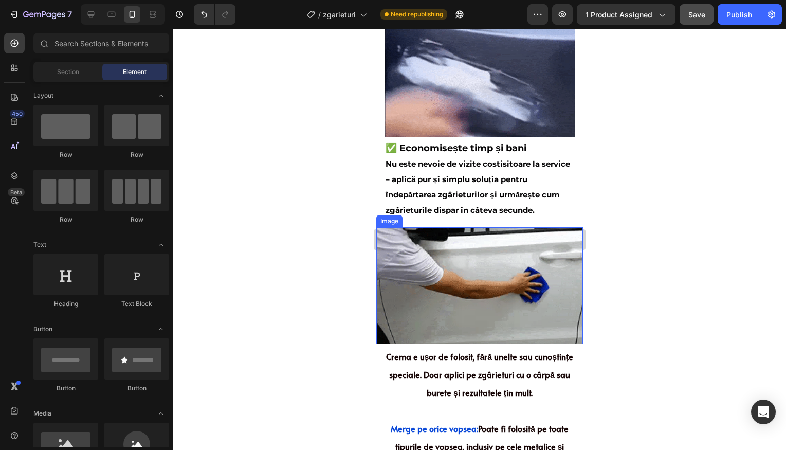
click at [520, 264] on img at bounding box center [479, 285] width 207 height 116
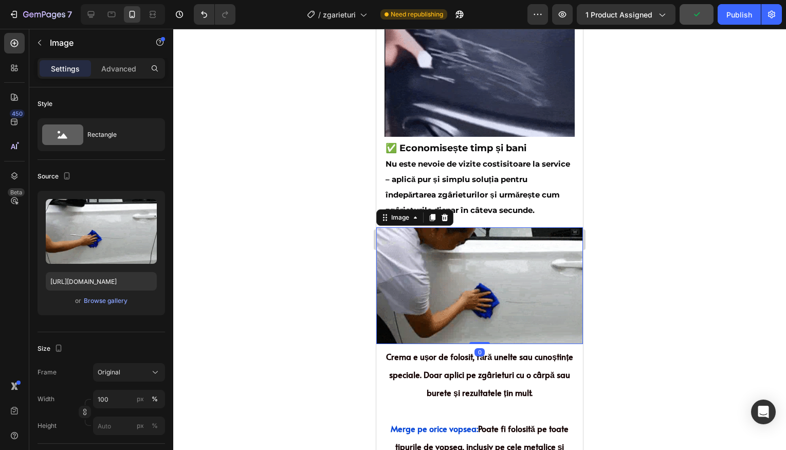
click at [686, 247] on div at bounding box center [479, 239] width 613 height 421
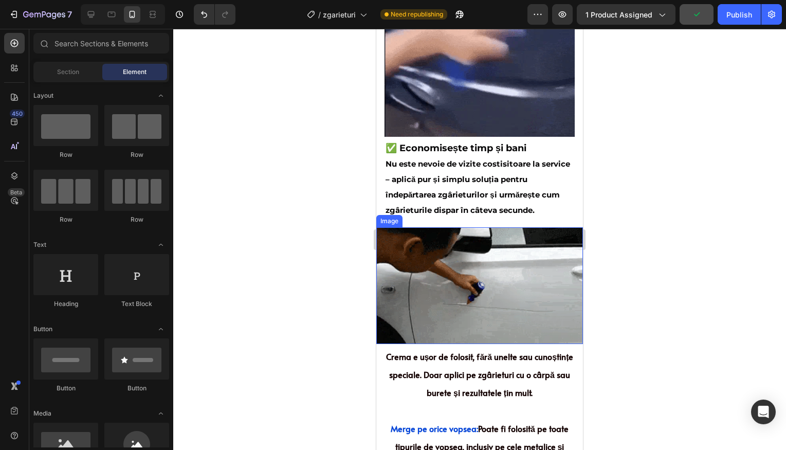
click at [510, 246] on img at bounding box center [479, 285] width 207 height 116
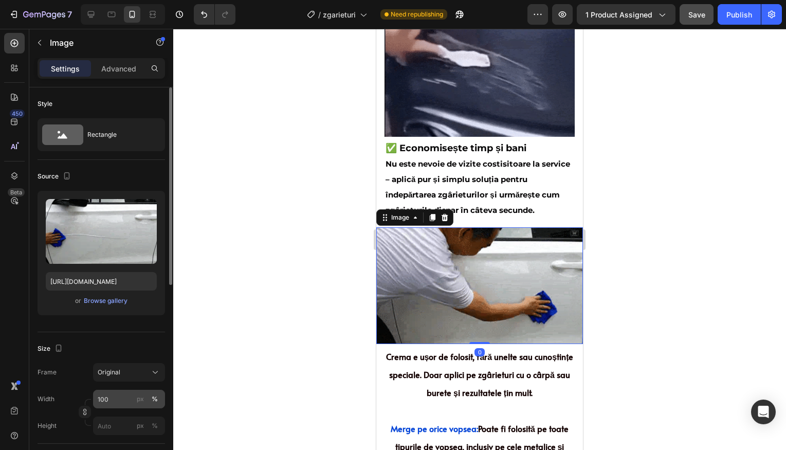
scroll to position [20, 0]
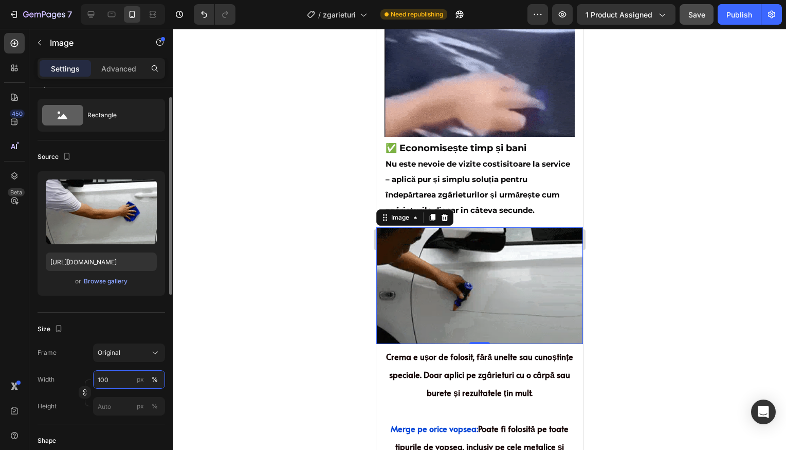
click at [114, 378] on input "100" at bounding box center [129, 379] width 72 height 18
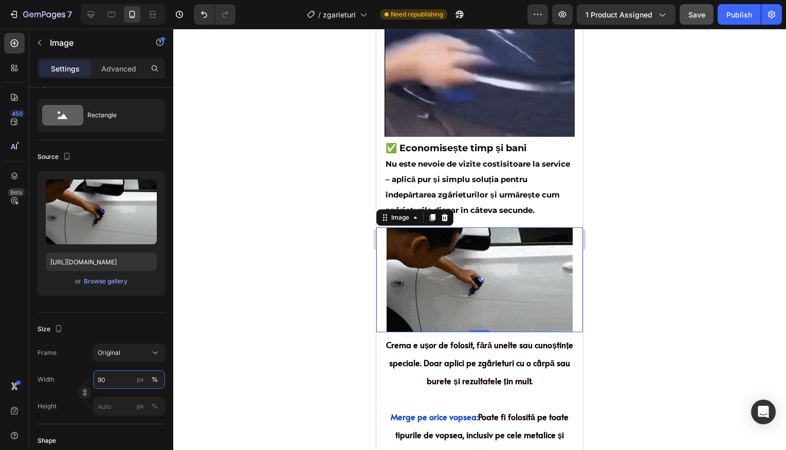
type input "90"
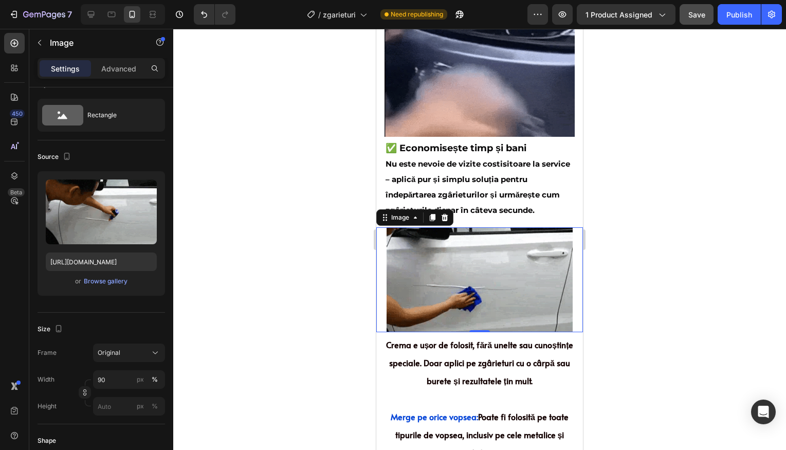
click at [656, 271] on div at bounding box center [479, 239] width 613 height 421
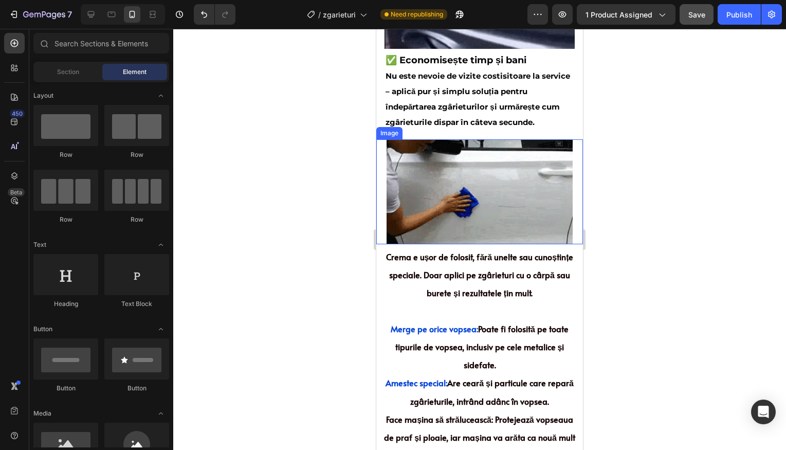
scroll to position [790, 0]
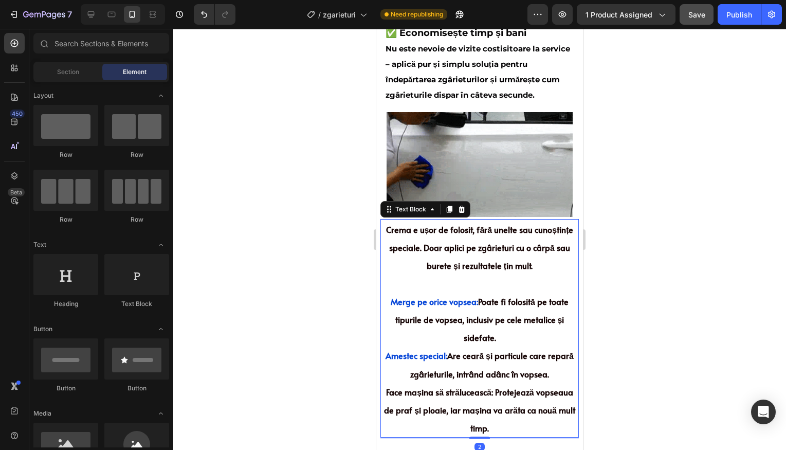
click at [503, 274] on p at bounding box center [479, 282] width 196 height 17
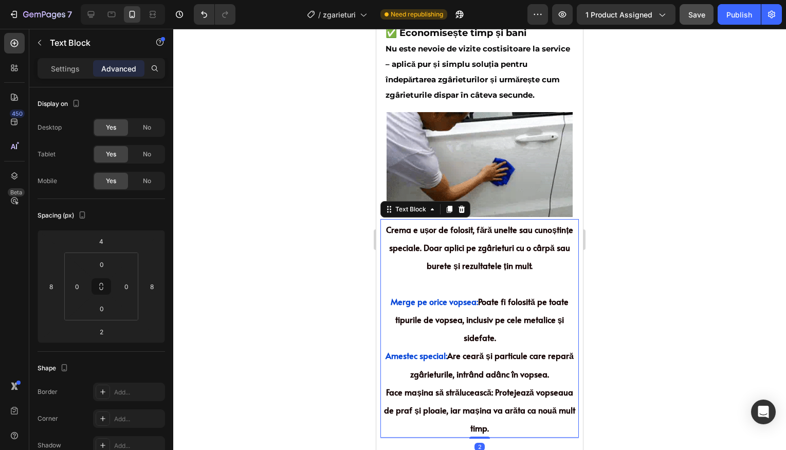
click at [492, 274] on p at bounding box center [479, 282] width 196 height 17
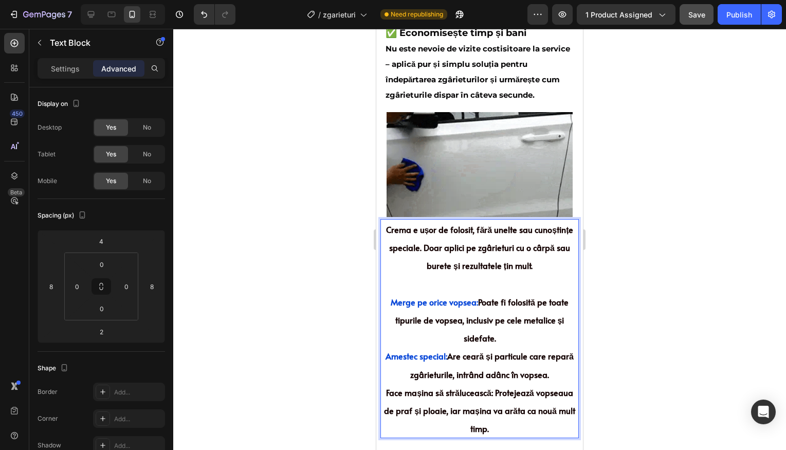
click at [679, 269] on div at bounding box center [479, 239] width 613 height 421
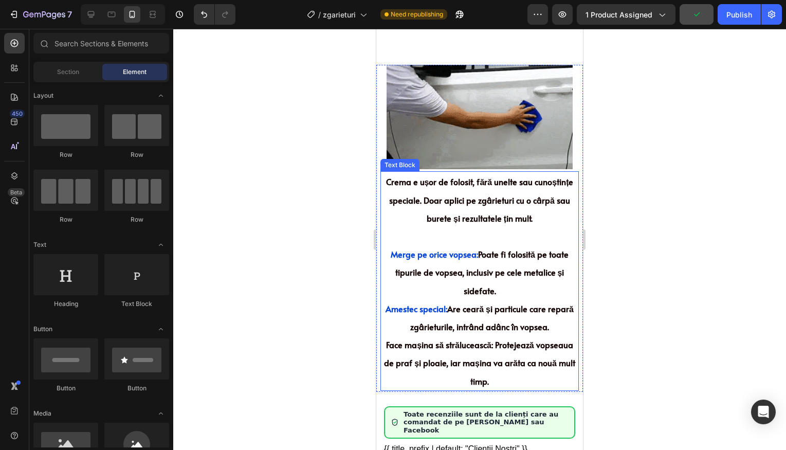
scroll to position [788, 0]
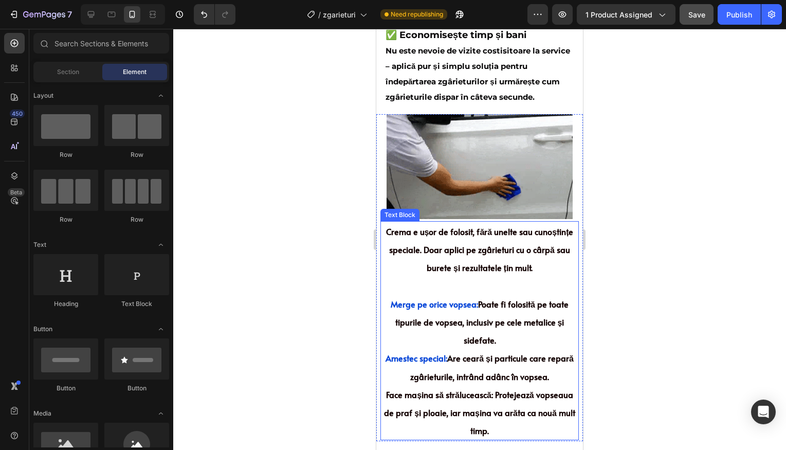
click at [421, 236] on span "Crema e ușor de folosit, fără unelte sau cunoștințe speciale. Doar aplici pe zg…" at bounding box center [480, 249] width 188 height 47
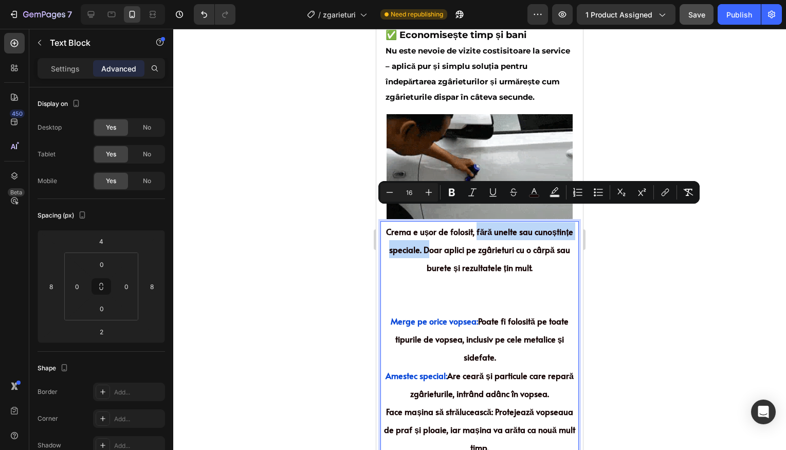
drag, startPoint x: 425, startPoint y: 234, endPoint x: 472, endPoint y: 217, distance: 49.7
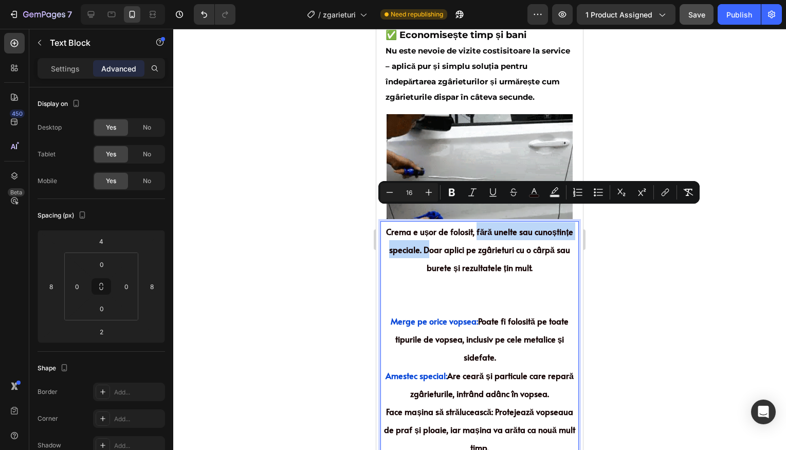
click at [472, 226] on span "Crema e ușor de folosit, fără unelte sau cunoștințe speciale. Doar aplici pe zg…" at bounding box center [480, 249] width 188 height 47
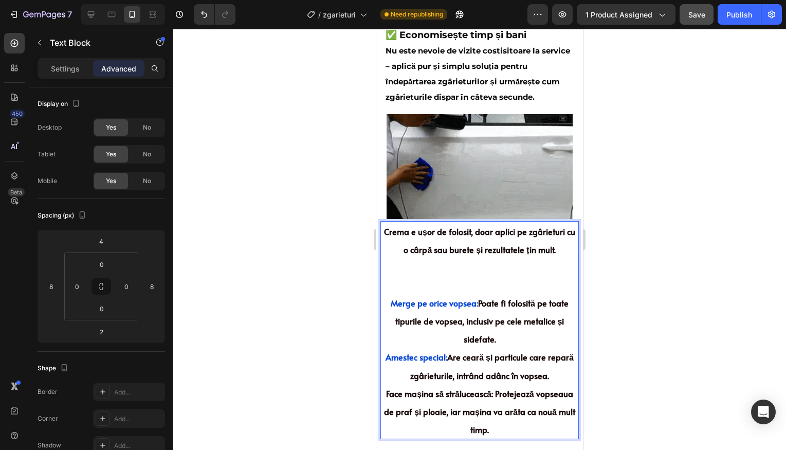
click at [629, 228] on div at bounding box center [479, 239] width 613 height 421
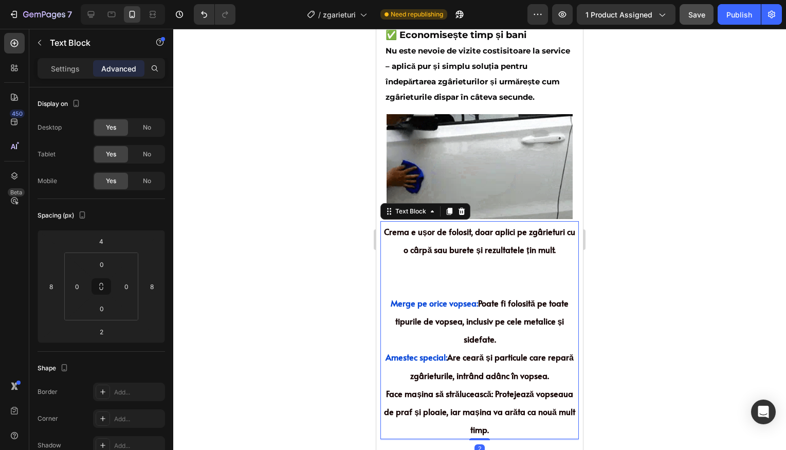
click at [487, 258] on p "Rich Text Editor. Editing area: main" at bounding box center [479, 275] width 196 height 35
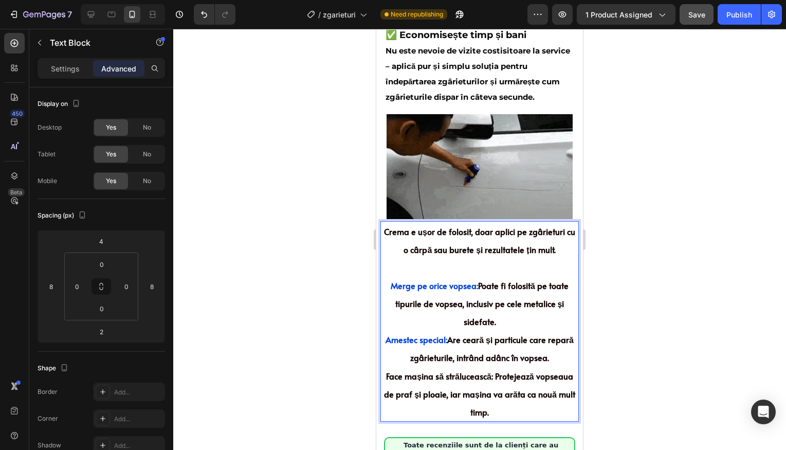
click at [517, 251] on p "Crema e ușor de folosit, doar aplici pe zgârieturi cu o cârpă sau burete și rez…" at bounding box center [479, 249] width 196 height 54
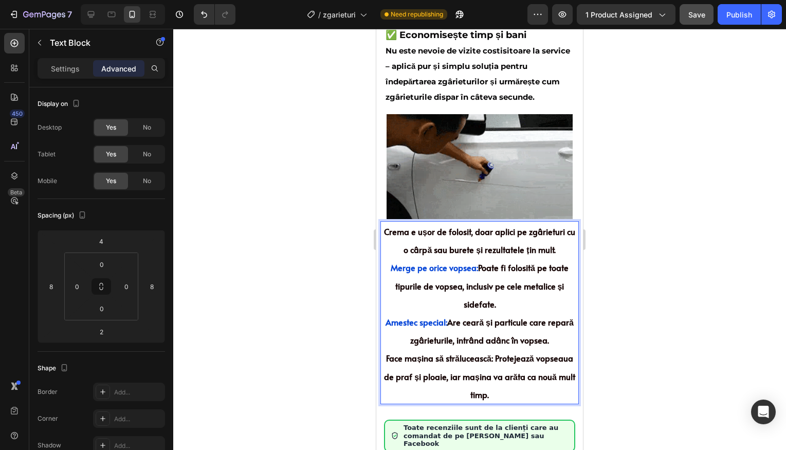
click at [516, 289] on p "Merge pe orice vopsea: Poate fi folosită pe toate tipurile de vopsea, inclusiv …" at bounding box center [479, 285] width 196 height 54
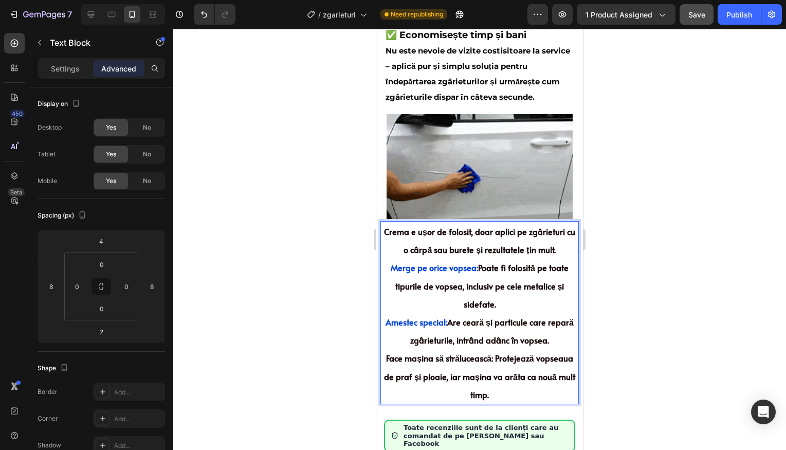
click at [510, 289] on p "Merge pe orice vopsea: Poate fi folosită pe toate tipurile de vopsea, inclusiv …" at bounding box center [479, 285] width 196 height 54
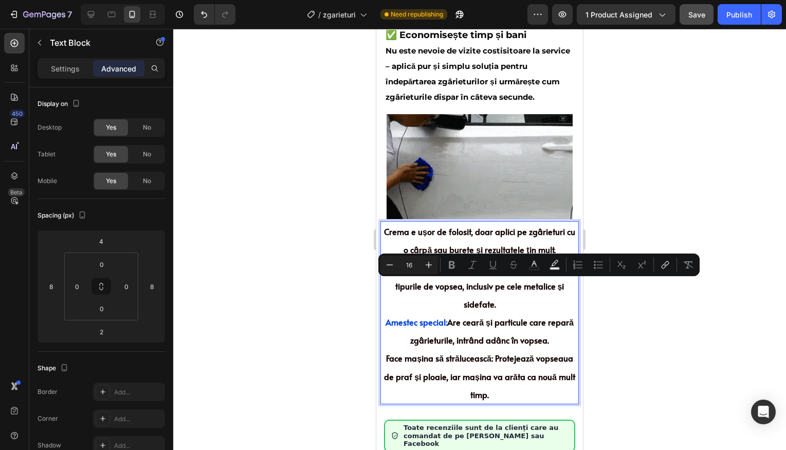
drag, startPoint x: 510, startPoint y: 289, endPoint x: 495, endPoint y: 286, distance: 15.2
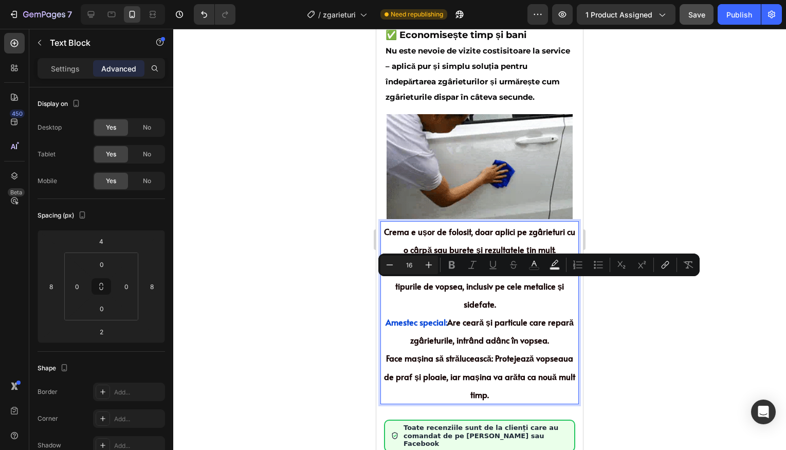
click at [495, 286] on p "Merge pe orice vopsea: Poate fi folosită pe toate tipurile de vopsea, inclusiv …" at bounding box center [479, 285] width 196 height 54
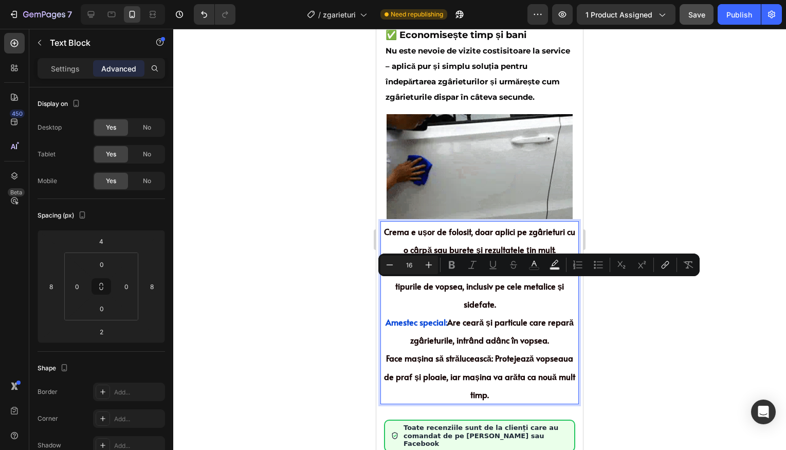
click at [507, 286] on p "Merge pe orice vopsea: Poate fi folosită pe toate tipurile de vopsea, inclusiv …" at bounding box center [479, 285] width 196 height 54
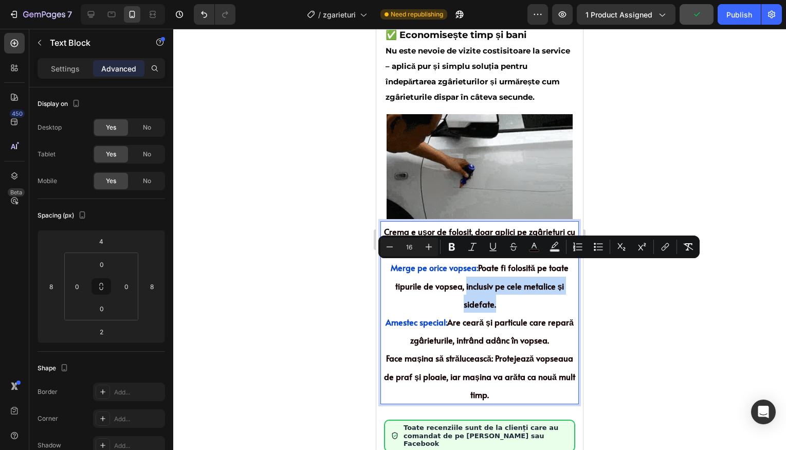
drag, startPoint x: 484, startPoint y: 281, endPoint x: 463, endPoint y: 273, distance: 22.0
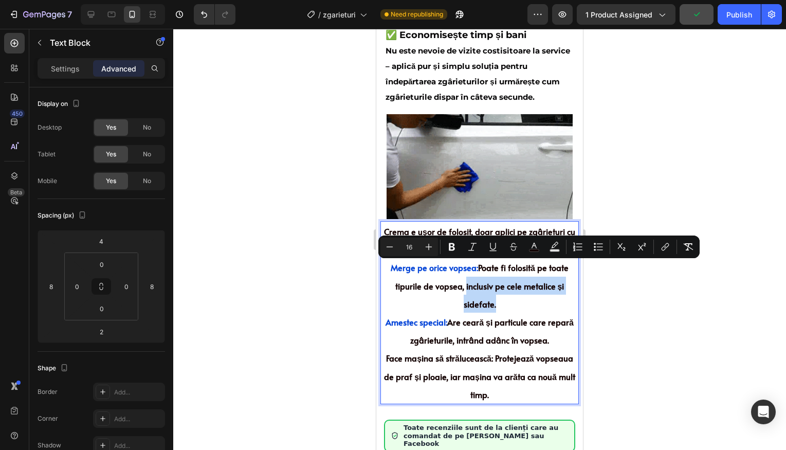
click at [463, 273] on p "Merge pe orice vopsea: Poate fi folosită pe toate tipurile de vopsea, inclusiv …" at bounding box center [479, 285] width 196 height 54
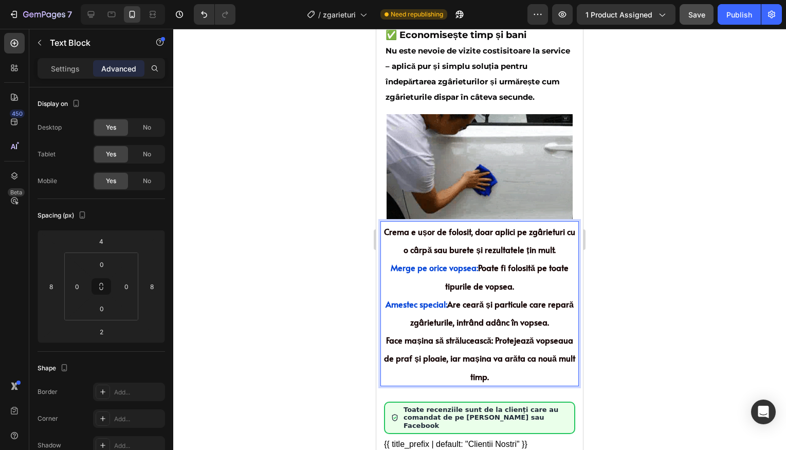
click at [680, 260] on div at bounding box center [479, 239] width 613 height 421
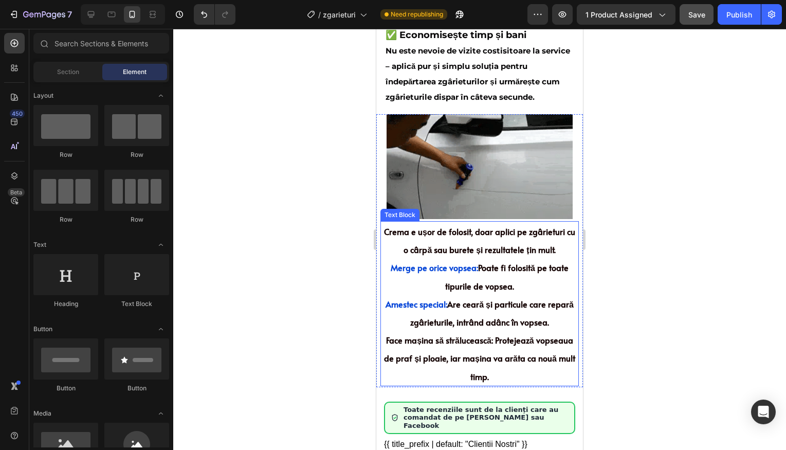
click at [490, 298] on span "Are ceară și particule care repară zgârieturile, intrând adânc în vopsea." at bounding box center [491, 312] width 163 height 29
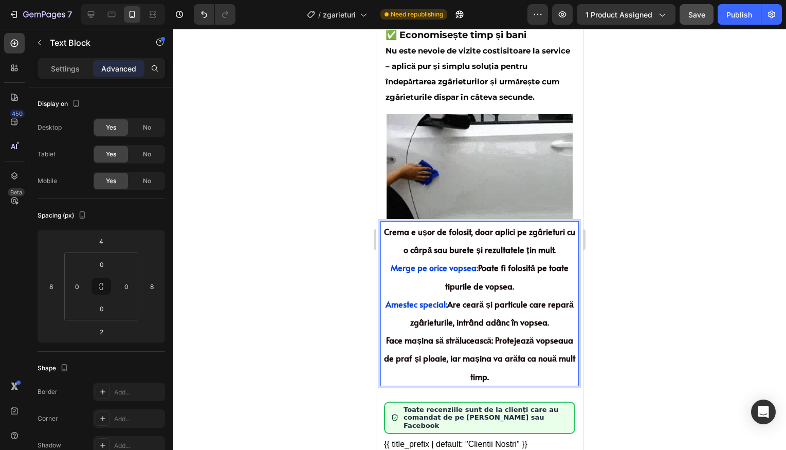
click at [518, 359] on p "Face mașina să strălucească: Protejează vopseaua de praf și ploaie, iar mașina …" at bounding box center [479, 357] width 196 height 54
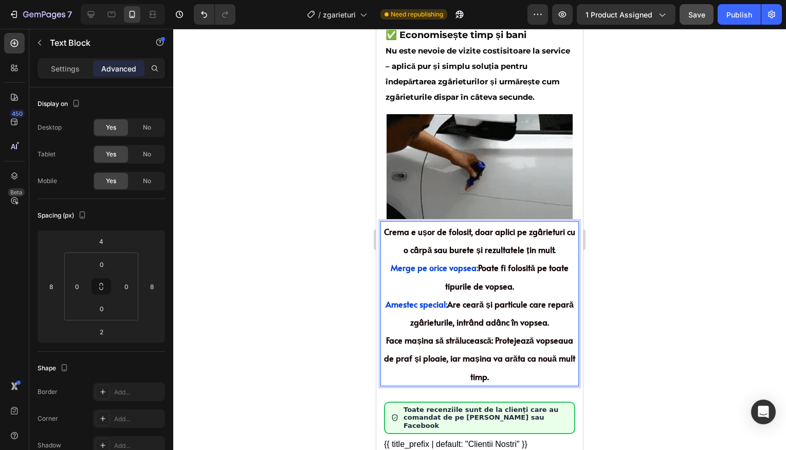
drag, startPoint x: 498, startPoint y: 358, endPoint x: 527, endPoint y: 350, distance: 30.2
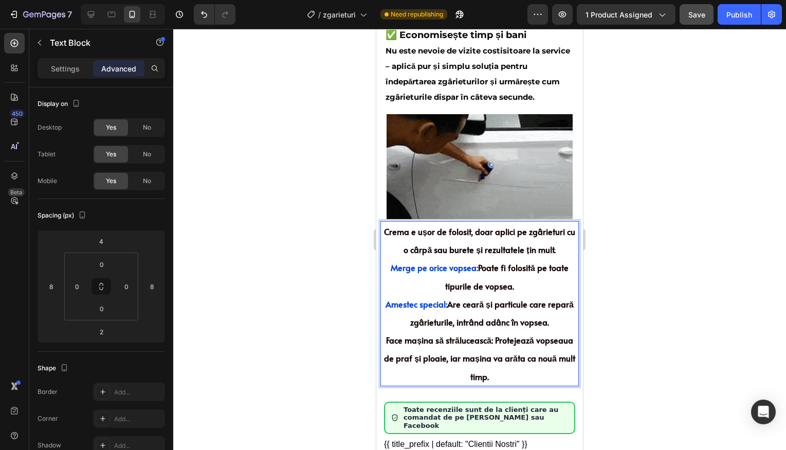
click at [527, 350] on p "Face mașina să strălucească: Protejează vopseaua de praf și ploaie, iar mașina …" at bounding box center [479, 357] width 196 height 54
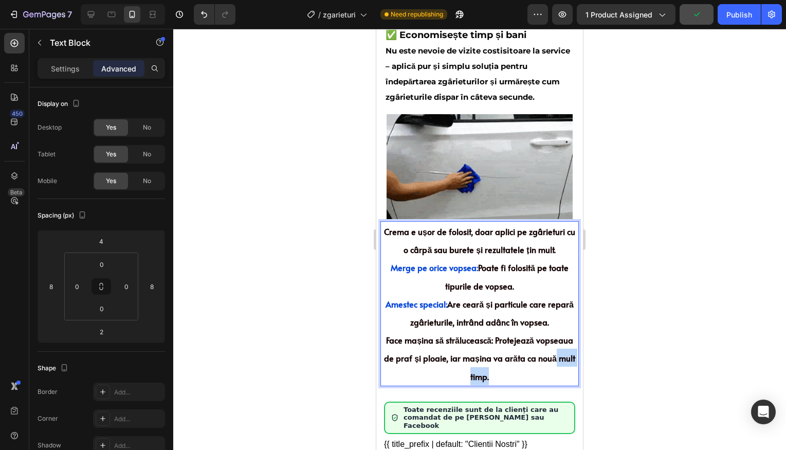
drag, startPoint x: 499, startPoint y: 359, endPoint x: 550, endPoint y: 344, distance: 52.9
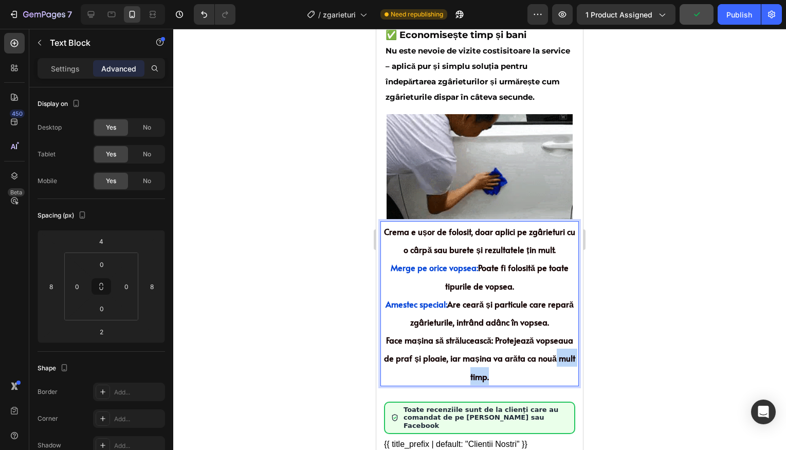
click at [550, 344] on p "Face mașina să strălucească: Protejează vopseaua de praf și ploaie, iar mașina …" at bounding box center [479, 357] width 196 height 54
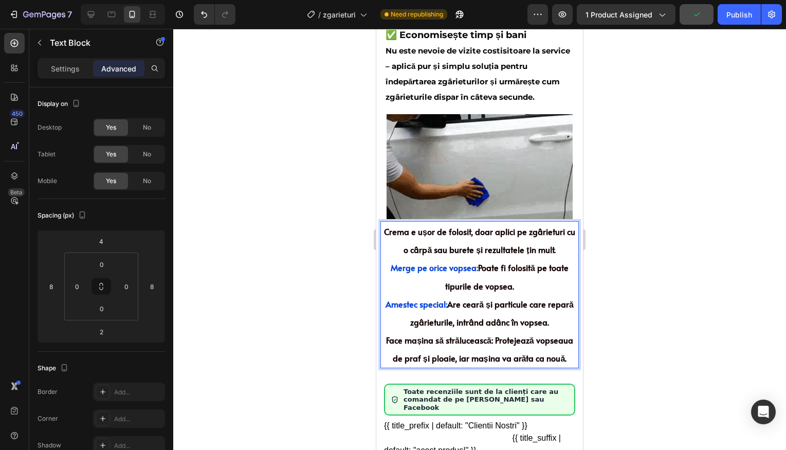
click at [610, 338] on div at bounding box center [479, 239] width 613 height 421
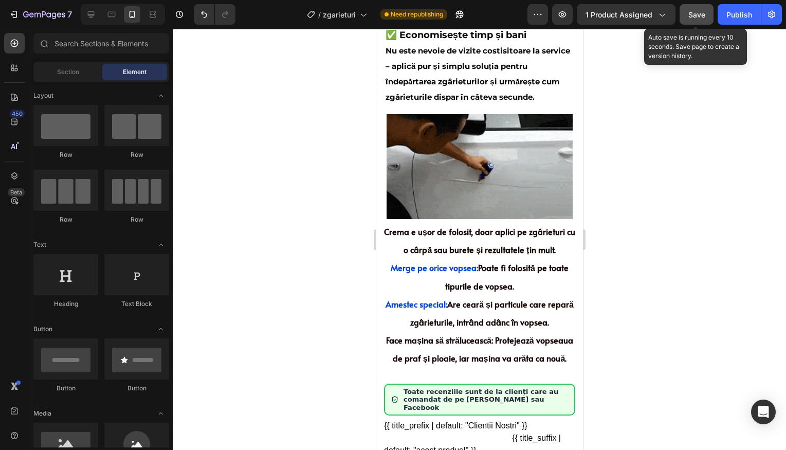
click at [697, 17] on span "Save" at bounding box center [696, 14] width 17 height 9
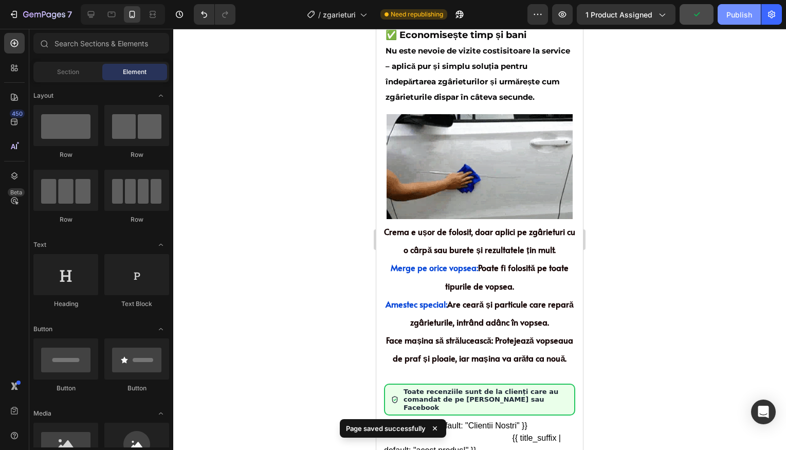
click at [750, 14] on div "Publish" at bounding box center [739, 14] width 26 height 11
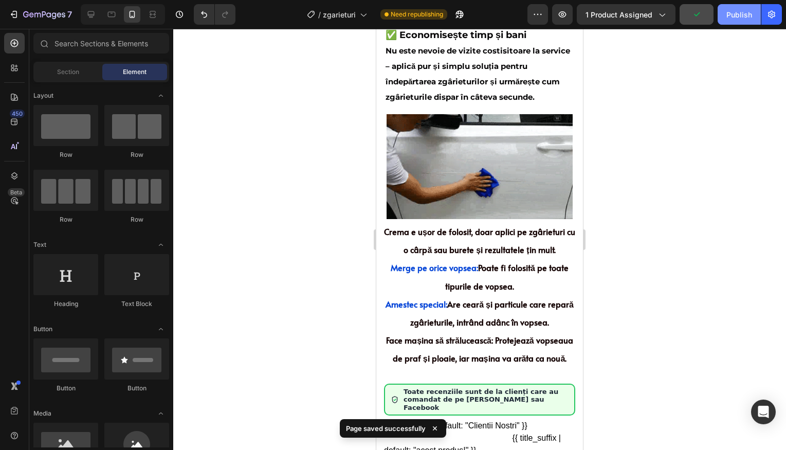
click at [750, 14] on button "Publish" at bounding box center [738, 14] width 43 height 21
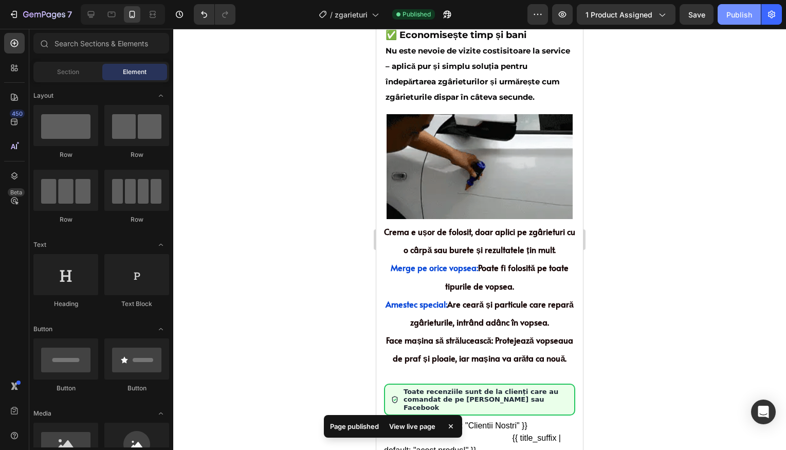
drag, startPoint x: 695, startPoint y: 22, endPoint x: 732, endPoint y: 19, distance: 37.1
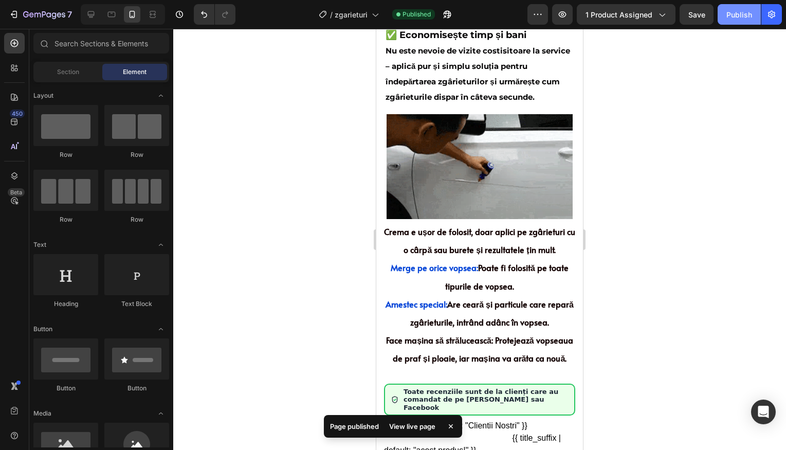
click at [695, 22] on button "Save" at bounding box center [696, 14] width 34 height 21
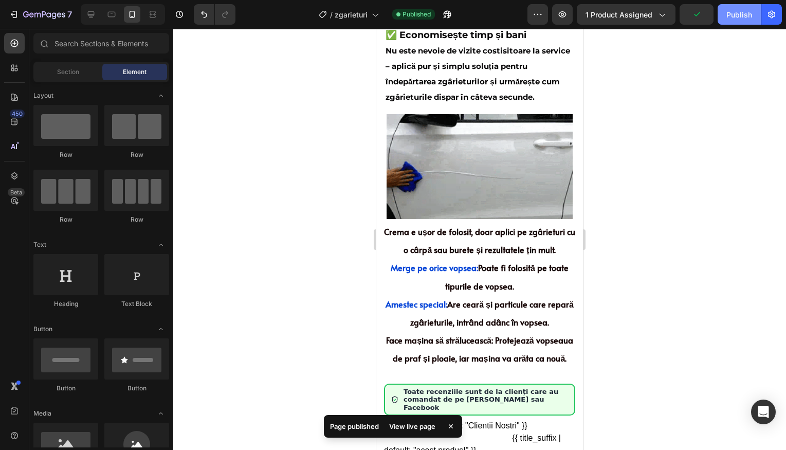
click at [738, 18] on div "Publish" at bounding box center [739, 14] width 26 height 11
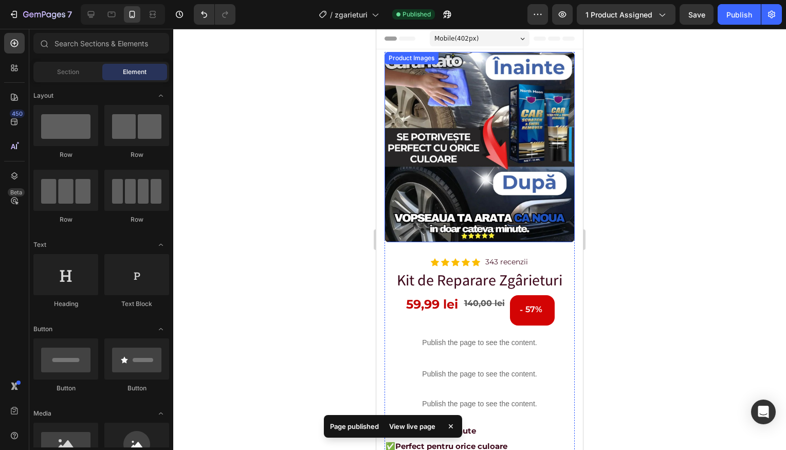
scroll to position [0, 0]
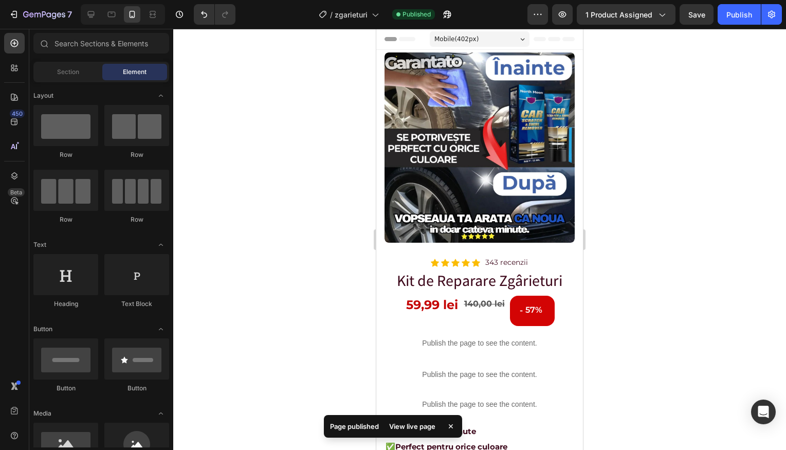
click at [607, 201] on div at bounding box center [479, 239] width 613 height 421
click at [367, 139] on div at bounding box center [479, 239] width 613 height 421
click at [344, 62] on div at bounding box center [479, 239] width 613 height 421
